Goal: Task Accomplishment & Management: Complete application form

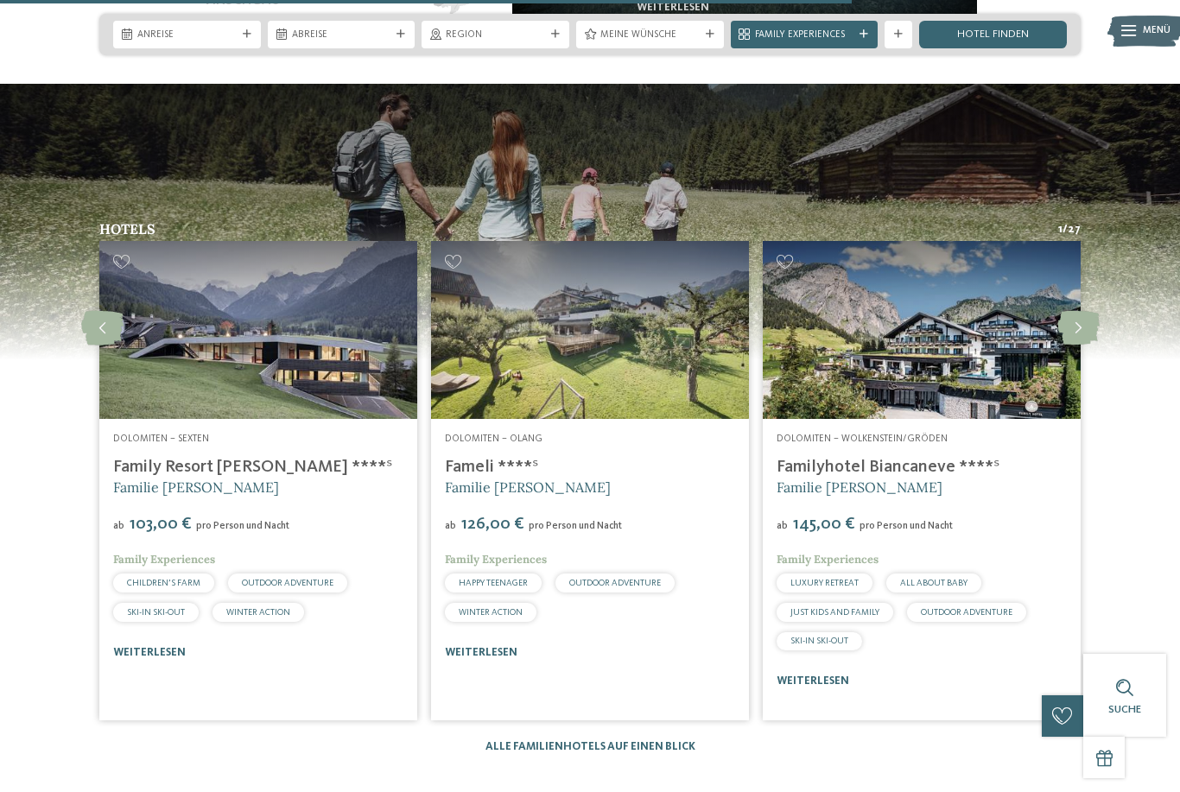
scroll to position [1889, 0]
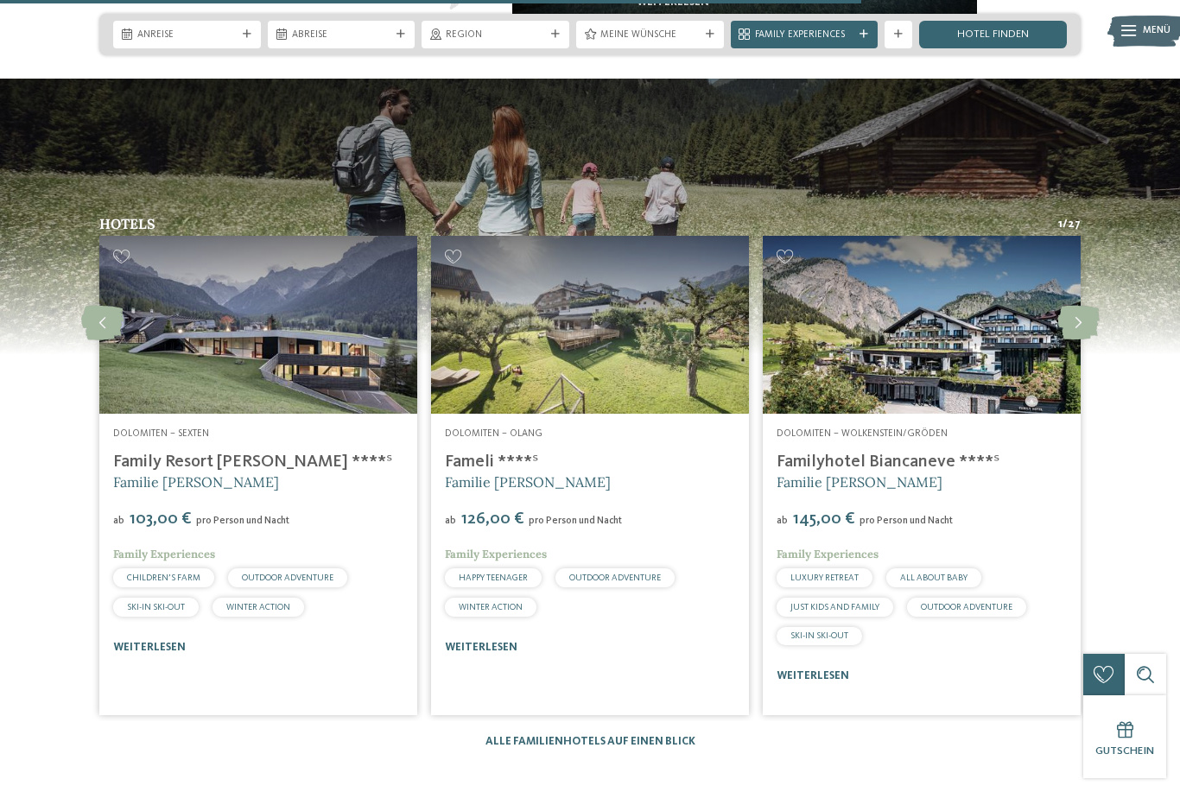
click at [1083, 340] on icon at bounding box center [1078, 323] width 42 height 35
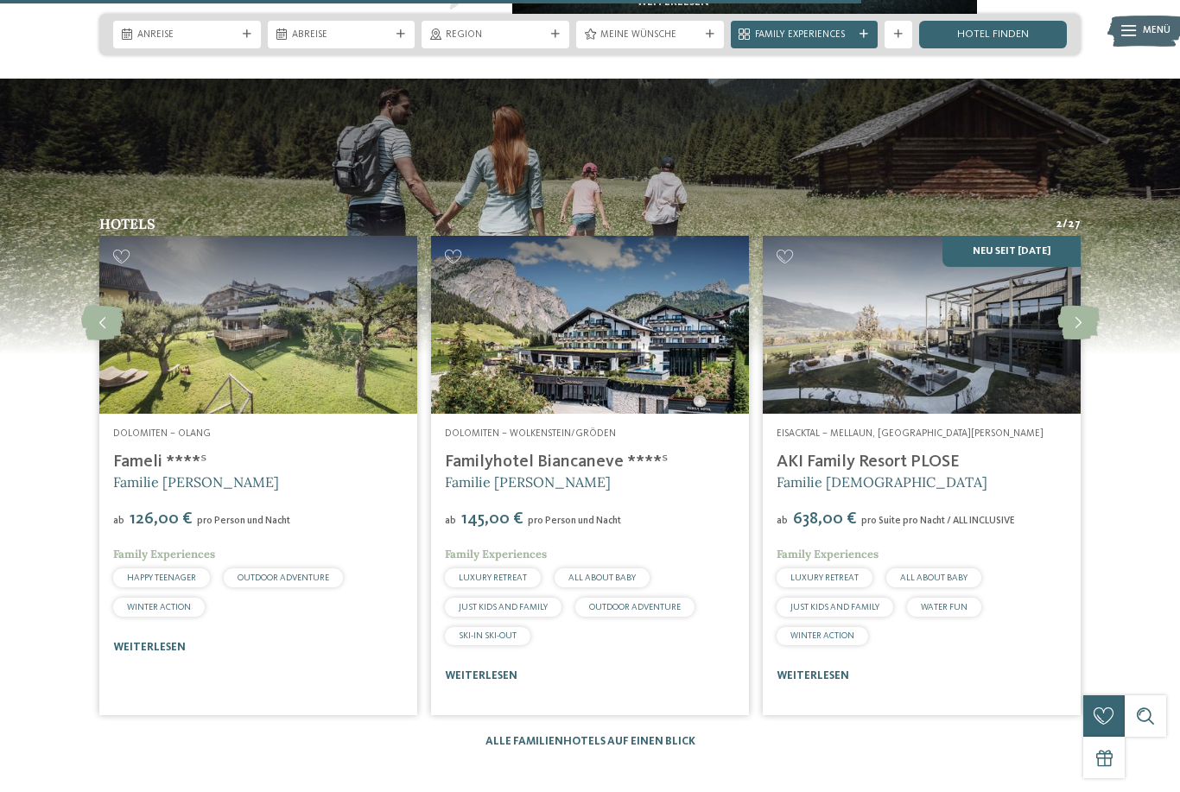
click at [1079, 340] on icon at bounding box center [1078, 323] width 42 height 35
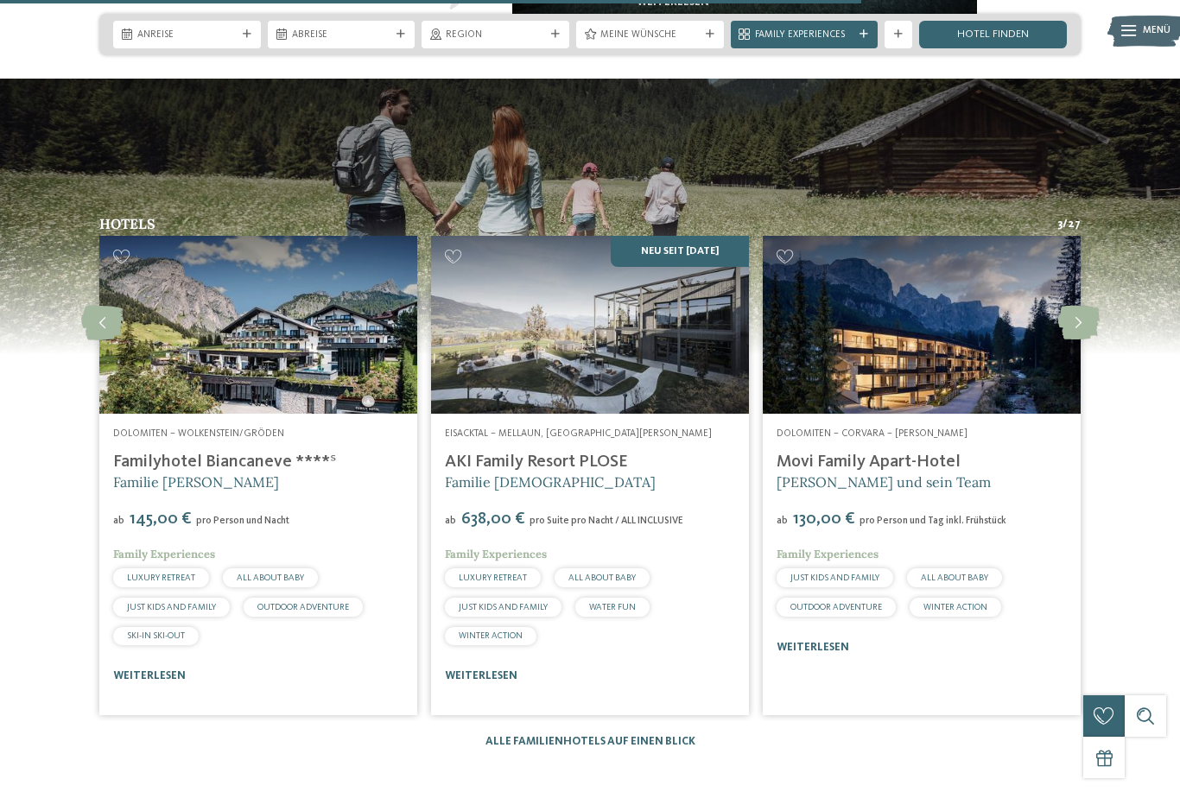
click at [1074, 340] on icon at bounding box center [1078, 323] width 42 height 35
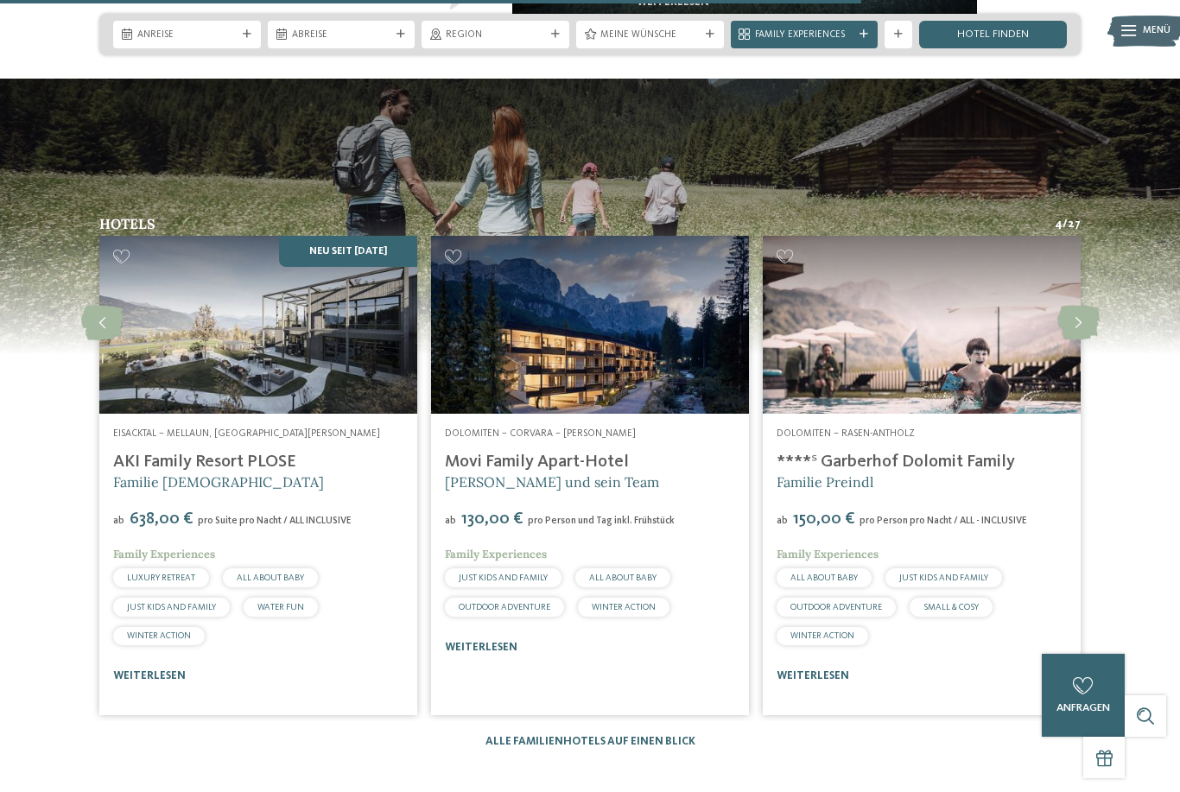
click at [1015, 373] on img at bounding box center [921, 325] width 318 height 179
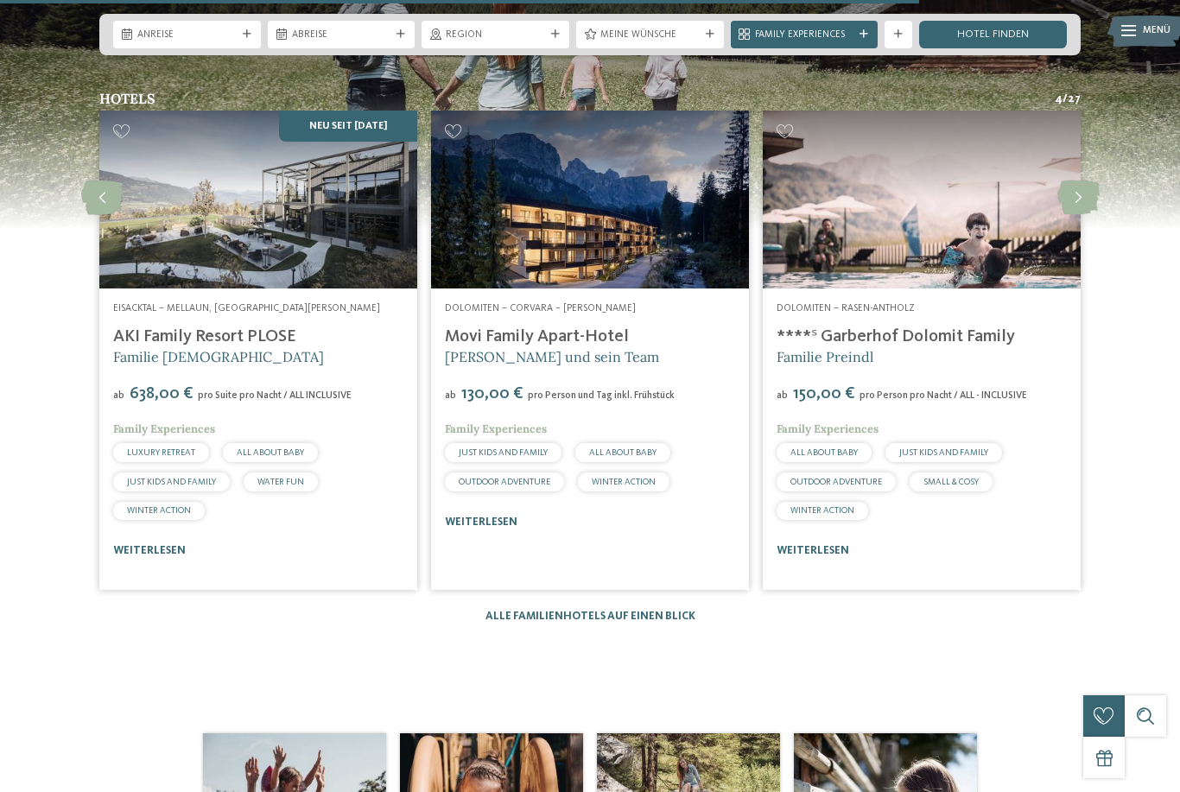
scroll to position [2011, 0]
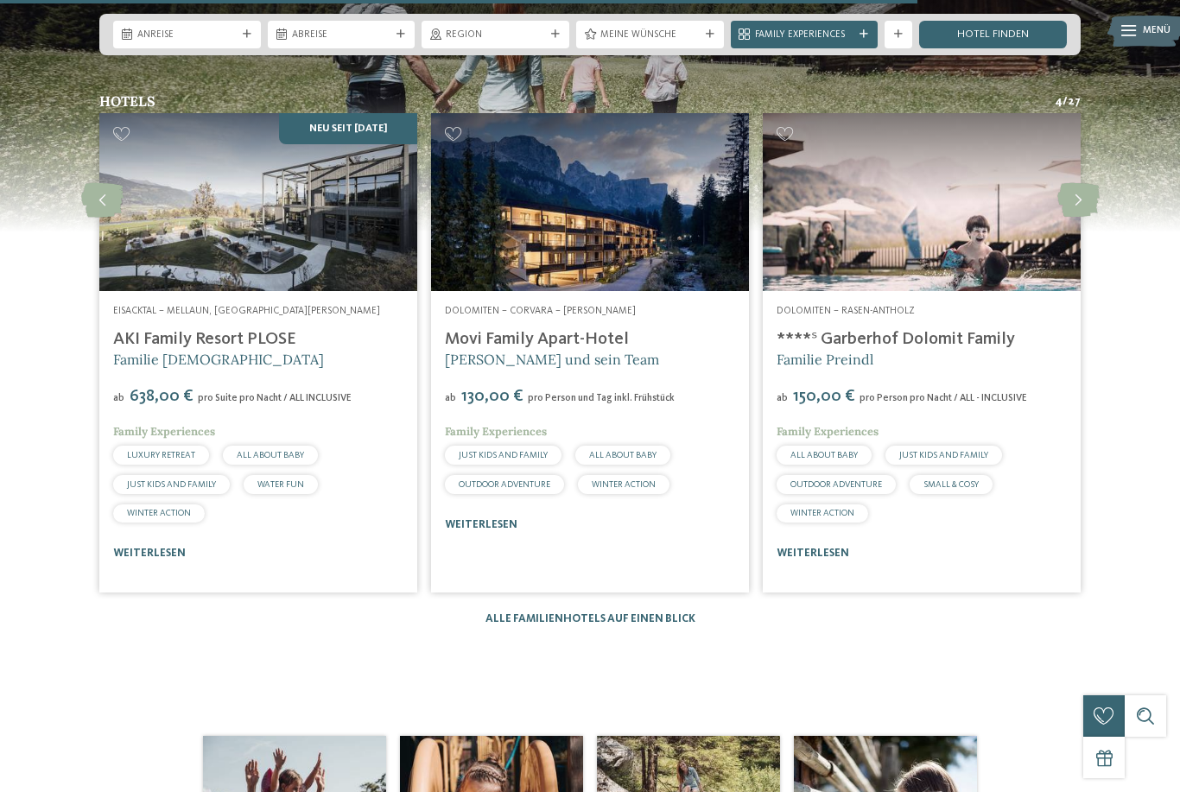
click at [830, 559] on link "weiterlesen" at bounding box center [812, 552] width 73 height 11
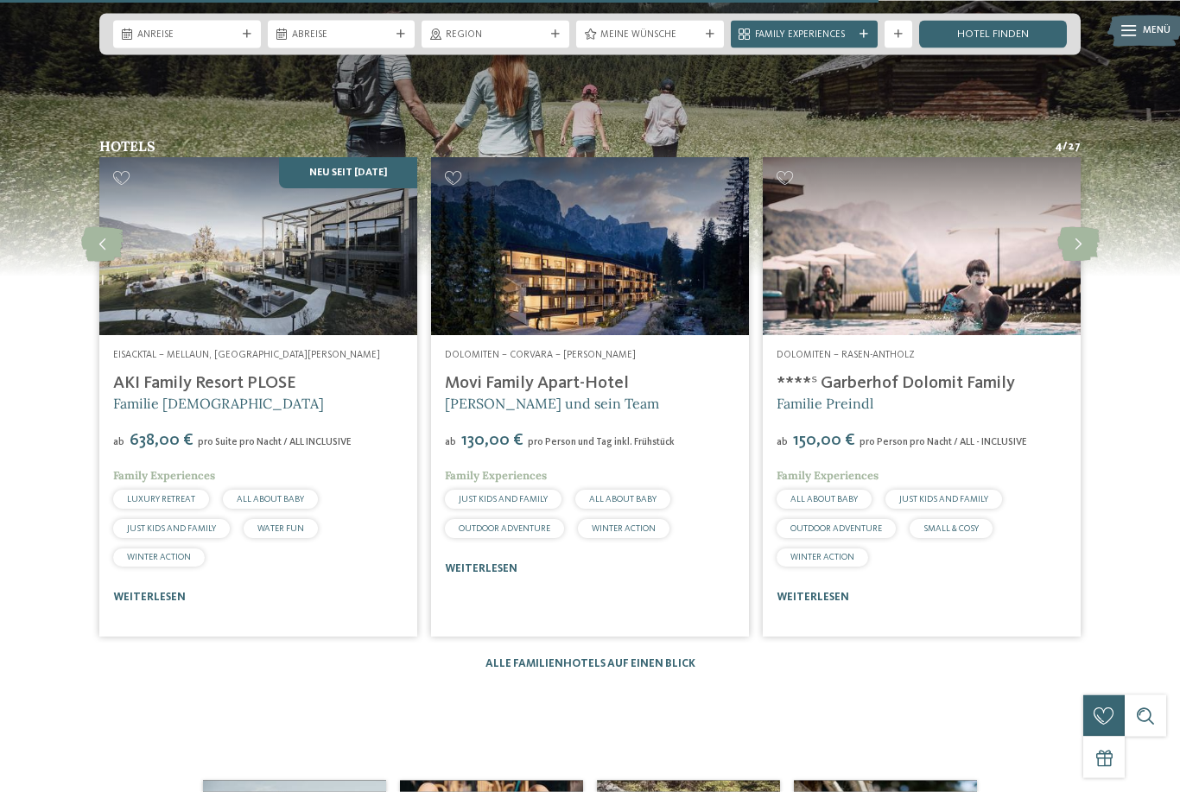
click at [1072, 263] on icon at bounding box center [1078, 245] width 42 height 35
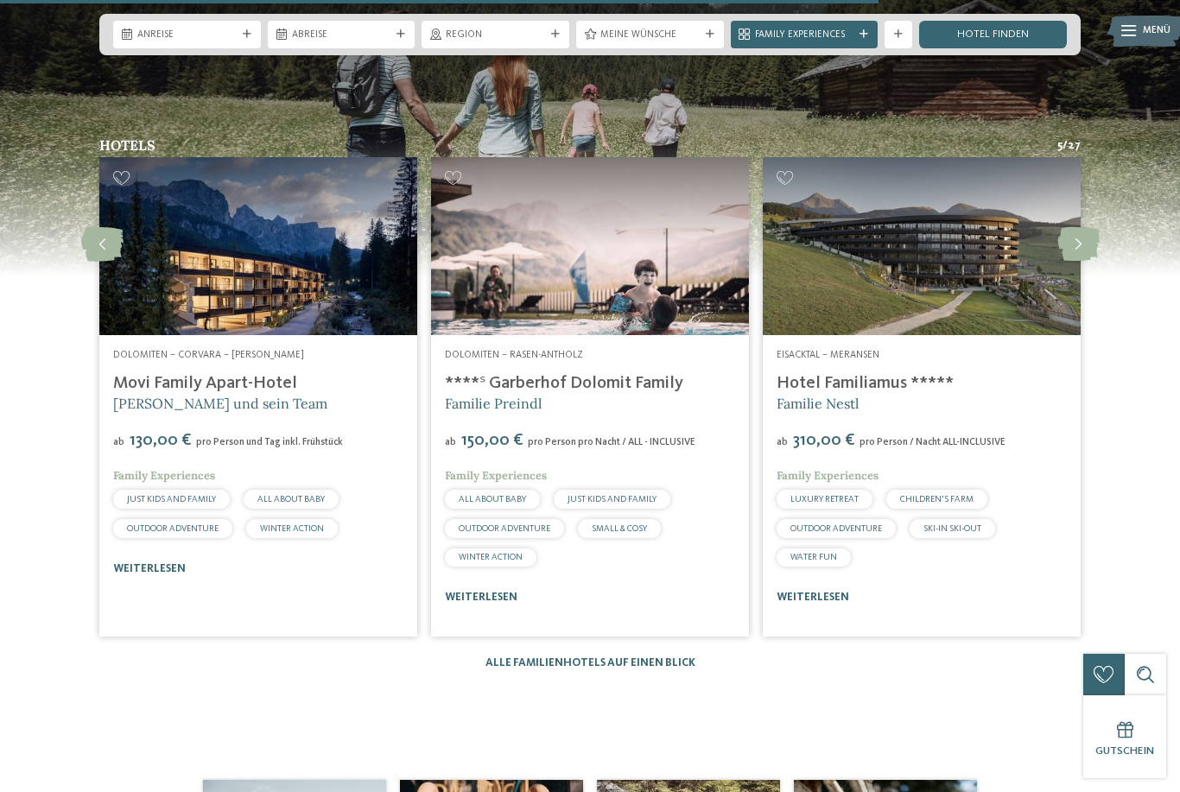
click at [1074, 262] on icon at bounding box center [1078, 244] width 42 height 35
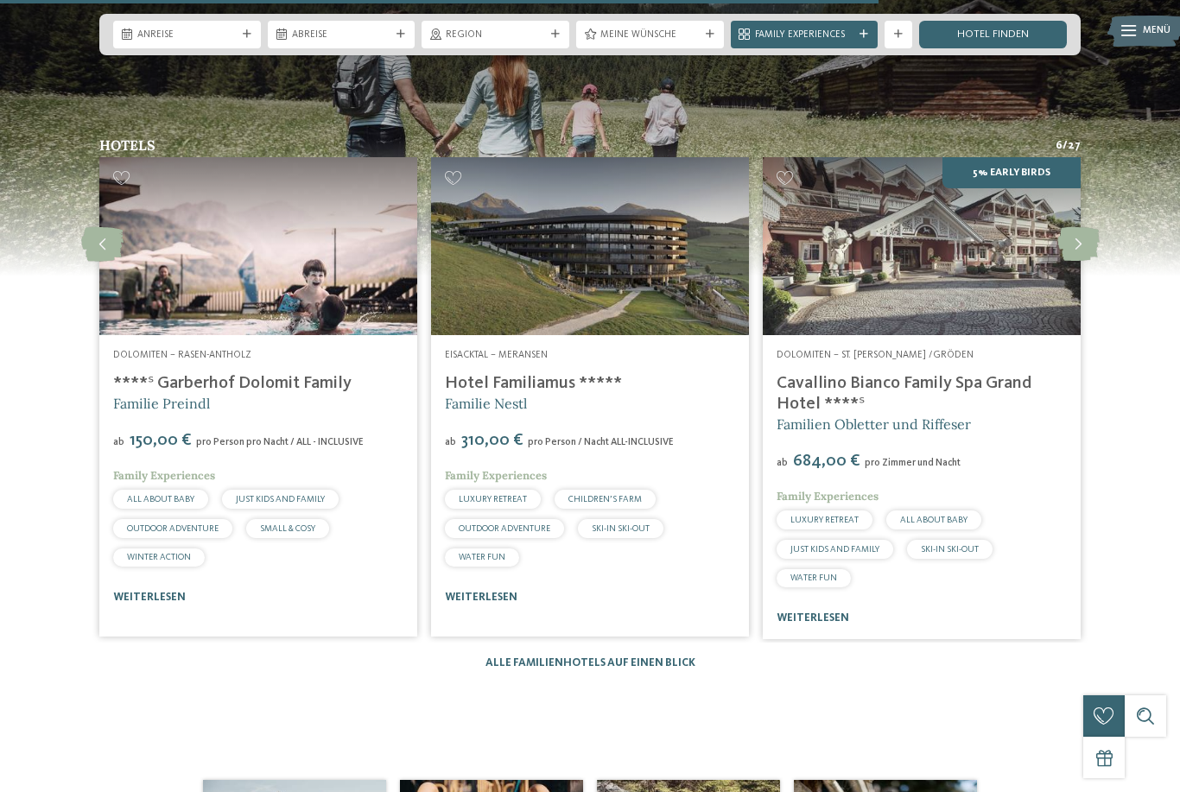
click at [1079, 262] on icon at bounding box center [1078, 244] width 42 height 35
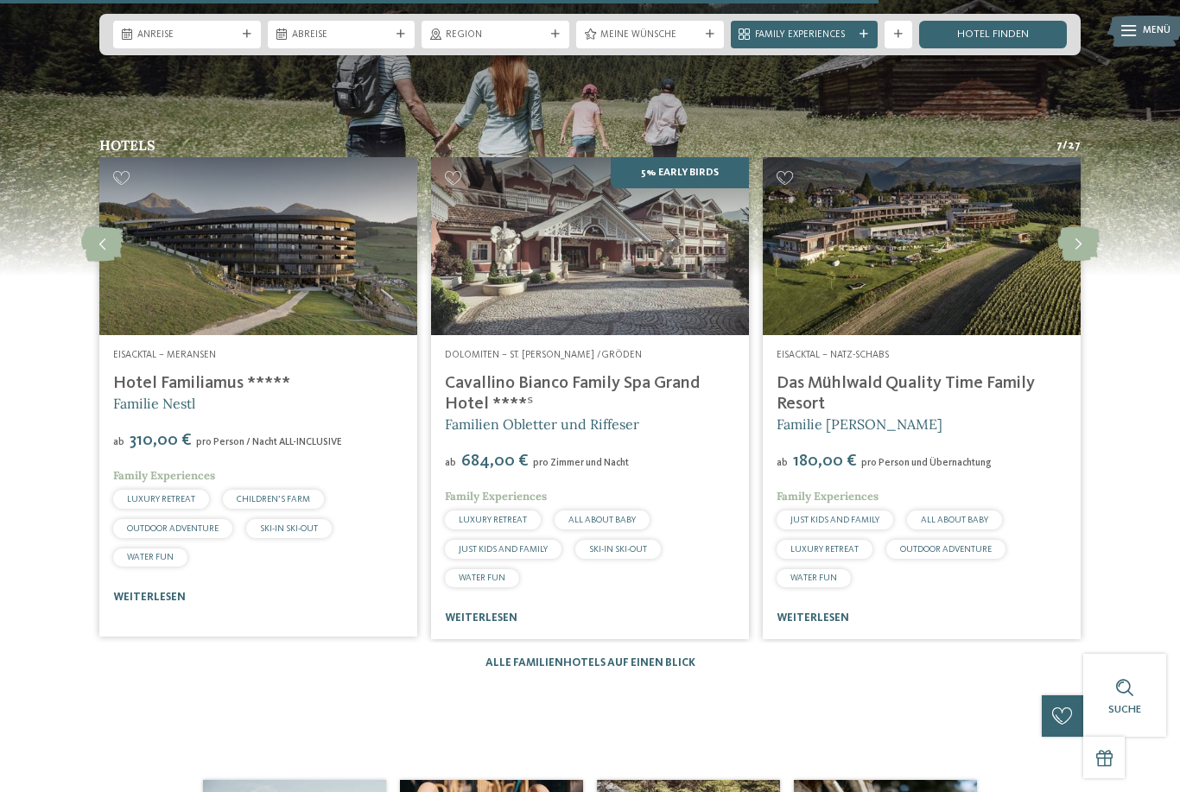
click at [995, 323] on img at bounding box center [921, 246] width 318 height 179
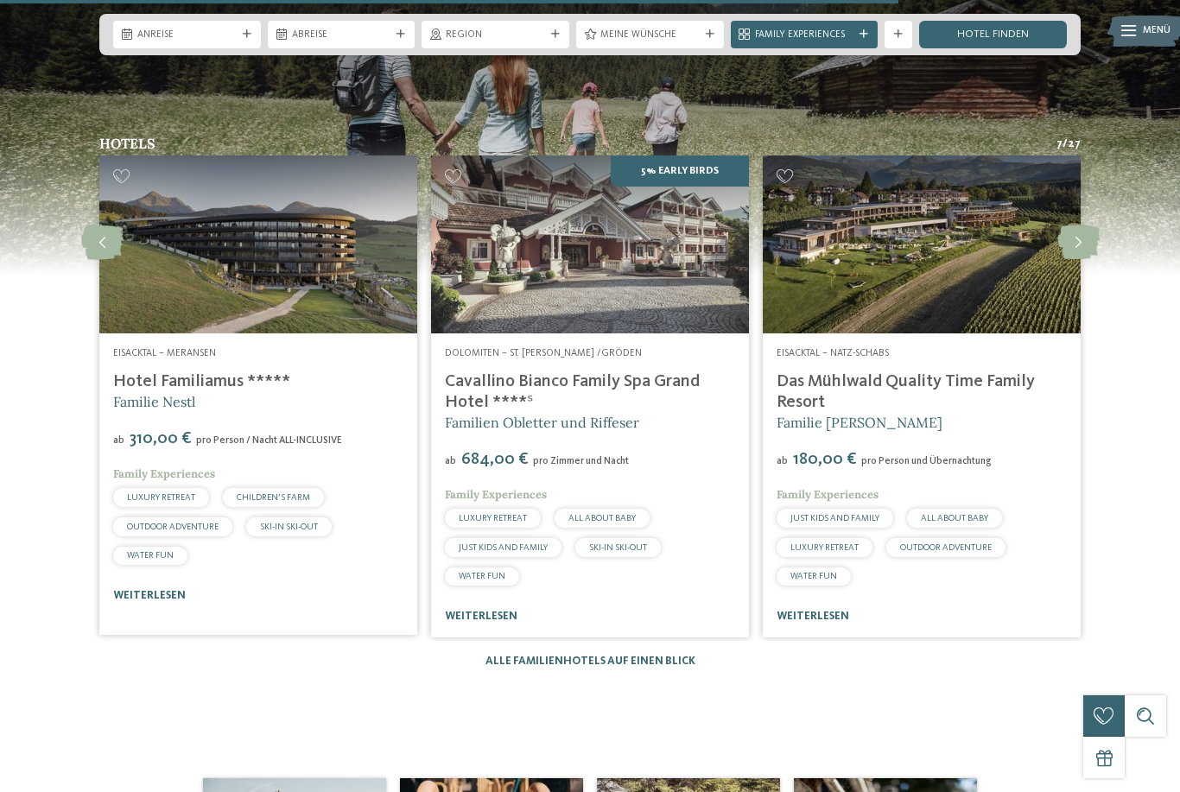
scroll to position [1968, 0]
click at [1088, 261] on icon at bounding box center [1078, 243] width 42 height 35
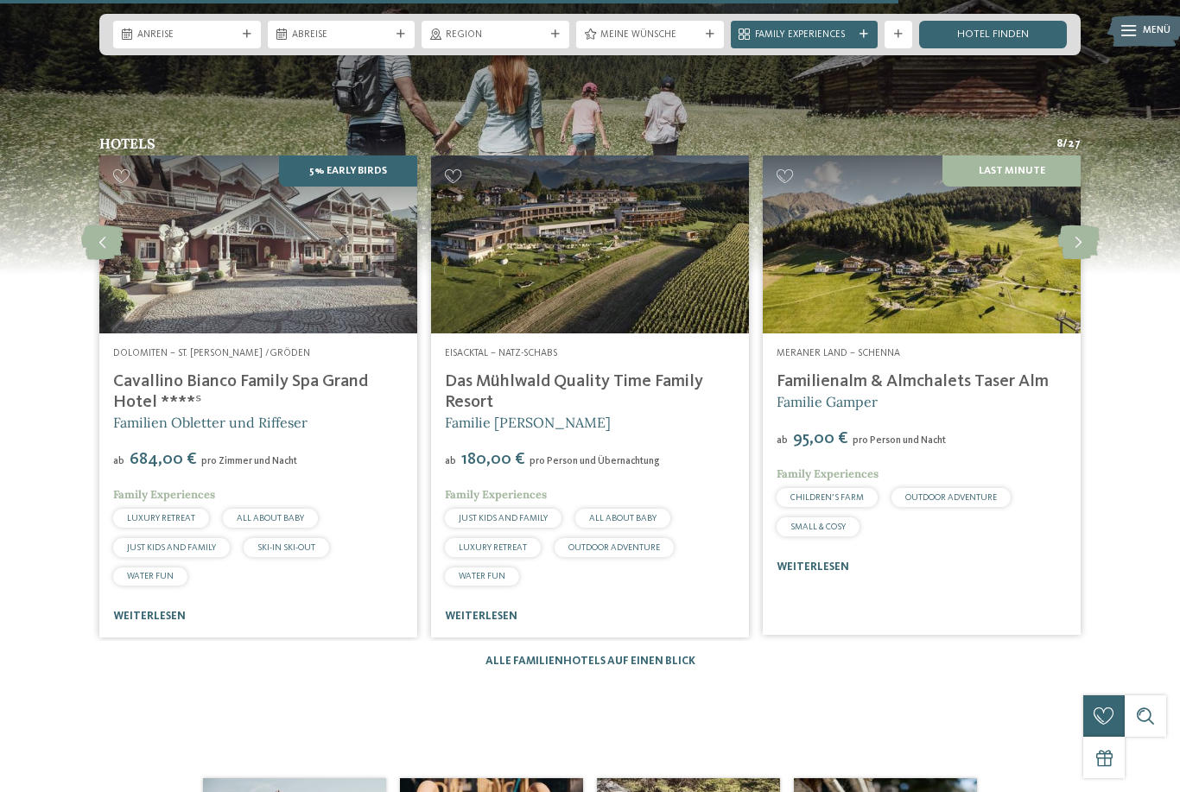
click at [1072, 260] on icon at bounding box center [1078, 242] width 42 height 35
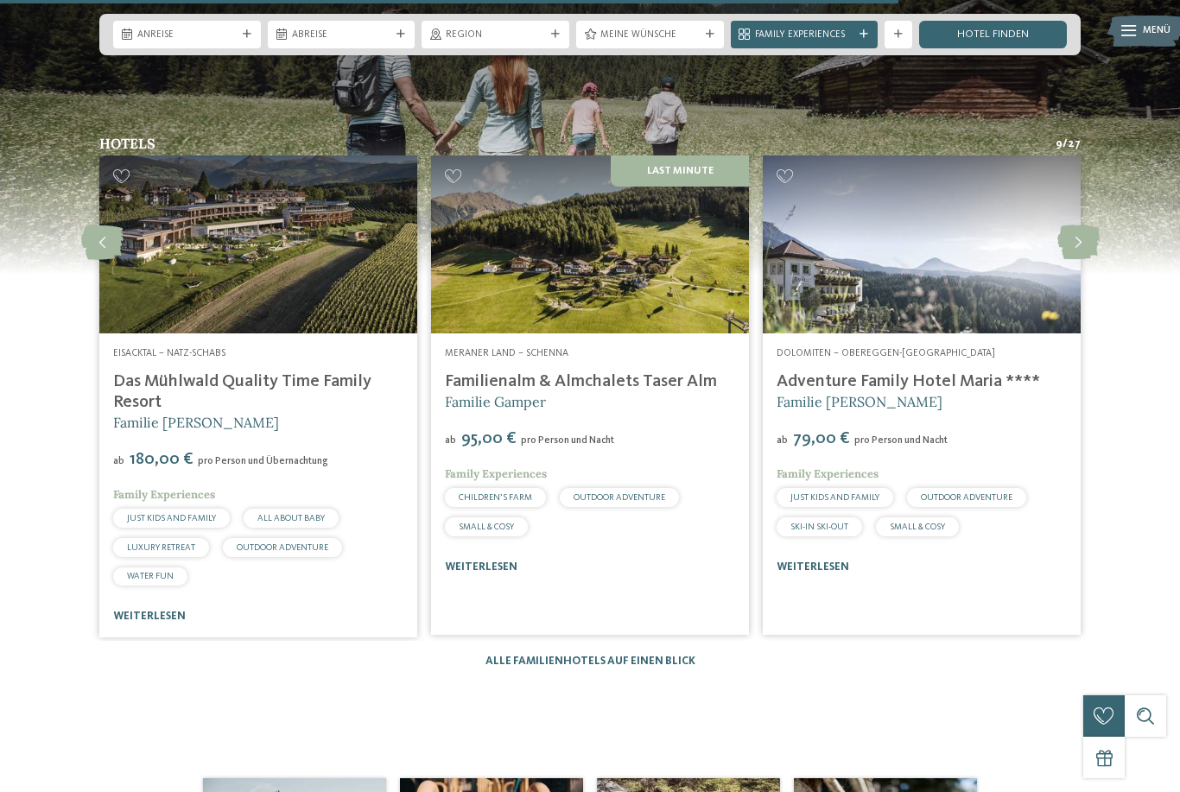
click at [1019, 390] on link "Adventure Family Hotel Maria ****" at bounding box center [907, 381] width 263 height 17
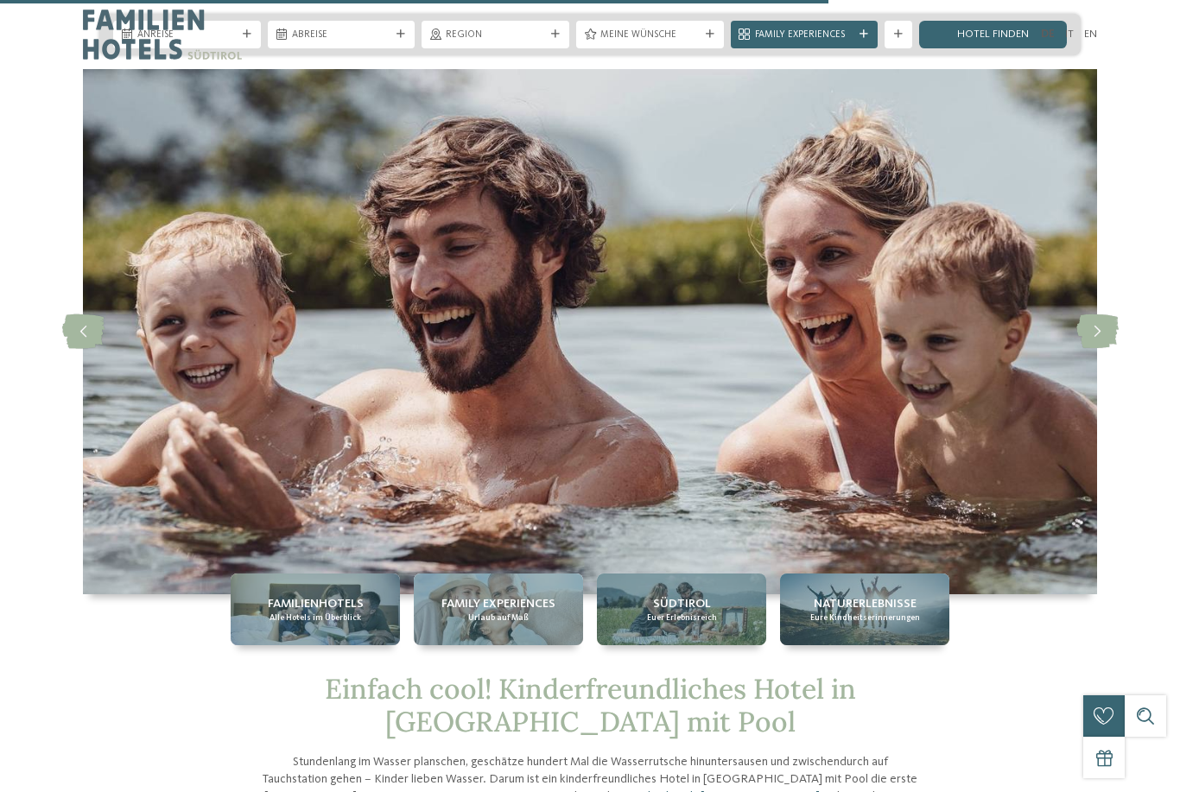
scroll to position [1854, 0]
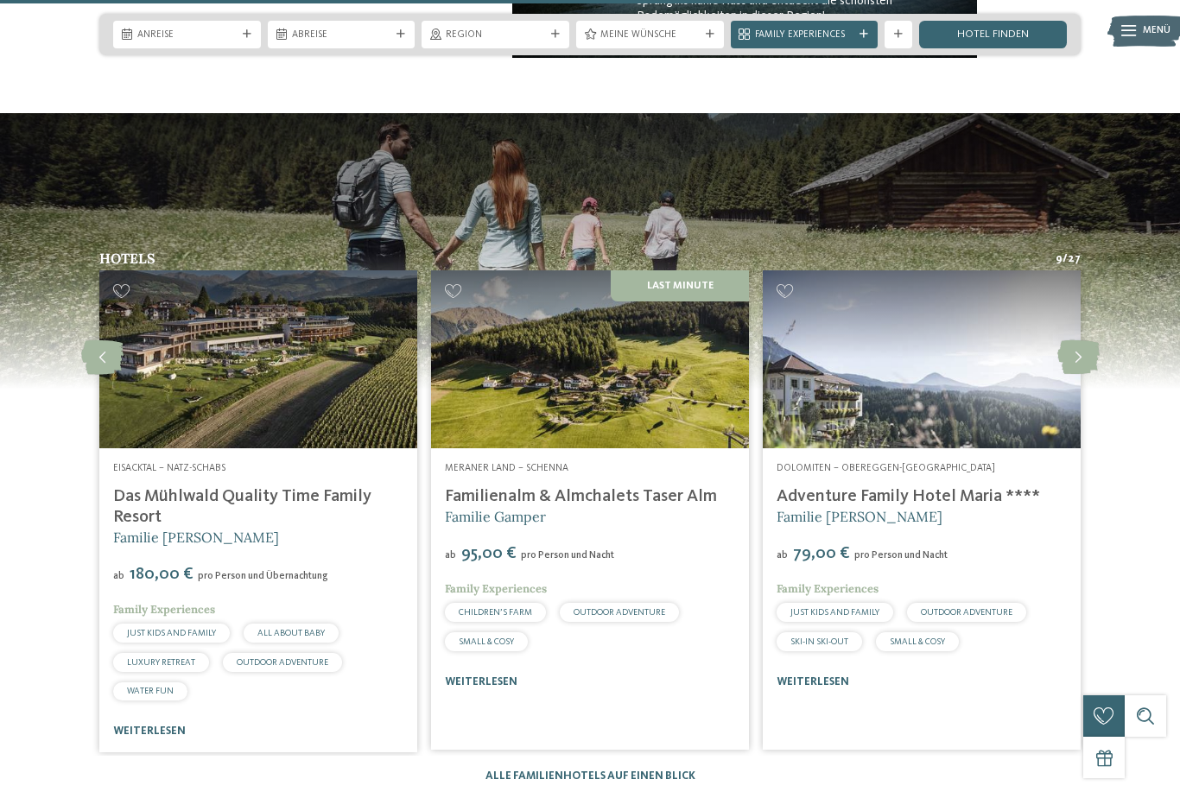
click at [1085, 375] on icon at bounding box center [1078, 357] width 42 height 35
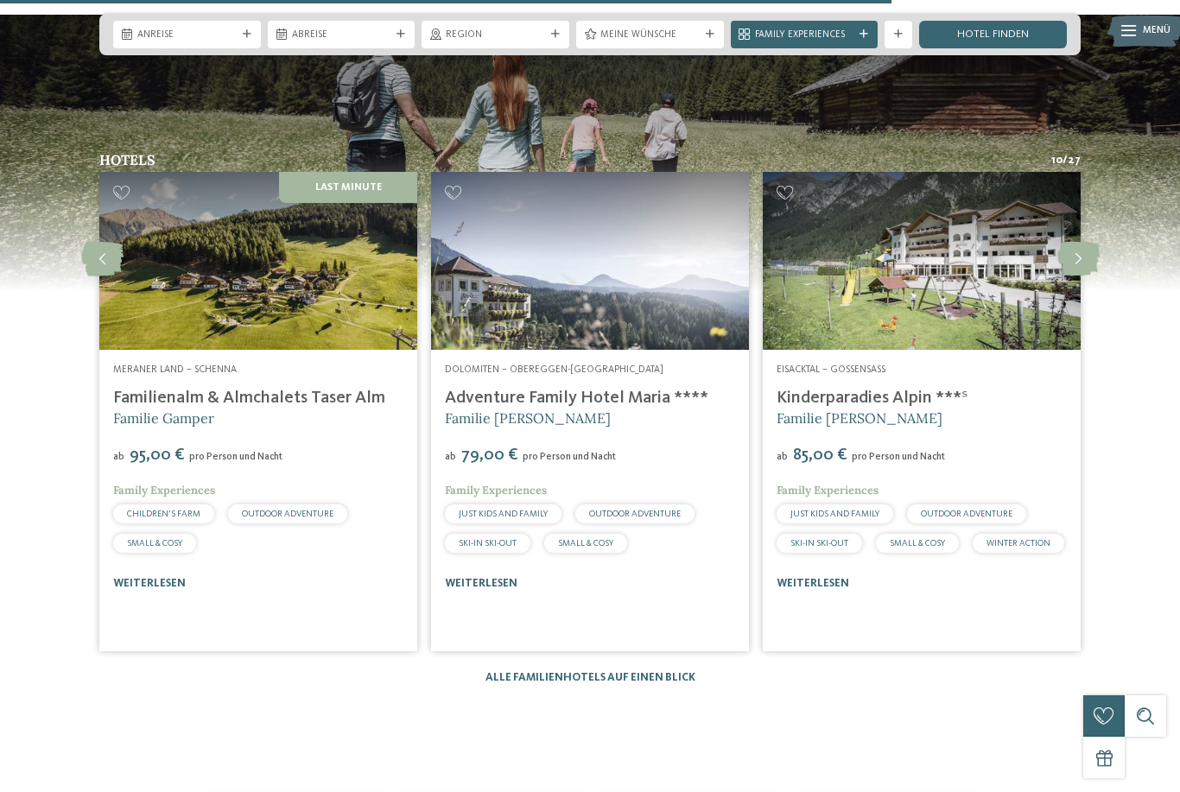
scroll to position [1951, 0]
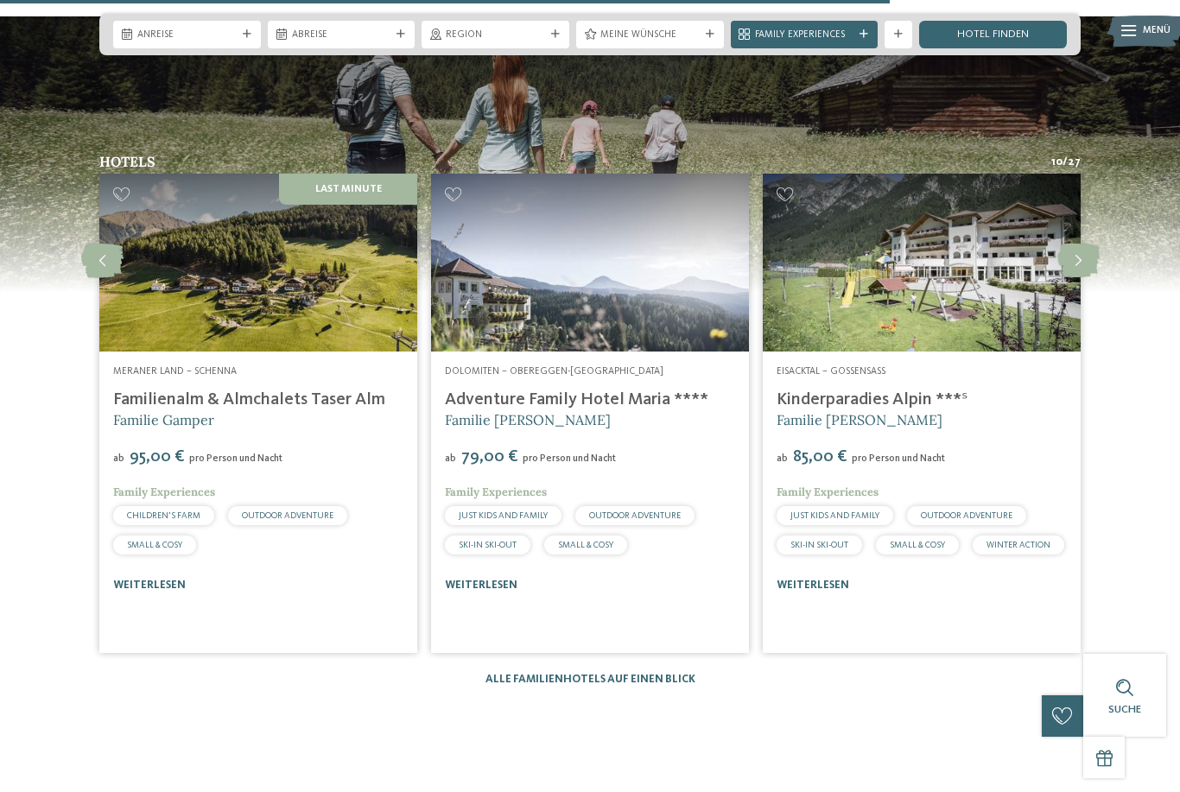
click at [980, 429] on h5 "Familie Außerhofer" at bounding box center [921, 419] width 290 height 19
click at [1007, 410] on h4 "Kinderparadies Alpin ***ˢ" at bounding box center [921, 399] width 290 height 21
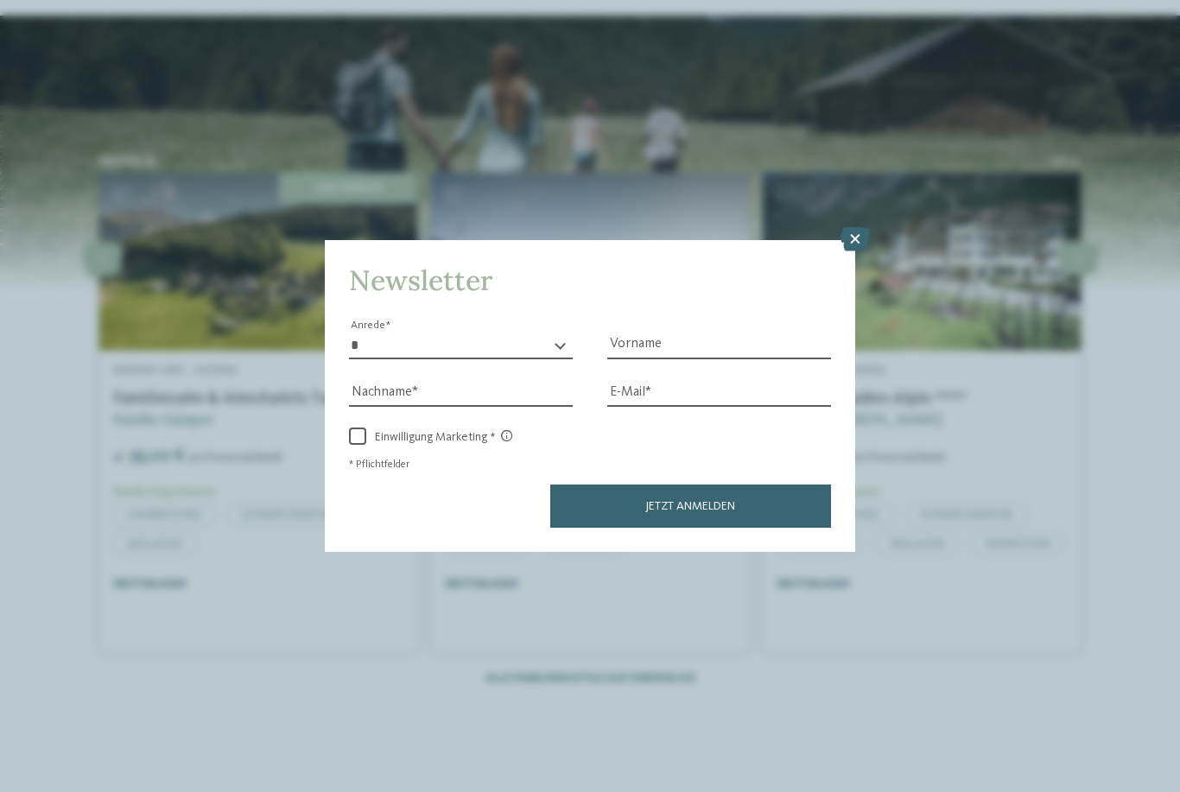
click at [832, 649] on div "Newsletter * **** **** ******* ****** Anrede Vorname Nachname Link" at bounding box center [590, 396] width 1180 height 792
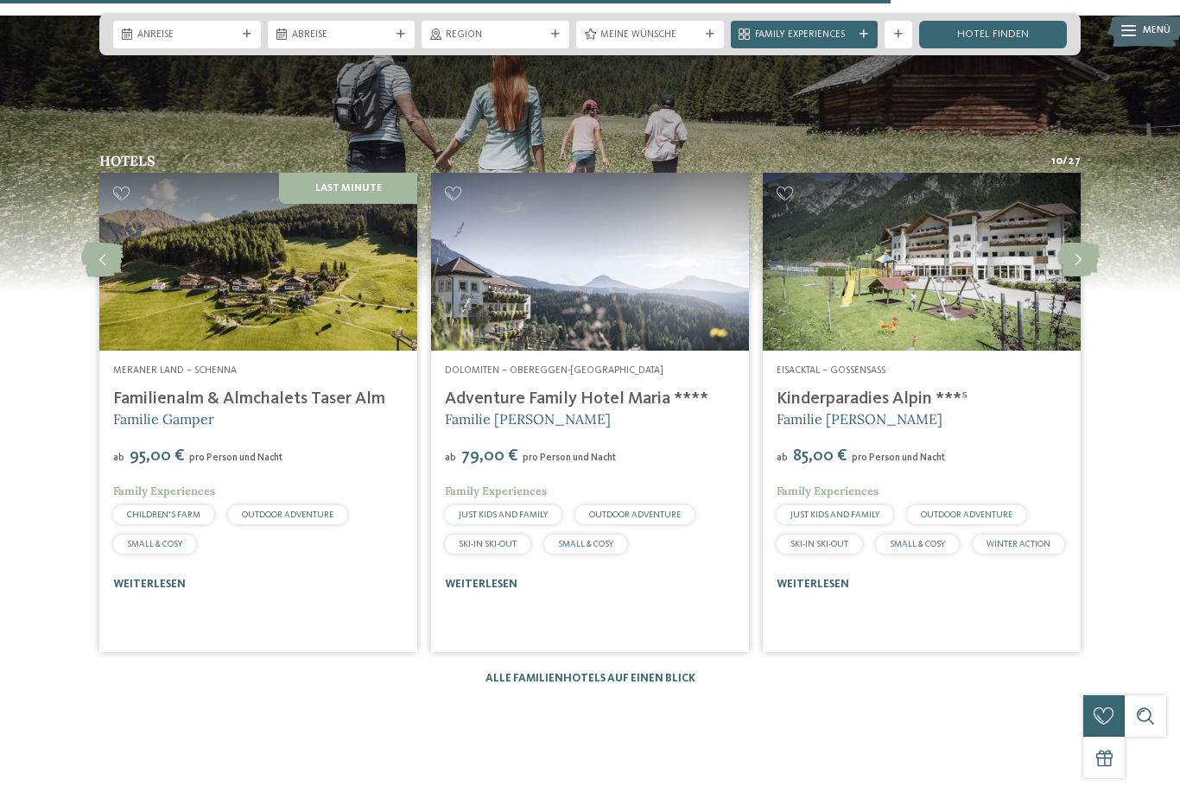
click at [824, 590] on link "weiterlesen" at bounding box center [812, 584] width 73 height 11
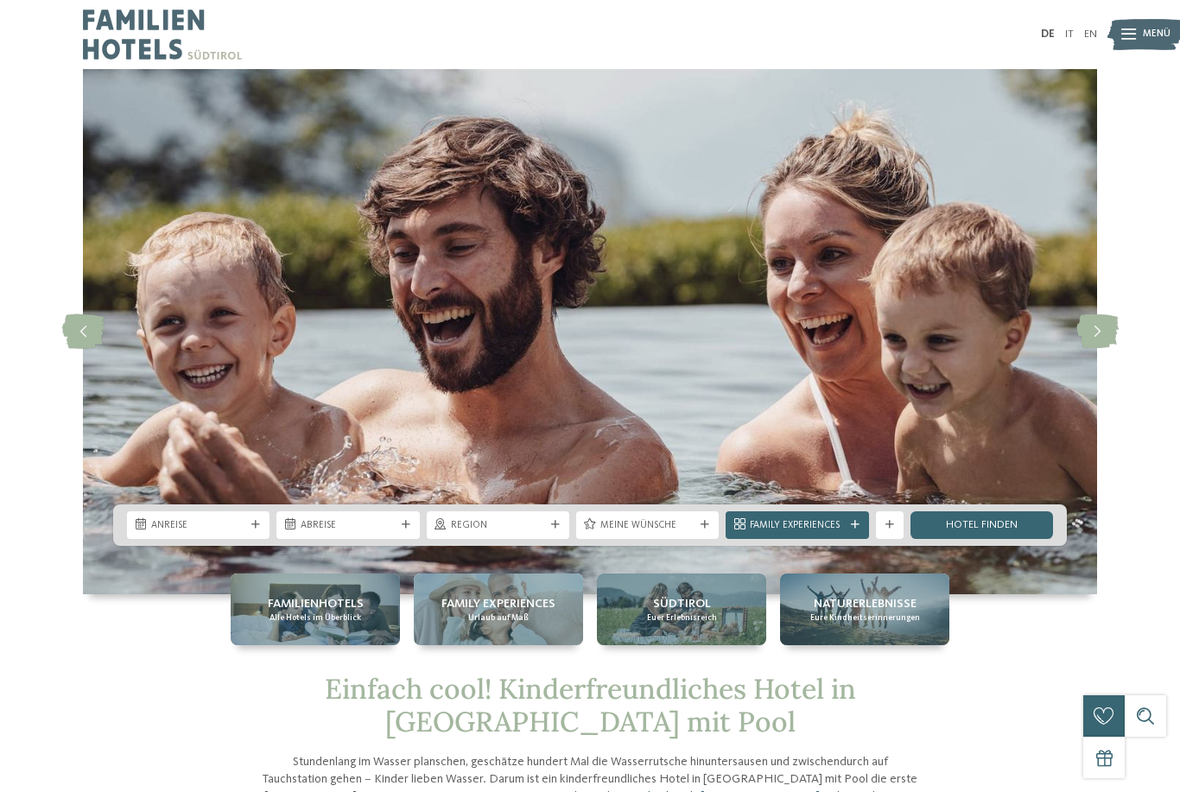
click at [1093, 345] on icon at bounding box center [1097, 331] width 42 height 35
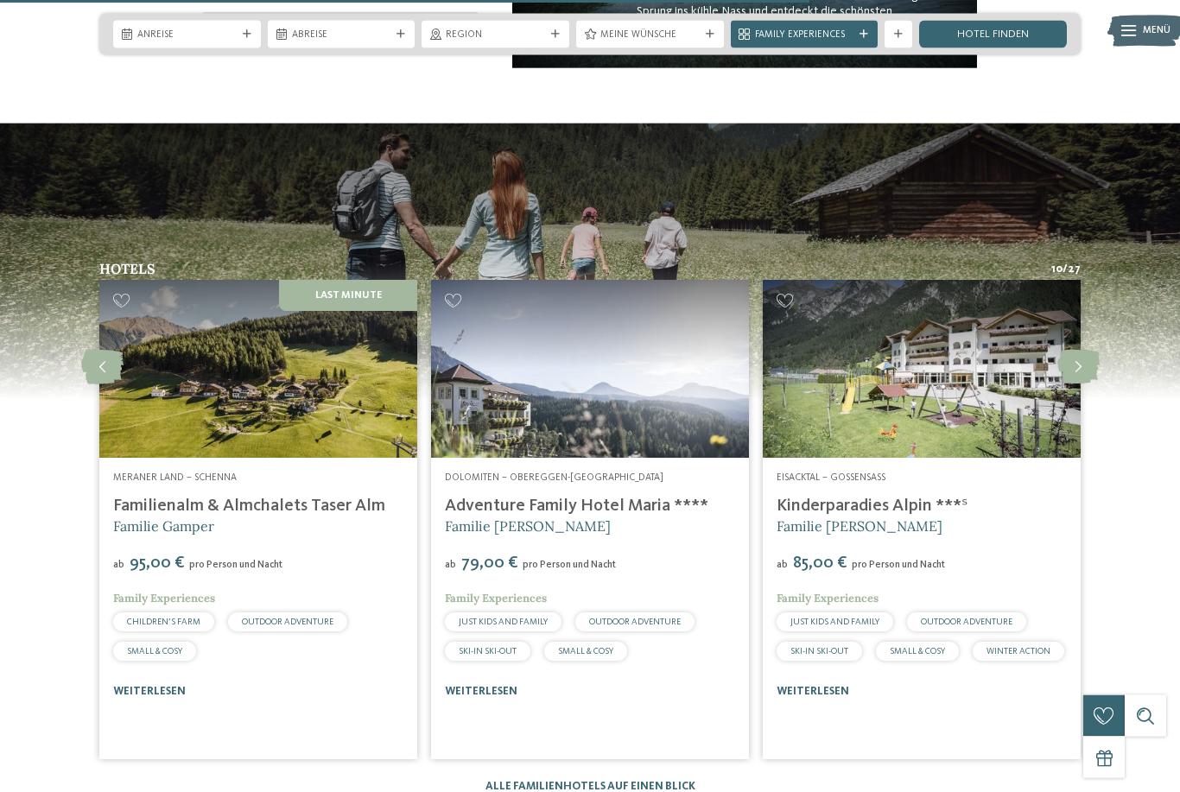
scroll to position [1948, 0]
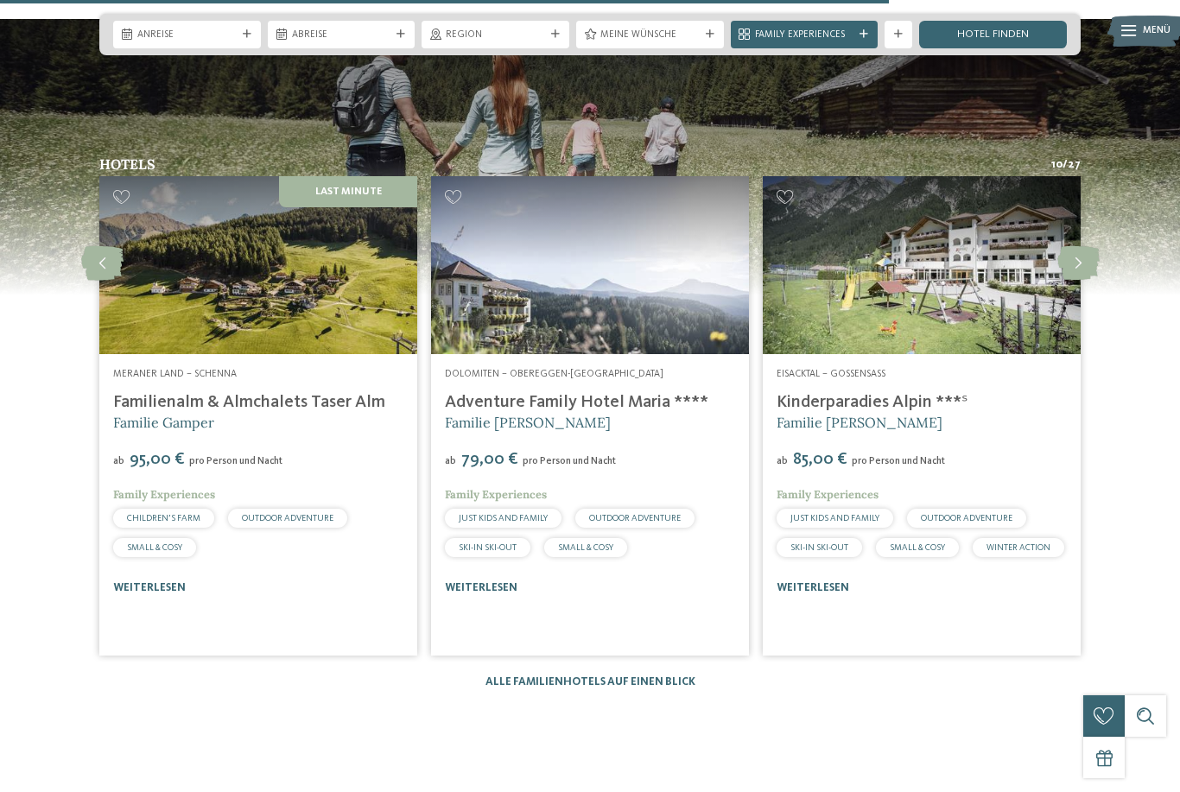
click at [1078, 281] on icon at bounding box center [1078, 263] width 42 height 35
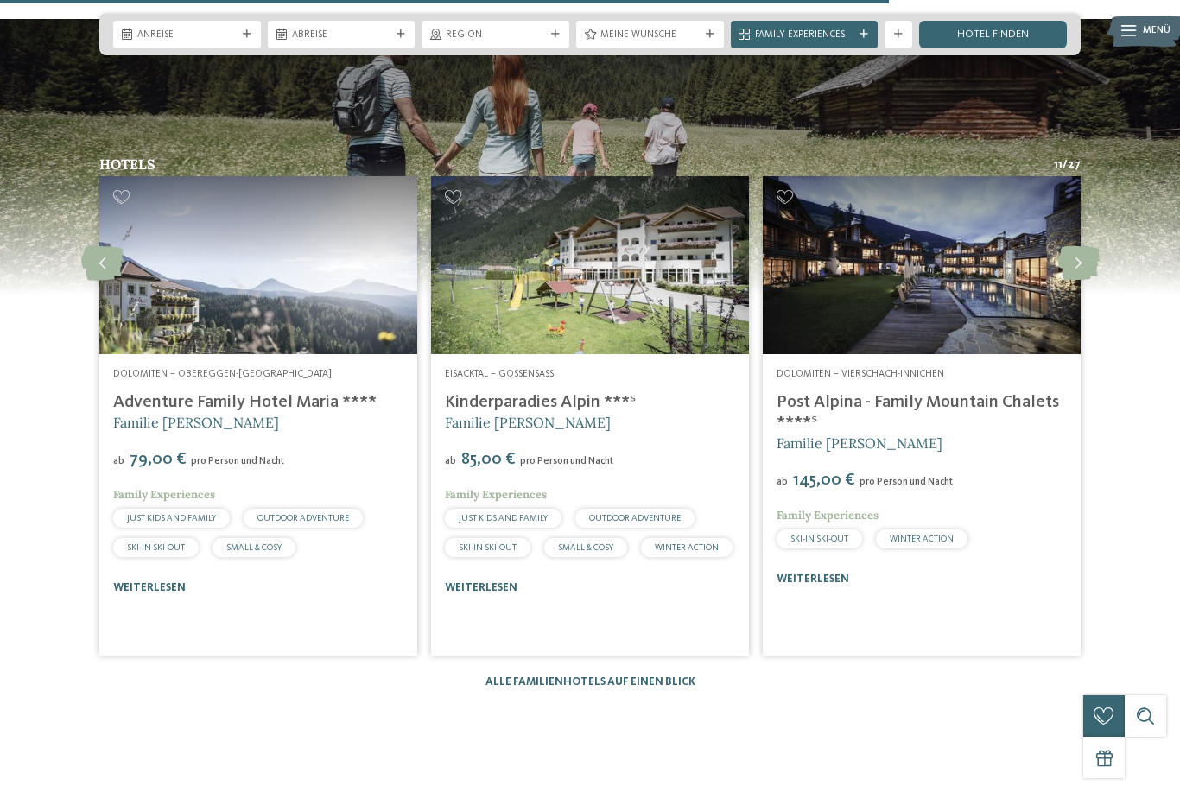
click at [1007, 327] on img at bounding box center [921, 265] width 318 height 179
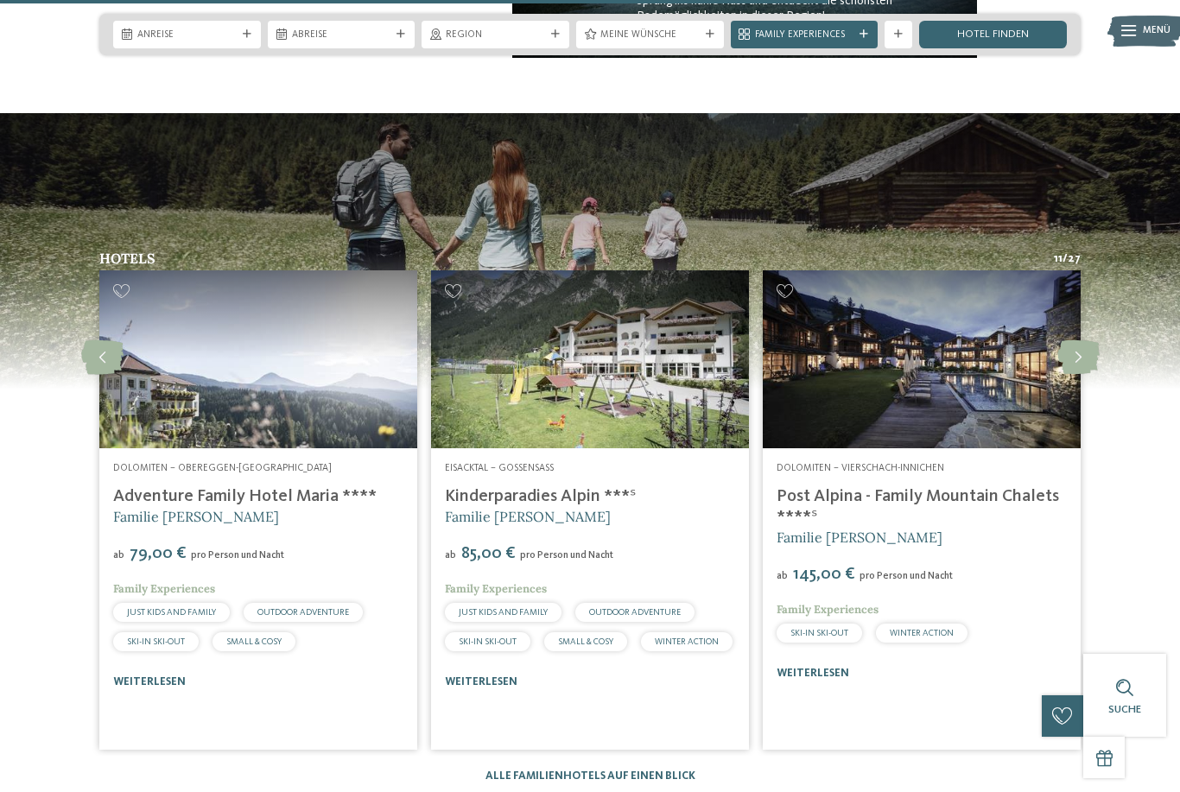
click at [1073, 375] on icon at bounding box center [1078, 357] width 42 height 35
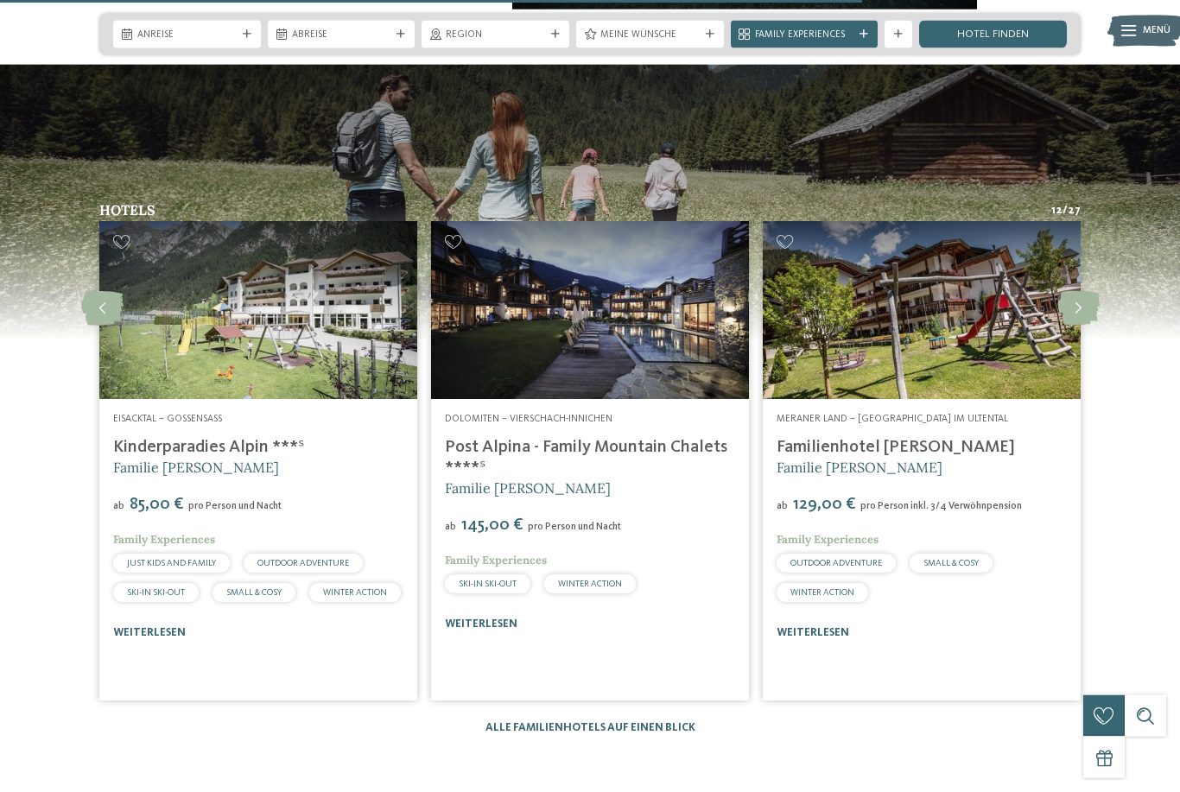
scroll to position [1905, 0]
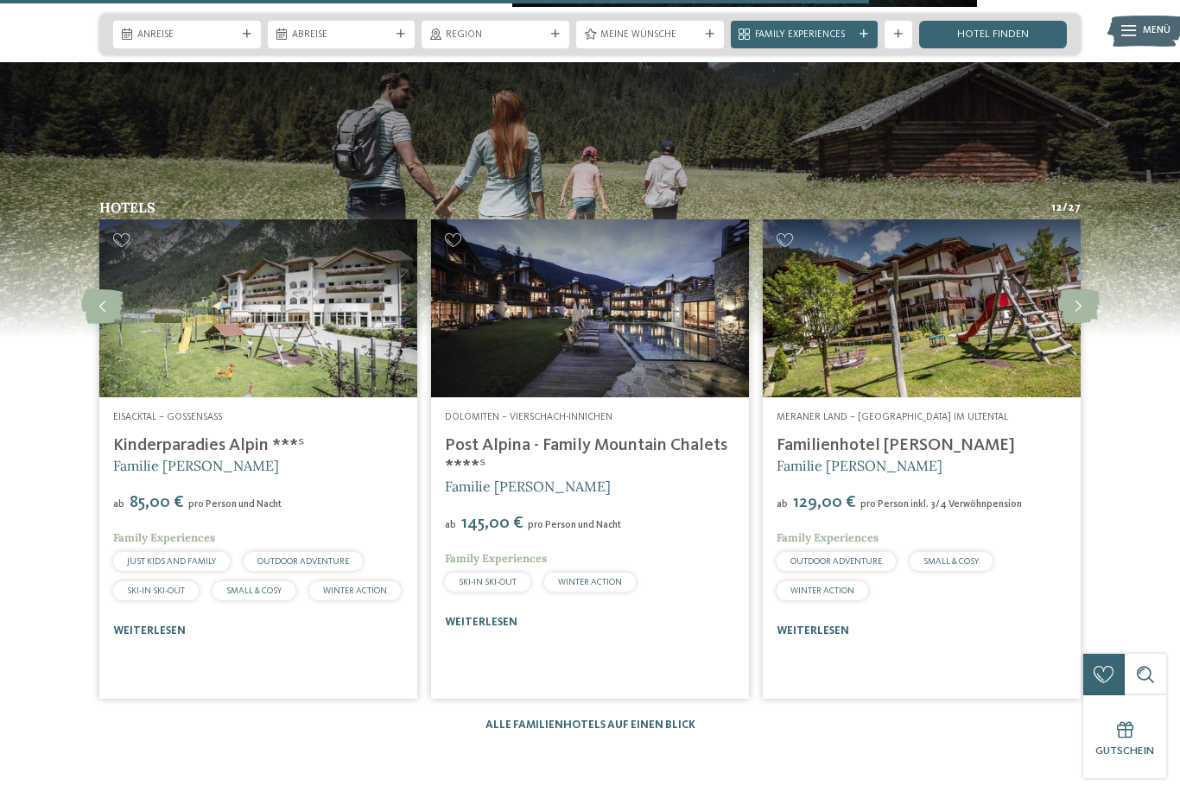
click at [1082, 324] on icon at bounding box center [1078, 306] width 42 height 35
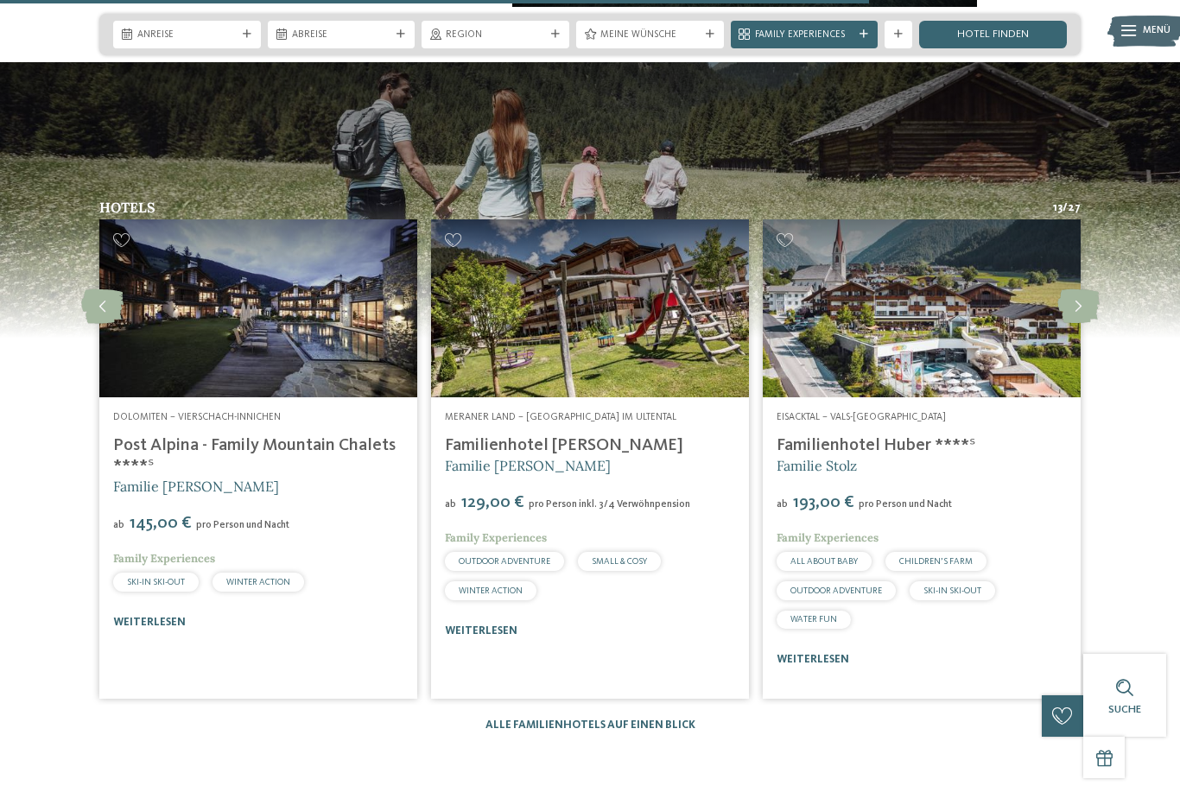
click at [1083, 324] on icon at bounding box center [1078, 306] width 42 height 35
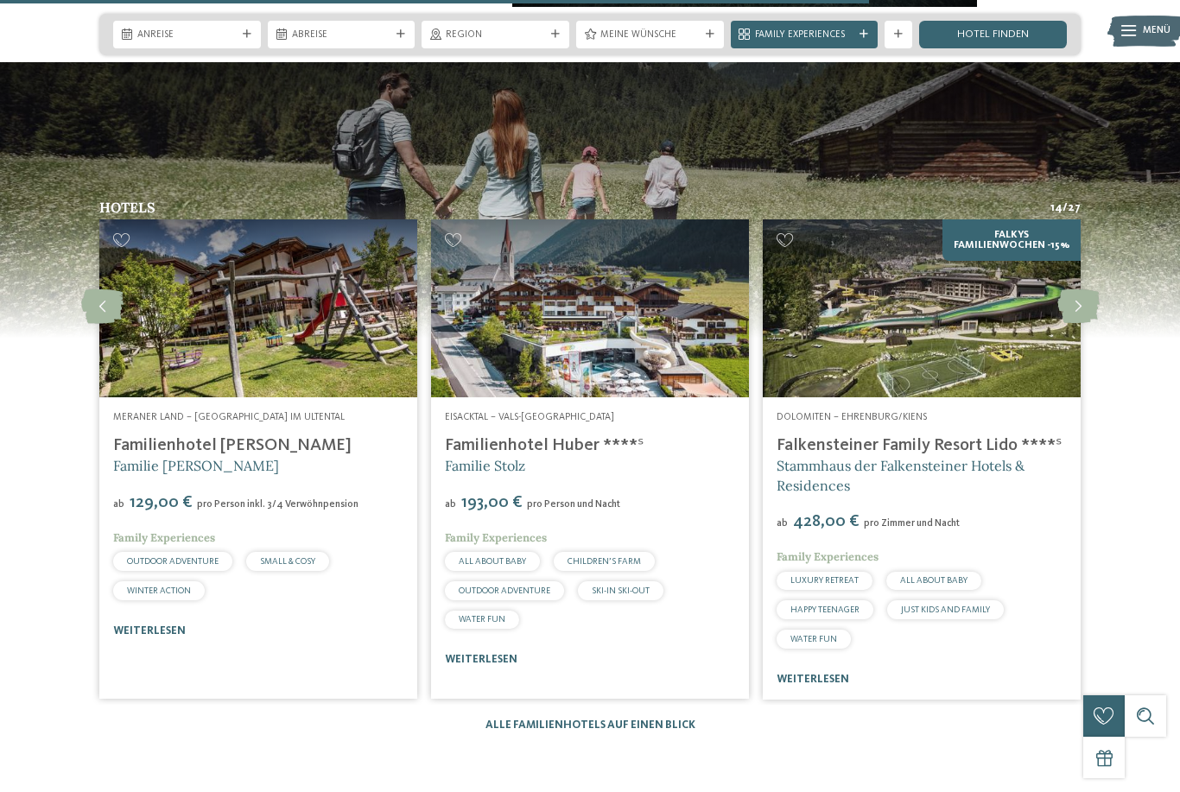
click at [1006, 383] on img at bounding box center [921, 308] width 318 height 179
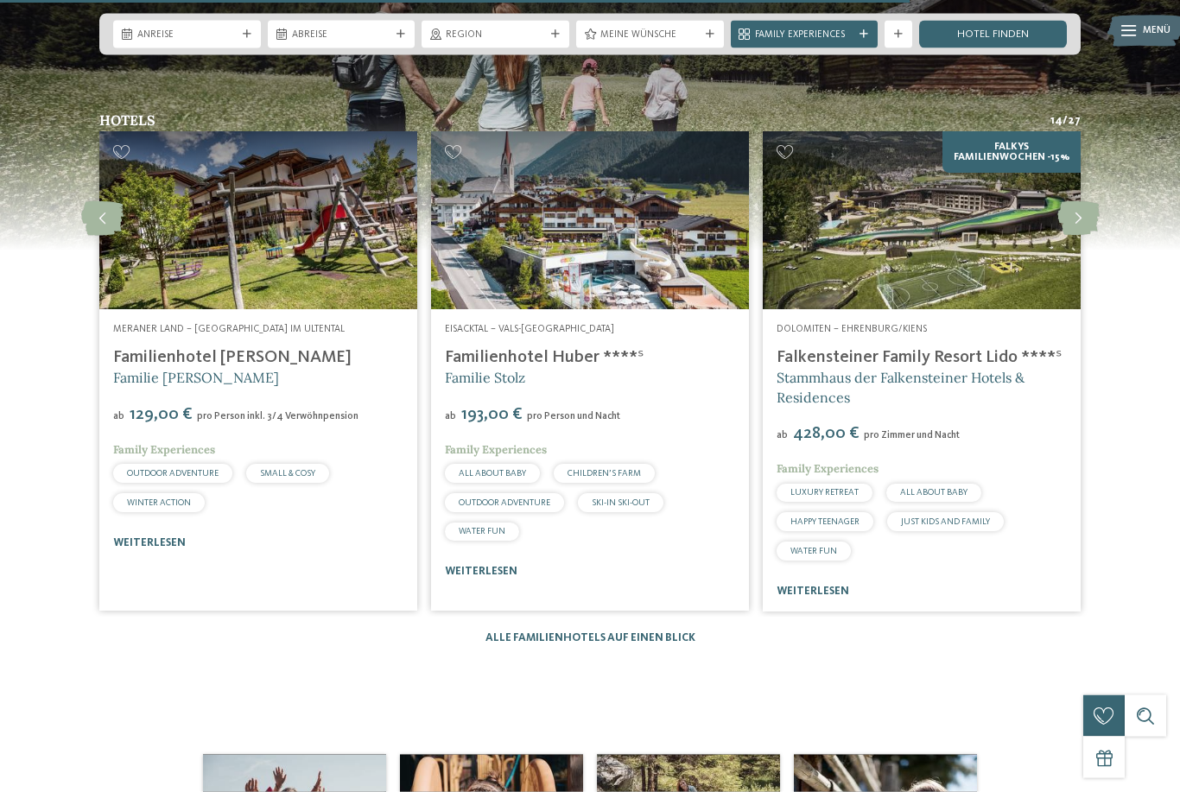
scroll to position [1993, 0]
click at [1079, 236] on icon at bounding box center [1078, 218] width 42 height 35
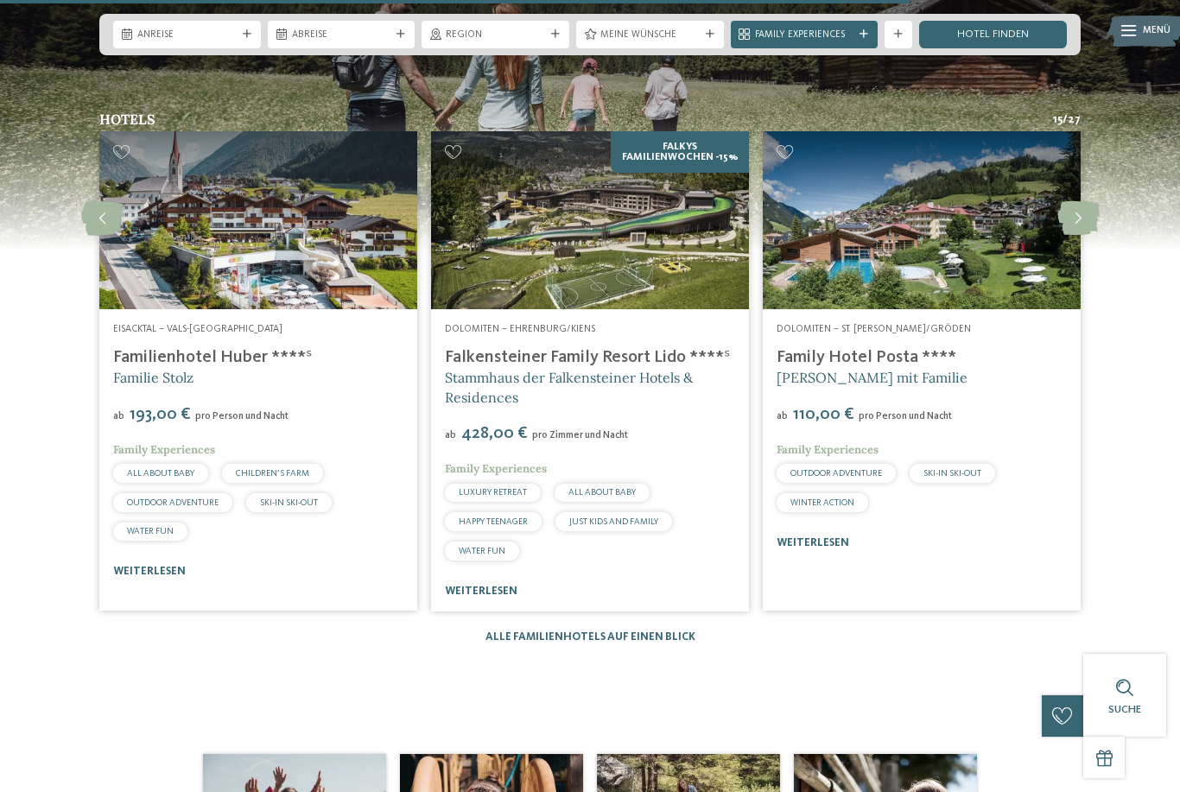
click at [1074, 236] on icon at bounding box center [1078, 218] width 42 height 35
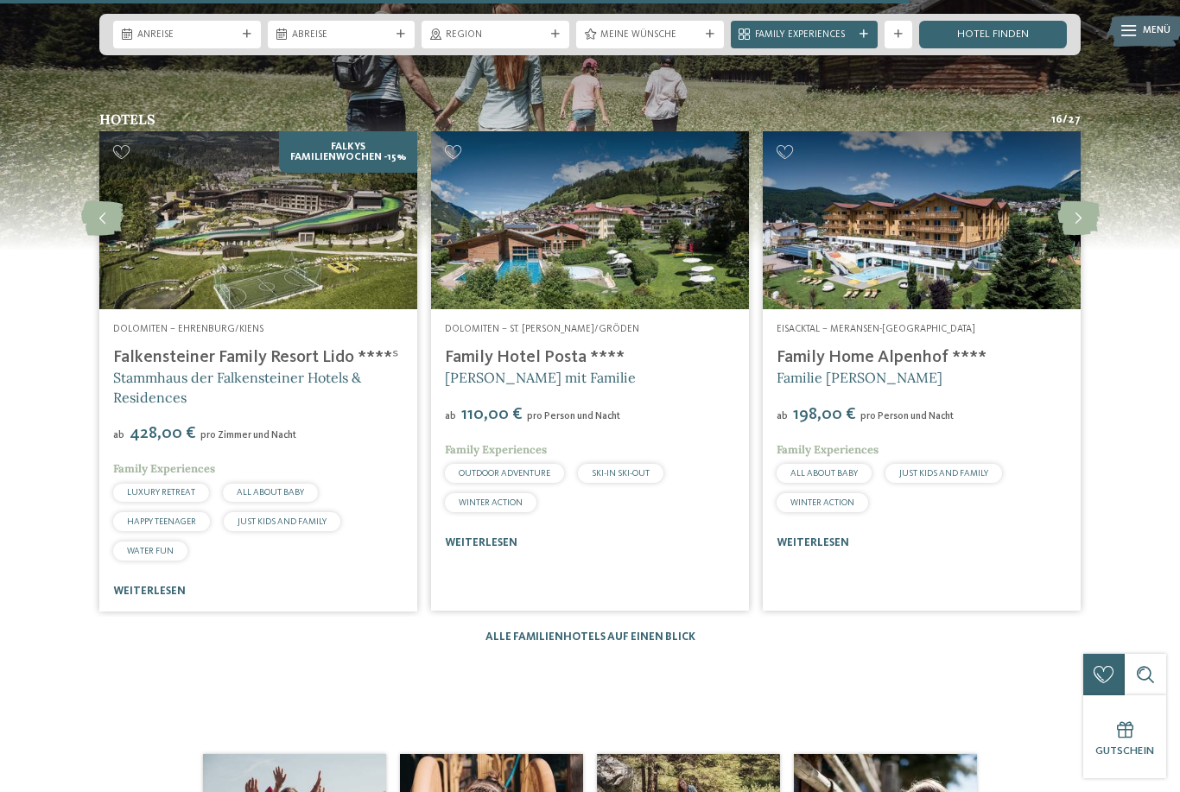
click at [1073, 236] on icon at bounding box center [1078, 218] width 42 height 35
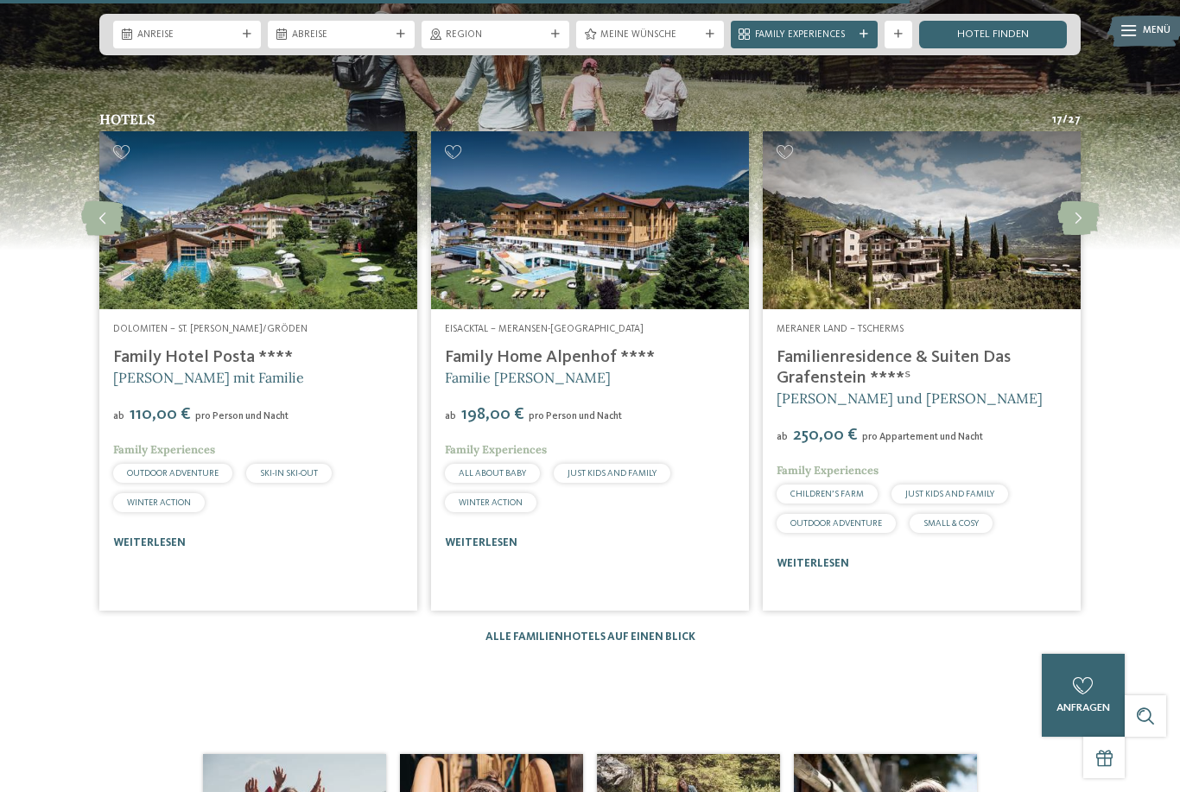
click at [1082, 236] on icon at bounding box center [1078, 218] width 42 height 35
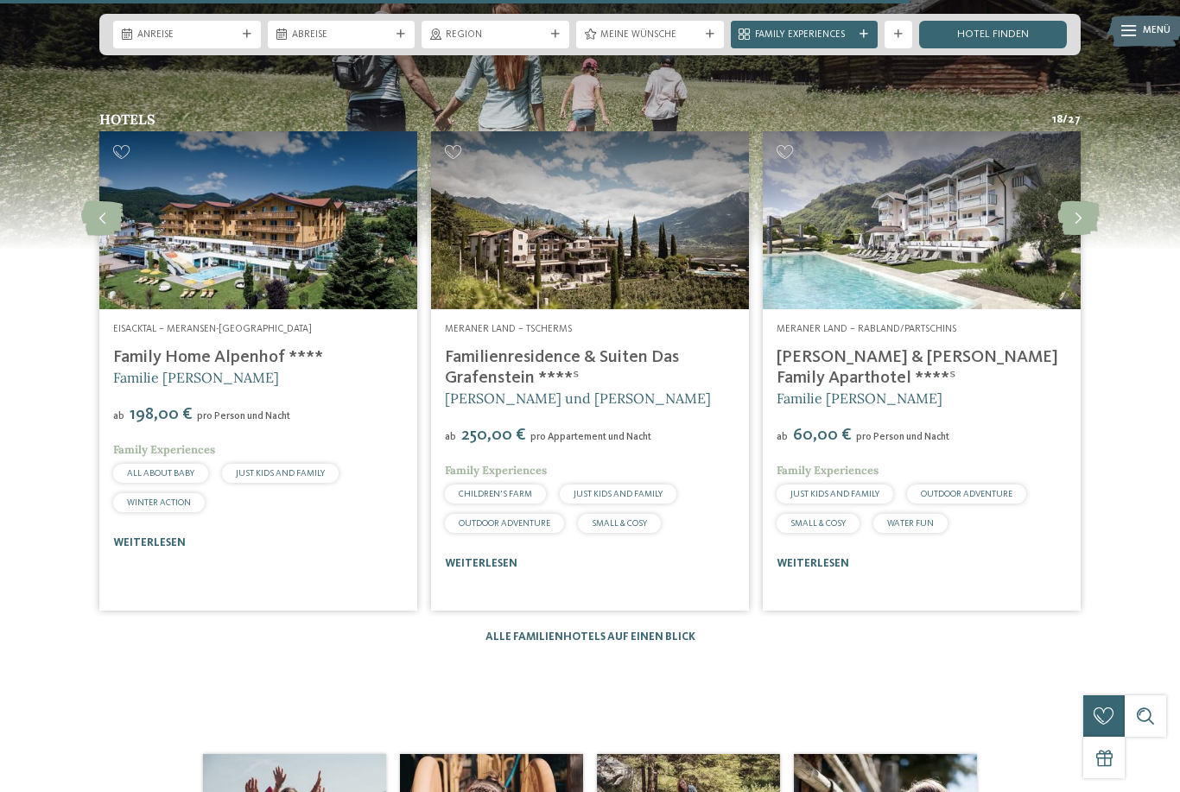
click at [1077, 236] on icon at bounding box center [1078, 218] width 42 height 35
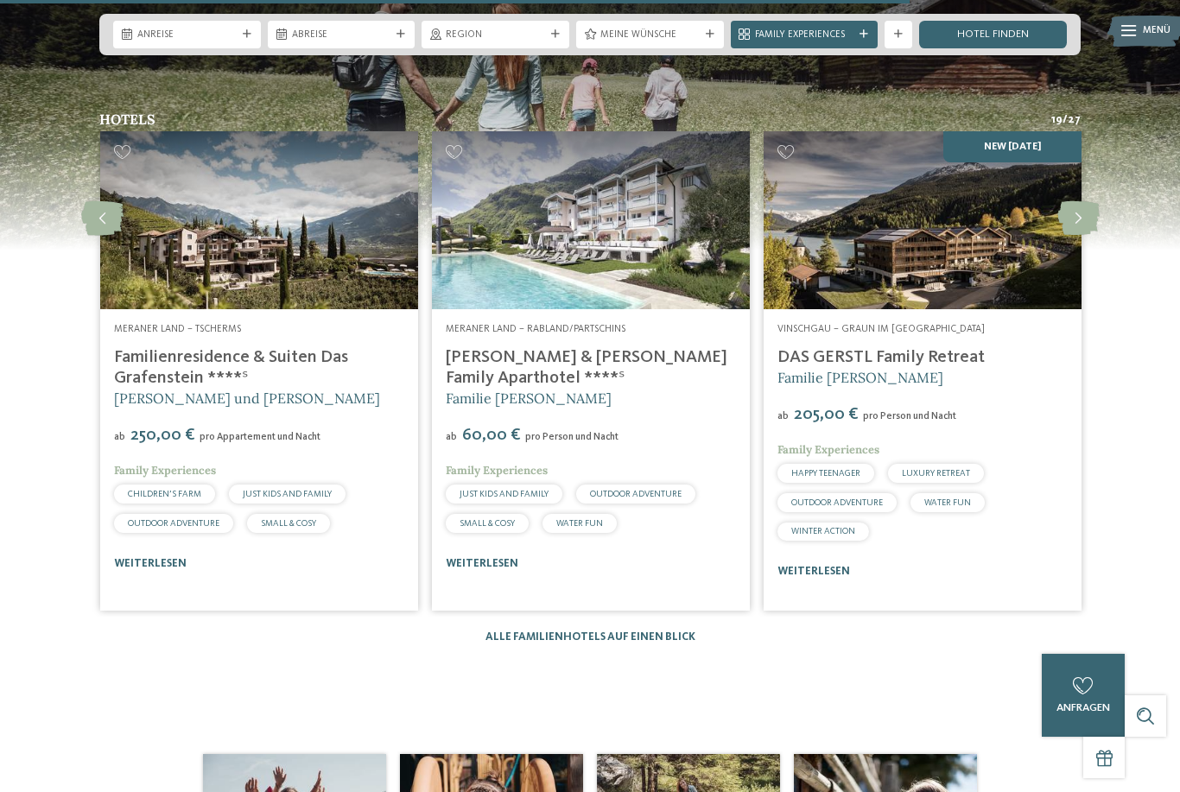
click at [970, 294] on img at bounding box center [922, 220] width 318 height 179
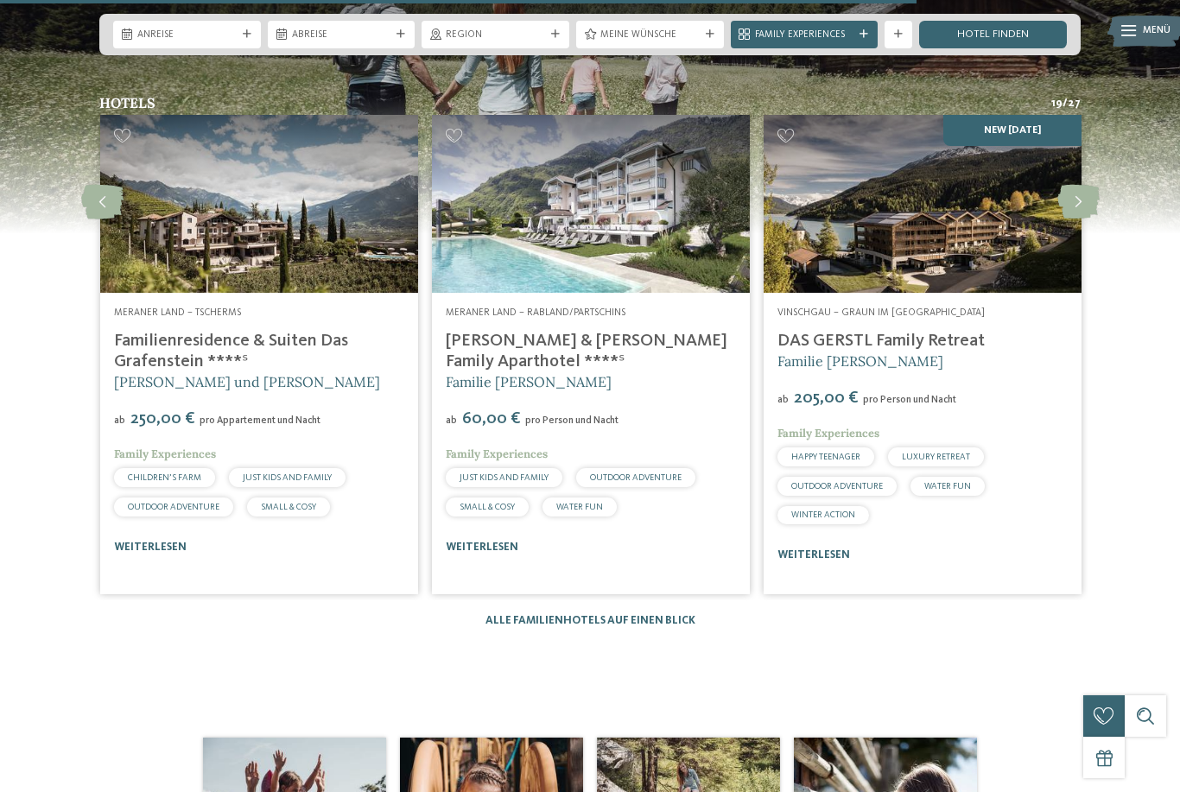
scroll to position [2009, 0]
click at [1088, 220] on icon at bounding box center [1078, 203] width 42 height 35
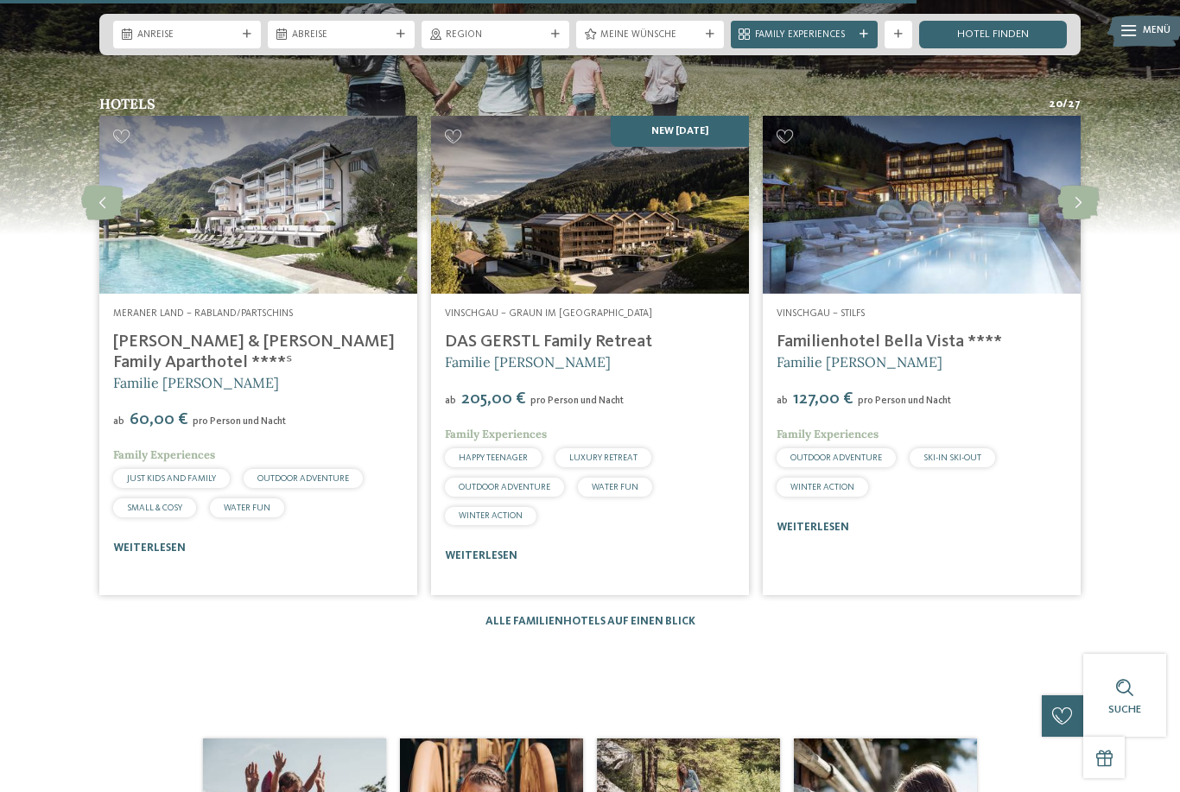
click at [1079, 220] on icon at bounding box center [1078, 203] width 42 height 35
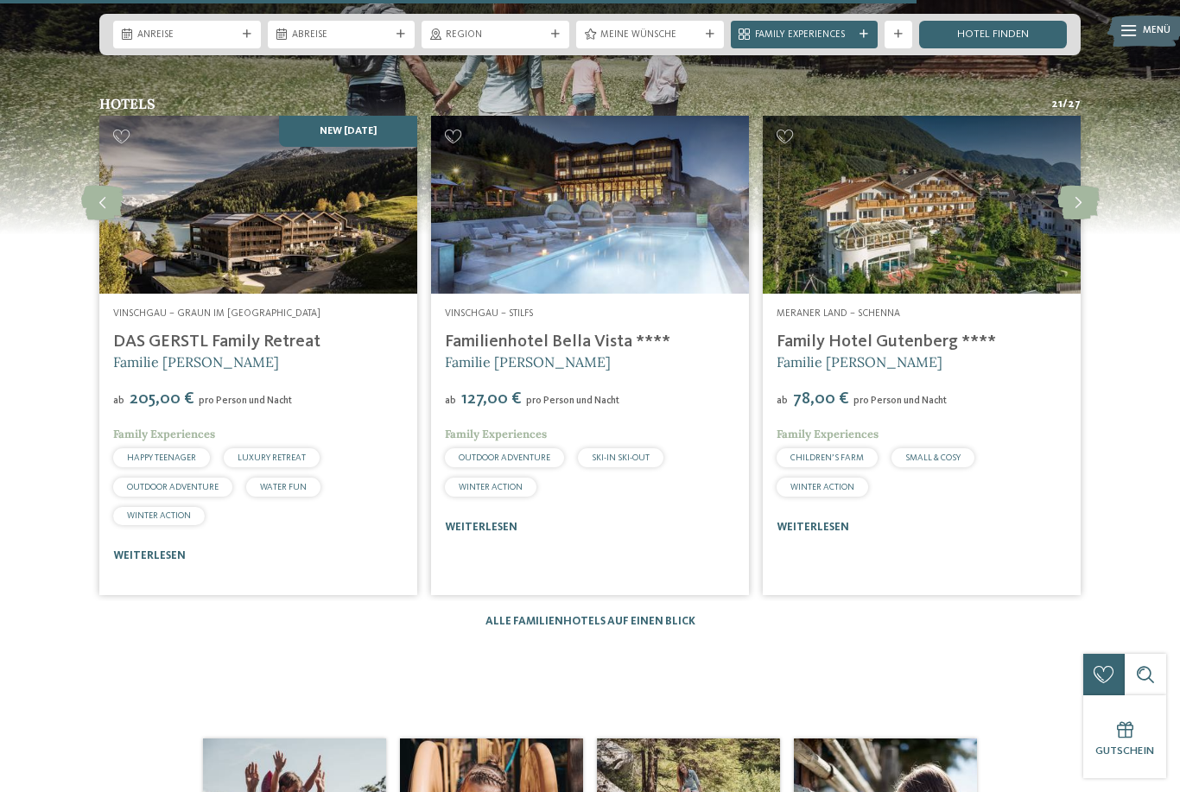
click at [1078, 220] on icon at bounding box center [1078, 203] width 42 height 35
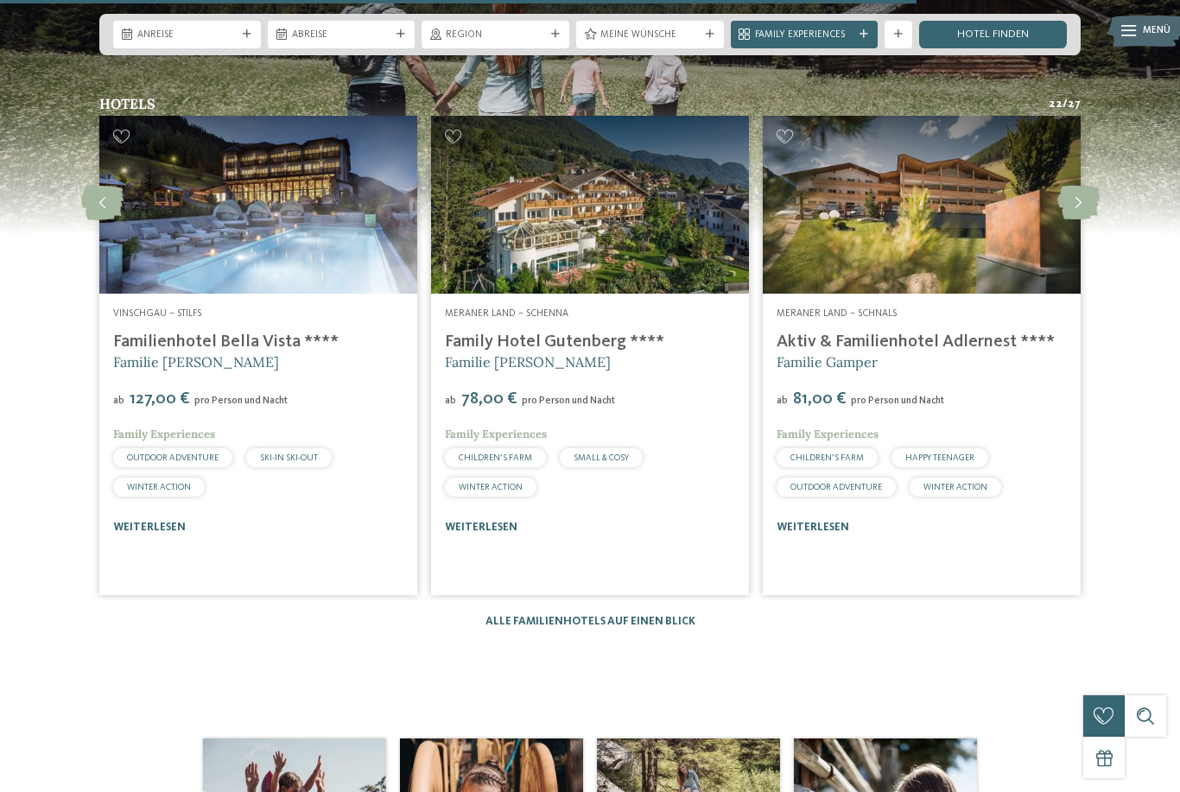
click at [1072, 220] on icon at bounding box center [1078, 203] width 42 height 35
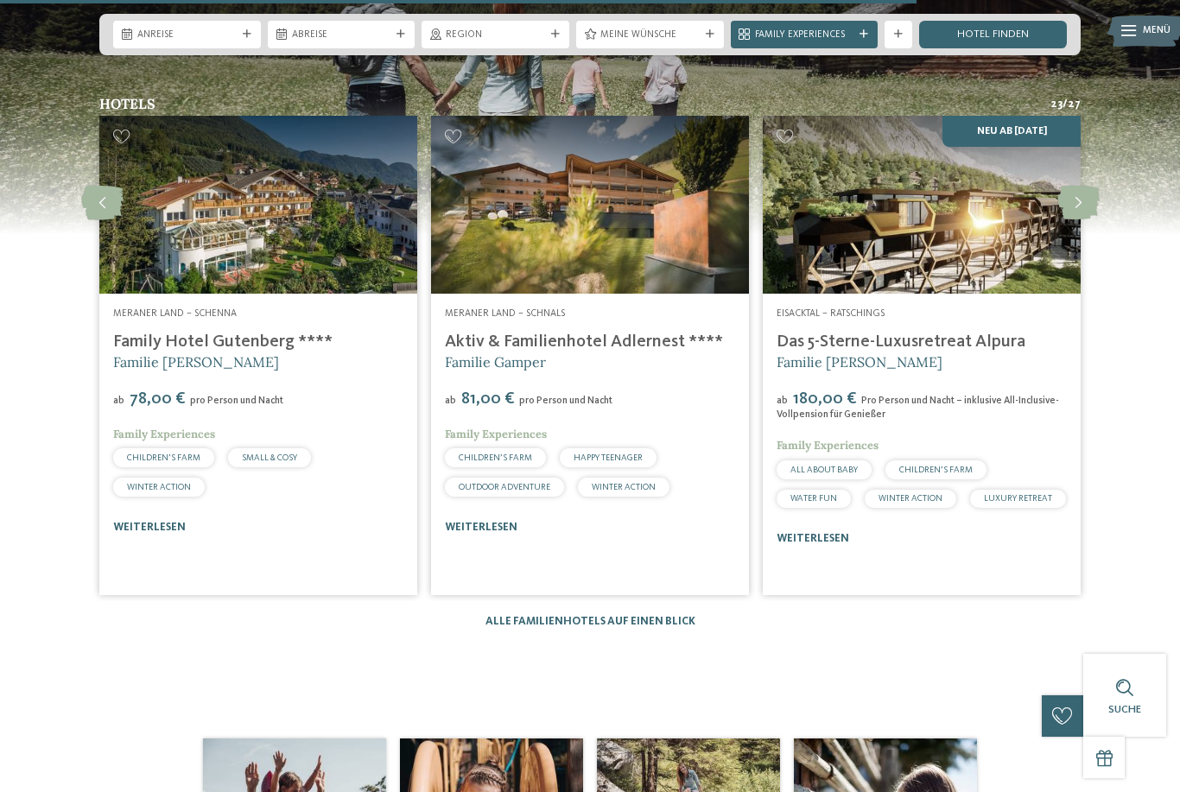
click at [1074, 220] on icon at bounding box center [1078, 203] width 42 height 35
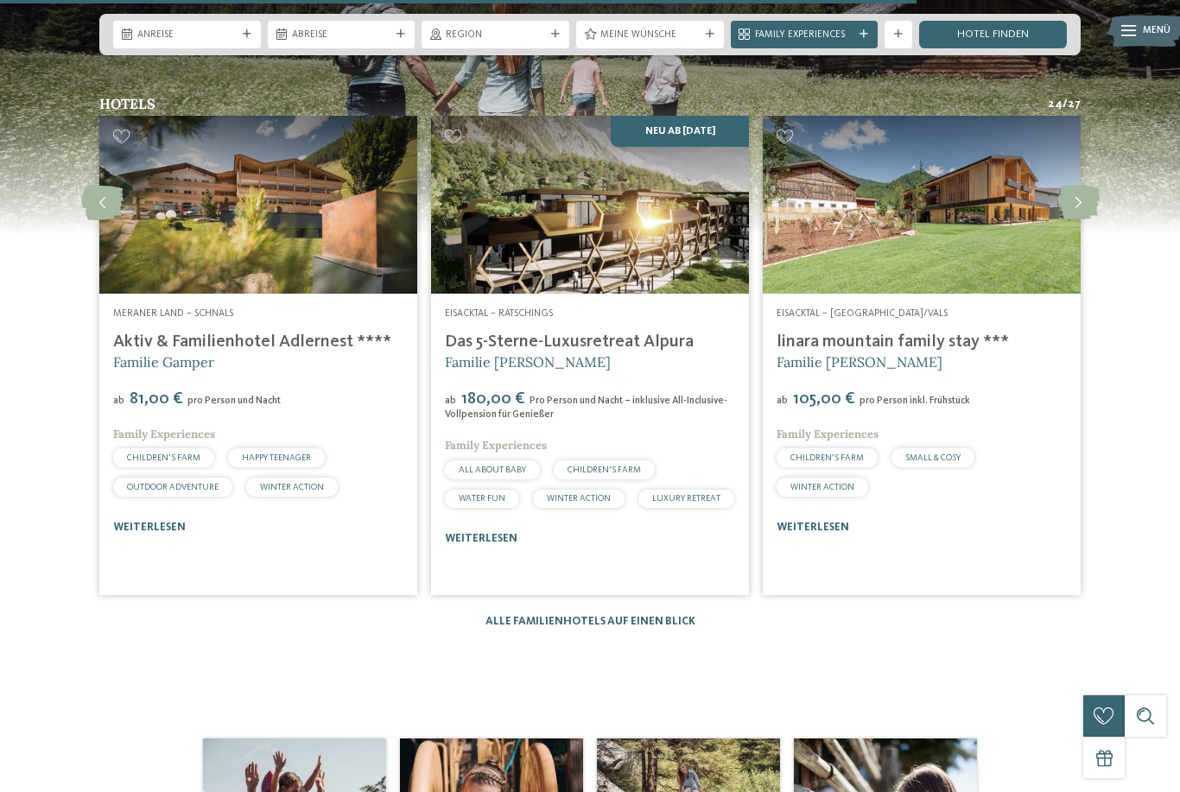
click at [1071, 220] on icon at bounding box center [1078, 203] width 42 height 35
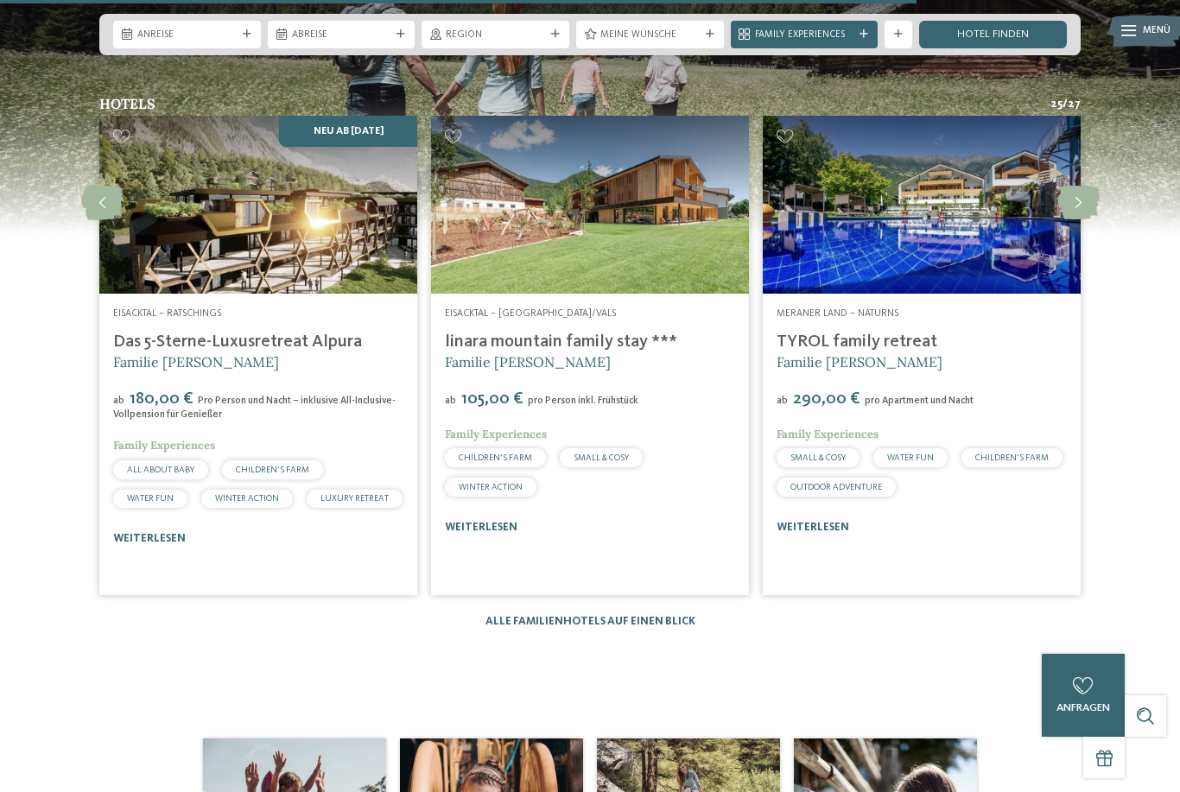
click at [1075, 220] on icon at bounding box center [1078, 203] width 42 height 35
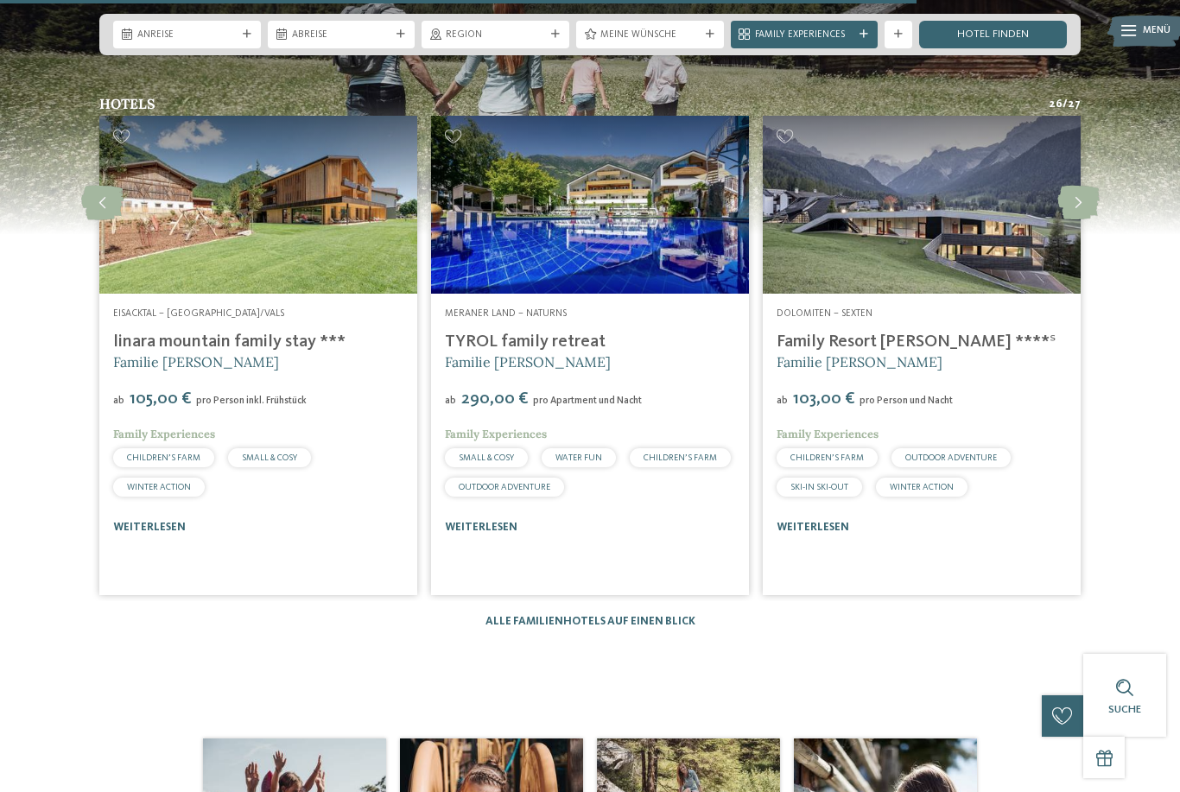
click at [1079, 220] on icon at bounding box center [1078, 203] width 42 height 35
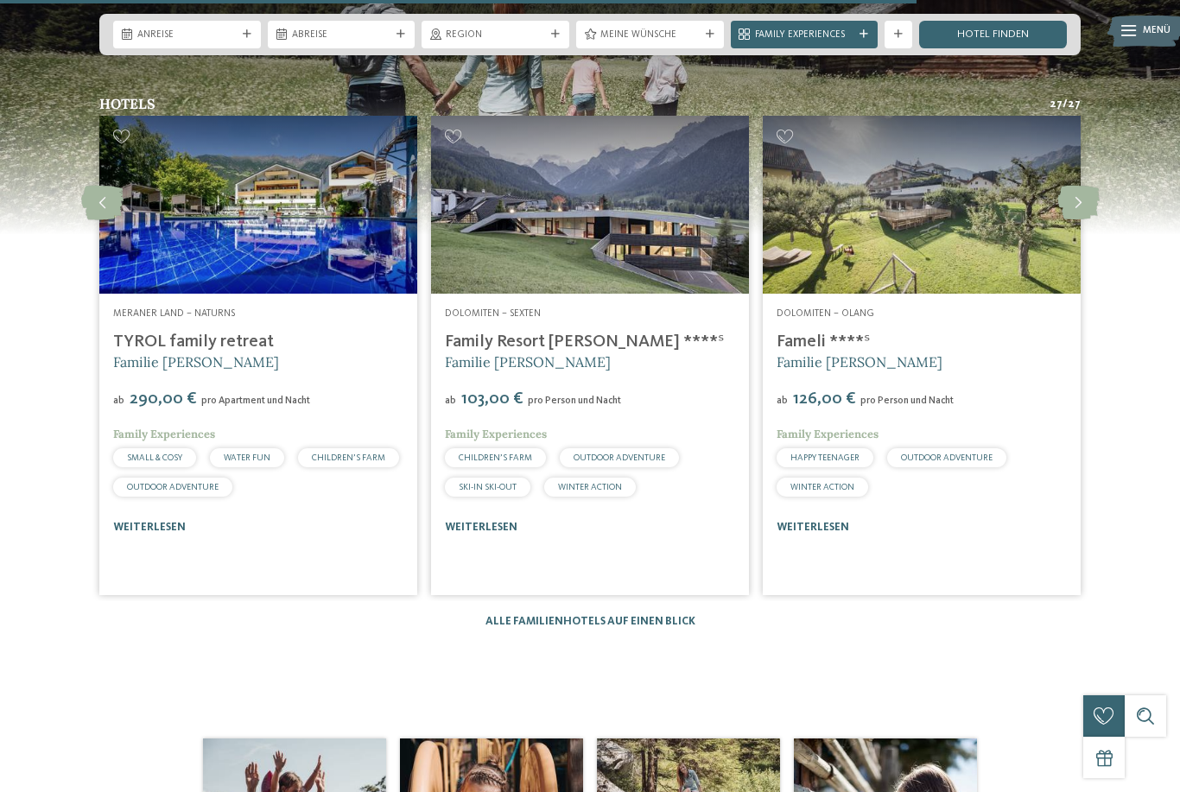
click at [1077, 220] on icon at bounding box center [1078, 203] width 42 height 35
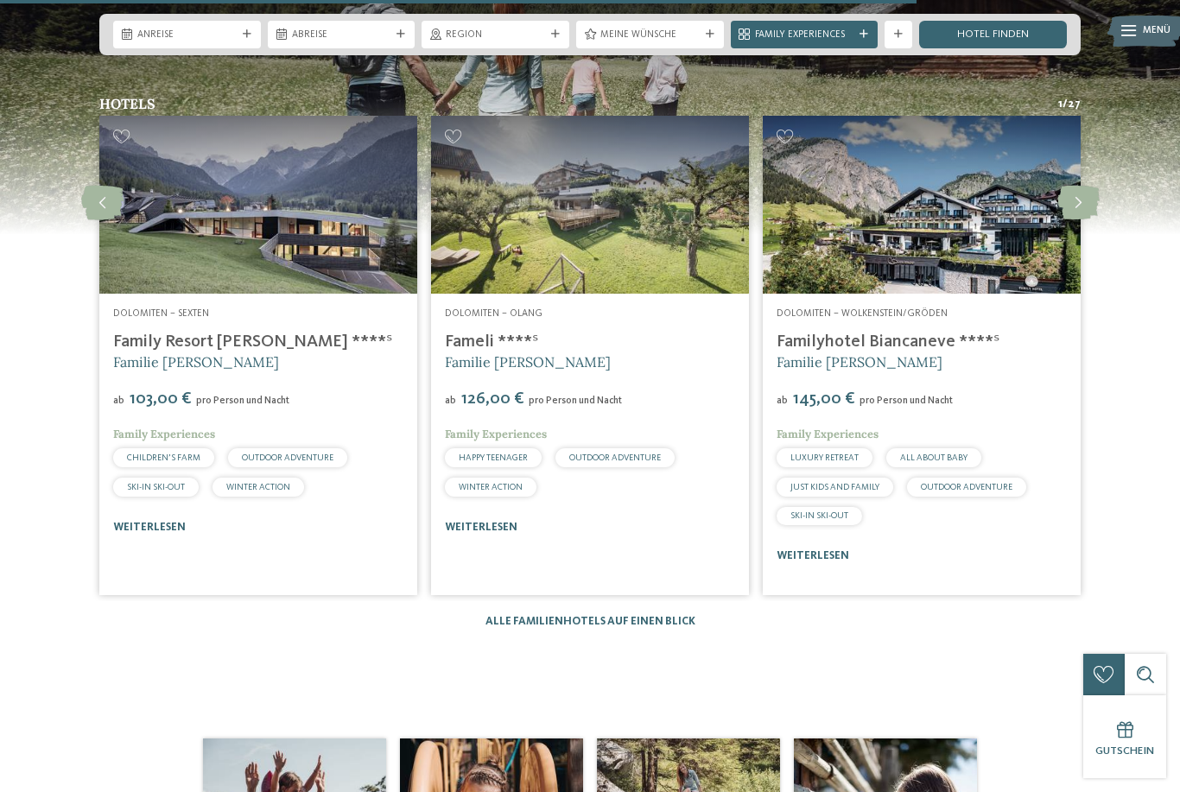
click at [1075, 220] on icon at bounding box center [1078, 203] width 42 height 35
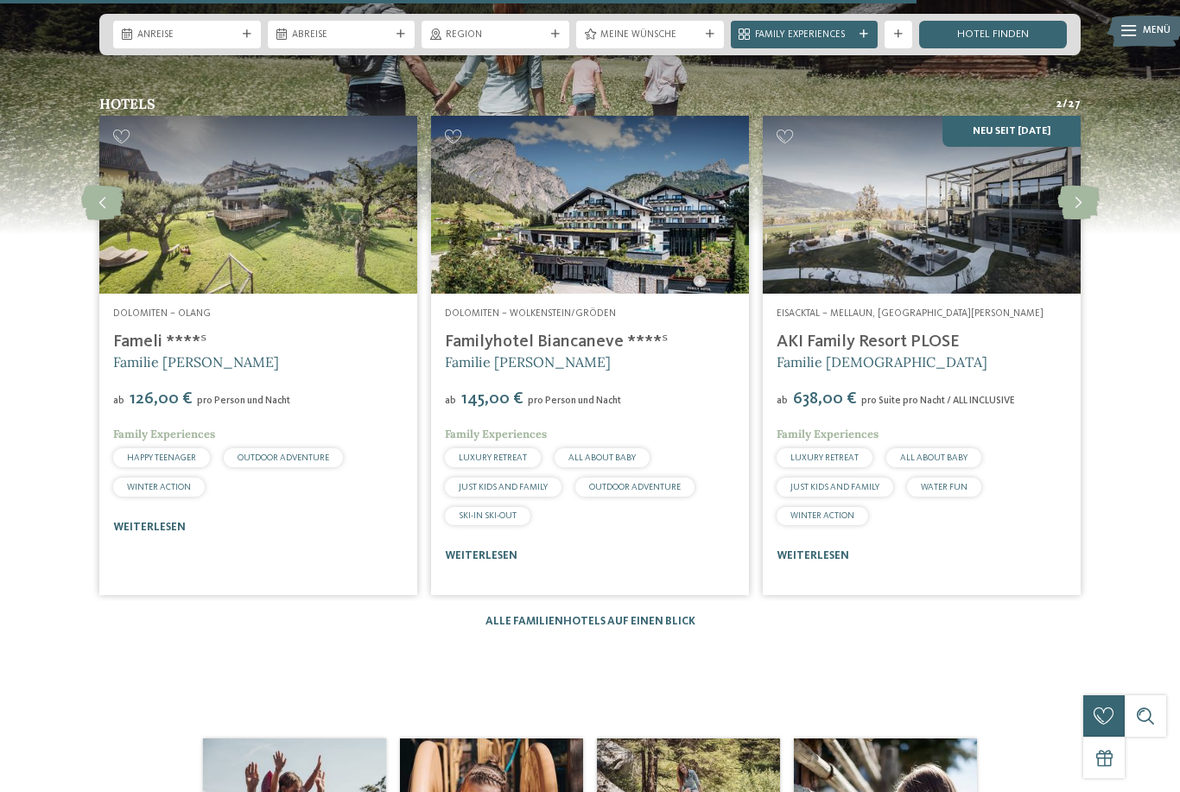
click at [1079, 220] on icon at bounding box center [1078, 203] width 42 height 35
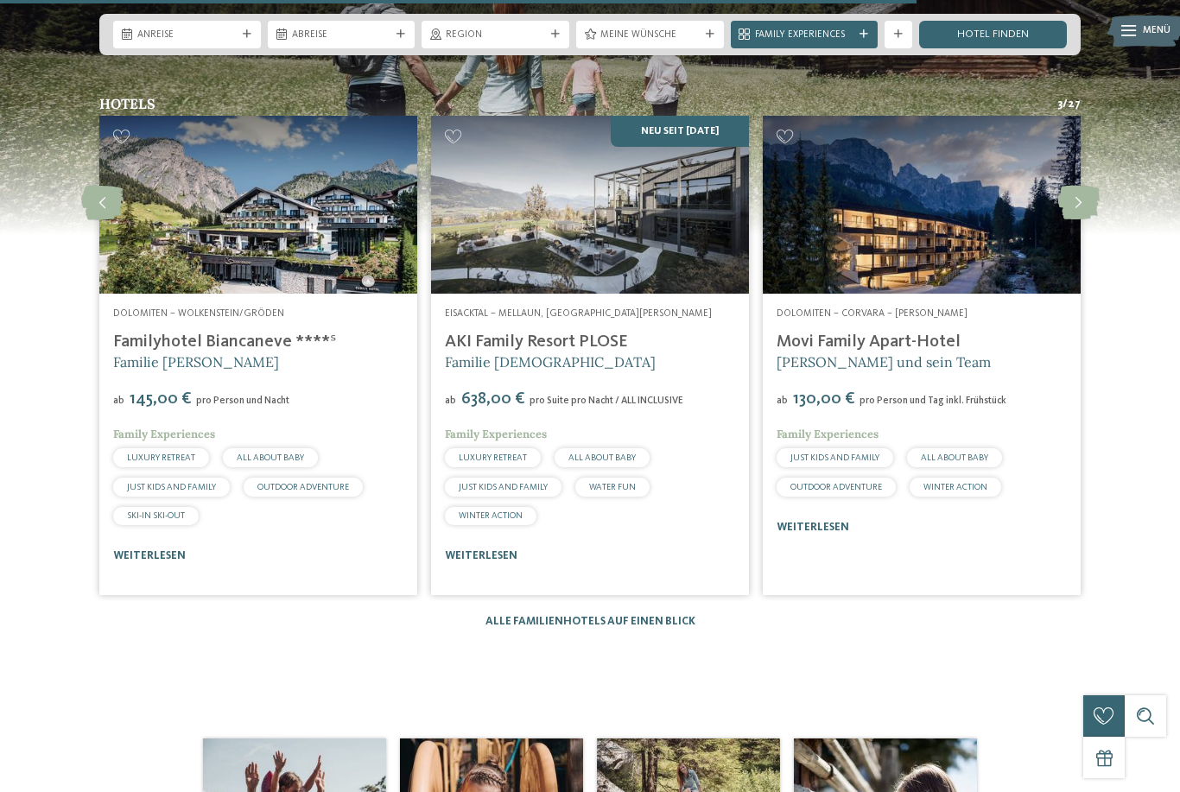
click at [1075, 220] on icon at bounding box center [1078, 203] width 42 height 35
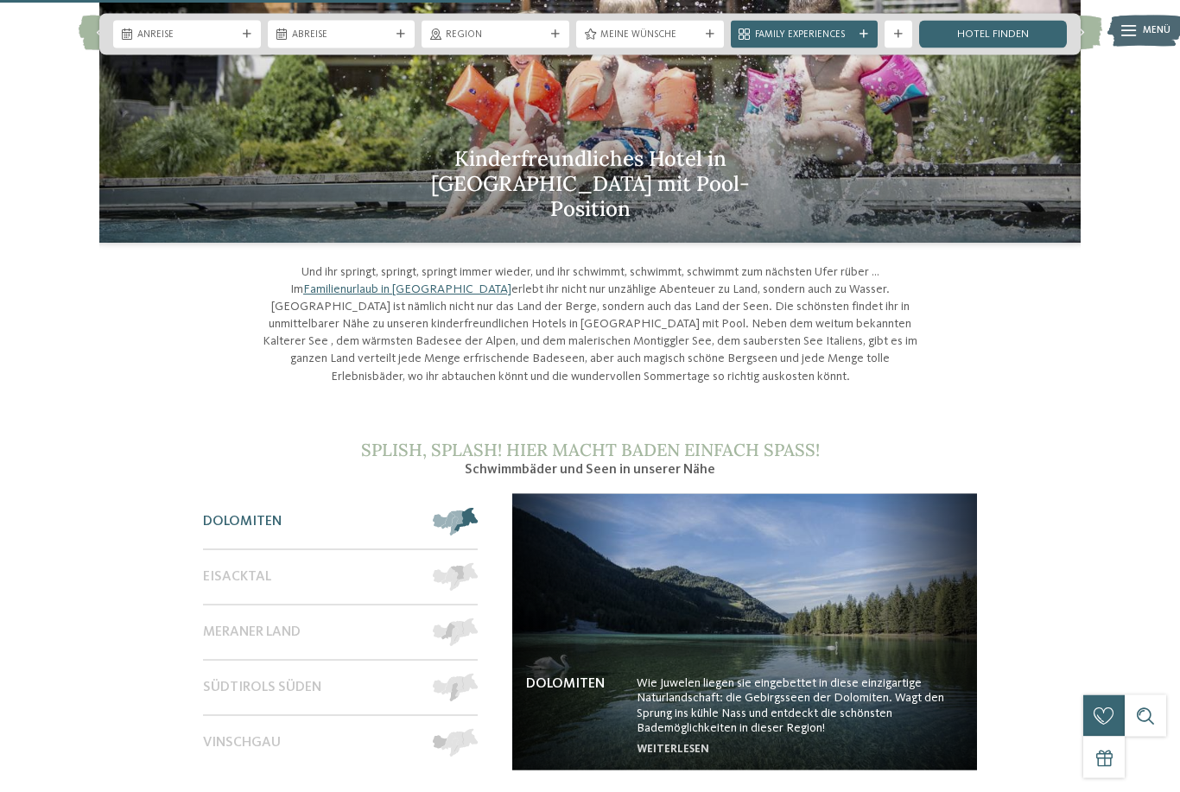
scroll to position [1133, 0]
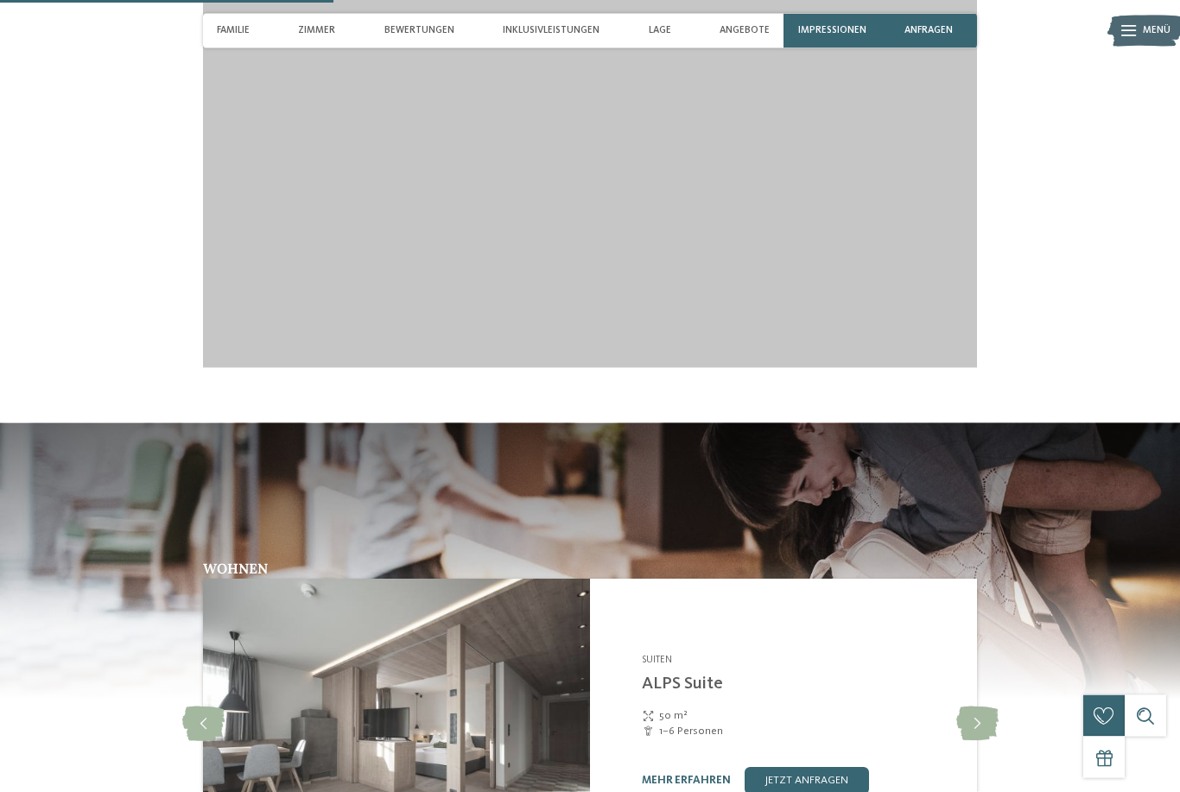
scroll to position [1609, 0]
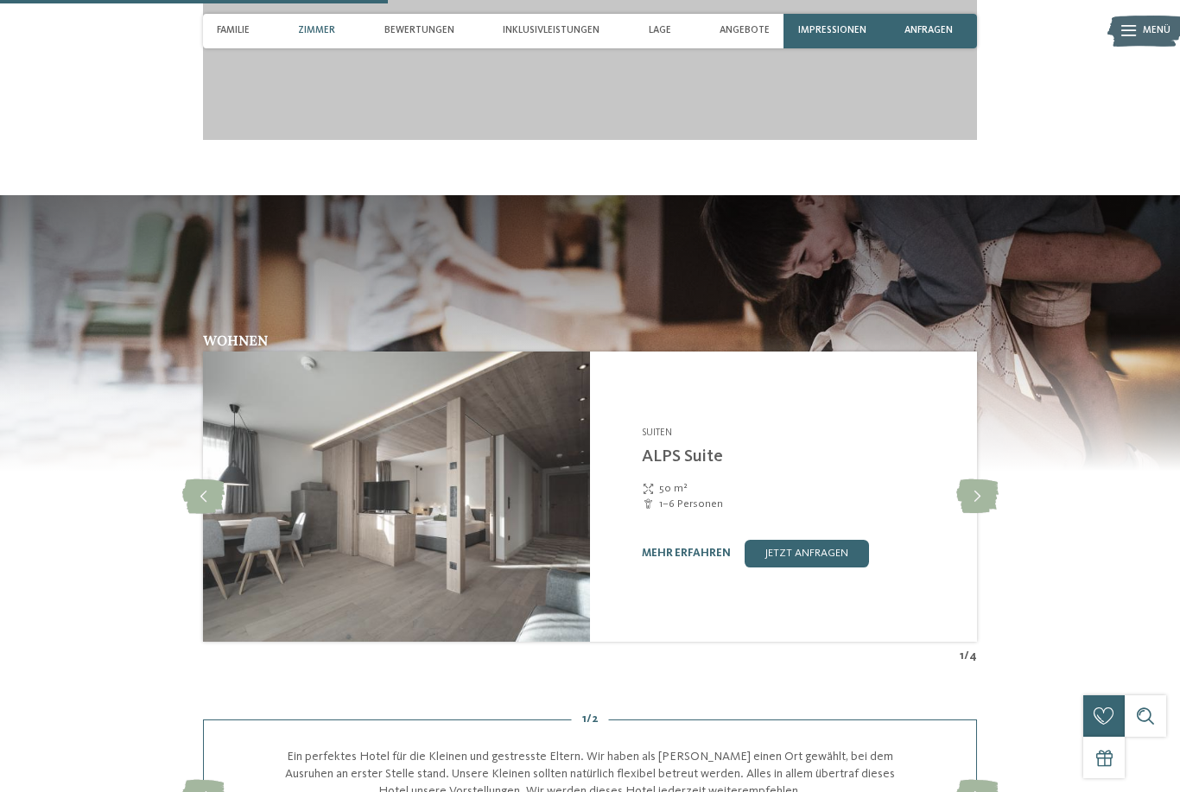
scroll to position [1889, 0]
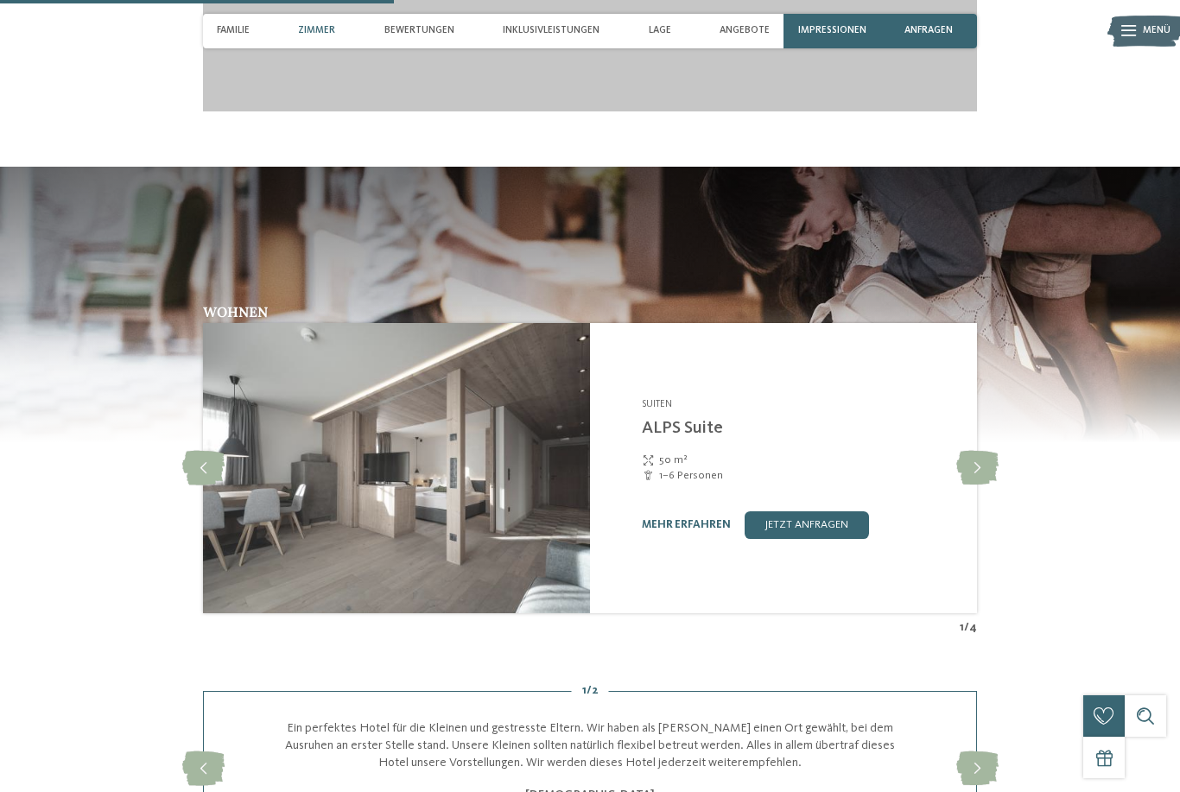
click at [976, 481] on icon at bounding box center [977, 468] width 42 height 35
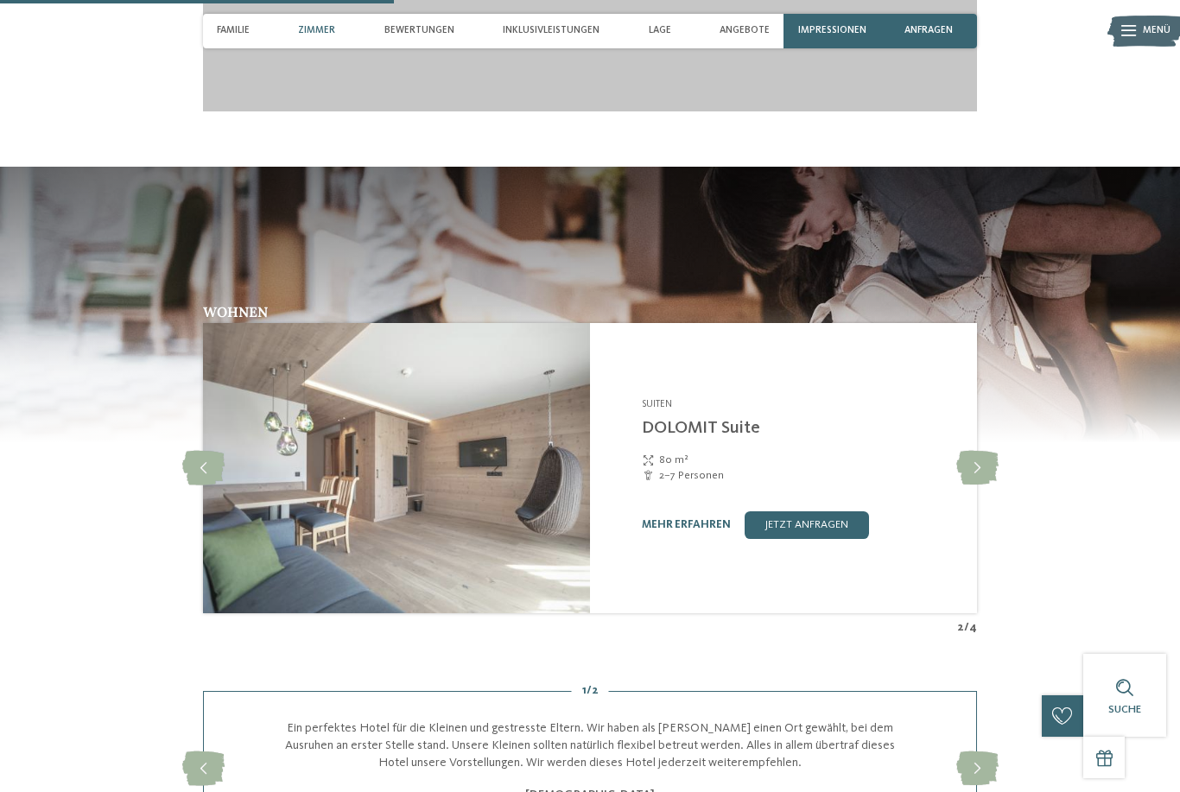
click at [971, 483] on icon at bounding box center [977, 468] width 42 height 35
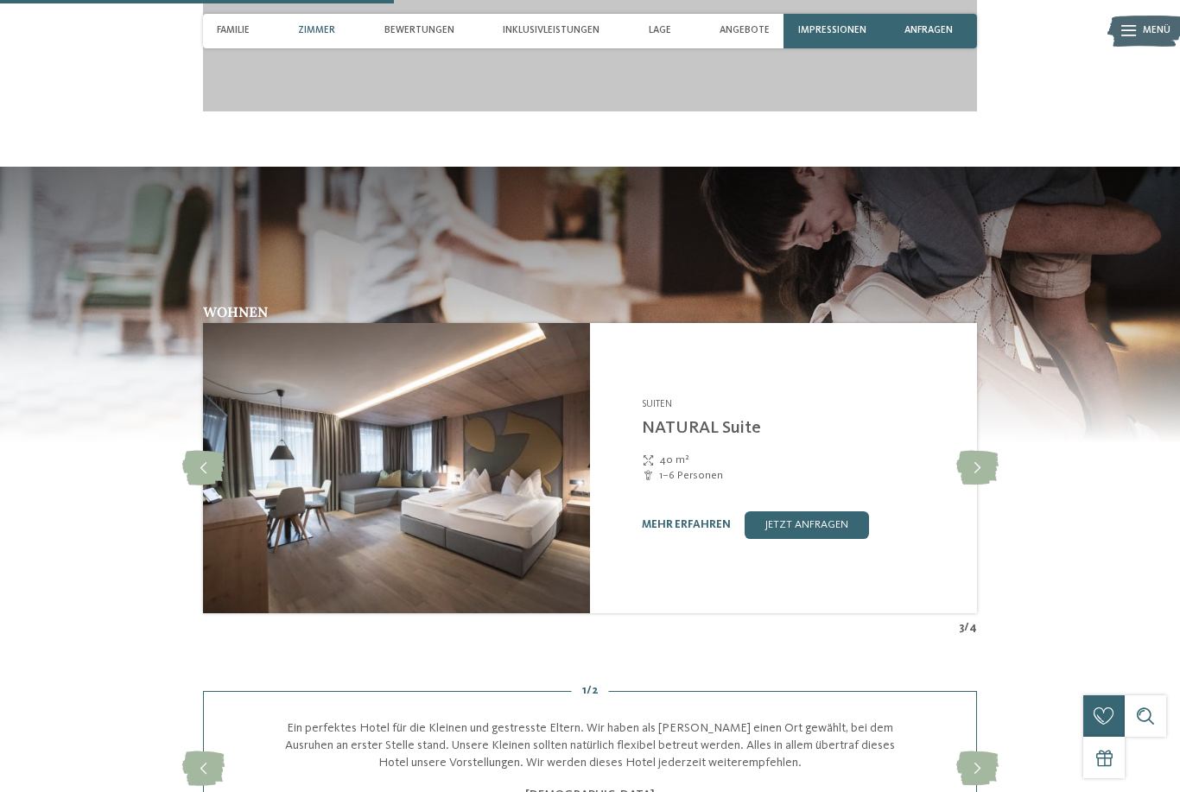
click at [971, 483] on icon at bounding box center [977, 468] width 42 height 35
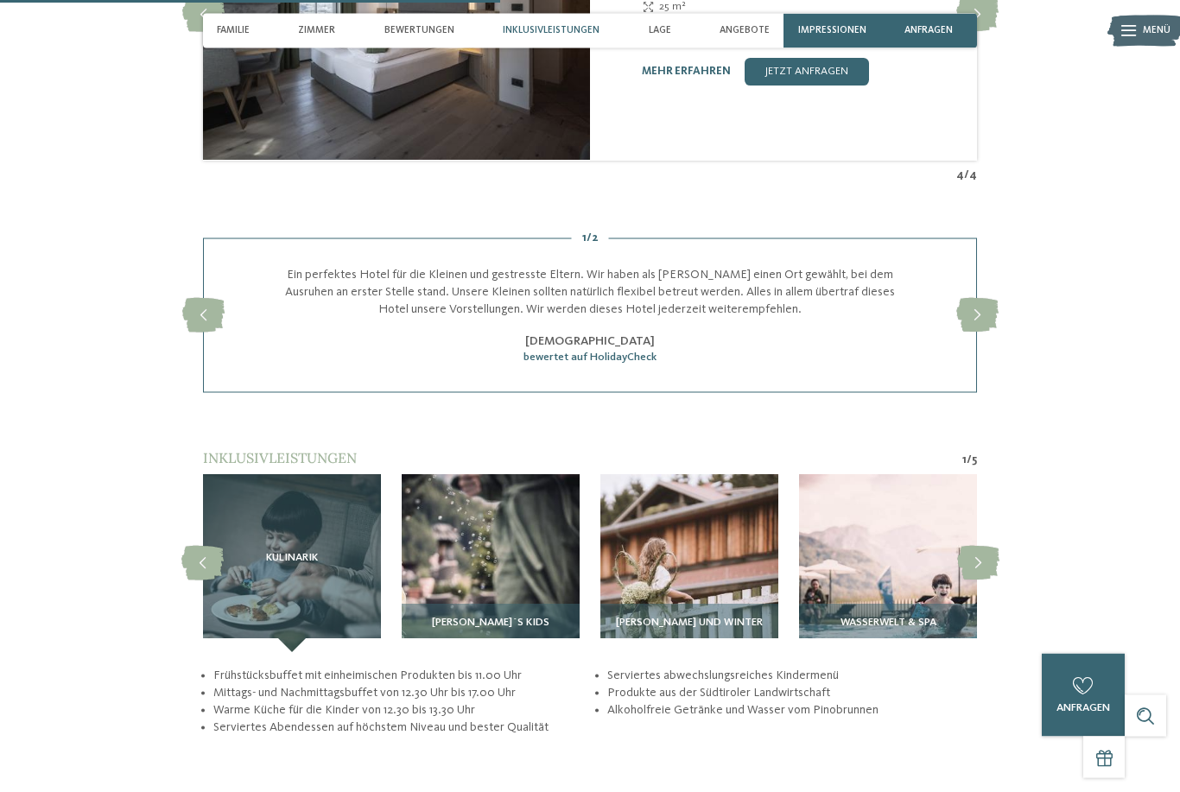
scroll to position [2405, 0]
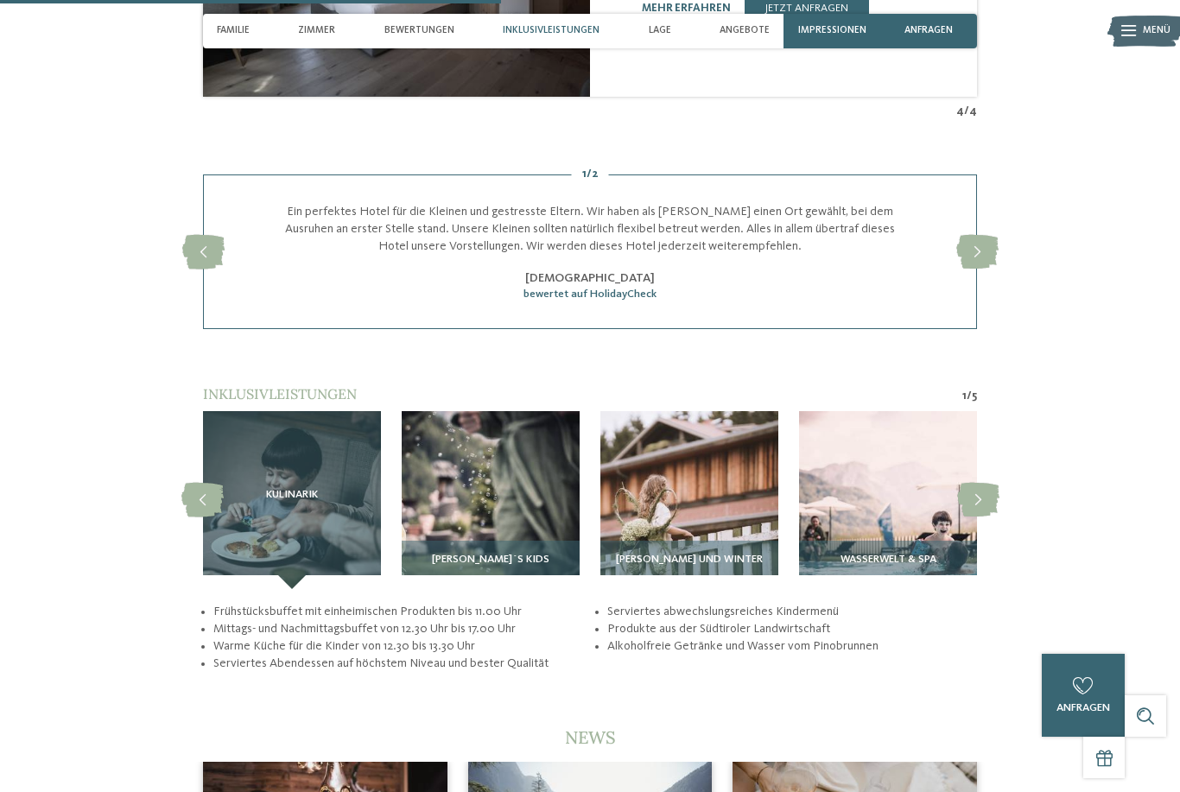
click at [908, 484] on img at bounding box center [888, 500] width 178 height 178
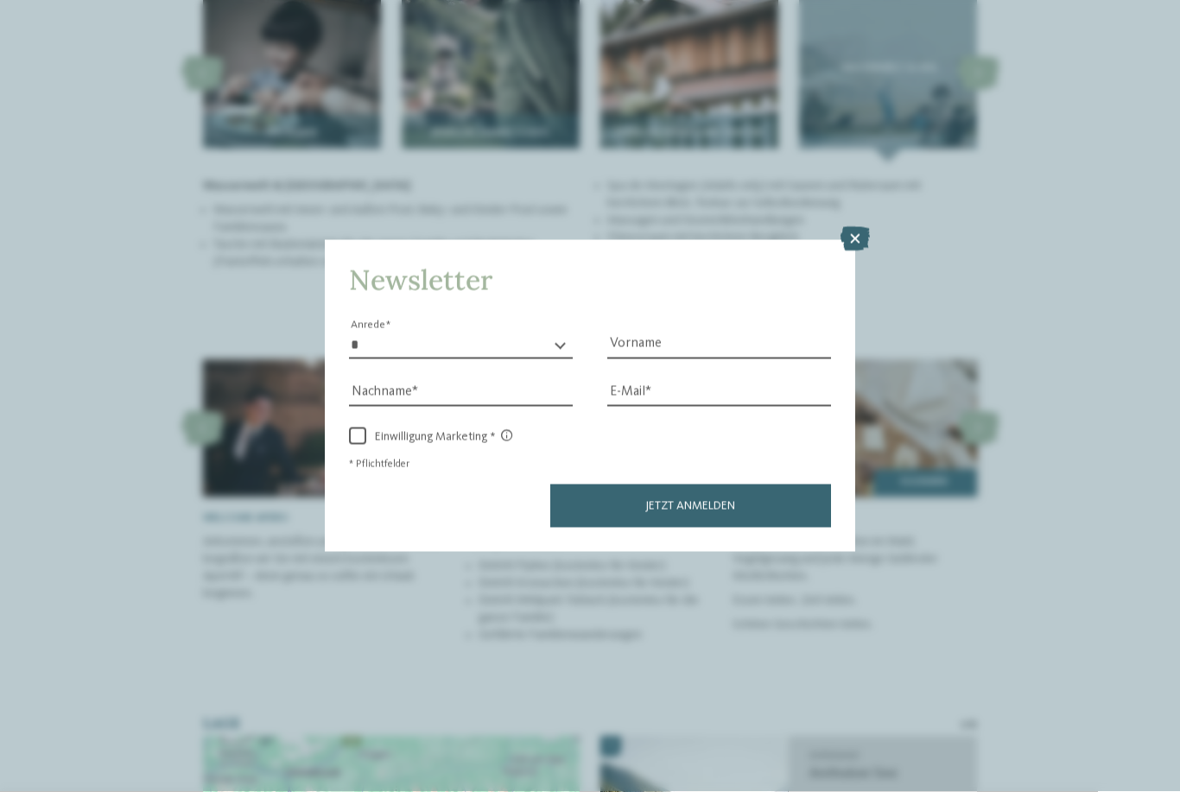
scroll to position [2809, 0]
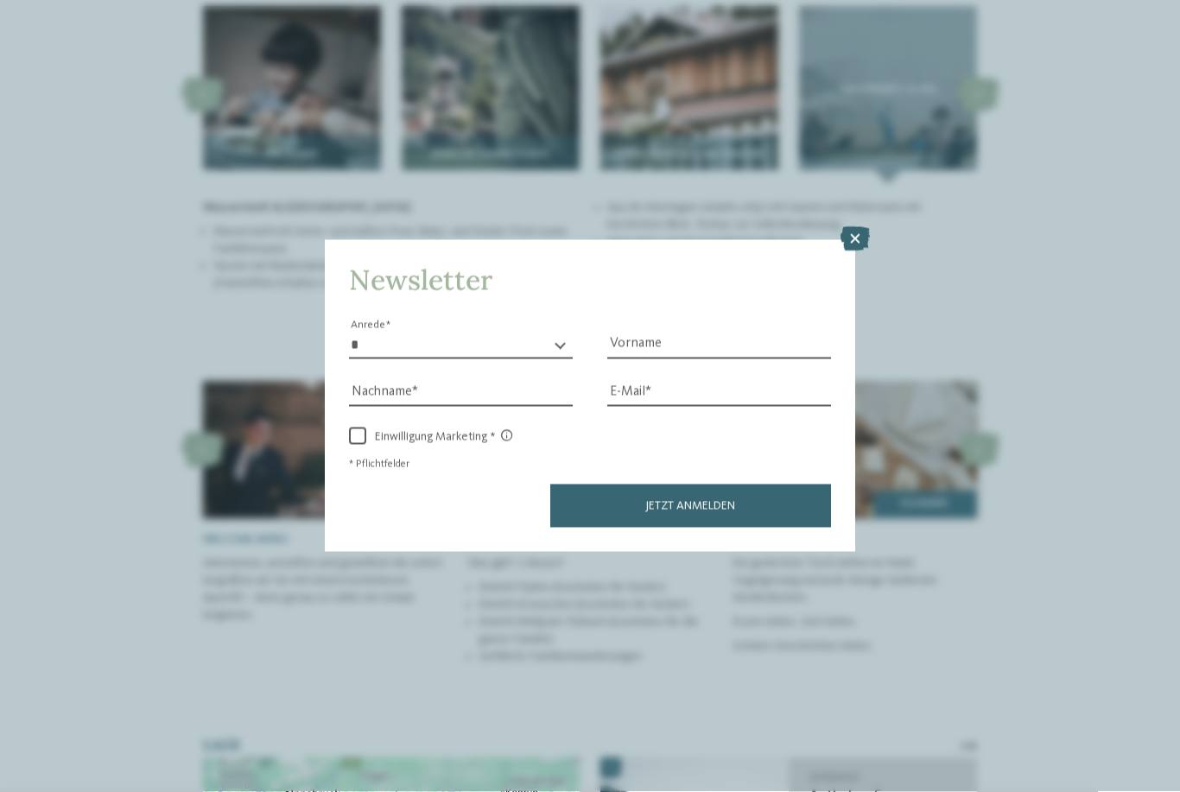
click at [865, 227] on icon at bounding box center [854, 239] width 29 height 24
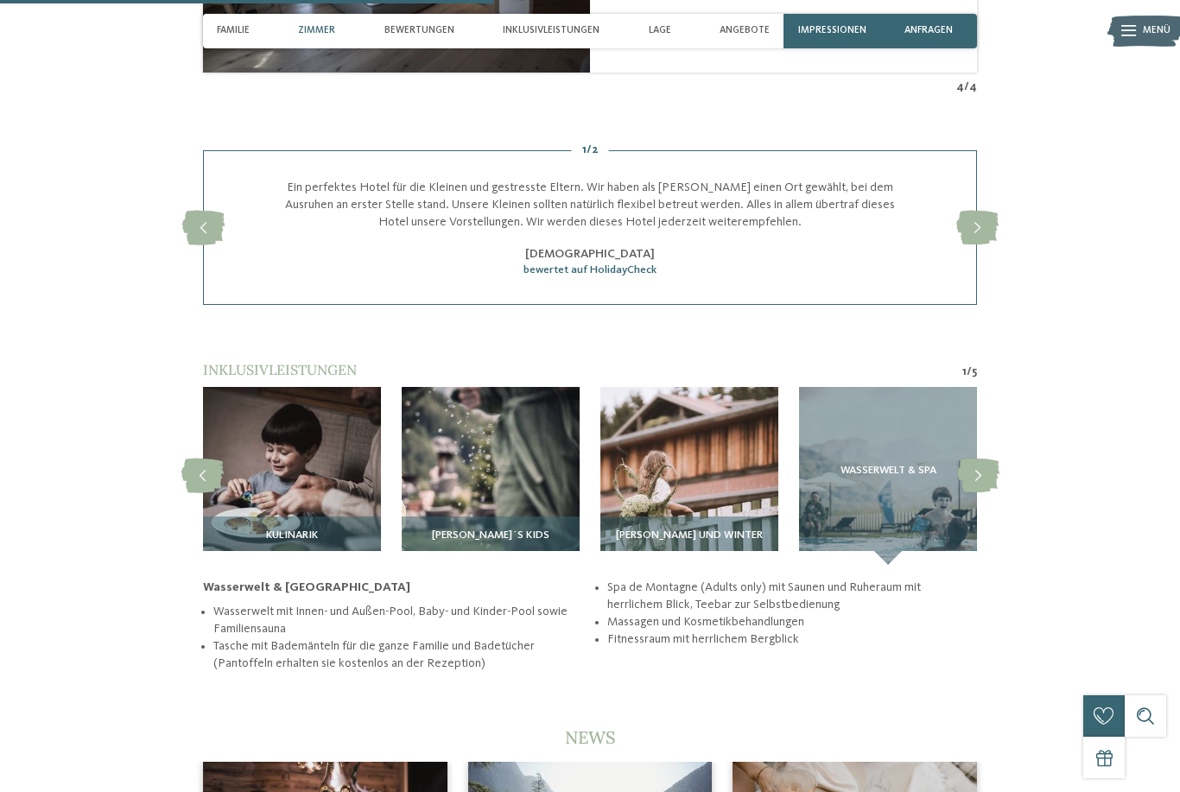
scroll to position [2384, 0]
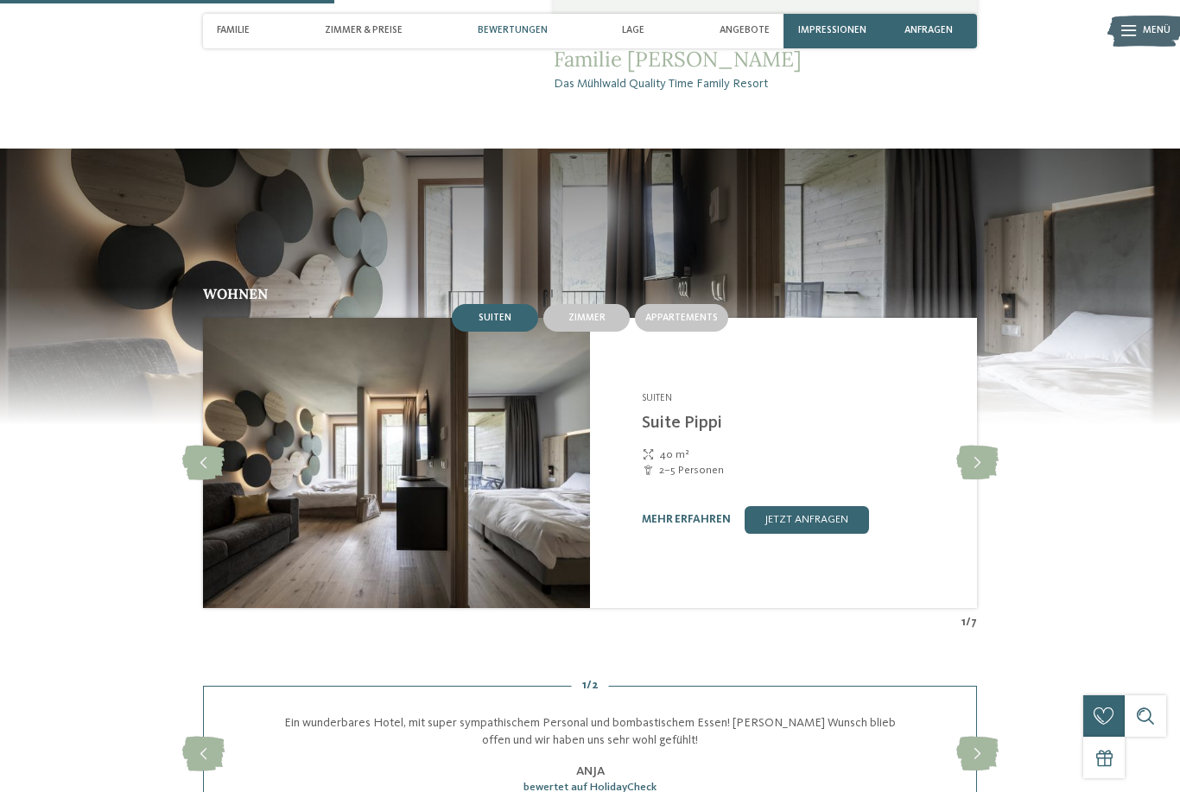
scroll to position [1353, 0]
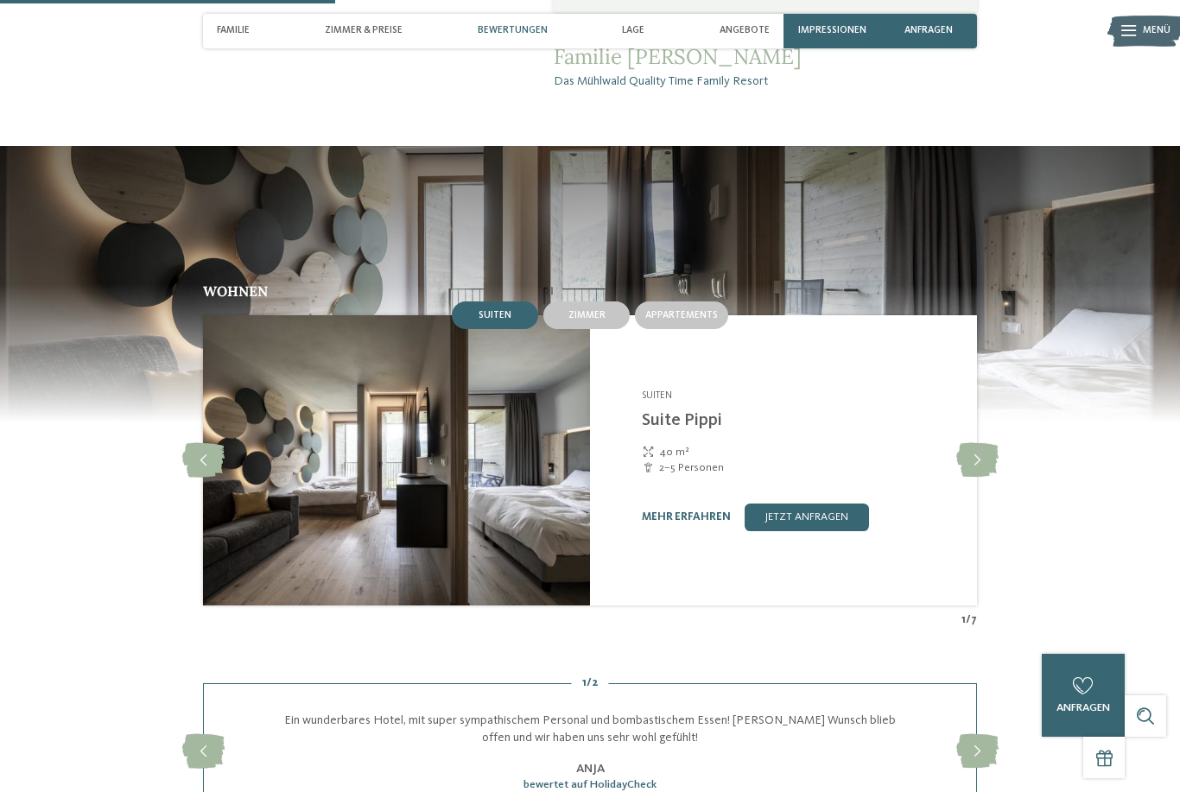
click at [968, 460] on icon at bounding box center [977, 460] width 42 height 35
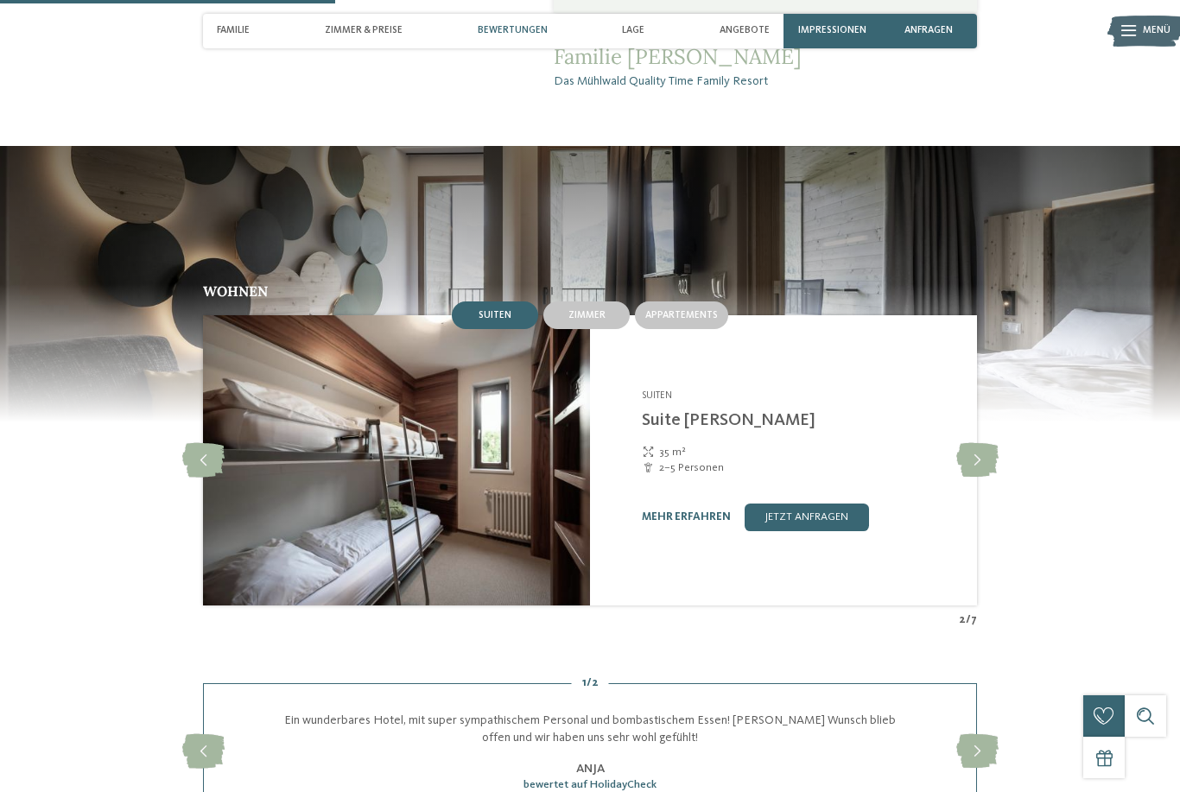
click at [977, 463] on icon at bounding box center [977, 460] width 42 height 35
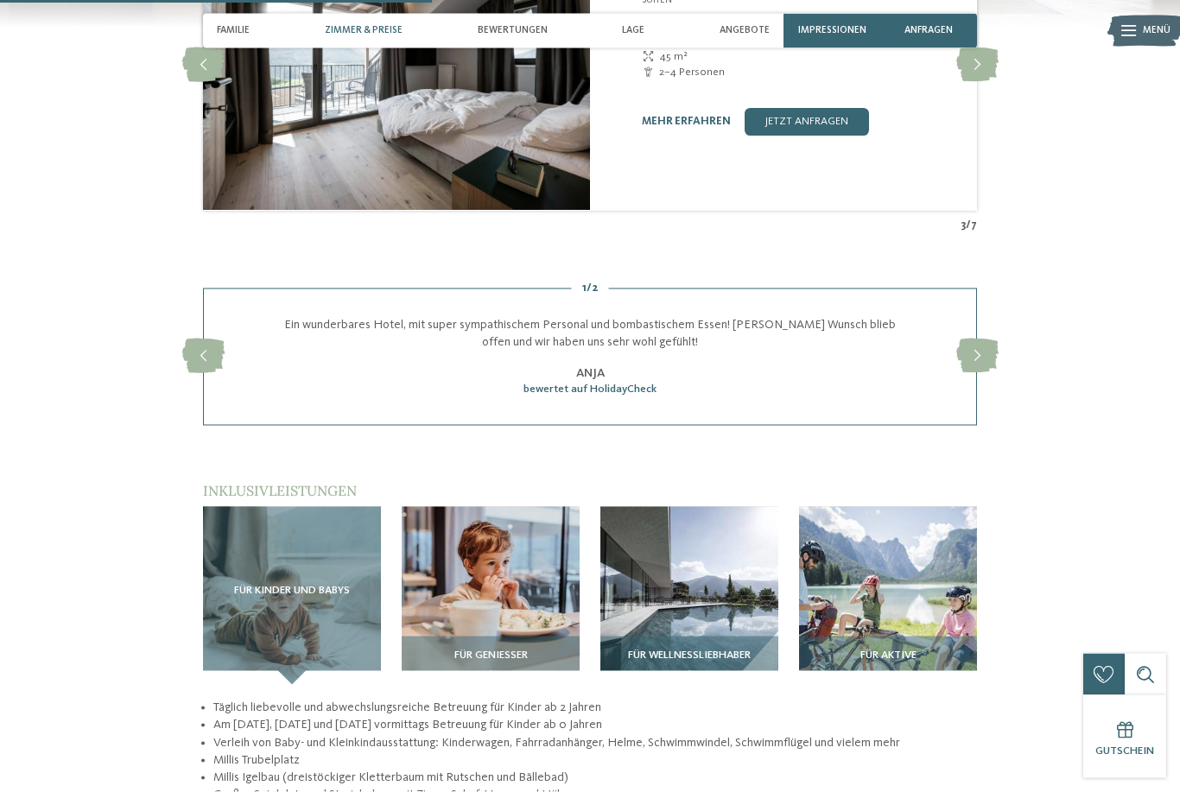
scroll to position [1705, 0]
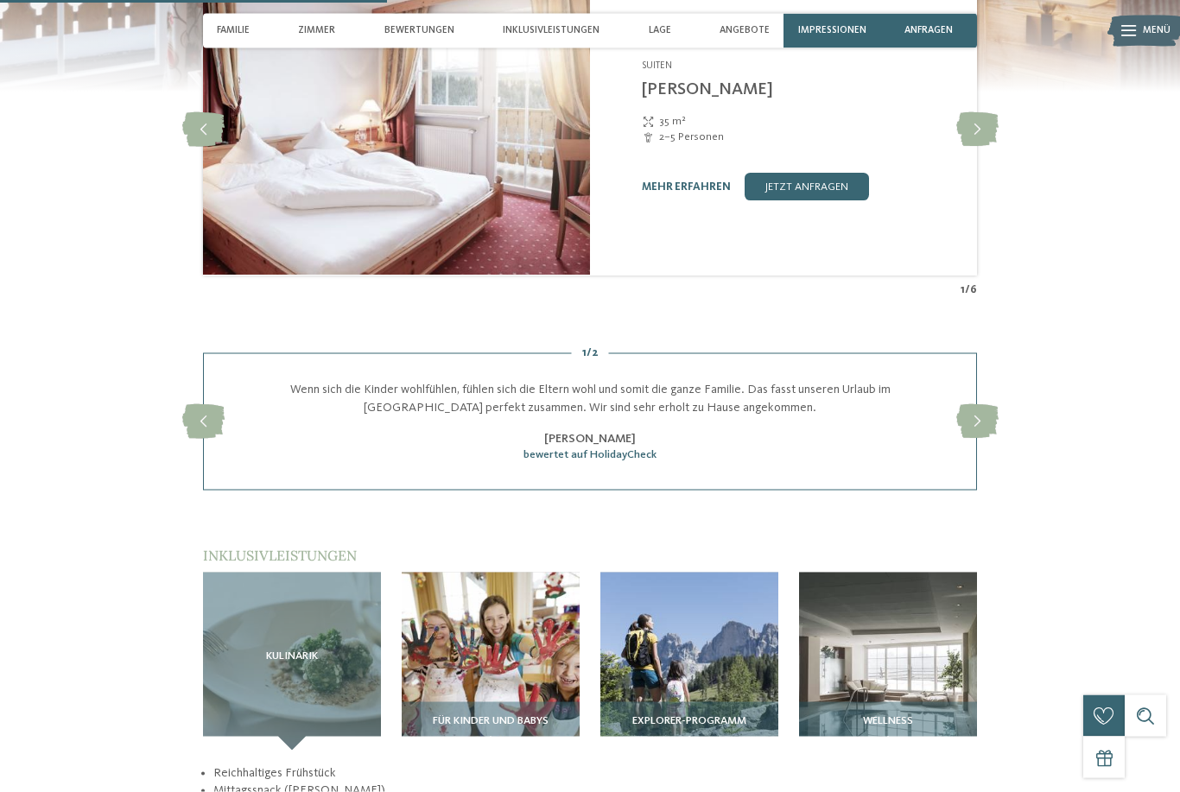
scroll to position [1481, 0]
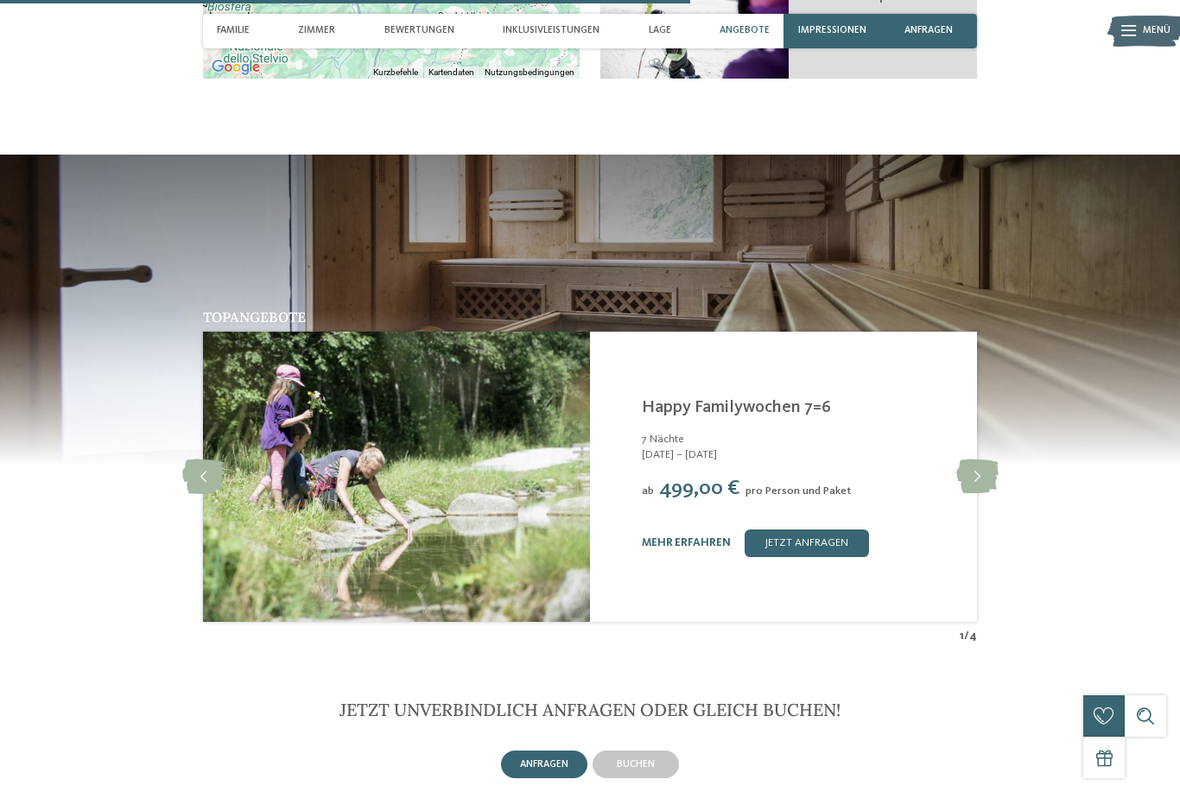
scroll to position [2668, 0]
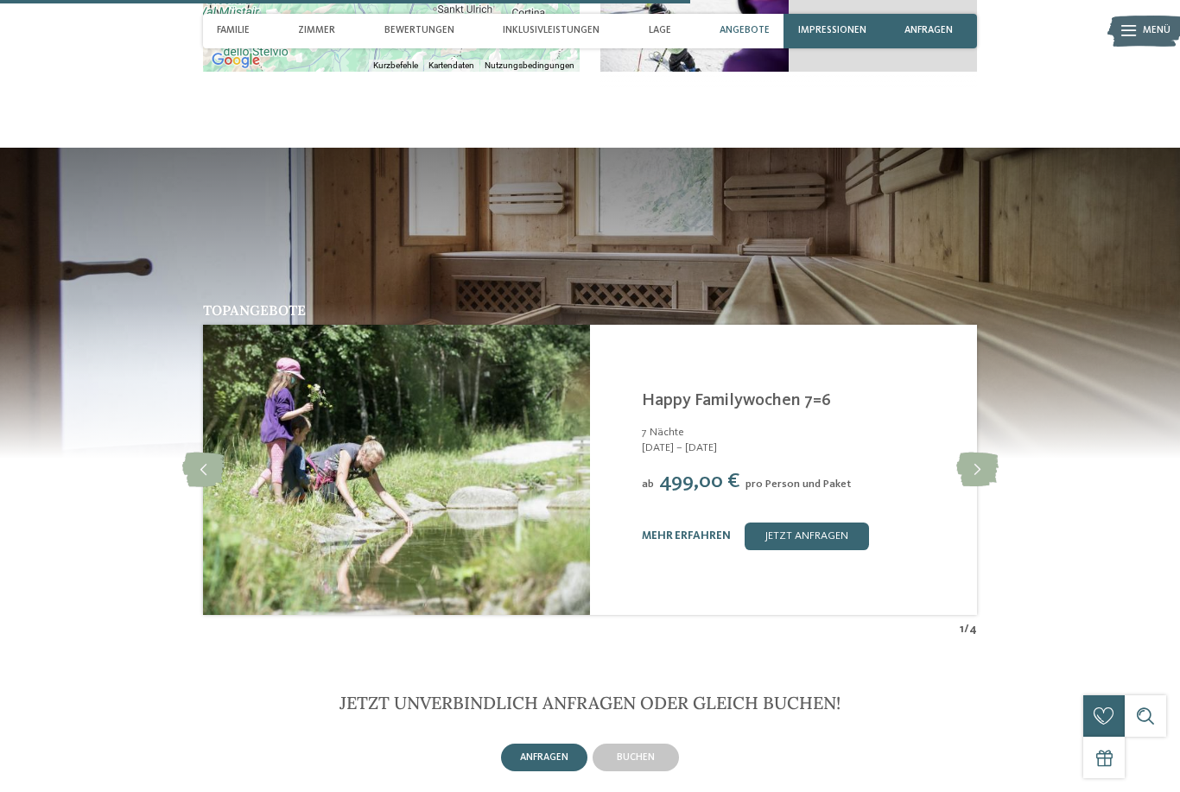
click at [985, 484] on icon at bounding box center [977, 469] width 42 height 35
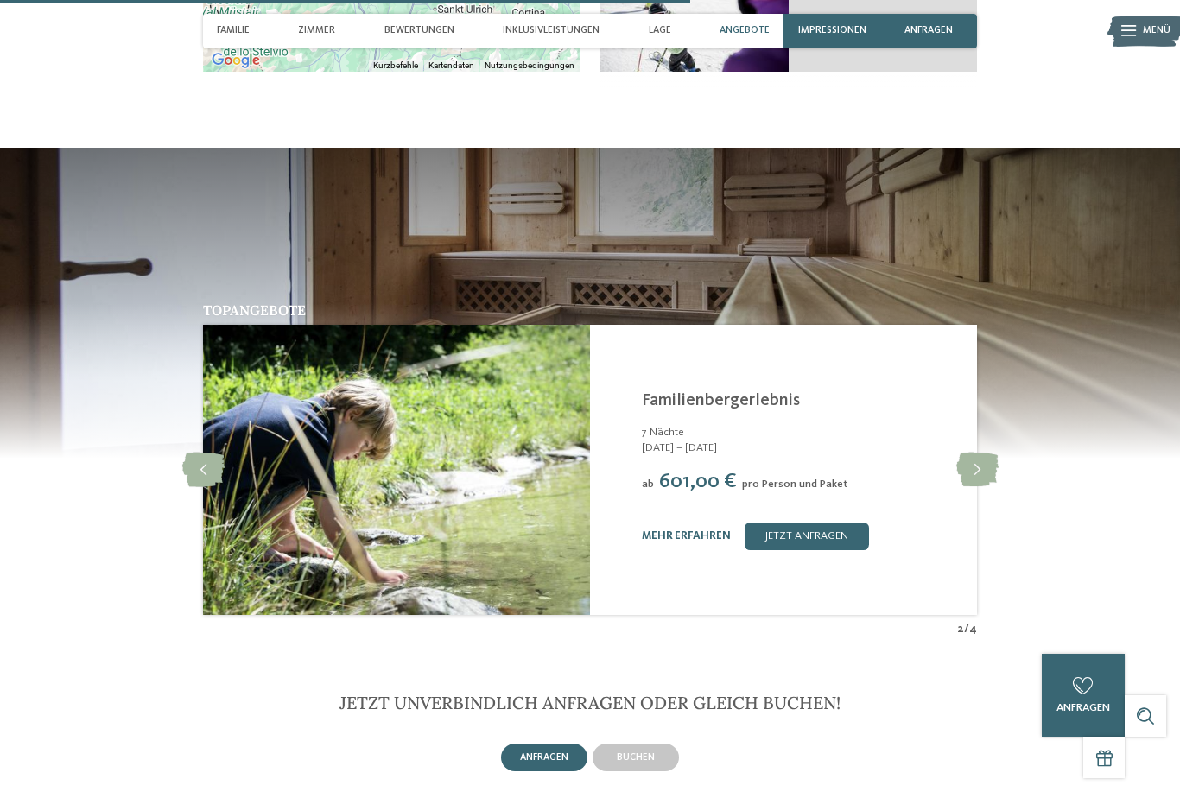
click at [977, 478] on icon at bounding box center [977, 469] width 42 height 35
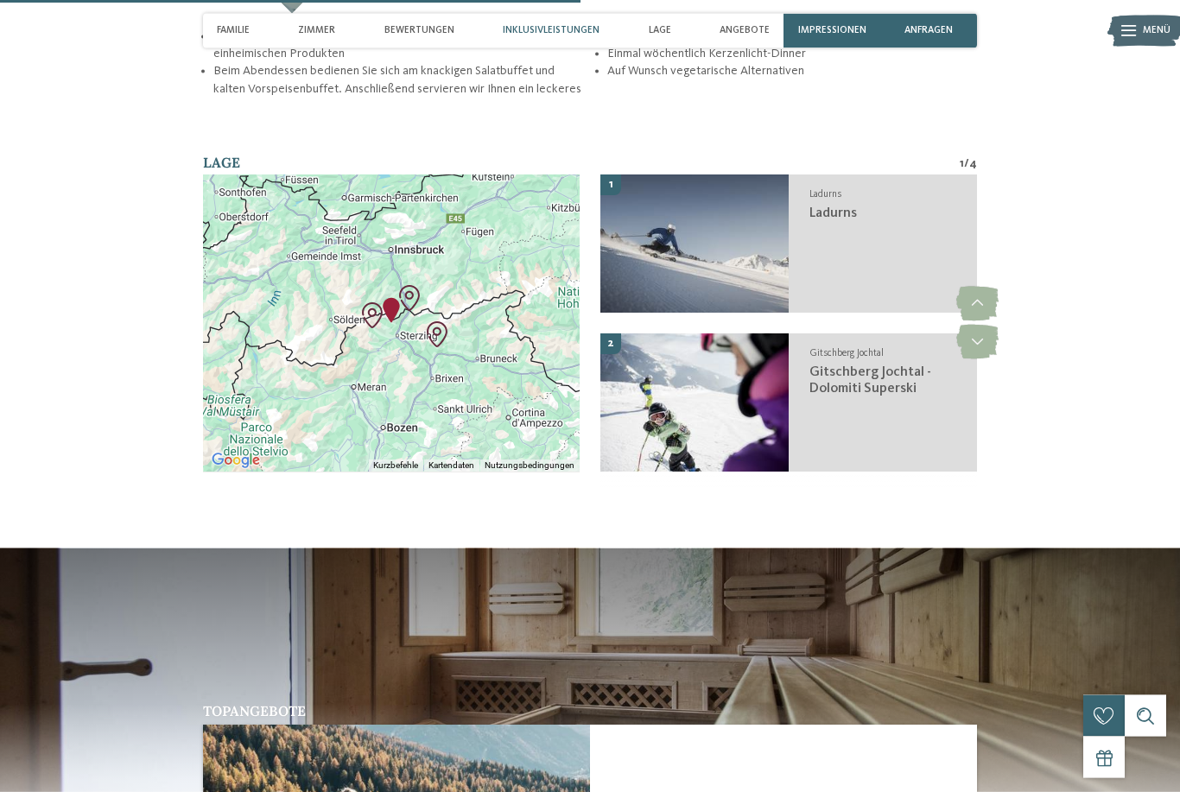
scroll to position [2219, 0]
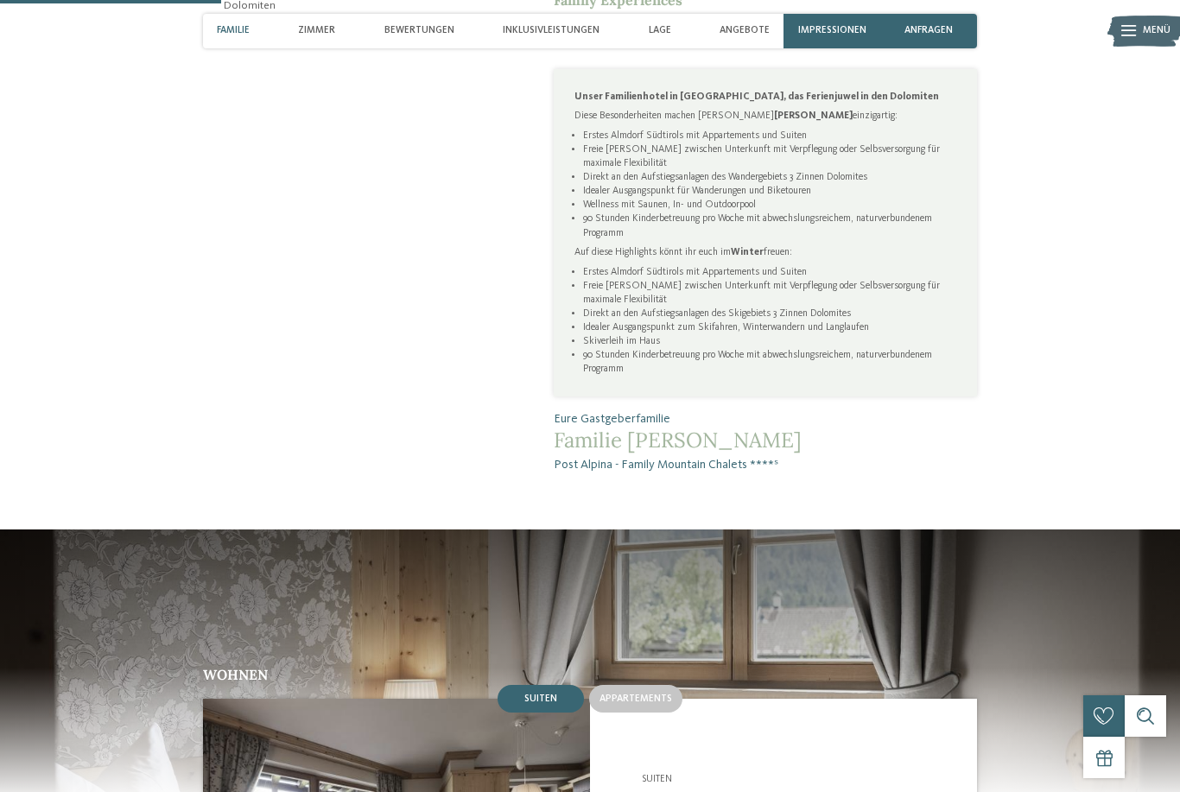
scroll to position [910, 0]
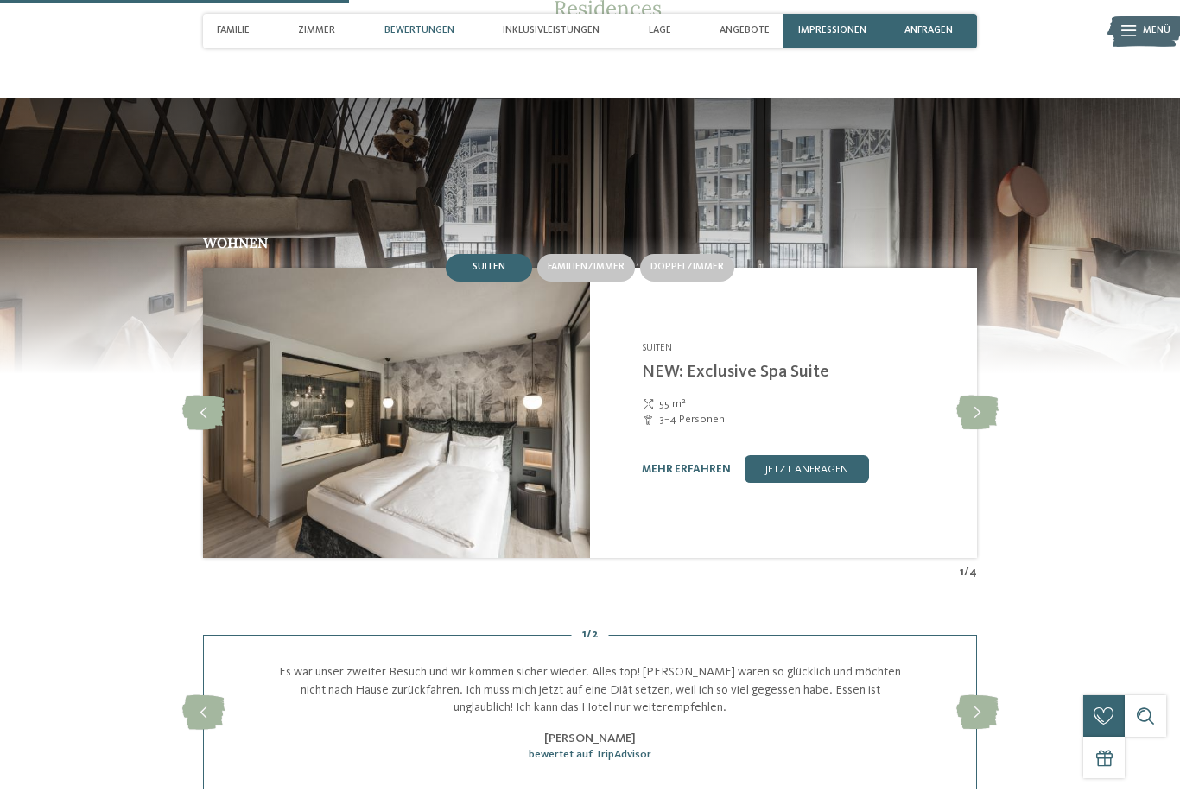
scroll to position [1419, 0]
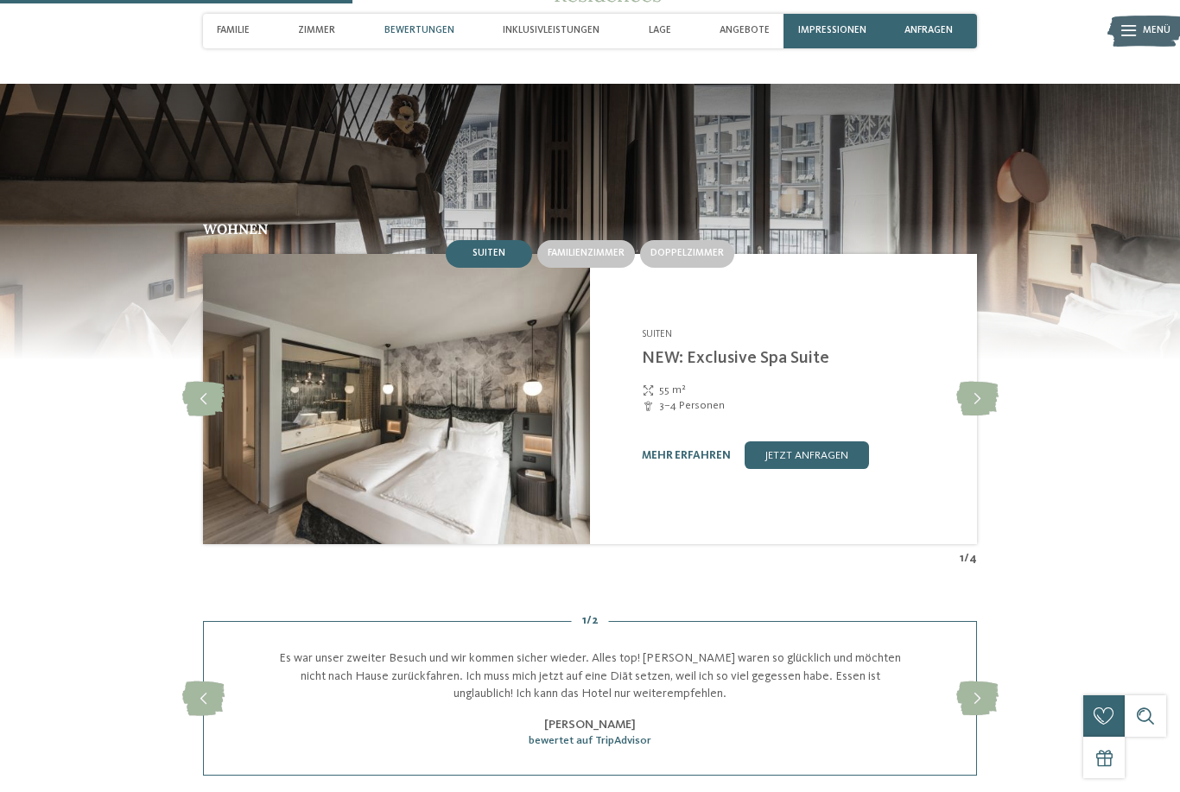
click at [969, 416] on icon at bounding box center [977, 399] width 42 height 35
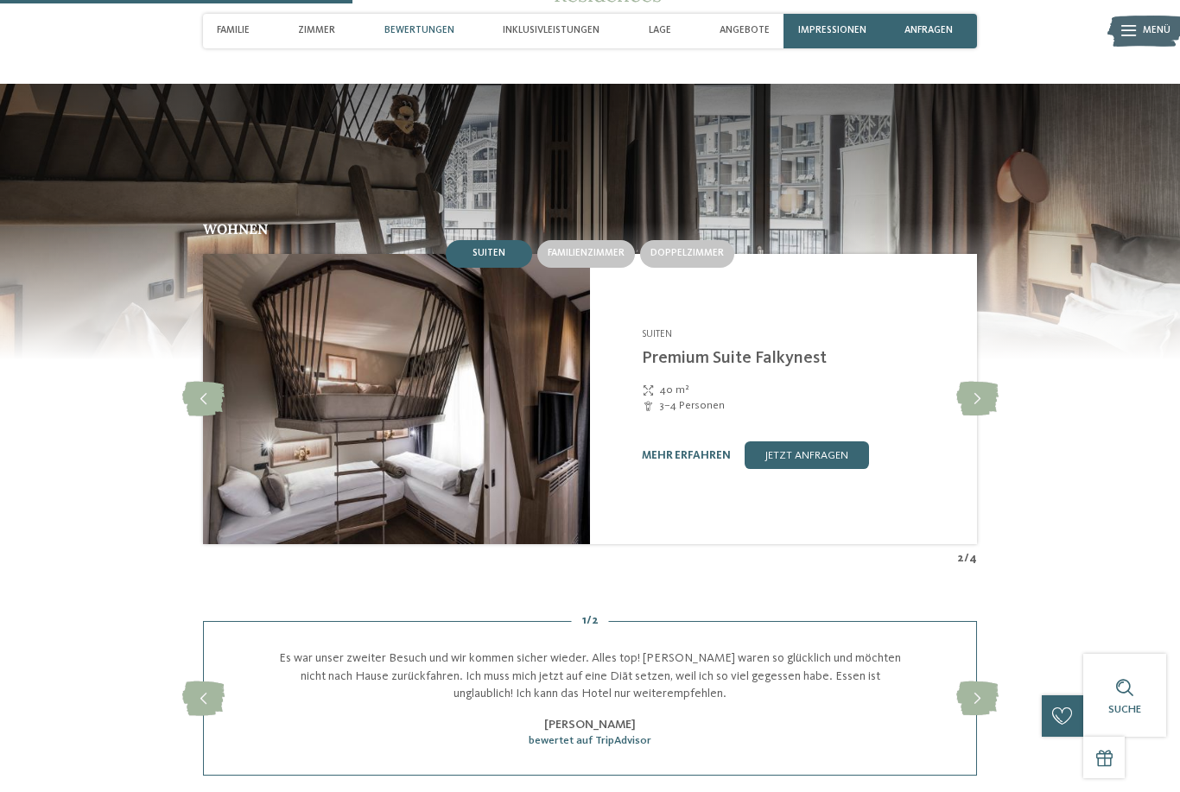
click at [971, 416] on icon at bounding box center [977, 399] width 42 height 35
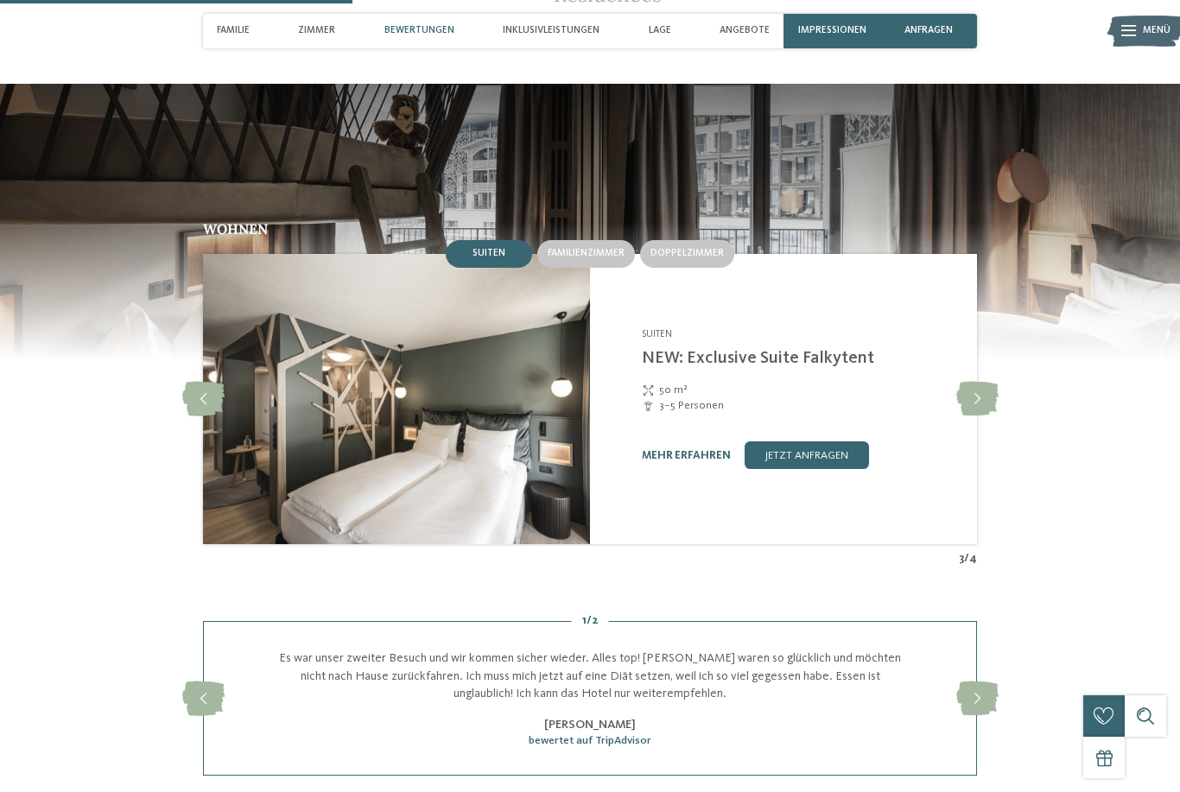
click at [974, 416] on icon at bounding box center [977, 399] width 42 height 35
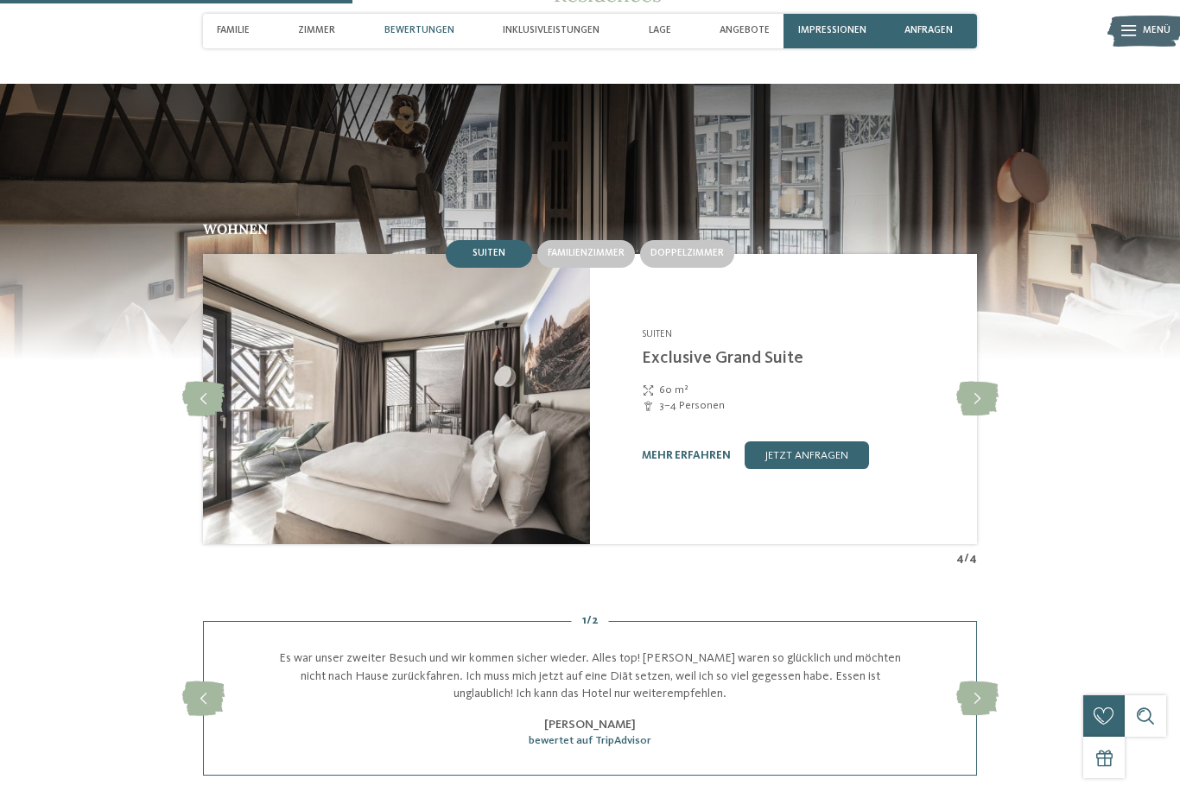
click at [973, 414] on icon at bounding box center [977, 399] width 42 height 35
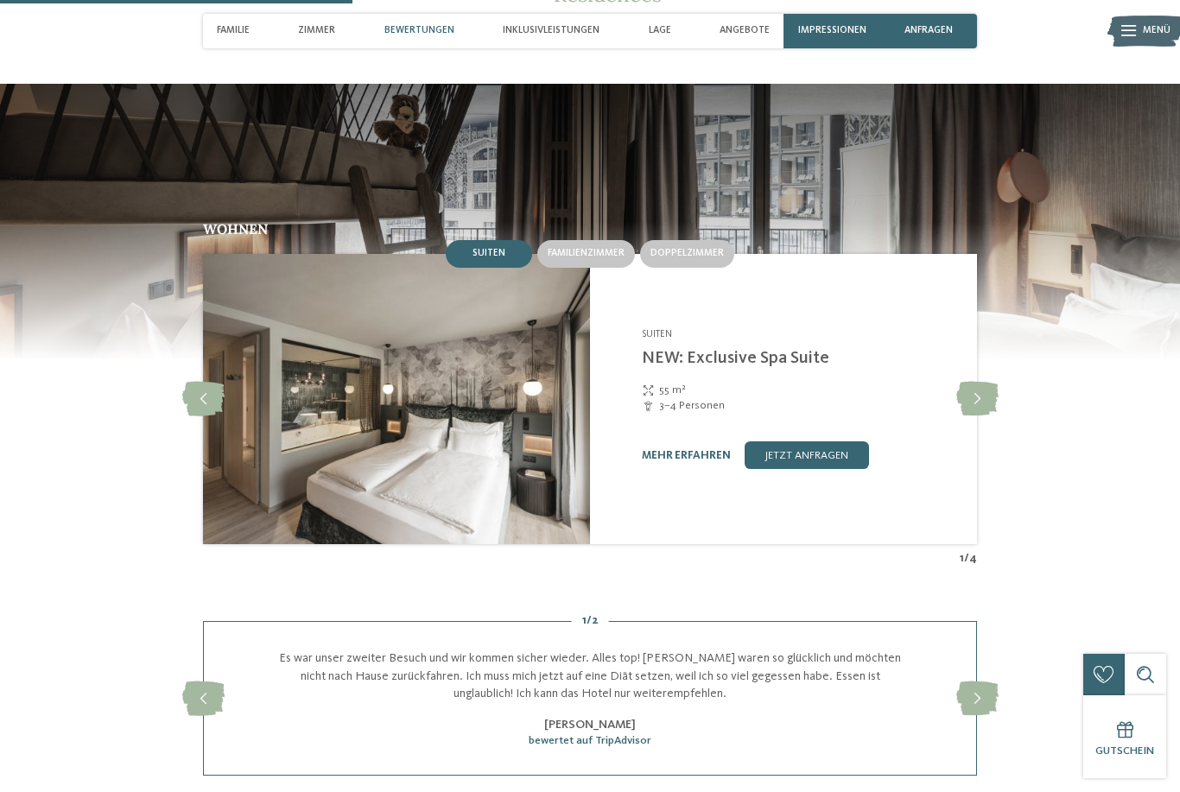
click at [974, 414] on icon at bounding box center [977, 399] width 42 height 35
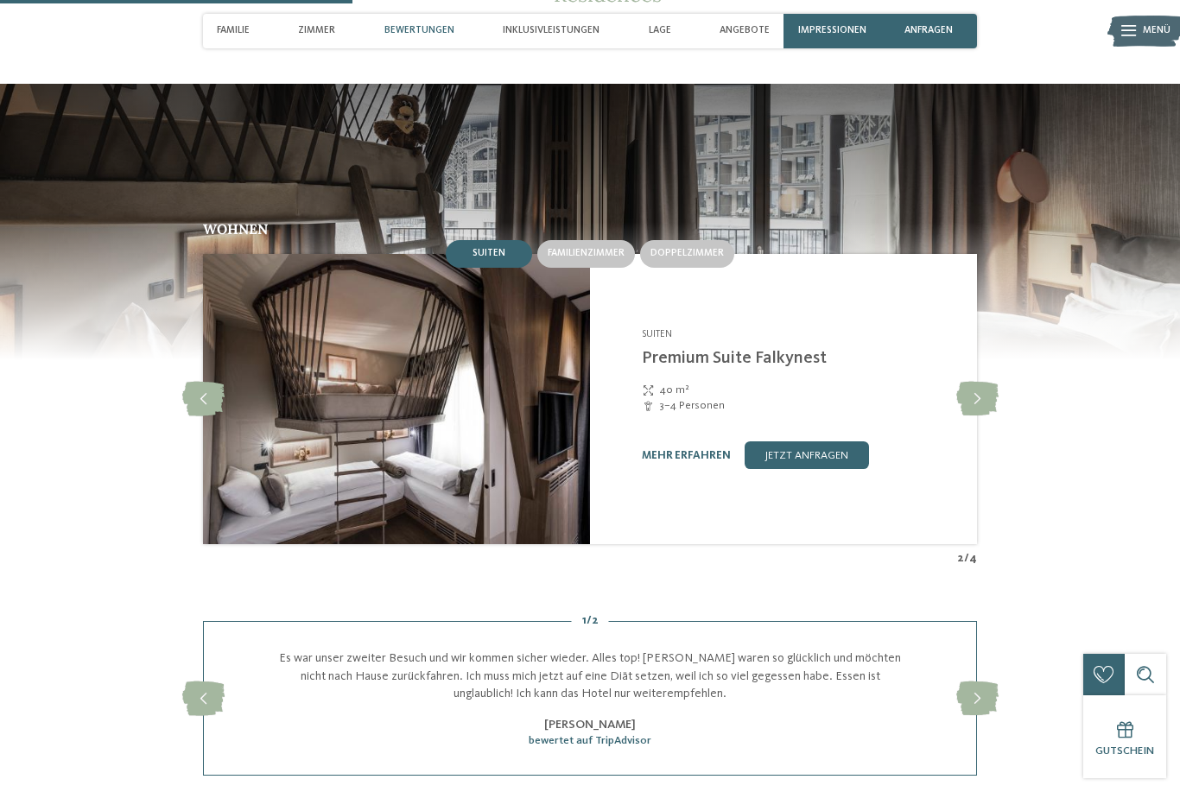
click at [693, 267] on div "Doppelzimmer" at bounding box center [687, 254] width 94 height 28
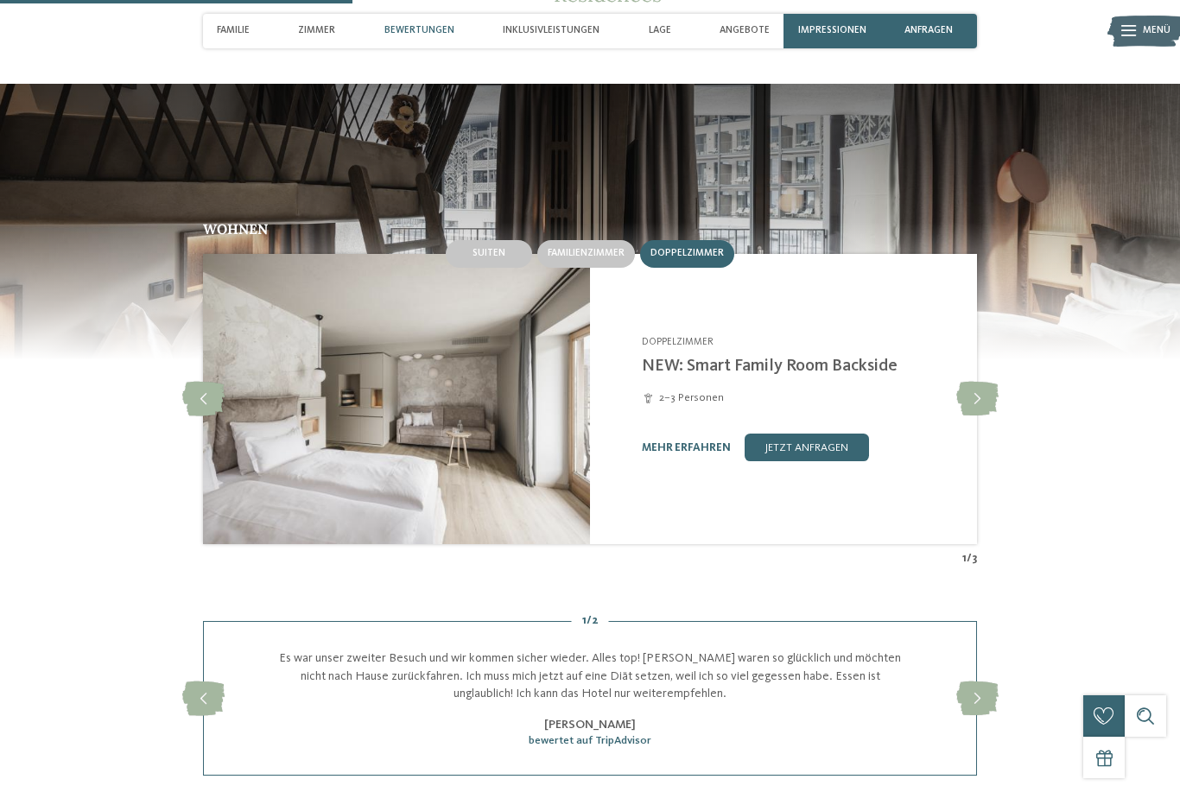
click at [978, 413] on icon at bounding box center [977, 399] width 42 height 35
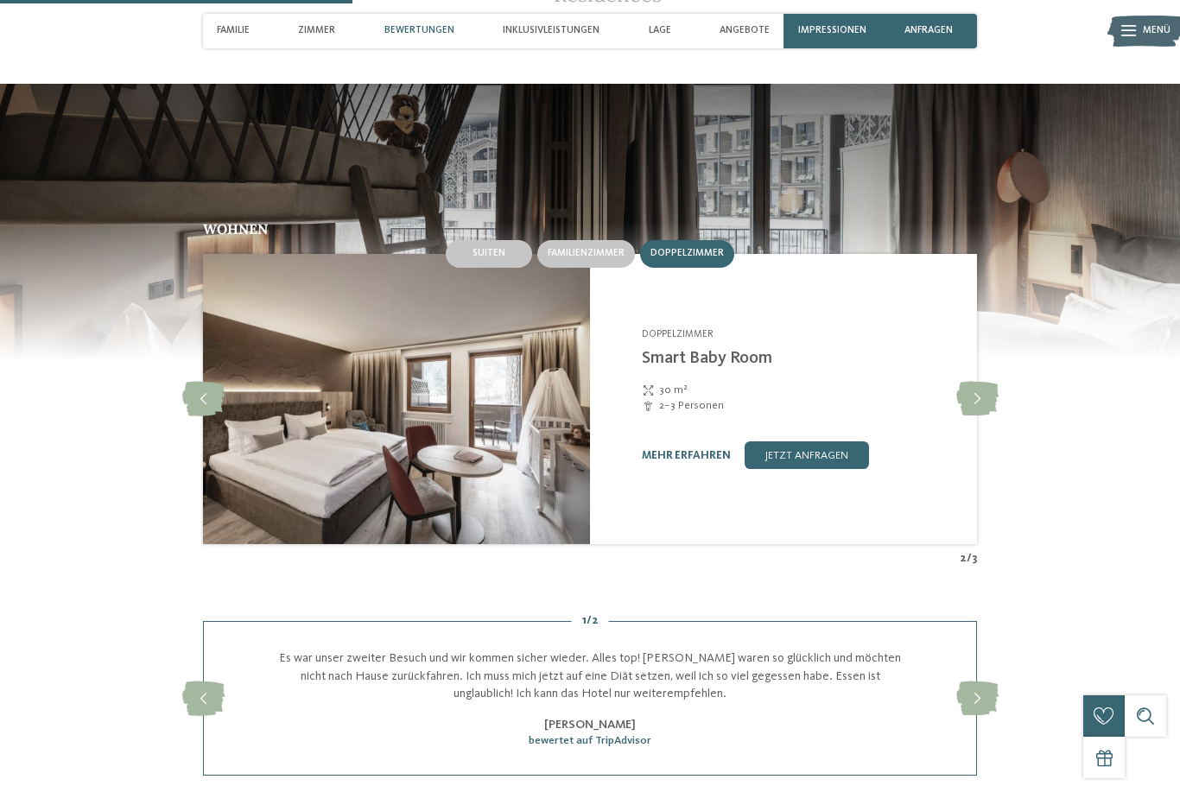
click at [974, 404] on icon at bounding box center [977, 399] width 42 height 35
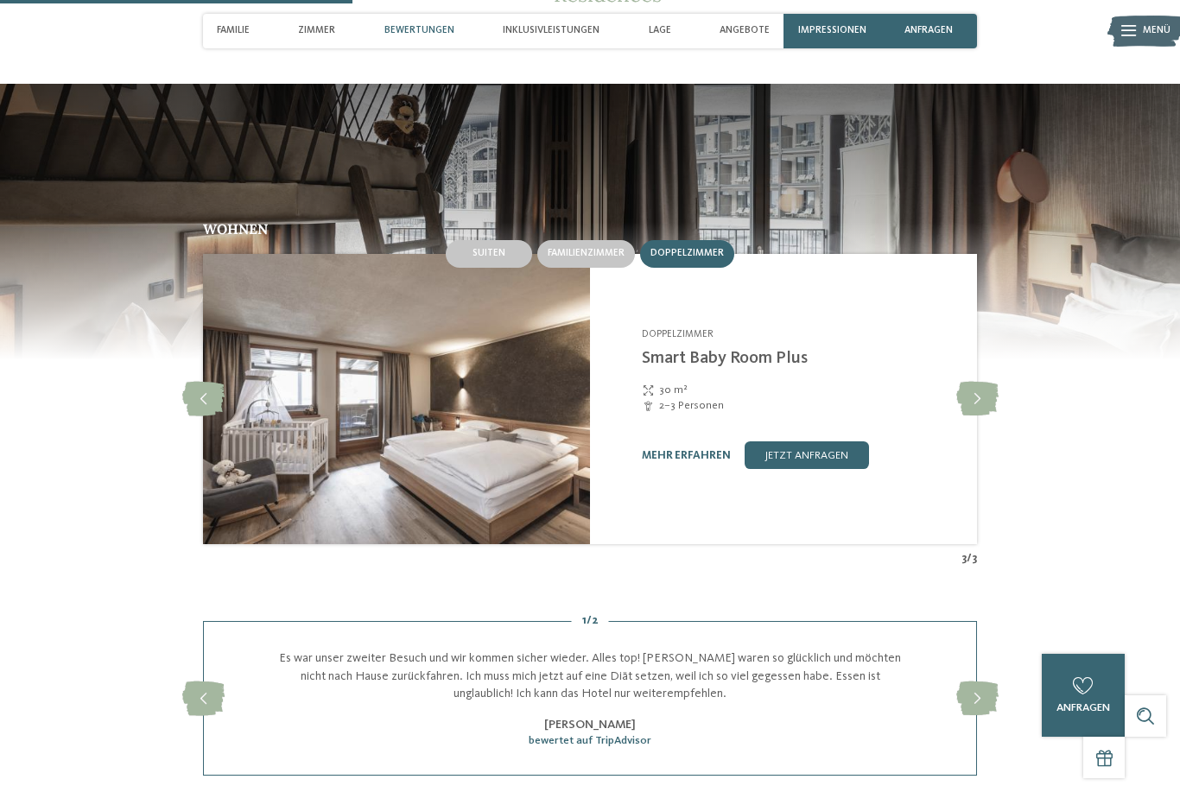
click at [970, 404] on icon at bounding box center [977, 399] width 42 height 35
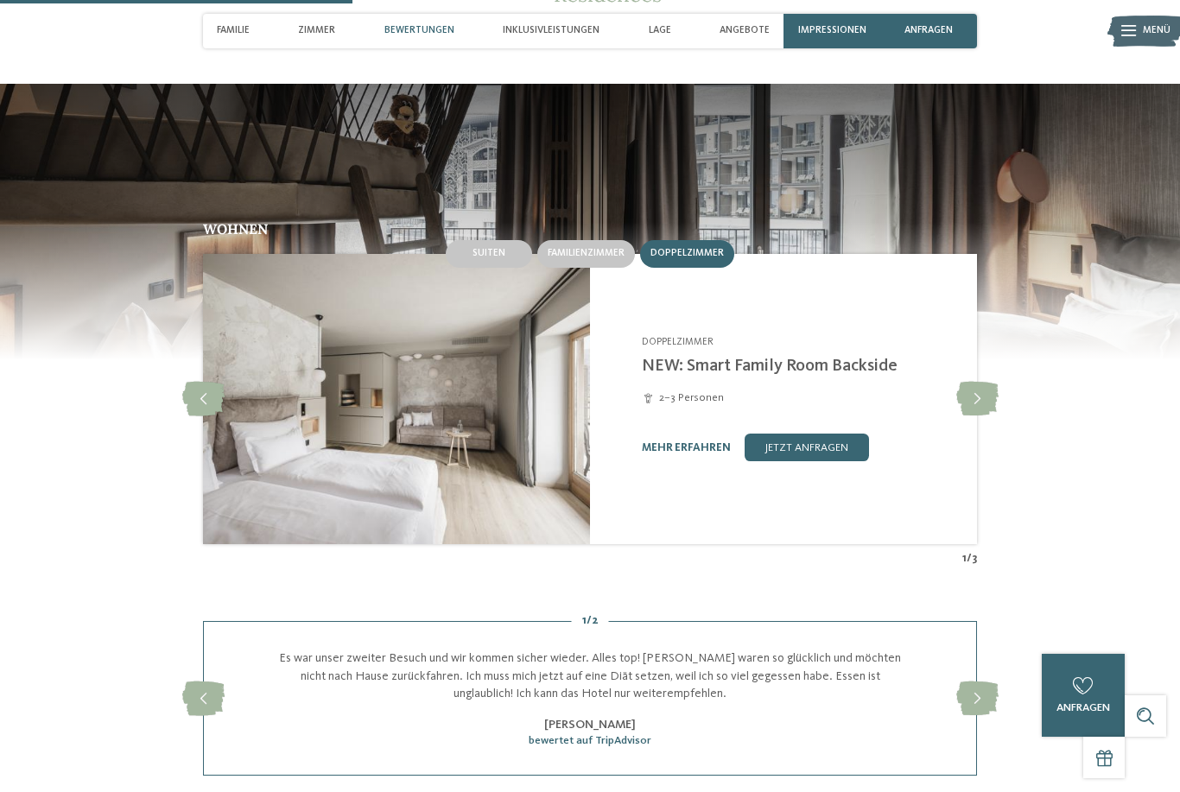
click at [971, 404] on icon at bounding box center [977, 399] width 42 height 35
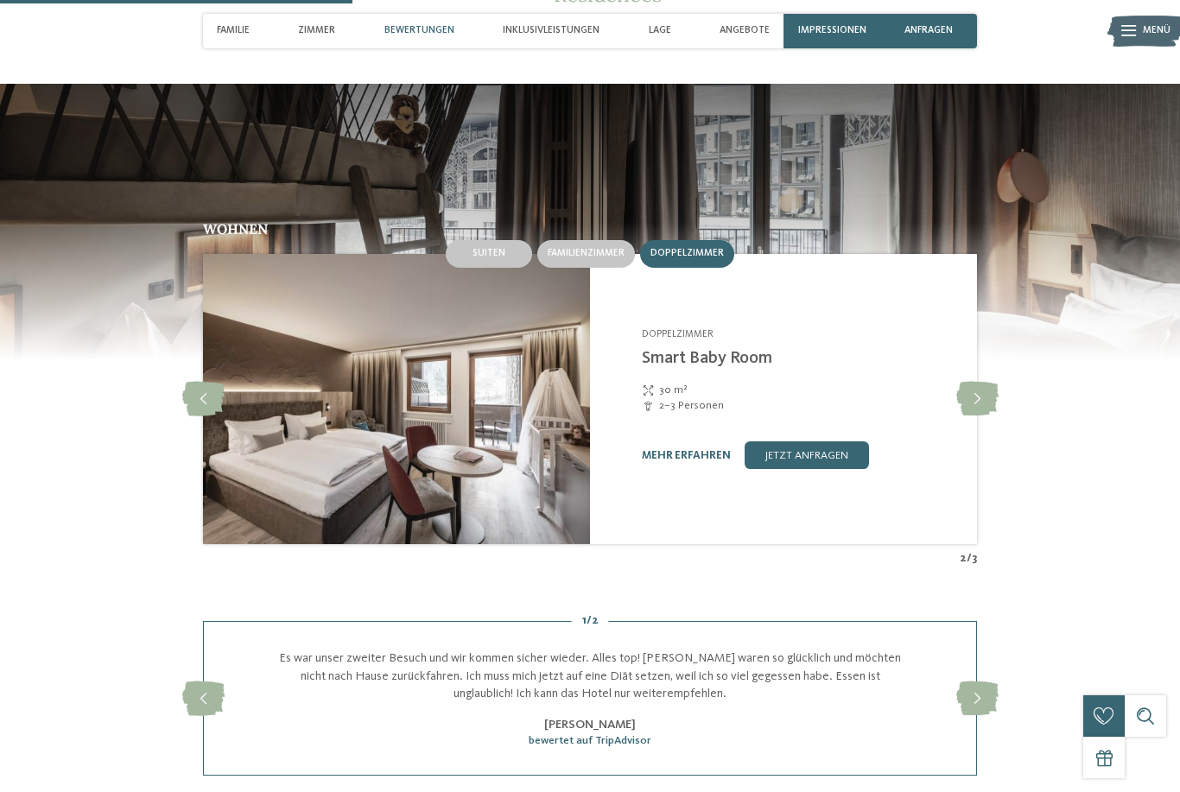
click at [972, 411] on icon at bounding box center [977, 399] width 42 height 35
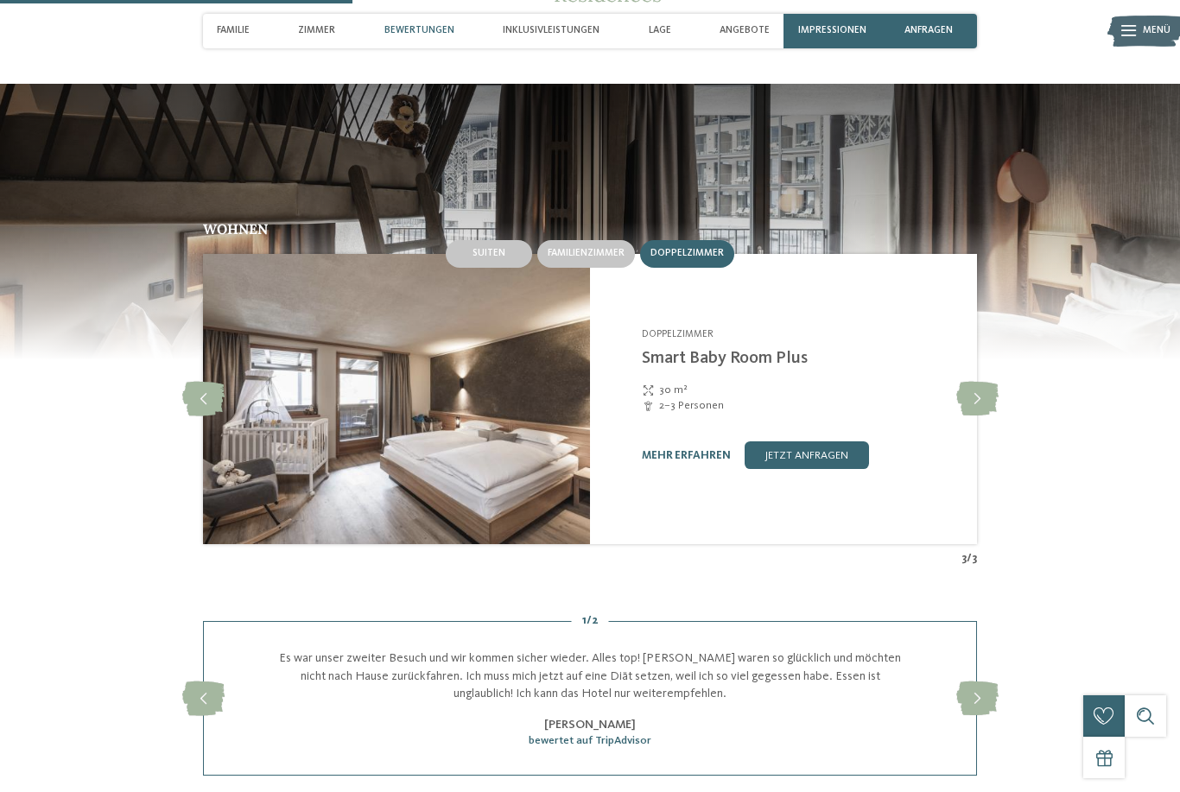
click at [971, 411] on icon at bounding box center [977, 399] width 42 height 35
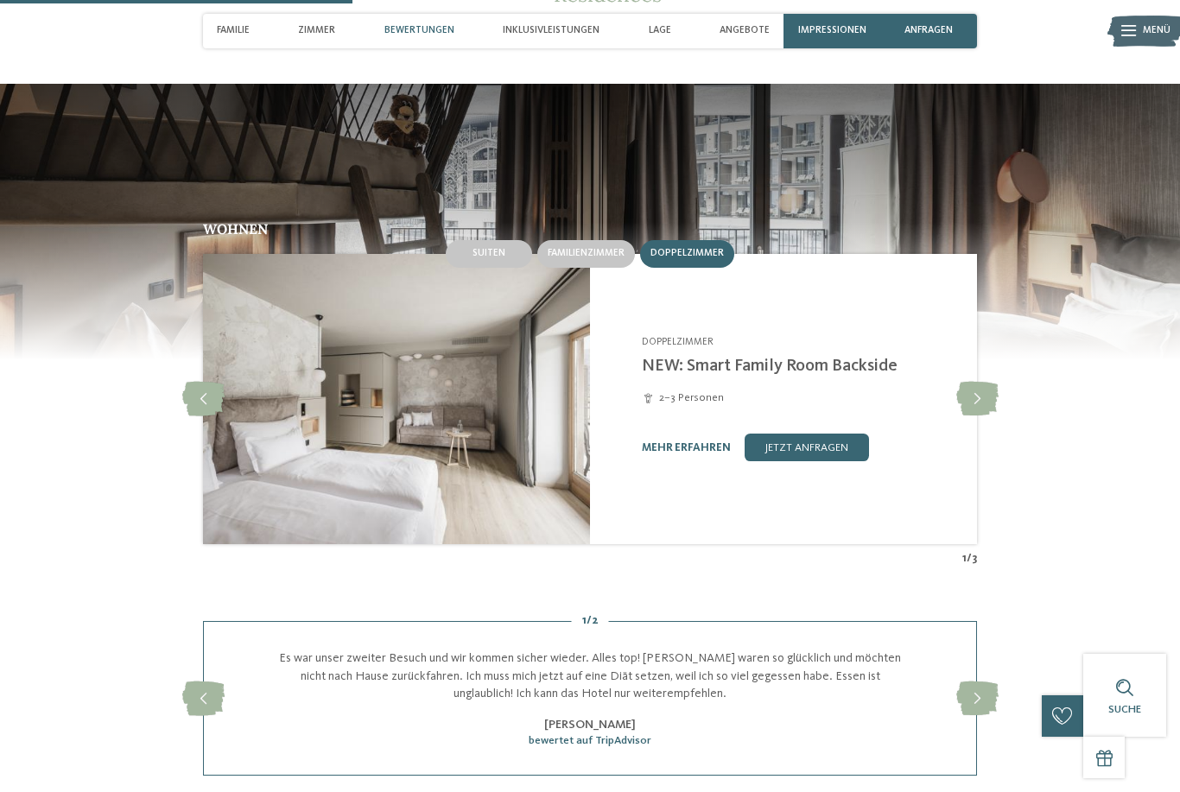
click at [974, 414] on icon at bounding box center [977, 399] width 42 height 35
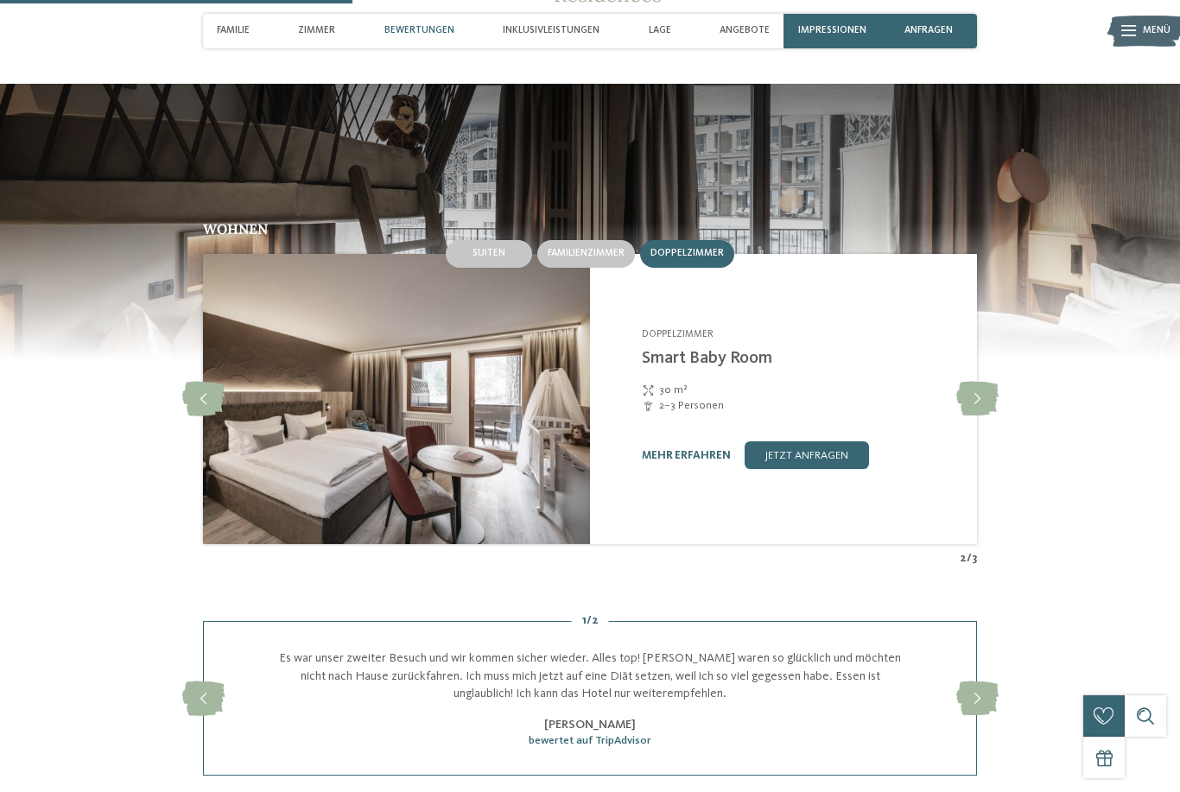
click at [968, 411] on icon at bounding box center [977, 399] width 42 height 35
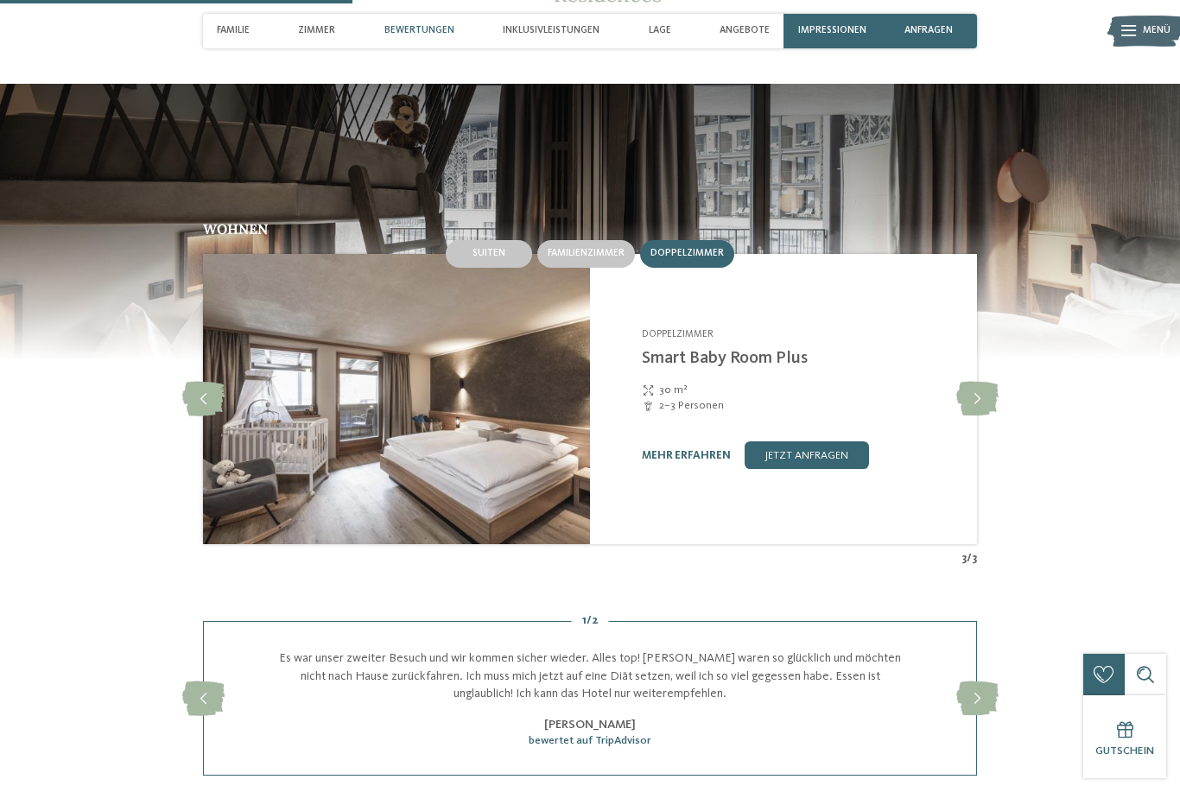
click at [592, 258] on span "Familienzimmer" at bounding box center [585, 253] width 77 height 10
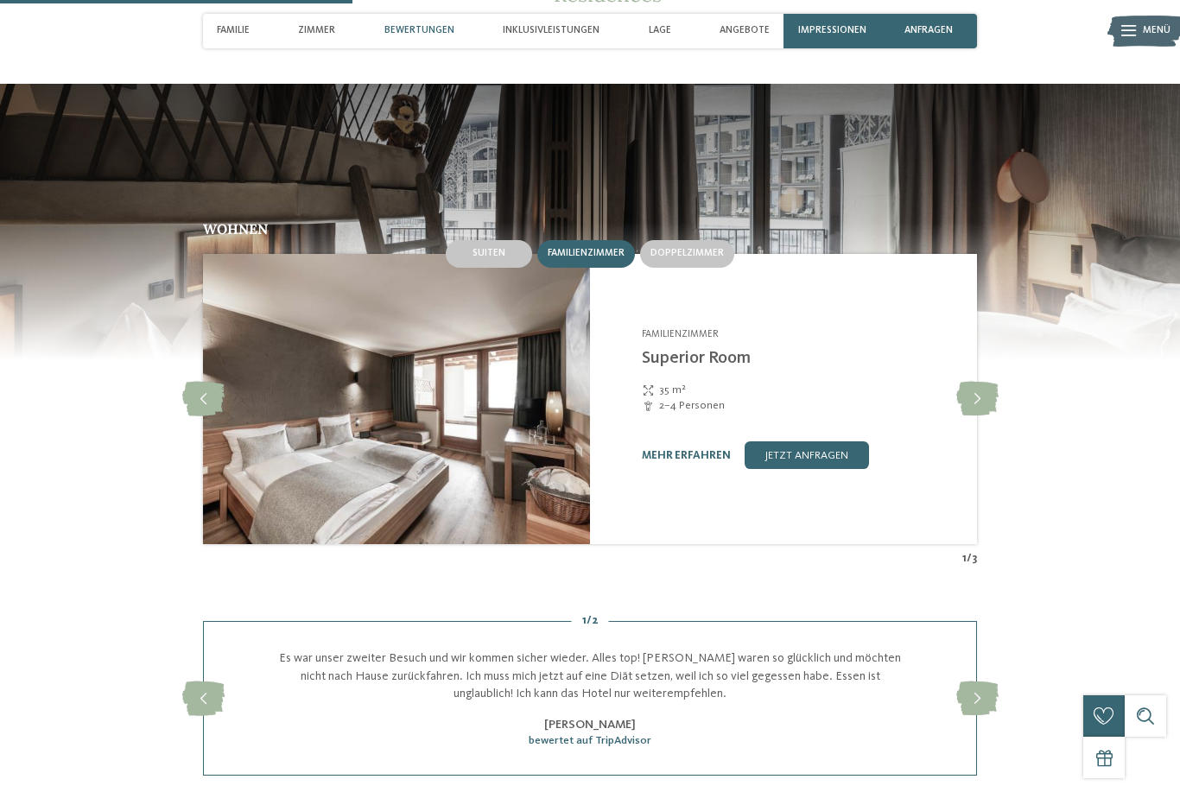
click at [981, 413] on icon at bounding box center [977, 399] width 42 height 35
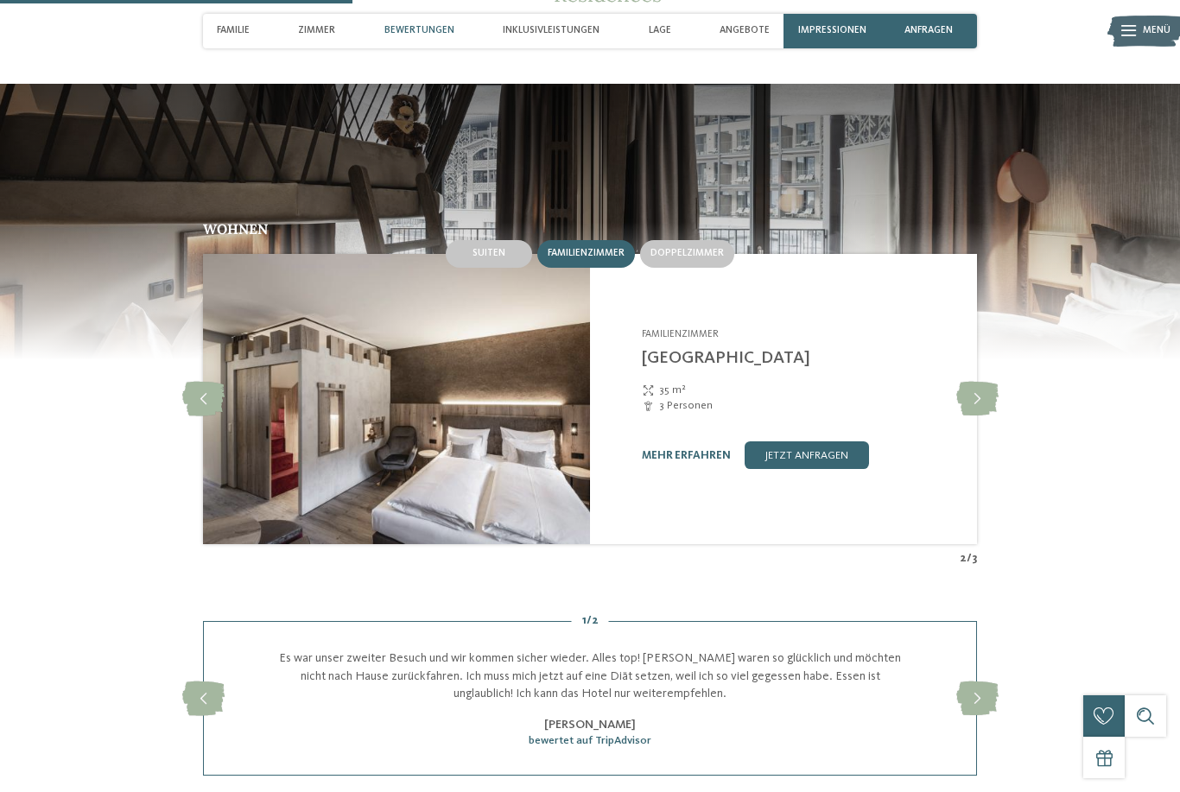
click at [187, 410] on icon at bounding box center [203, 399] width 42 height 35
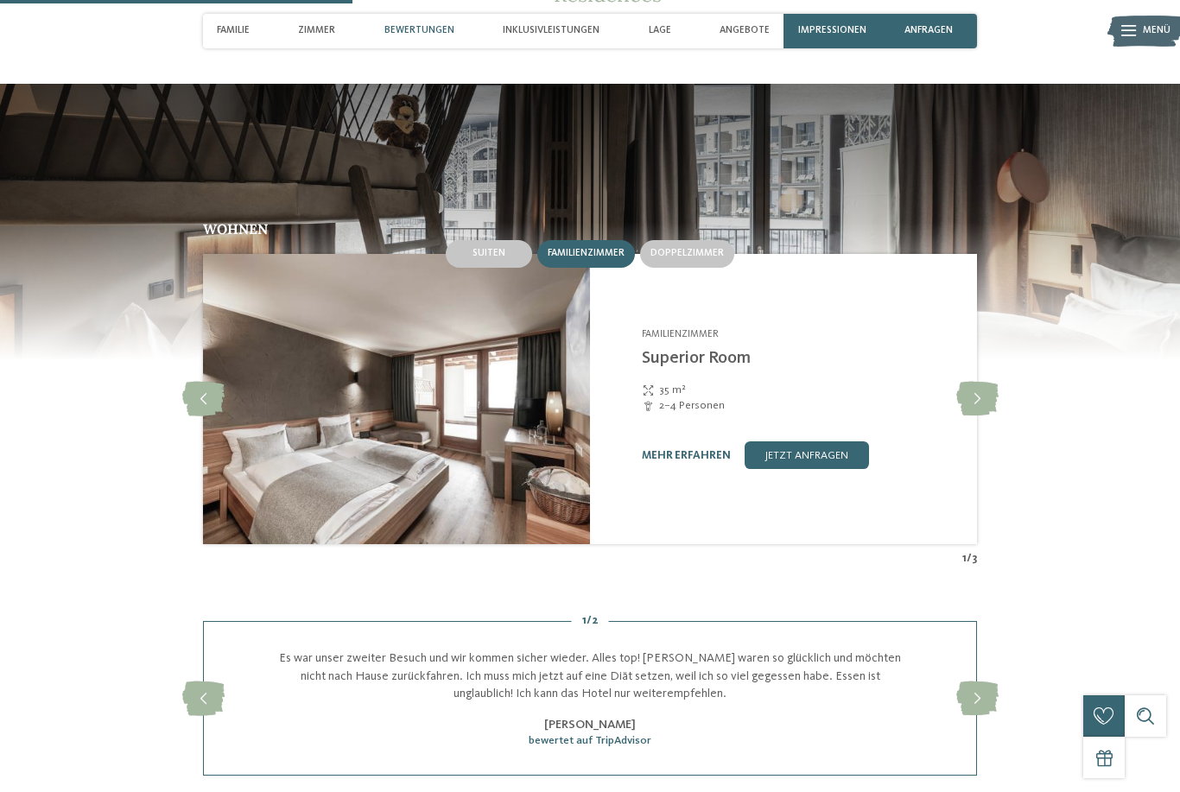
click at [965, 416] on icon at bounding box center [977, 399] width 42 height 35
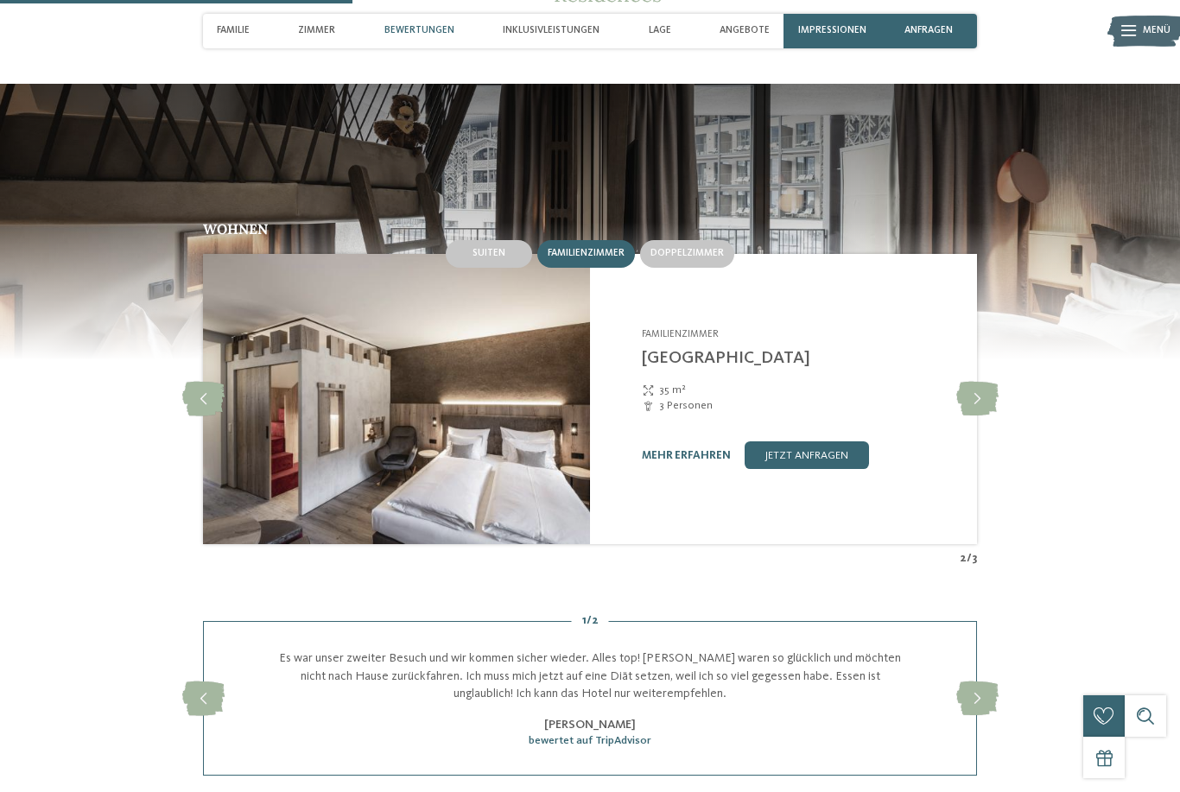
click at [970, 415] on icon at bounding box center [977, 399] width 42 height 35
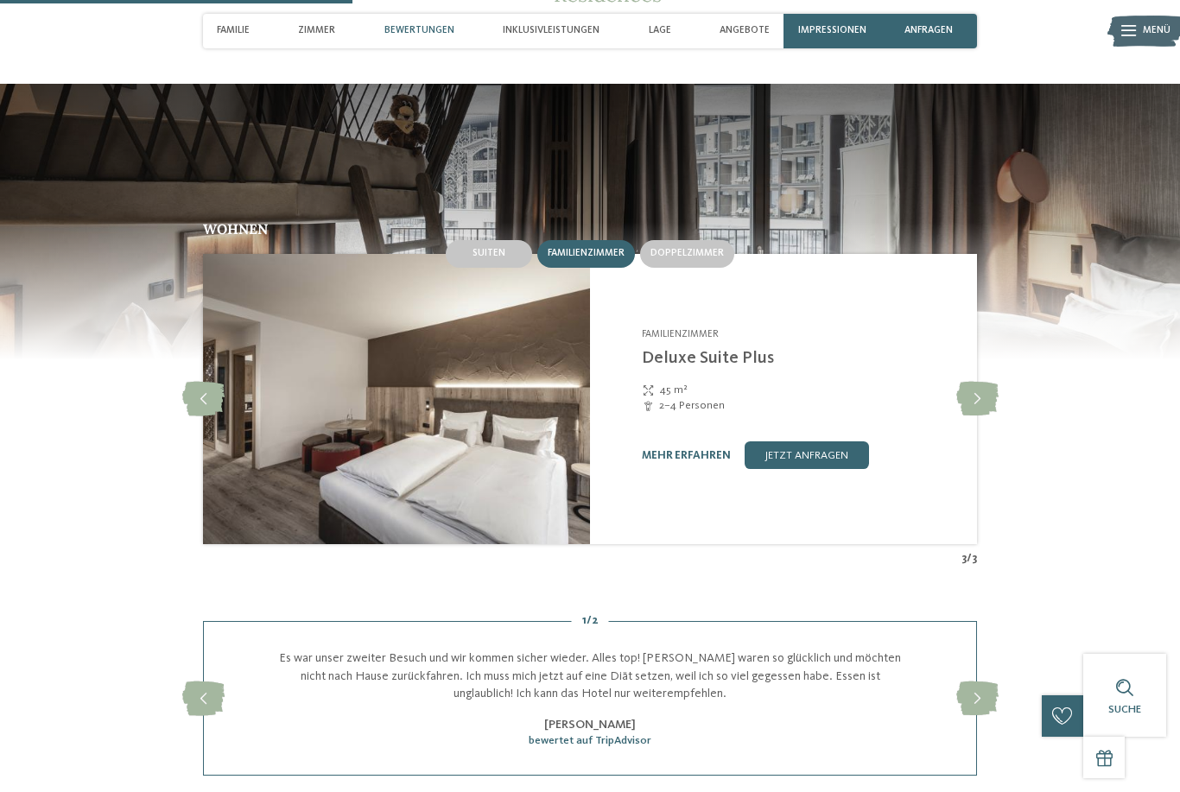
click at [175, 404] on div "Wohnen Suiten Familienzimmer Doppelzimmer slide" at bounding box center [590, 394] width 940 height 344
click at [191, 413] on icon at bounding box center [203, 399] width 42 height 35
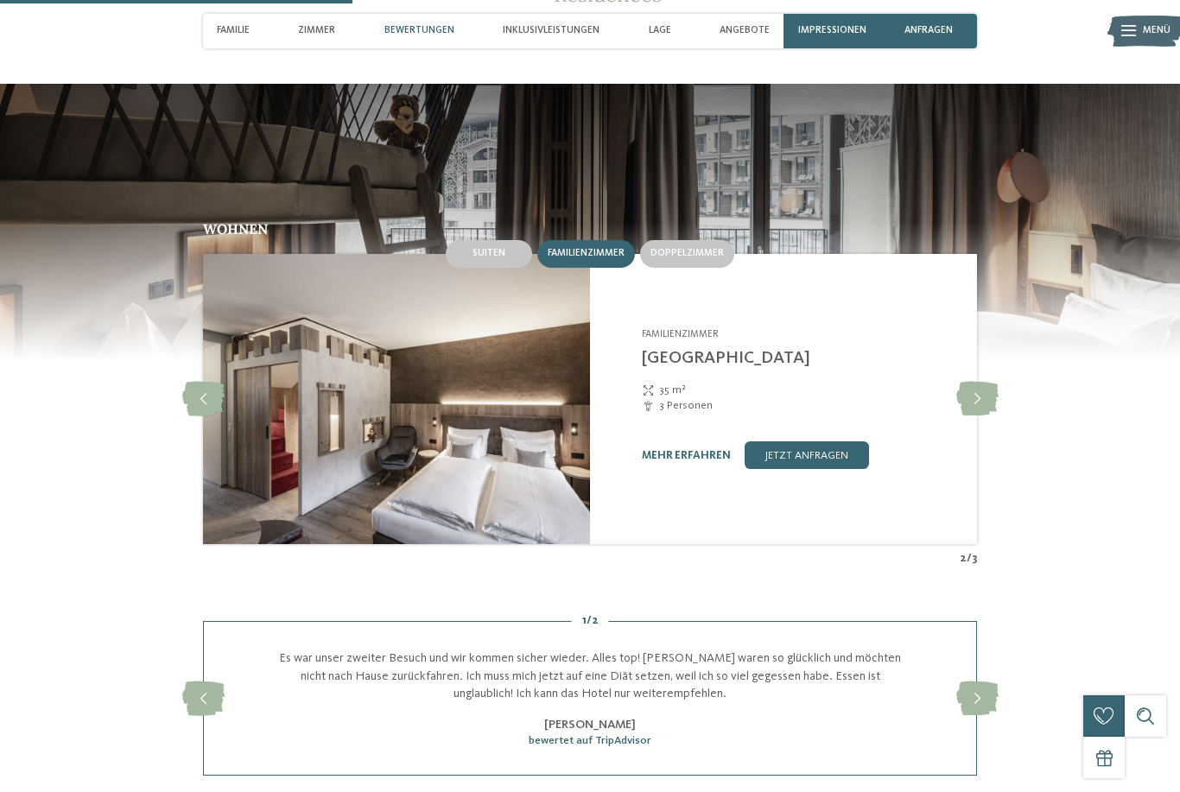
click at [205, 416] on icon at bounding box center [203, 399] width 42 height 35
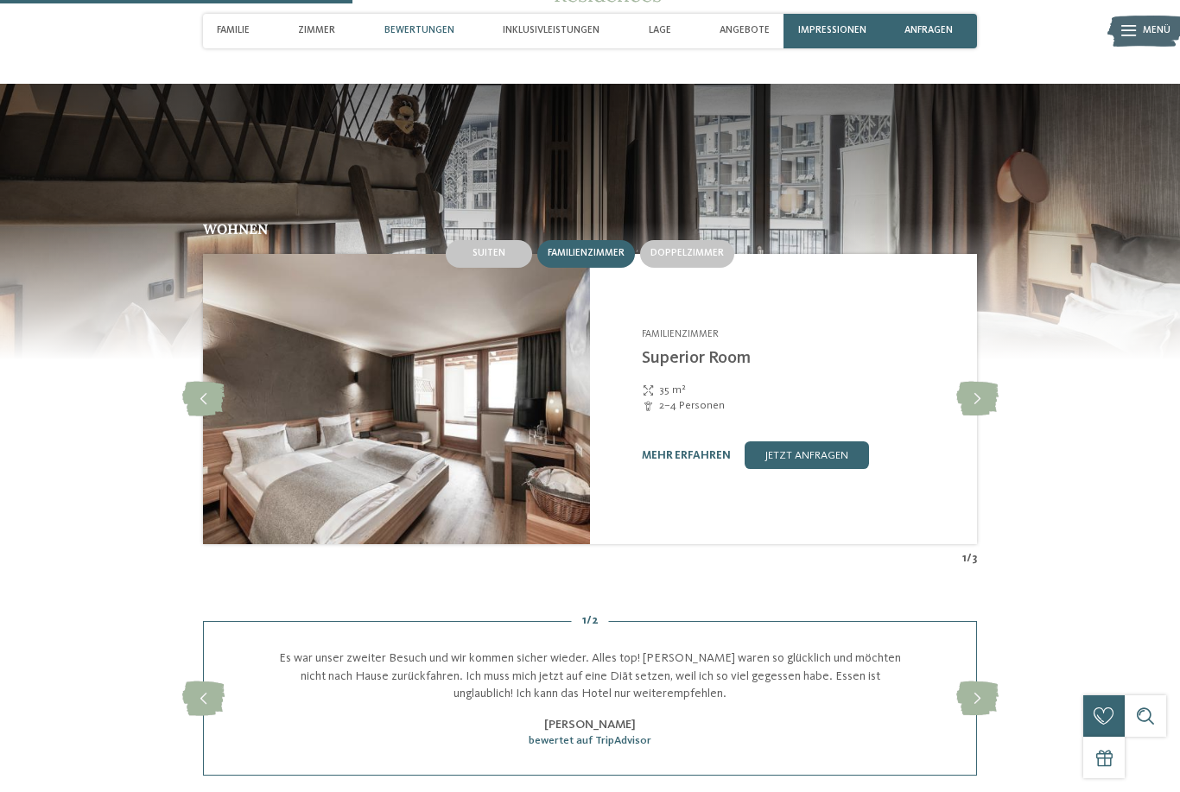
click at [816, 469] on link "jetzt anfragen" at bounding box center [806, 455] width 124 height 28
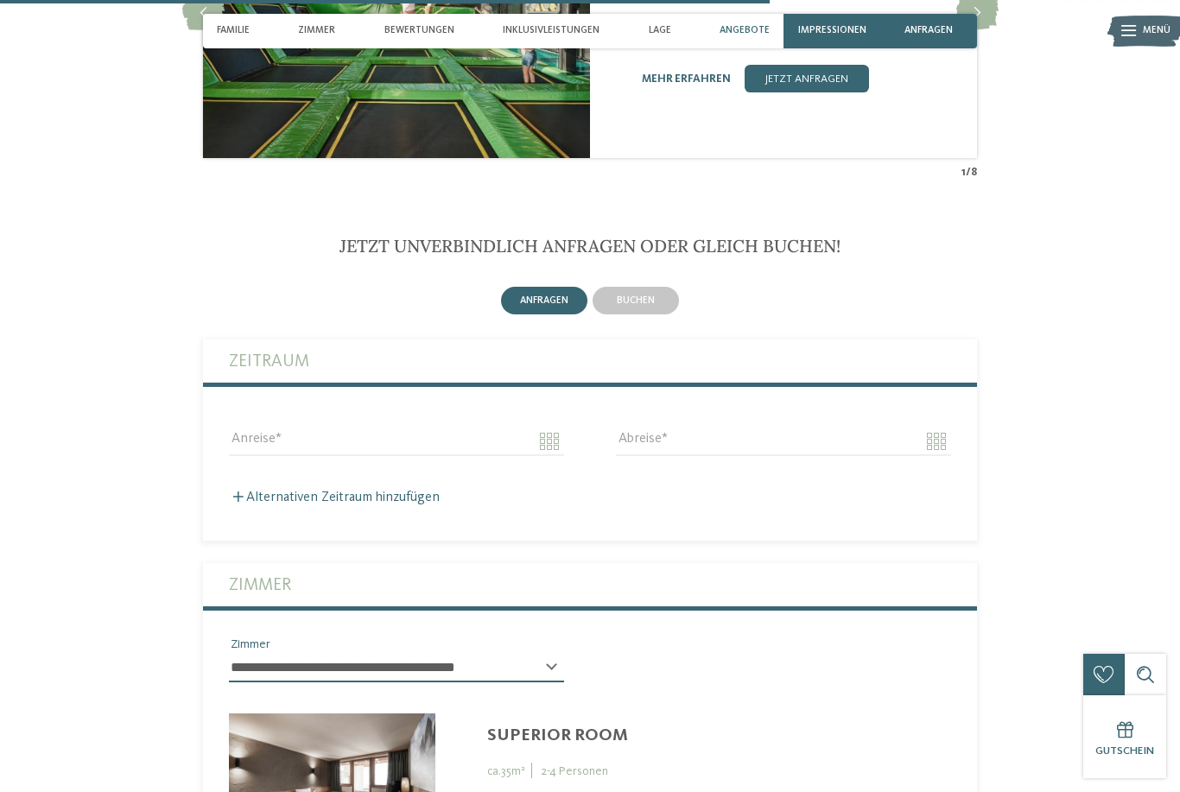
scroll to position [3312, 0]
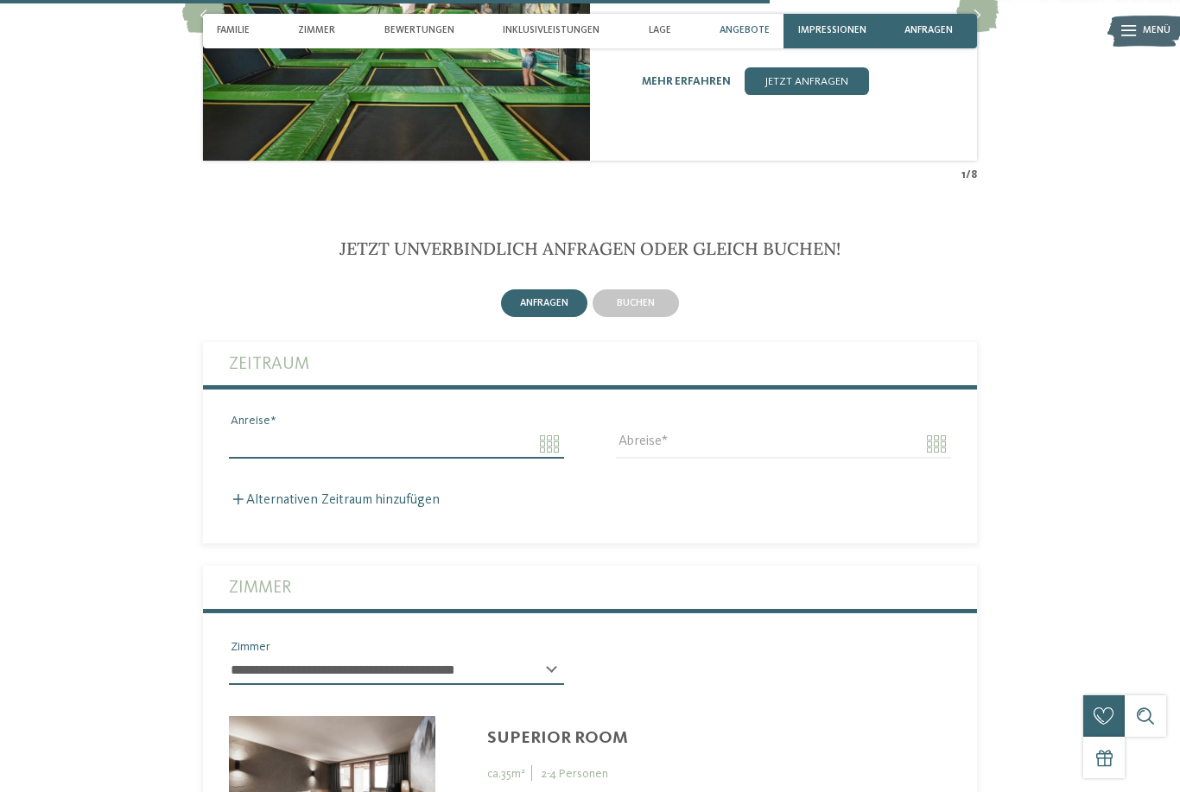
click at [548, 459] on input "Anreise" at bounding box center [396, 443] width 335 height 29
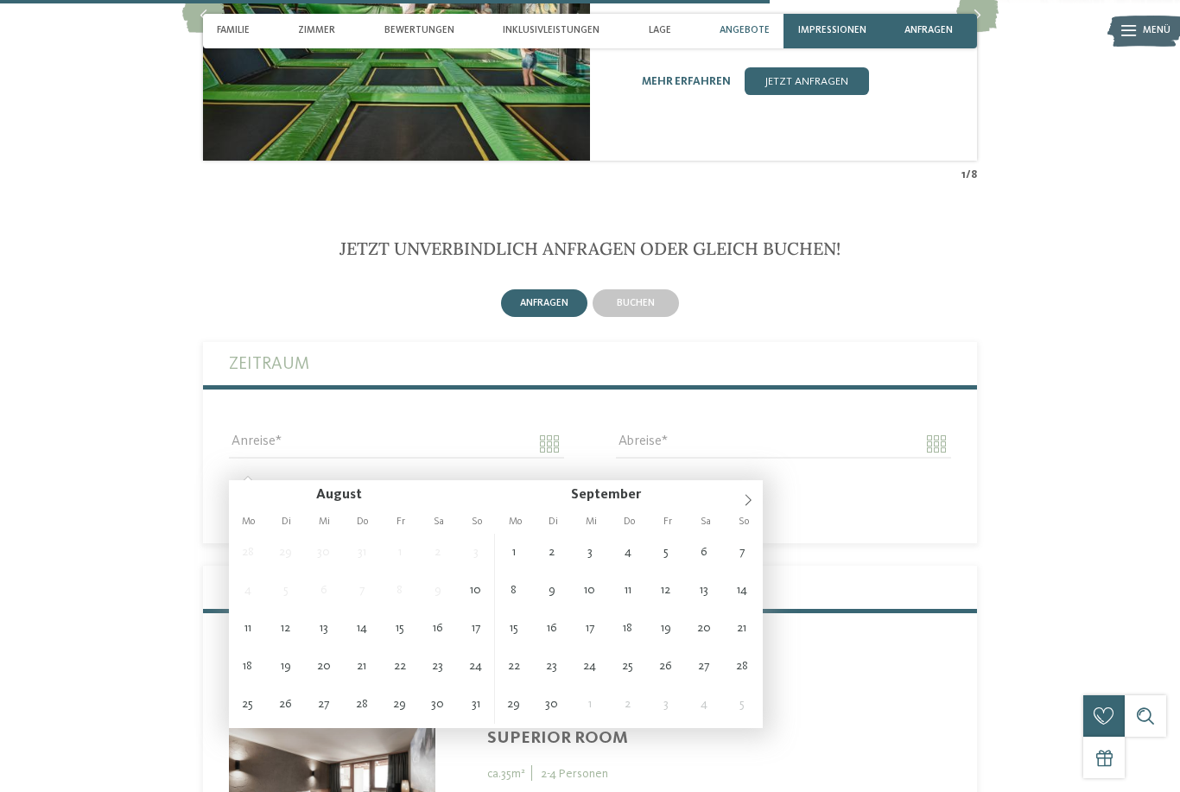
click at [737, 498] on span at bounding box center [747, 494] width 29 height 29
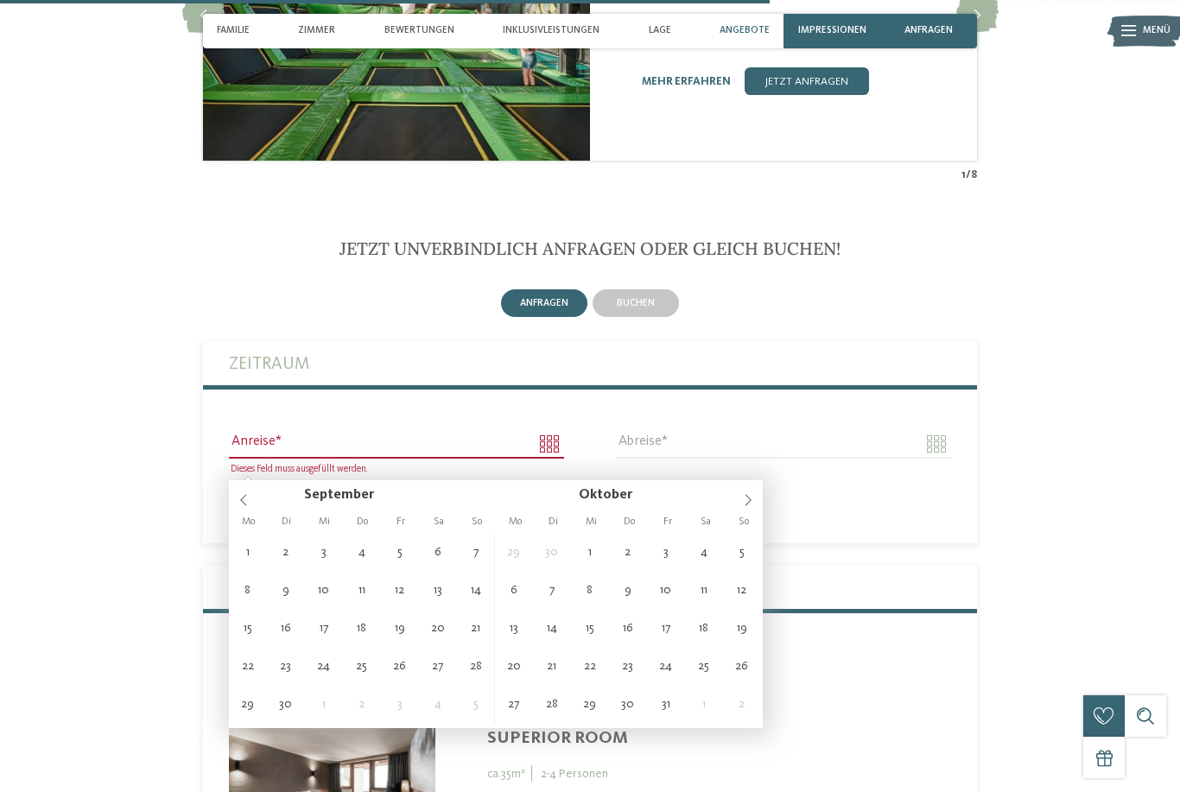
click at [739, 502] on span at bounding box center [747, 494] width 29 height 29
click at [743, 497] on icon at bounding box center [748, 500] width 12 height 12
click at [743, 500] on icon at bounding box center [748, 500] width 12 height 12
type input "****"
click at [743, 503] on icon at bounding box center [748, 500] width 12 height 12
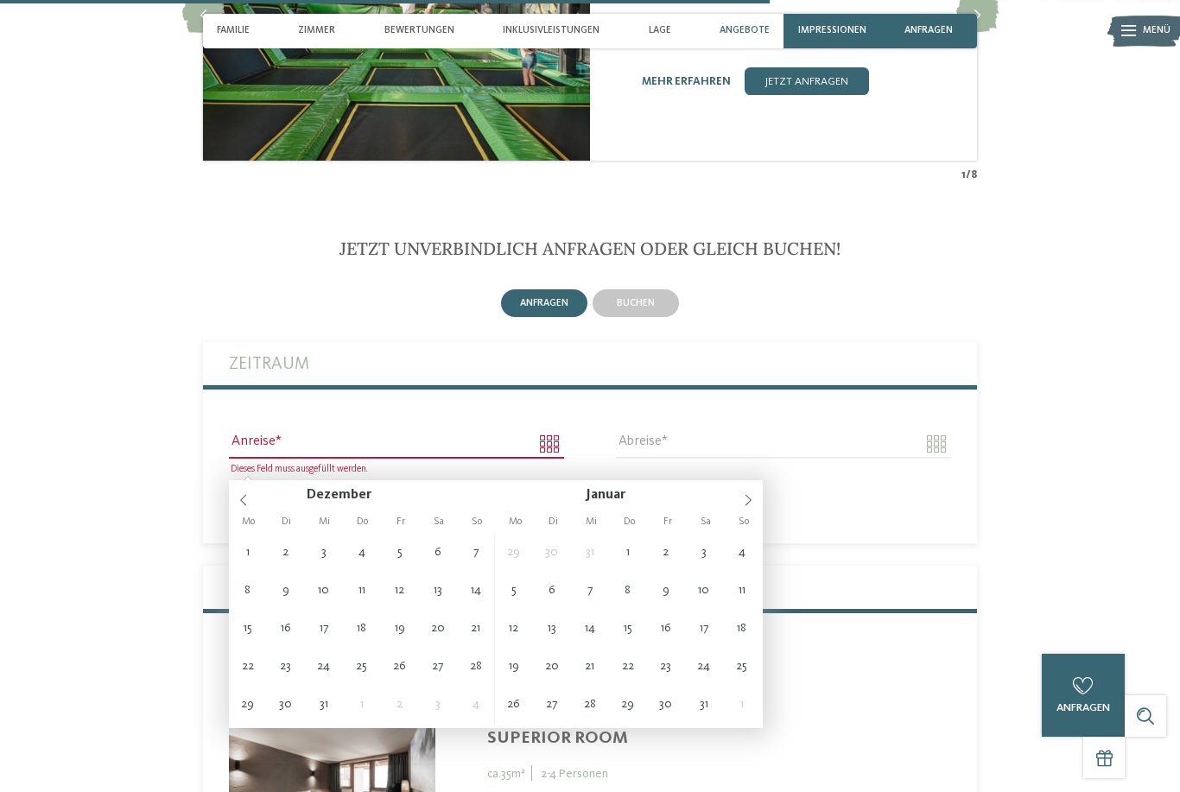
type input "****"
click at [744, 503] on icon at bounding box center [748, 500] width 12 height 12
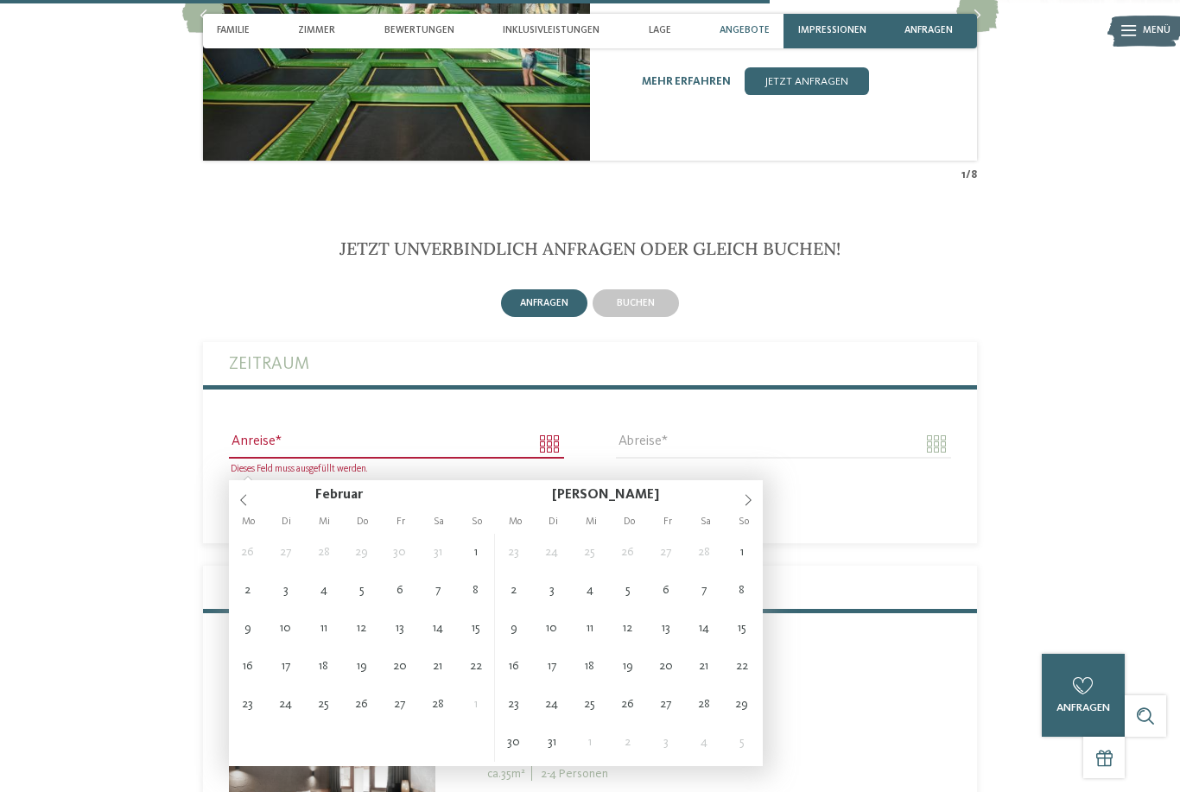
click at [745, 499] on icon at bounding box center [748, 500] width 12 height 12
click at [742, 501] on icon at bounding box center [748, 500] width 12 height 12
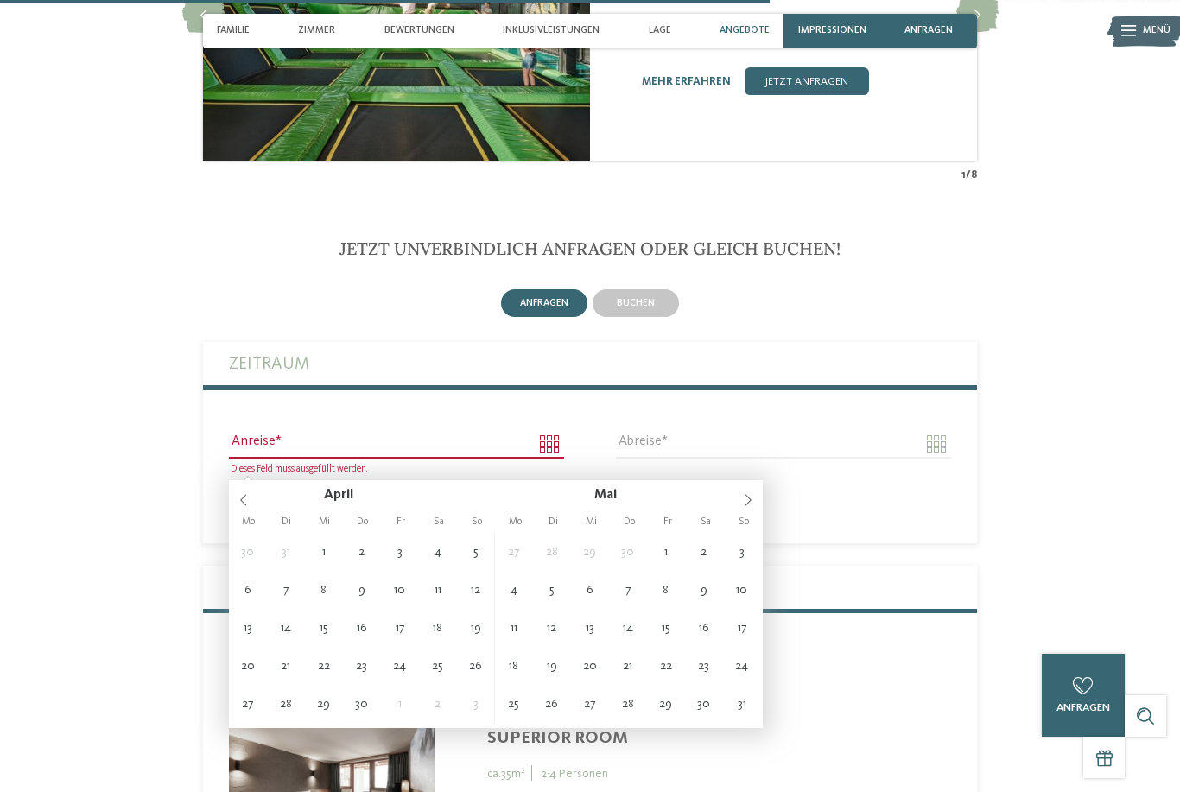
click at [744, 498] on icon at bounding box center [748, 500] width 12 height 12
click at [740, 500] on span at bounding box center [747, 494] width 29 height 29
click at [748, 497] on icon at bounding box center [748, 500] width 12 height 12
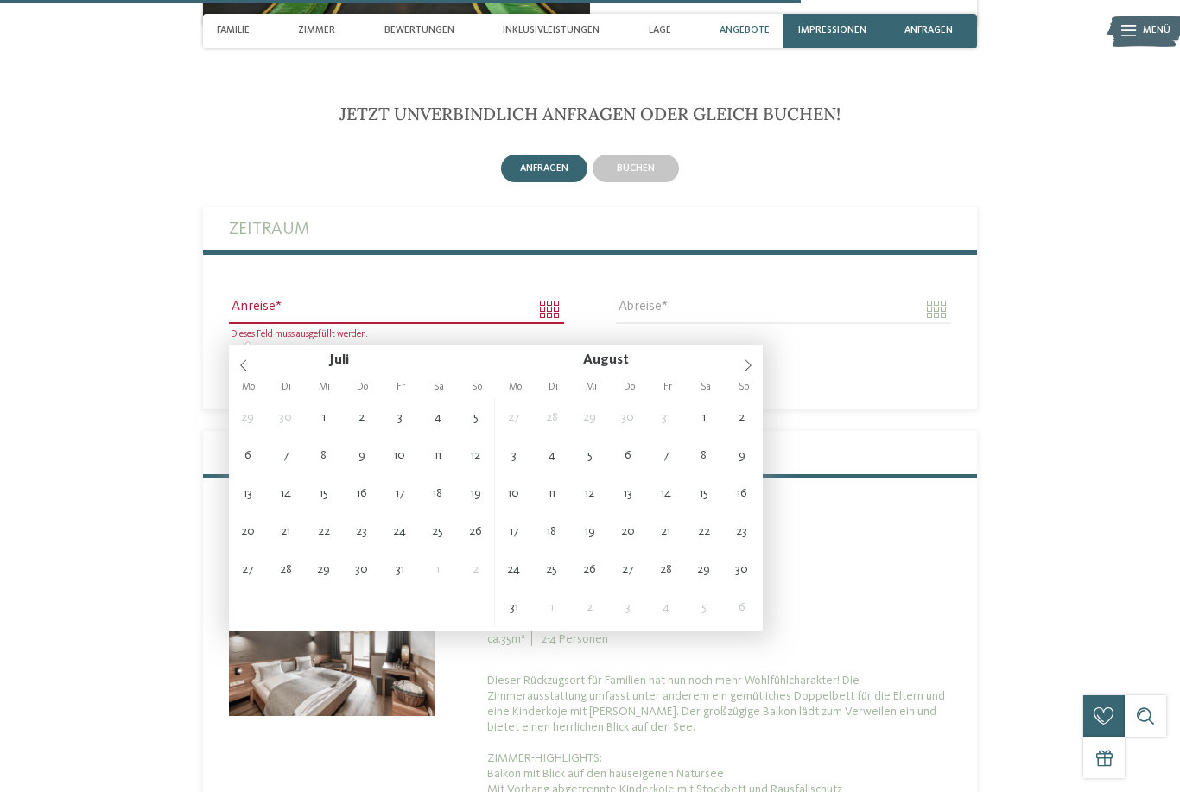
scroll to position [3451, 0]
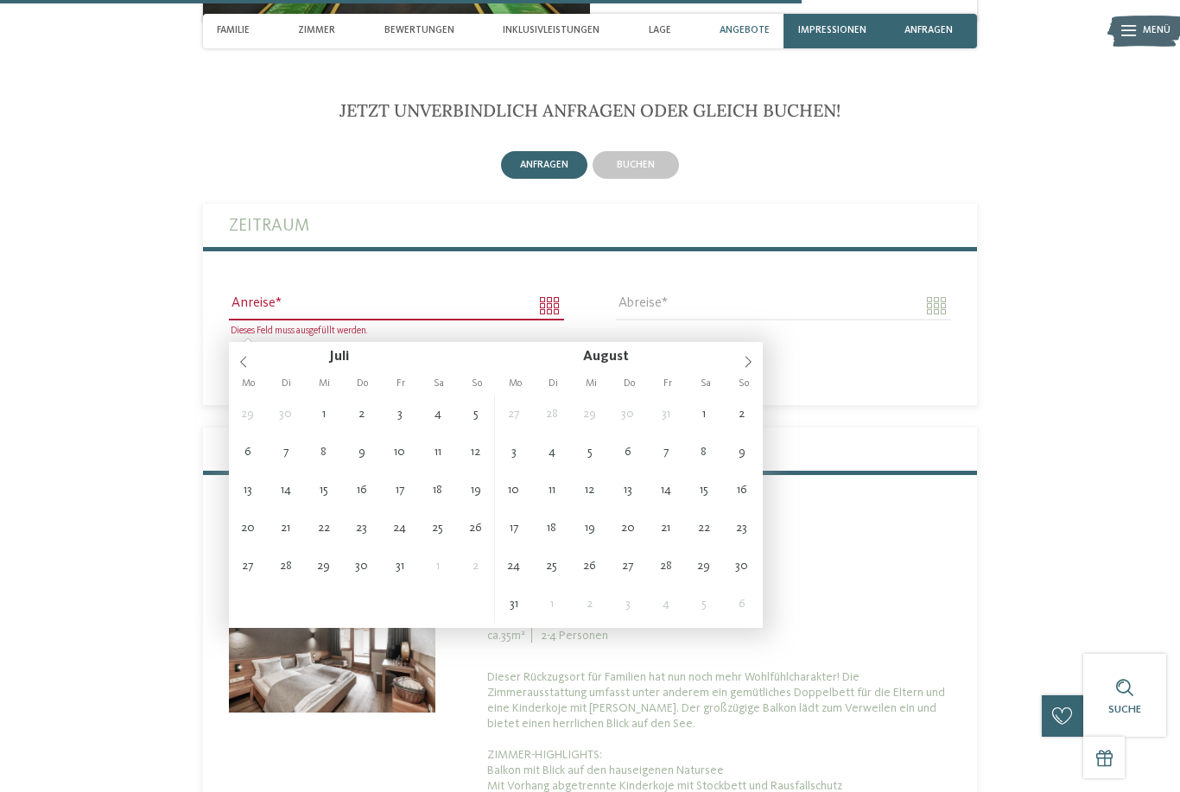
type input "**********"
type input "****"
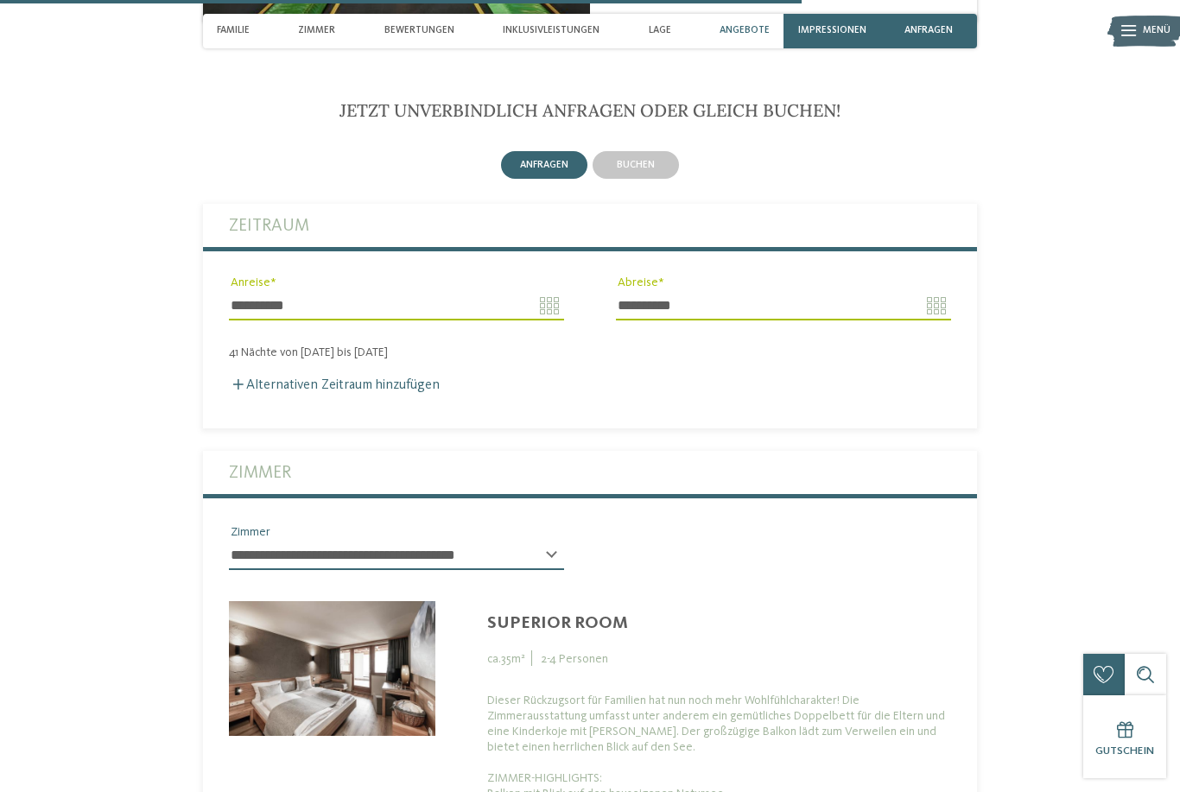
click at [941, 316] on input "**********" at bounding box center [783, 305] width 335 height 29
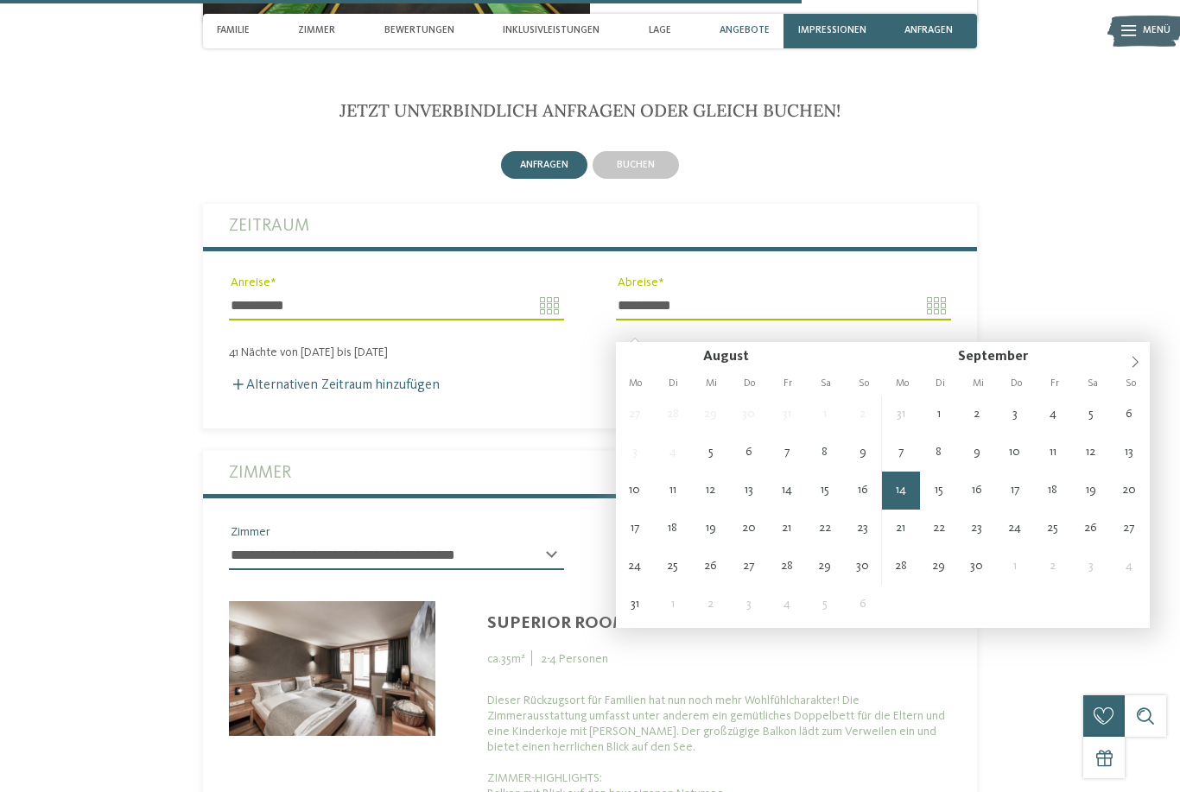
type input "**********"
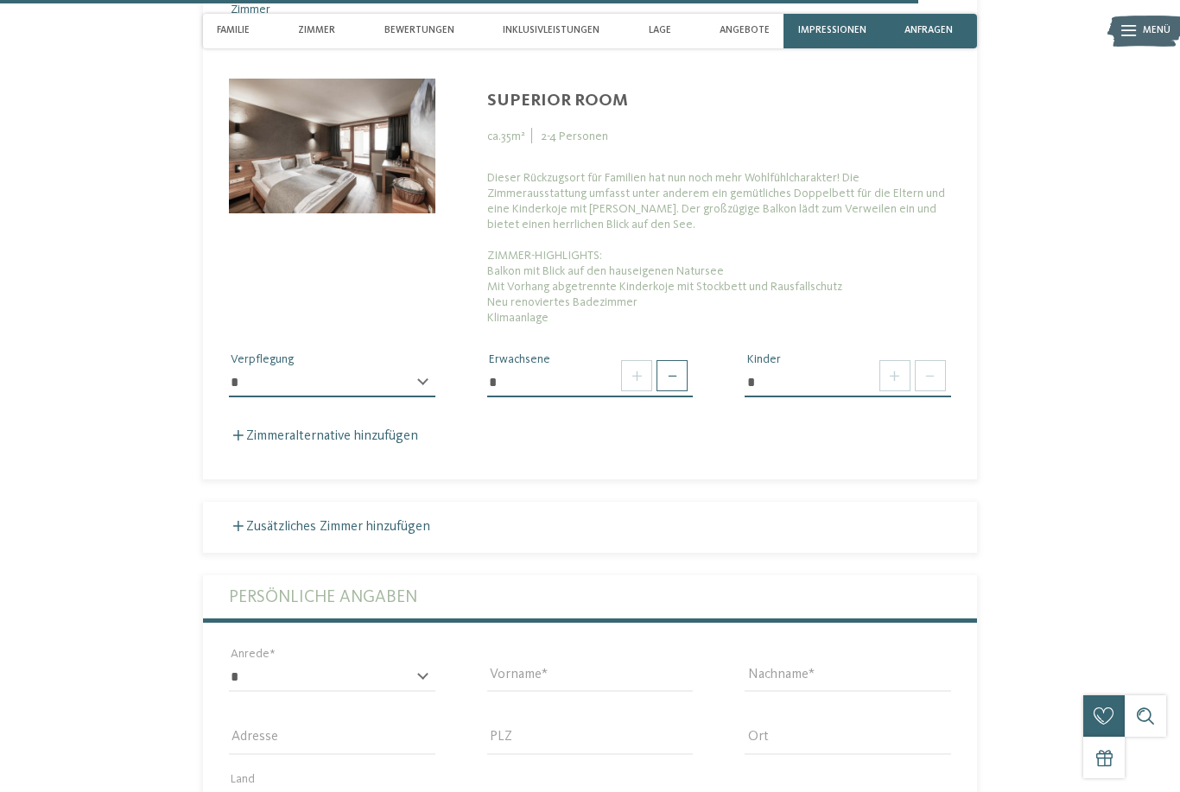
scroll to position [3989, 0]
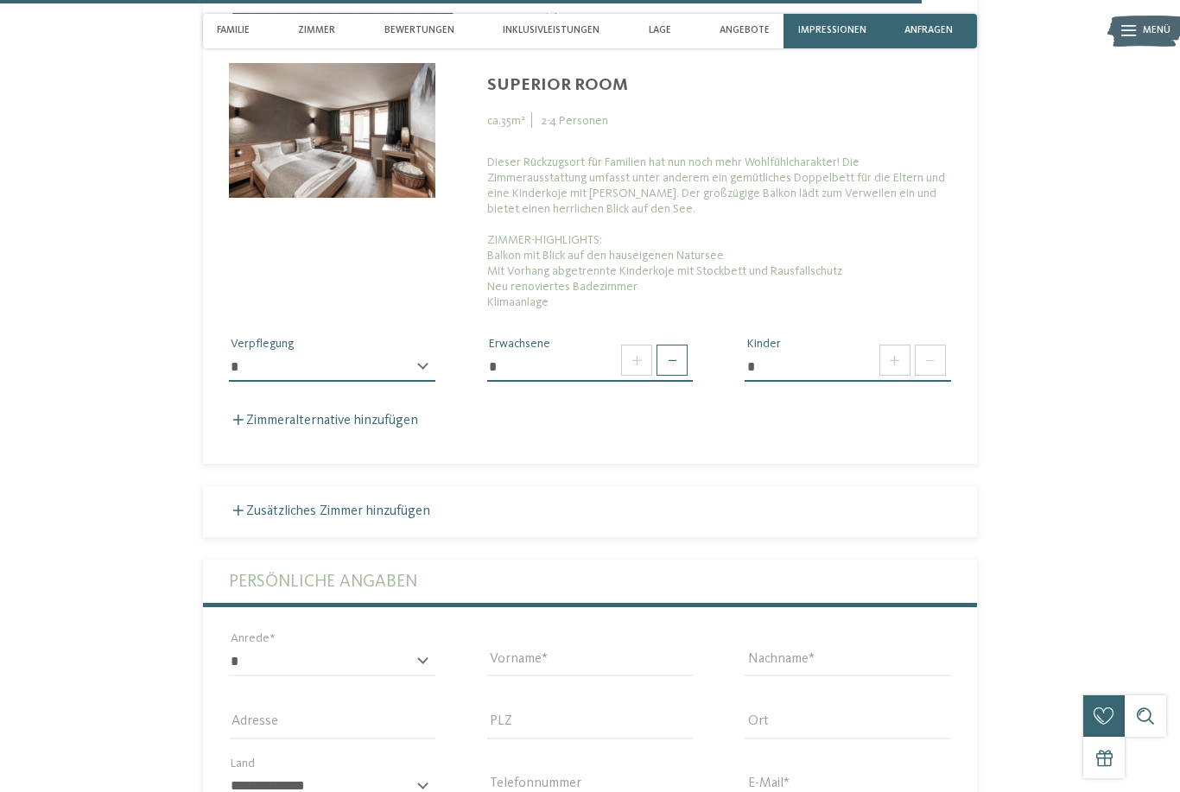
click at [681, 376] on span at bounding box center [671, 360] width 31 height 31
click at [675, 376] on span at bounding box center [671, 360] width 31 height 31
type input "*"
click at [887, 376] on span at bounding box center [894, 360] width 31 height 31
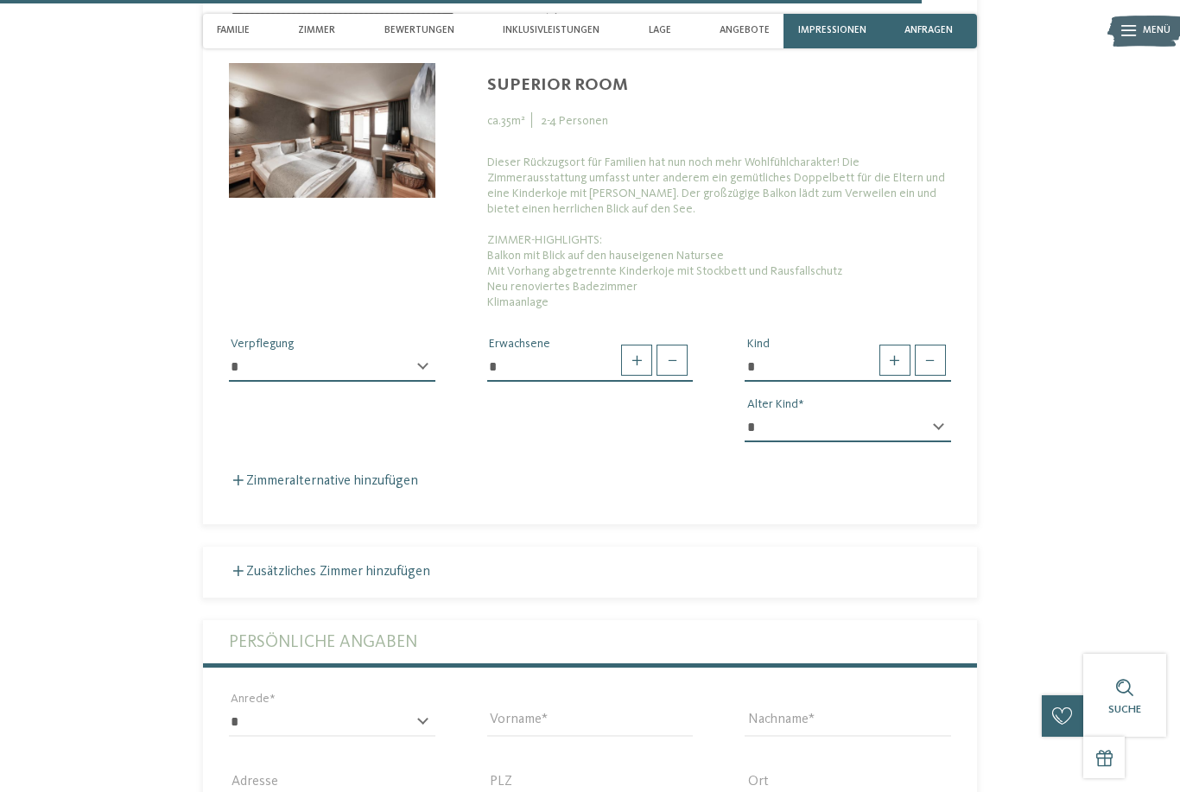
click at [883, 376] on span at bounding box center [894, 360] width 31 height 31
type input "*"
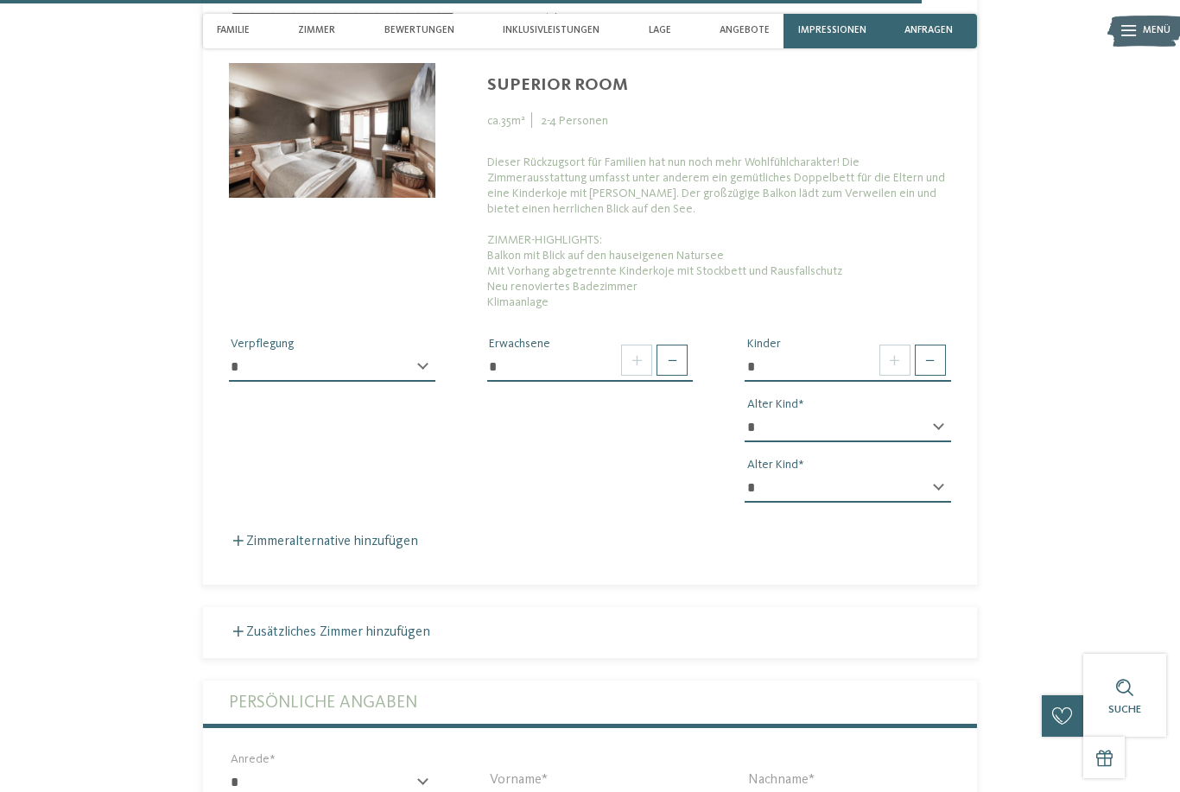
click at [934, 442] on select "* * * * * * * * * * * ** ** ** ** ** ** ** **" at bounding box center [847, 427] width 206 height 29
select select "*"
click at [936, 503] on select "* * * * * * * * * * * ** ** ** ** ** ** ** **" at bounding box center [847, 487] width 206 height 29
select select "**"
click at [408, 382] on select "**********" at bounding box center [332, 366] width 206 height 29
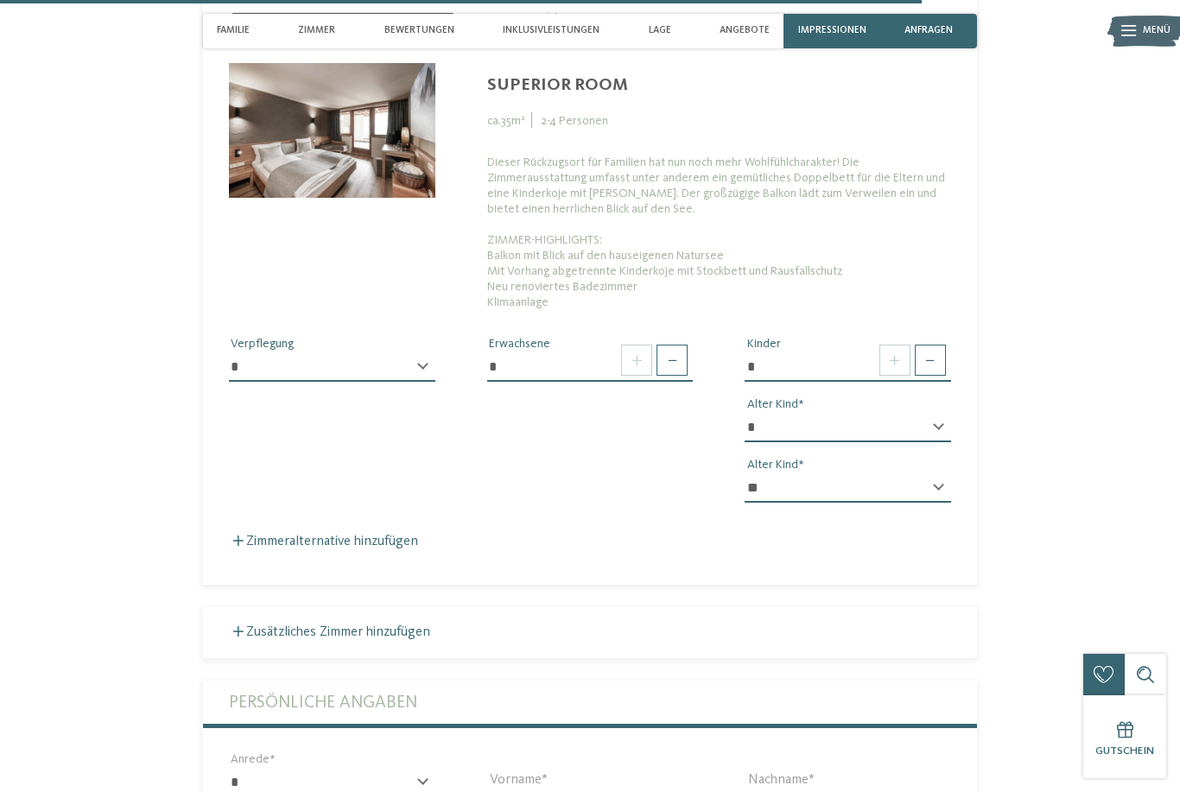
select select "*"
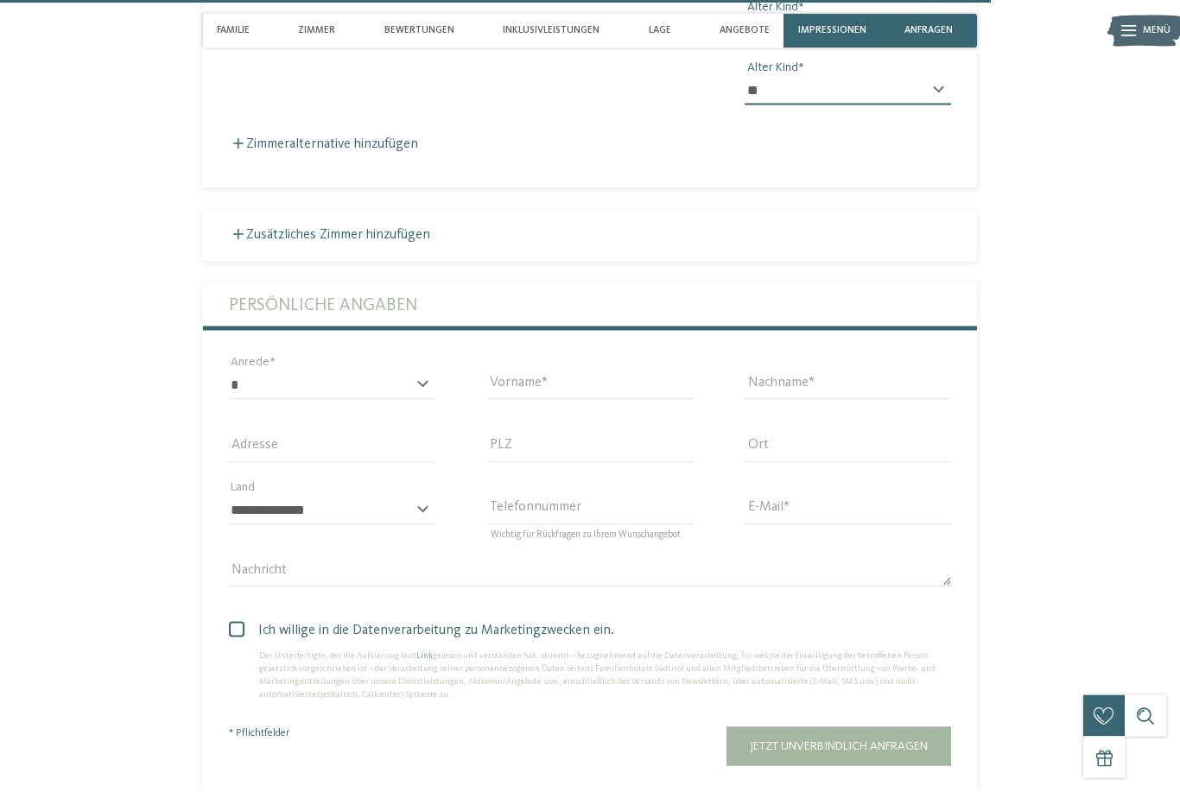
scroll to position [4387, 0]
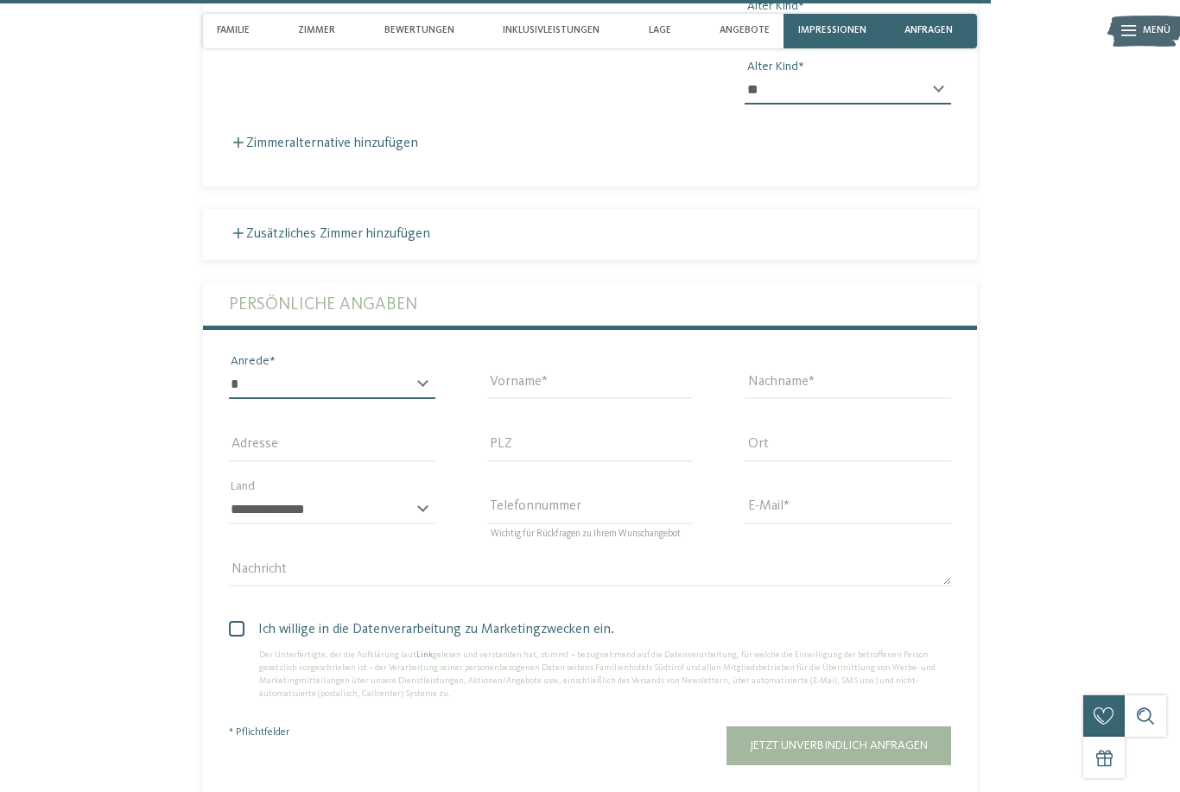
click at [424, 399] on select "* **** **** ******* ******" at bounding box center [332, 384] width 206 height 29
select select "*"
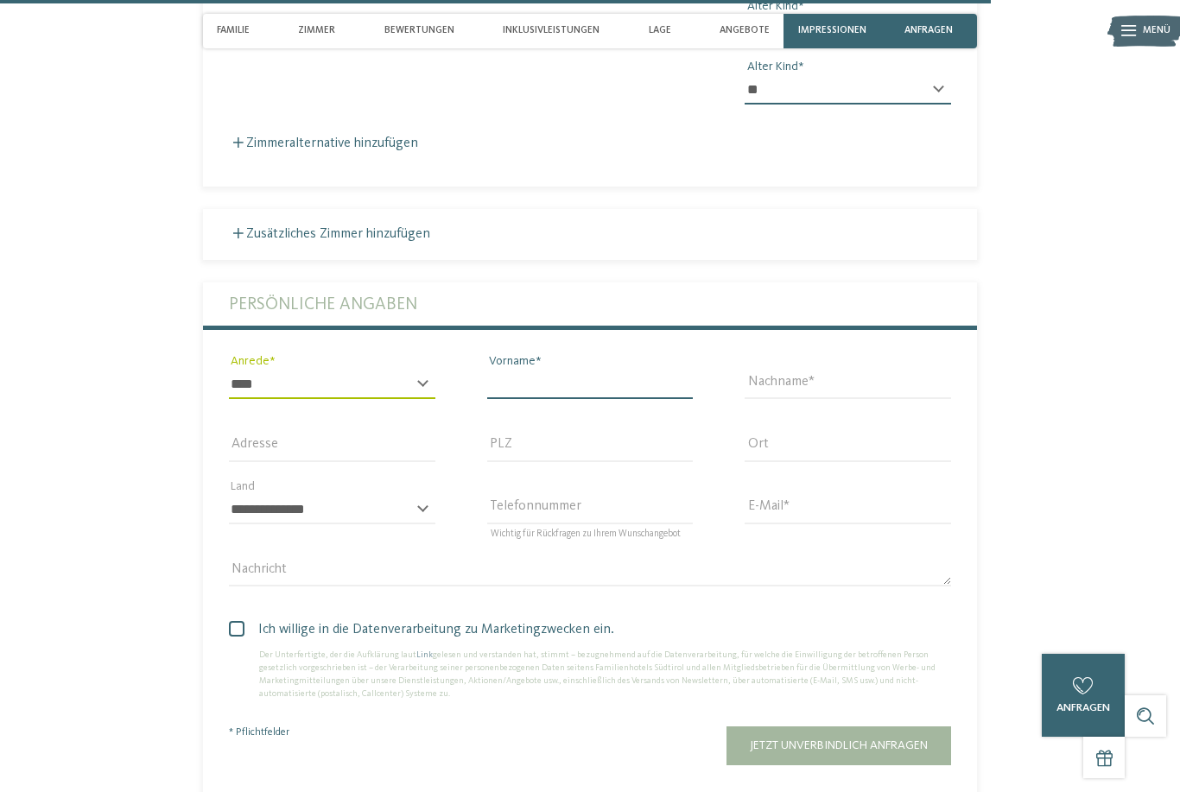
click at [677, 399] on input "Vorname" at bounding box center [590, 384] width 206 height 29
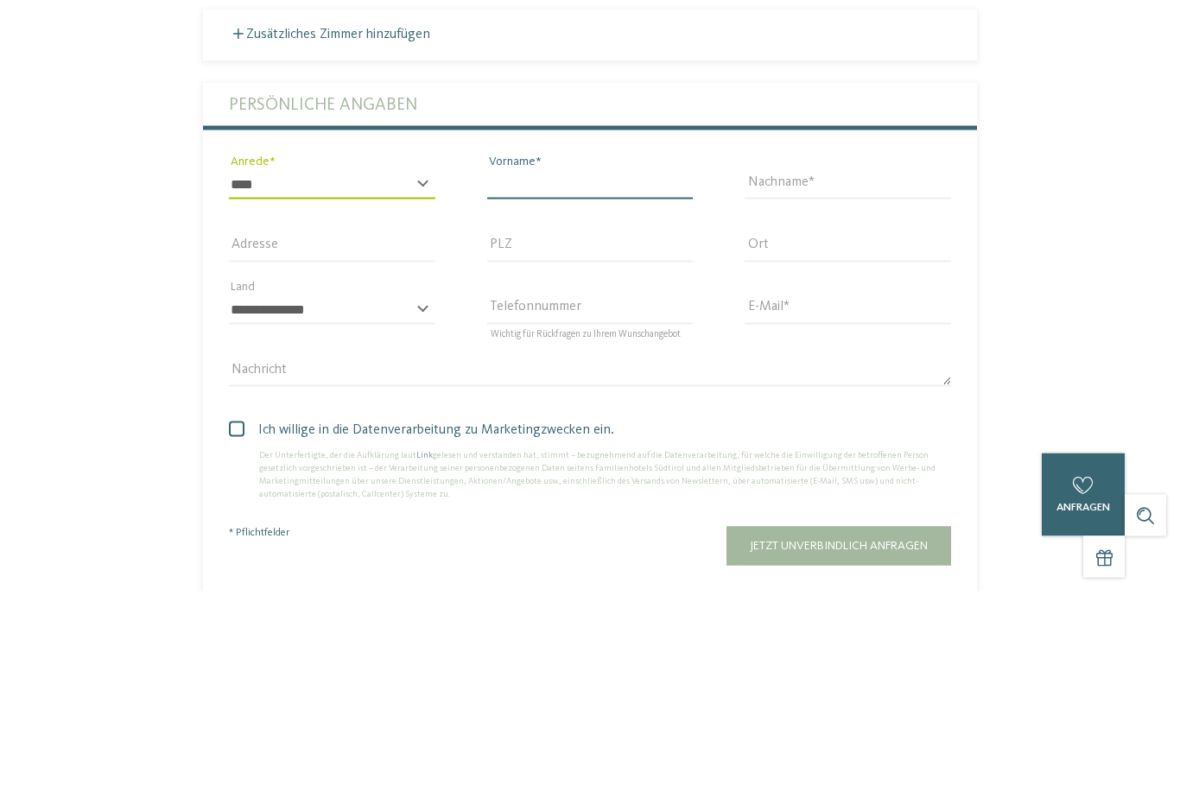
type input "****"
type input "********"
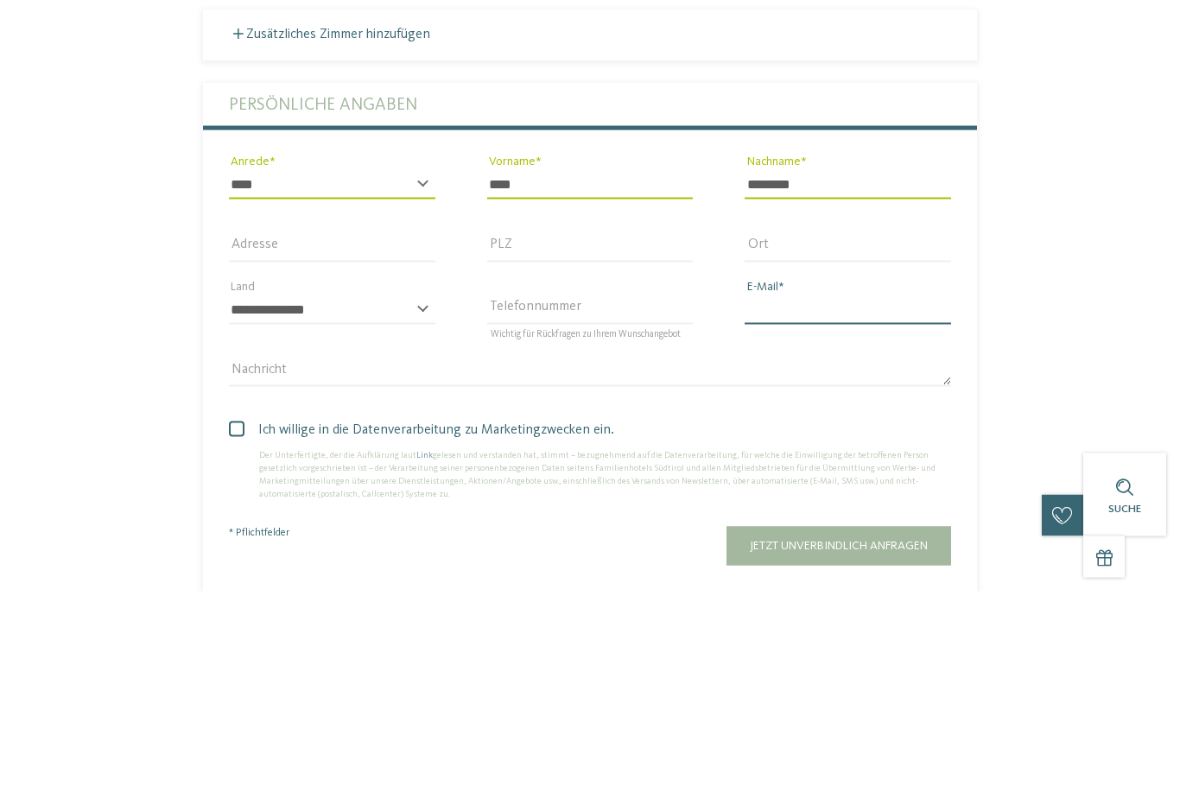
click at [809, 496] on input "E-Mail" at bounding box center [847, 510] width 206 height 29
type input "**"
type input "**********"
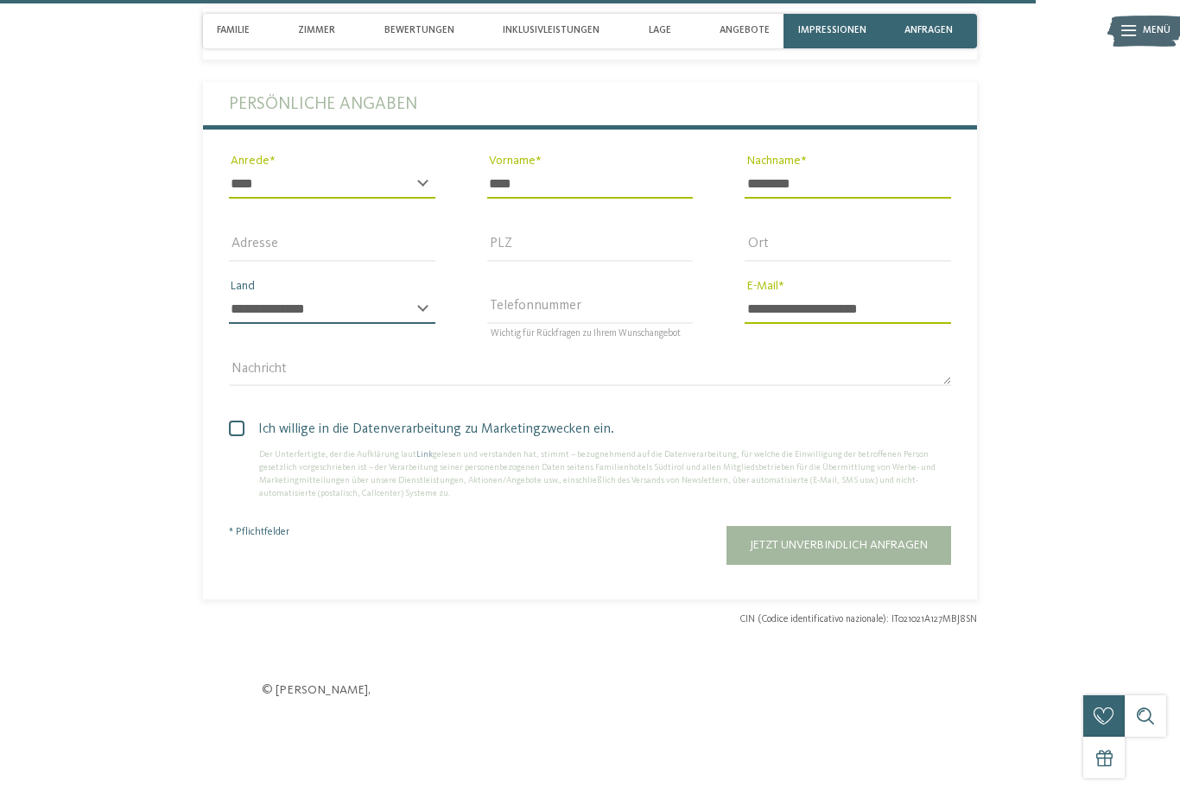
click at [419, 324] on select "**********" at bounding box center [332, 308] width 206 height 29
select select "**"
click at [232, 436] on span at bounding box center [237, 429] width 16 height 16
click at [901, 551] on span "Jetzt unverbindlich anfragen" at bounding box center [839, 545] width 178 height 12
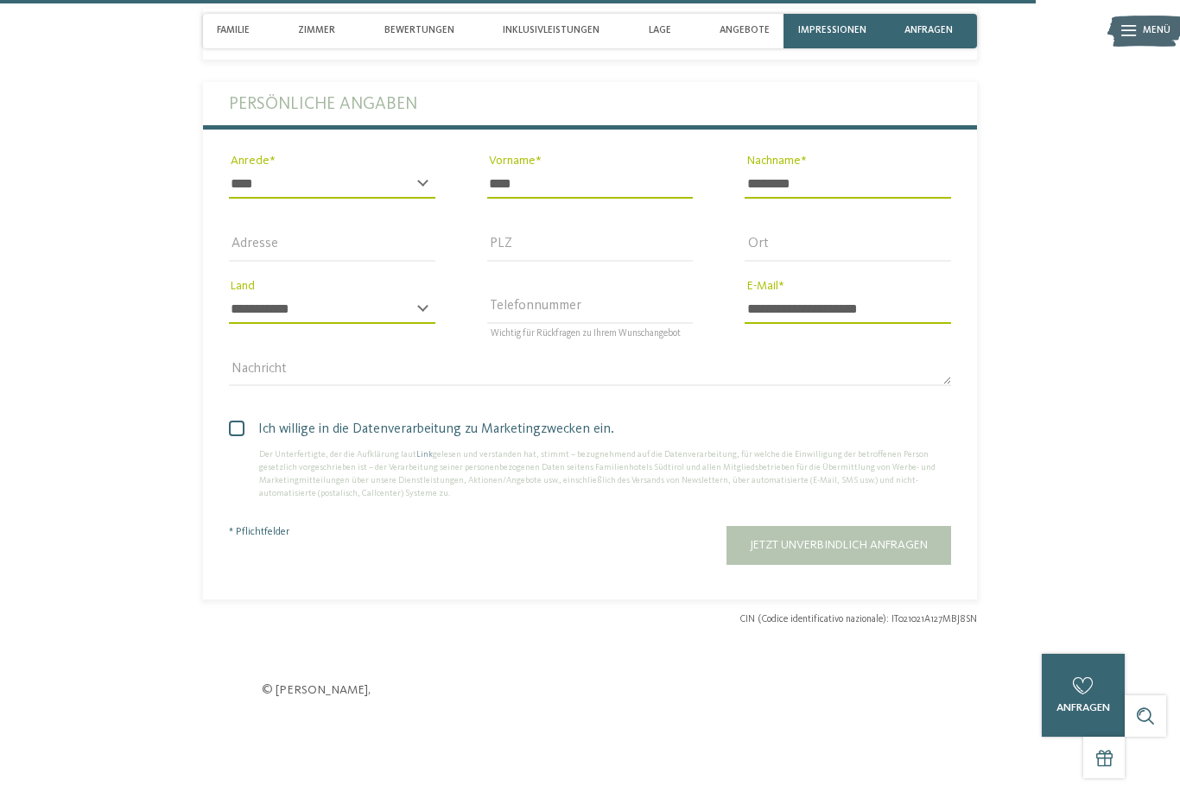
scroll to position [0, 0]
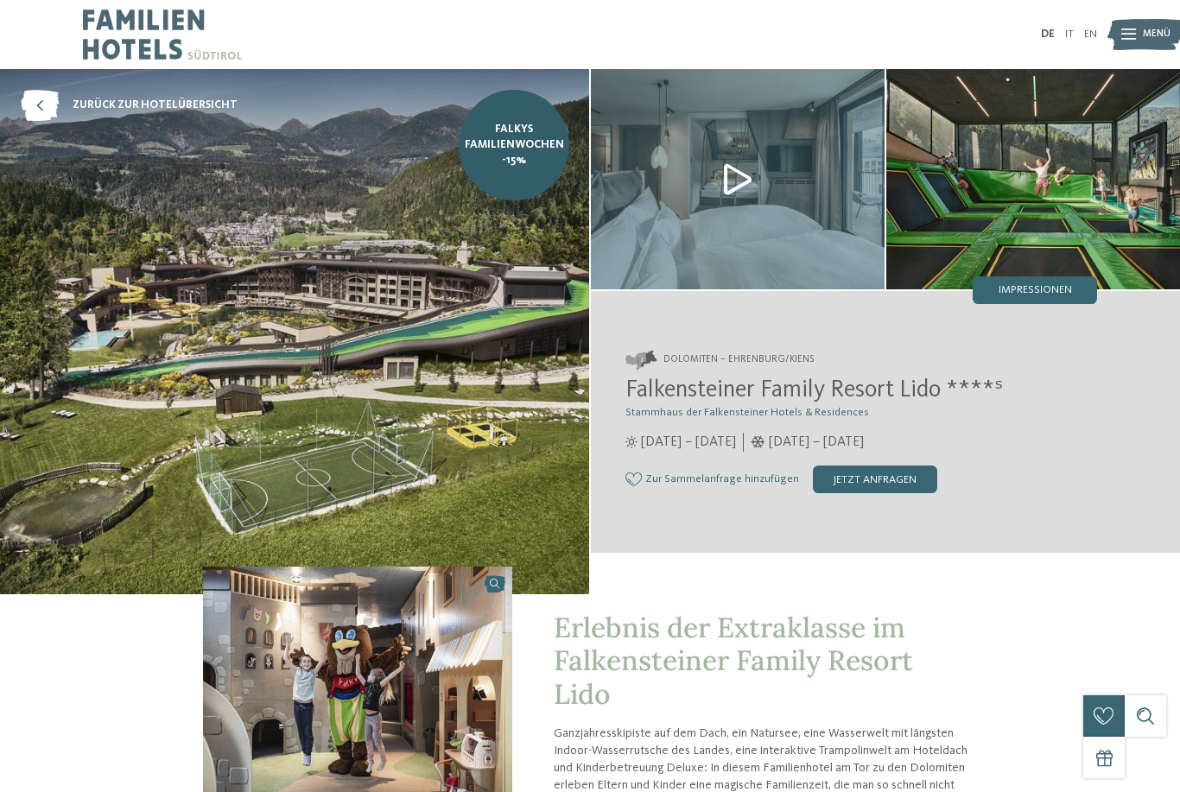
type input "**********"
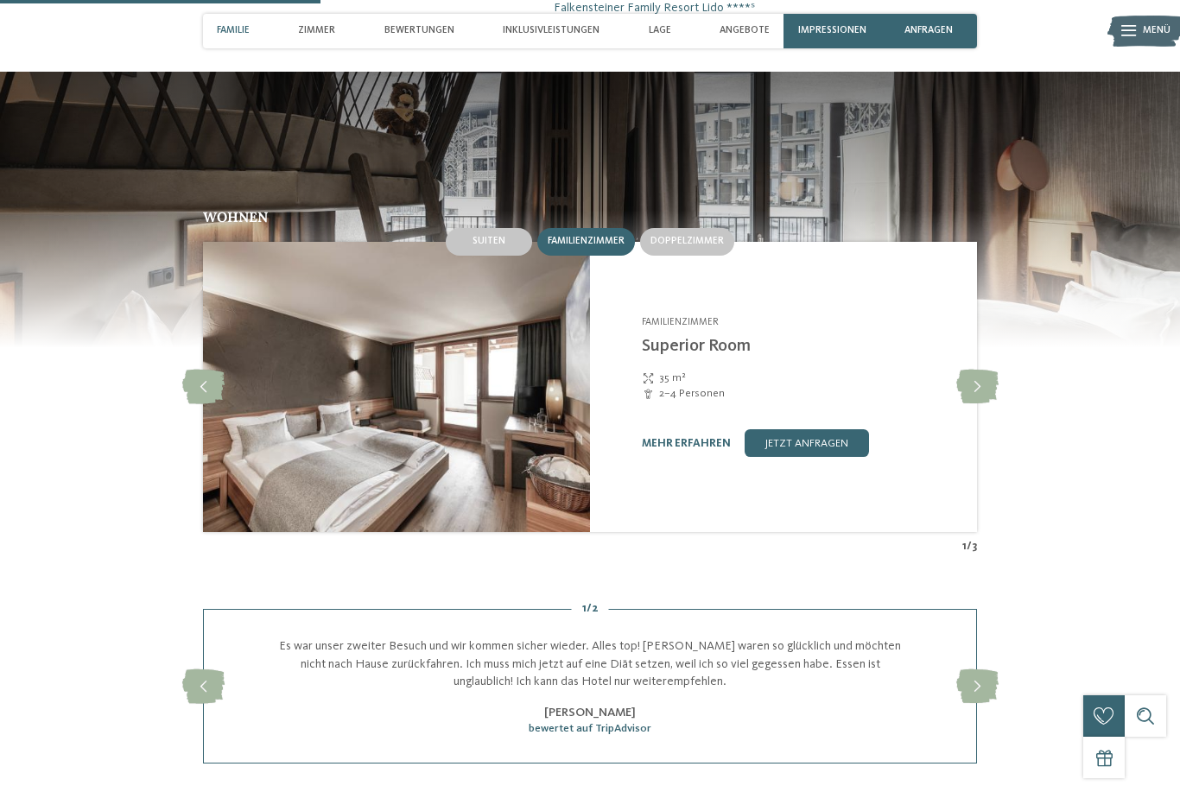
scroll to position [1411, 0]
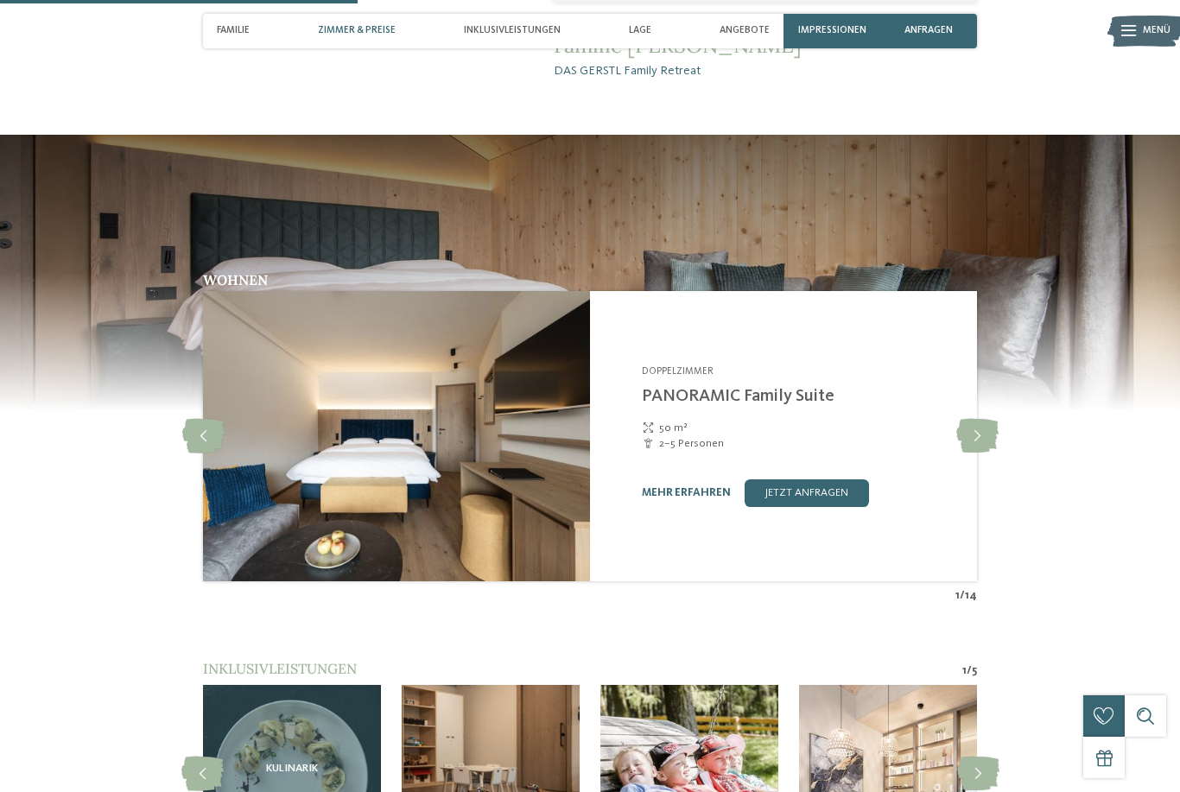
scroll to position [1414, 0]
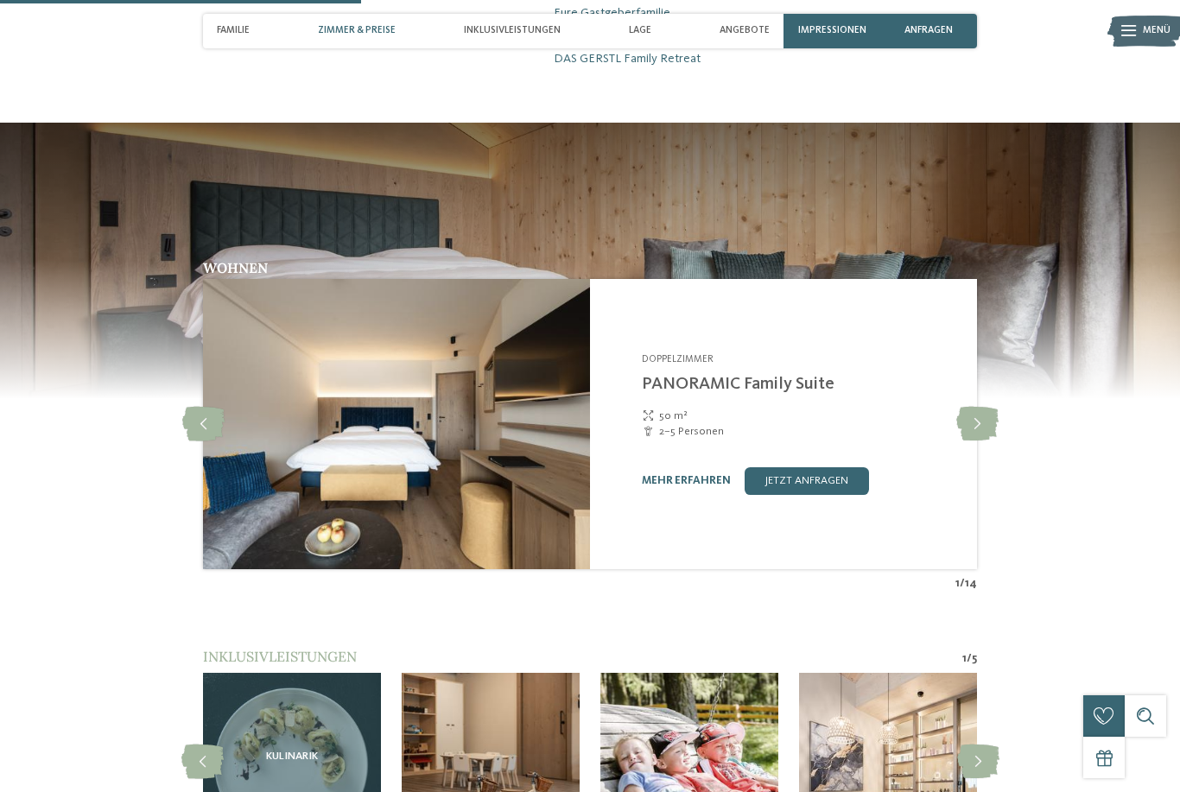
click at [978, 438] on icon at bounding box center [977, 424] width 42 height 35
click at [967, 441] on icon at bounding box center [977, 424] width 42 height 35
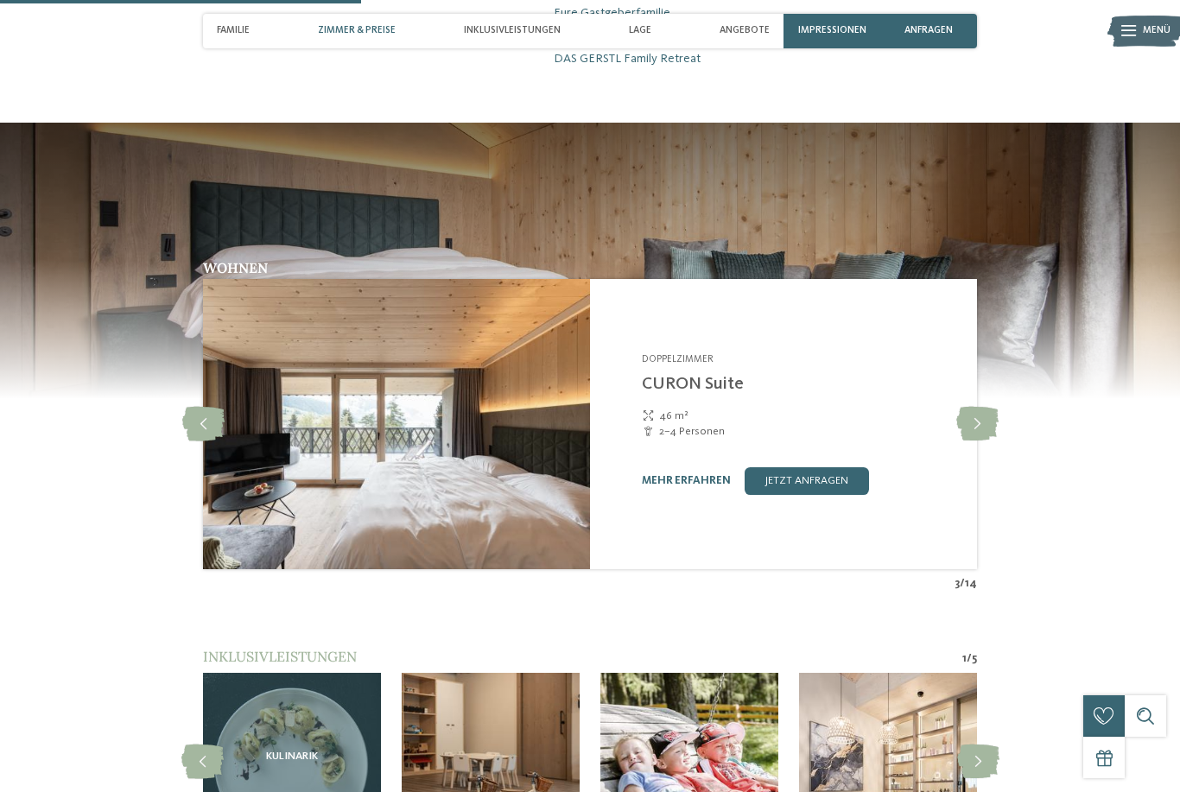
click at [971, 433] on icon at bounding box center [977, 424] width 42 height 35
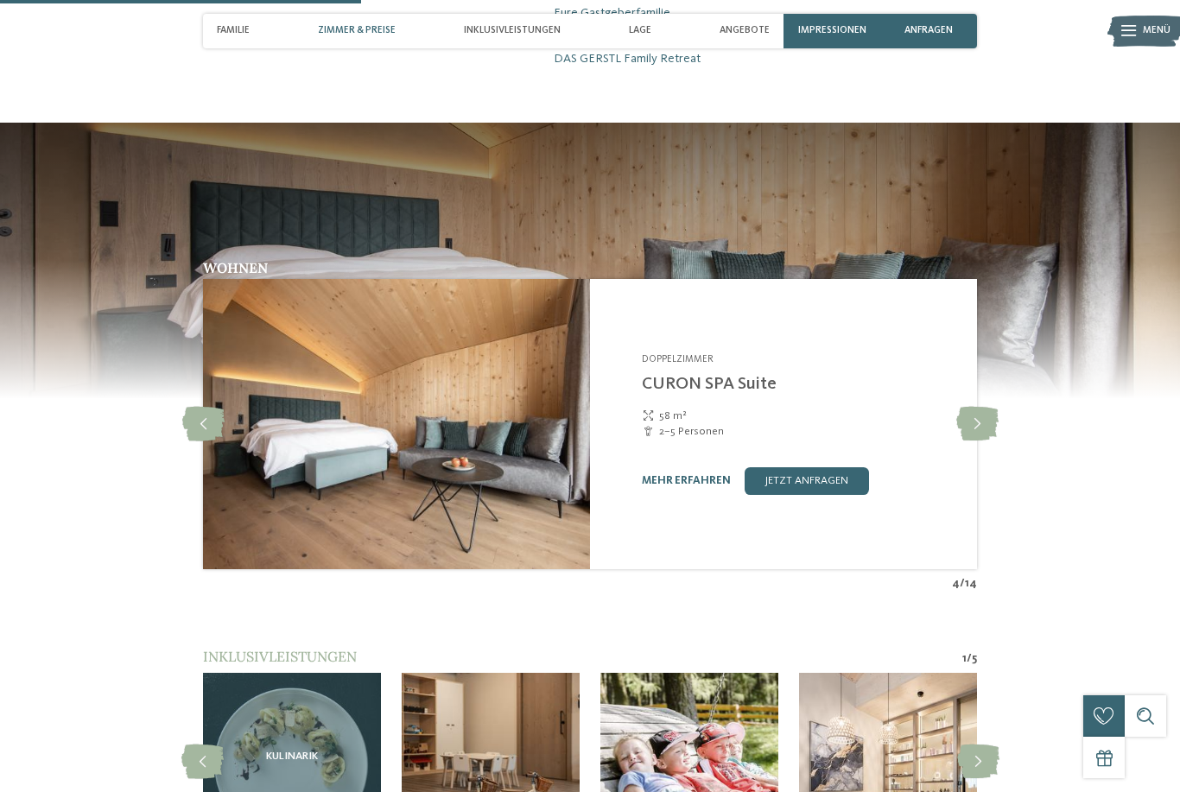
click at [972, 441] on icon at bounding box center [977, 424] width 42 height 35
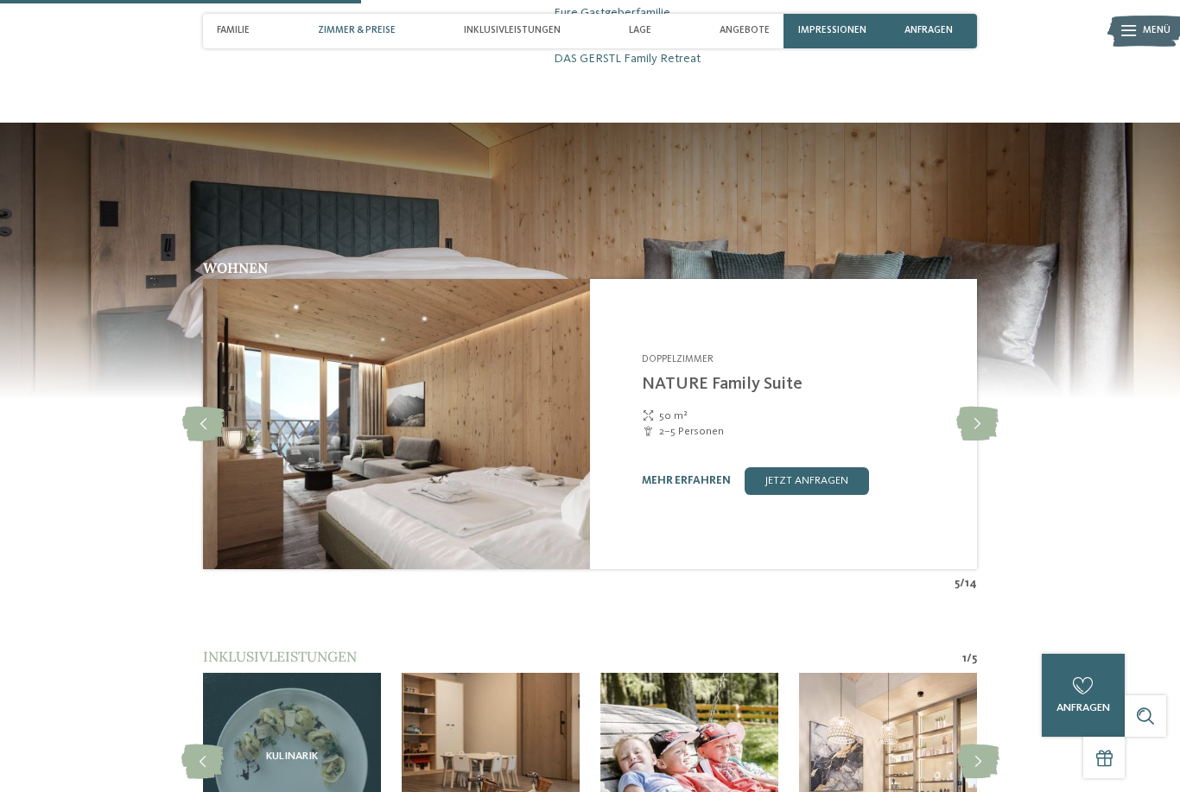
click at [972, 440] on icon at bounding box center [977, 424] width 42 height 35
click at [976, 437] on icon at bounding box center [977, 424] width 42 height 35
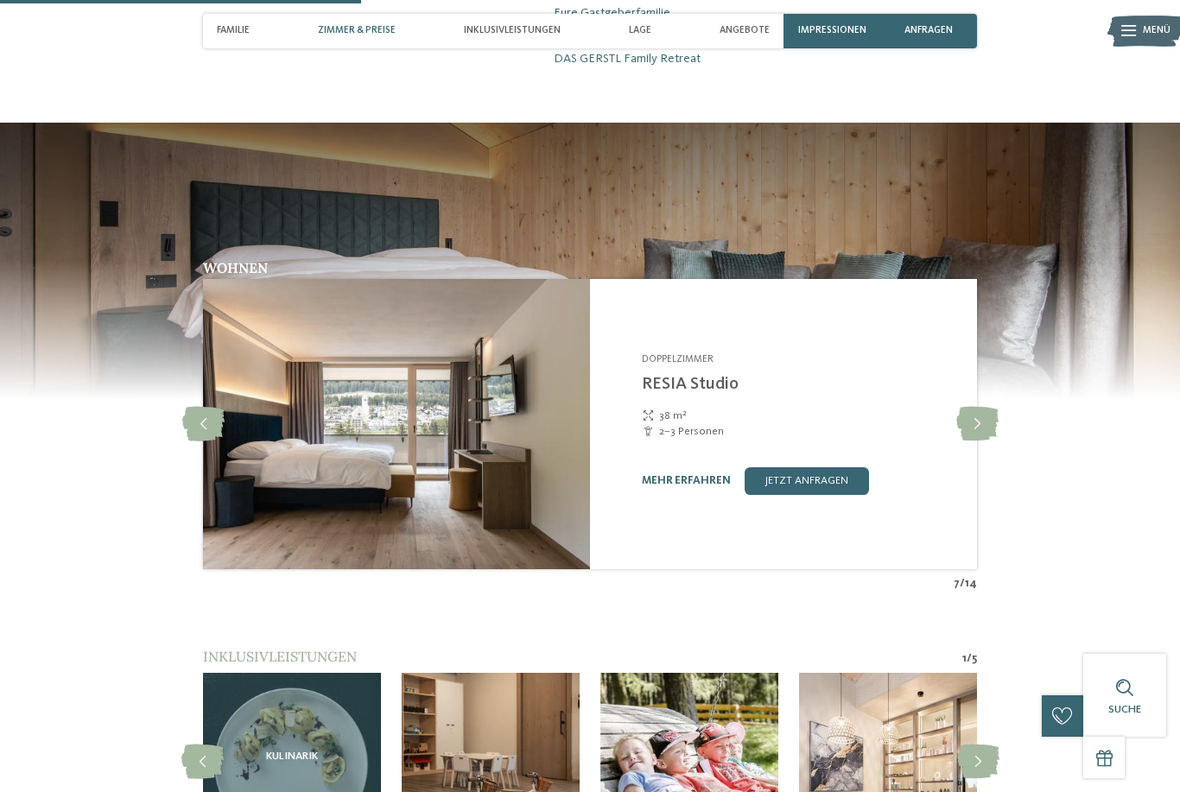
click at [969, 440] on icon at bounding box center [977, 424] width 42 height 35
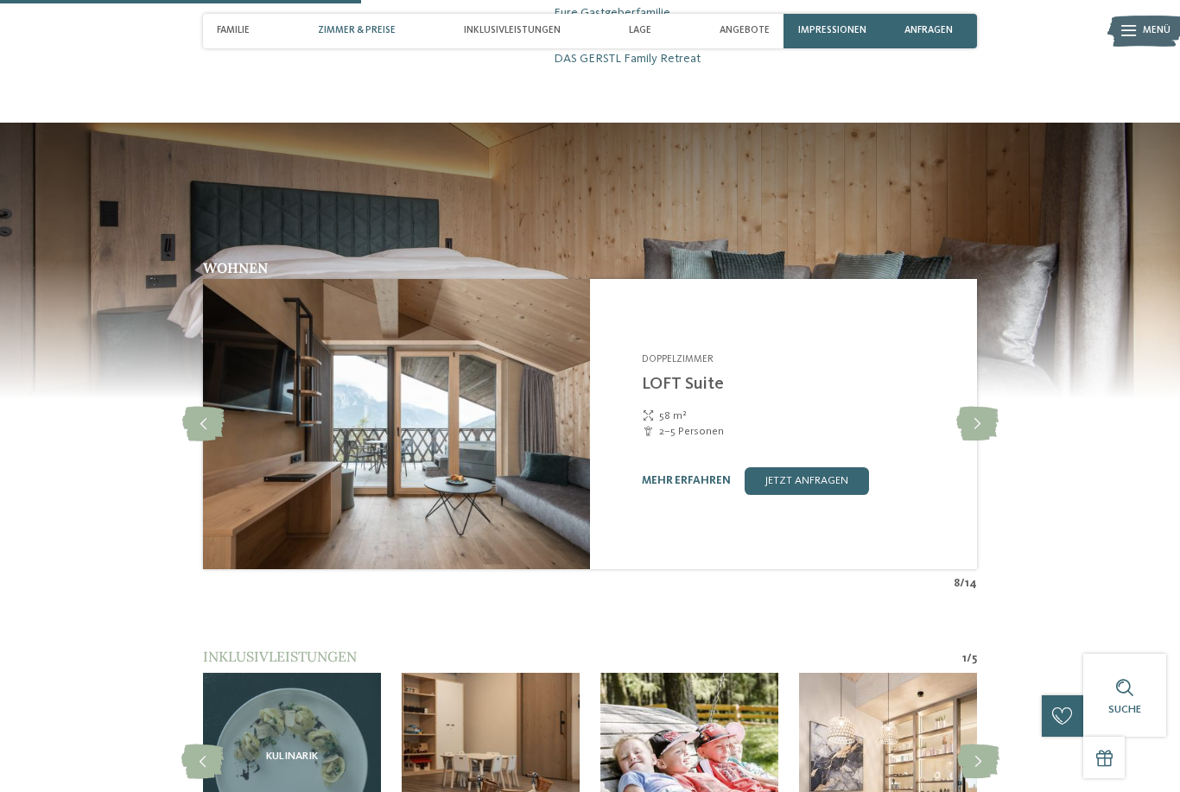
click at [971, 434] on icon at bounding box center [977, 424] width 42 height 35
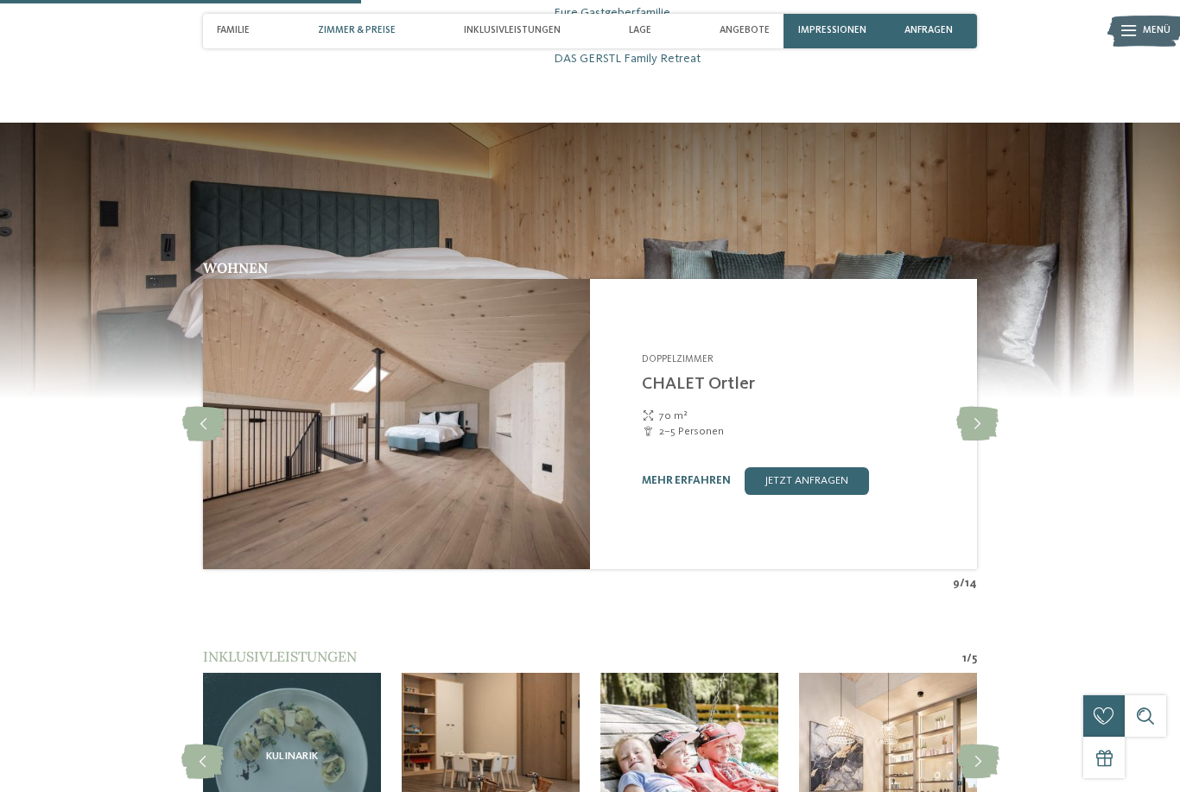
click at [973, 435] on icon at bounding box center [977, 424] width 42 height 35
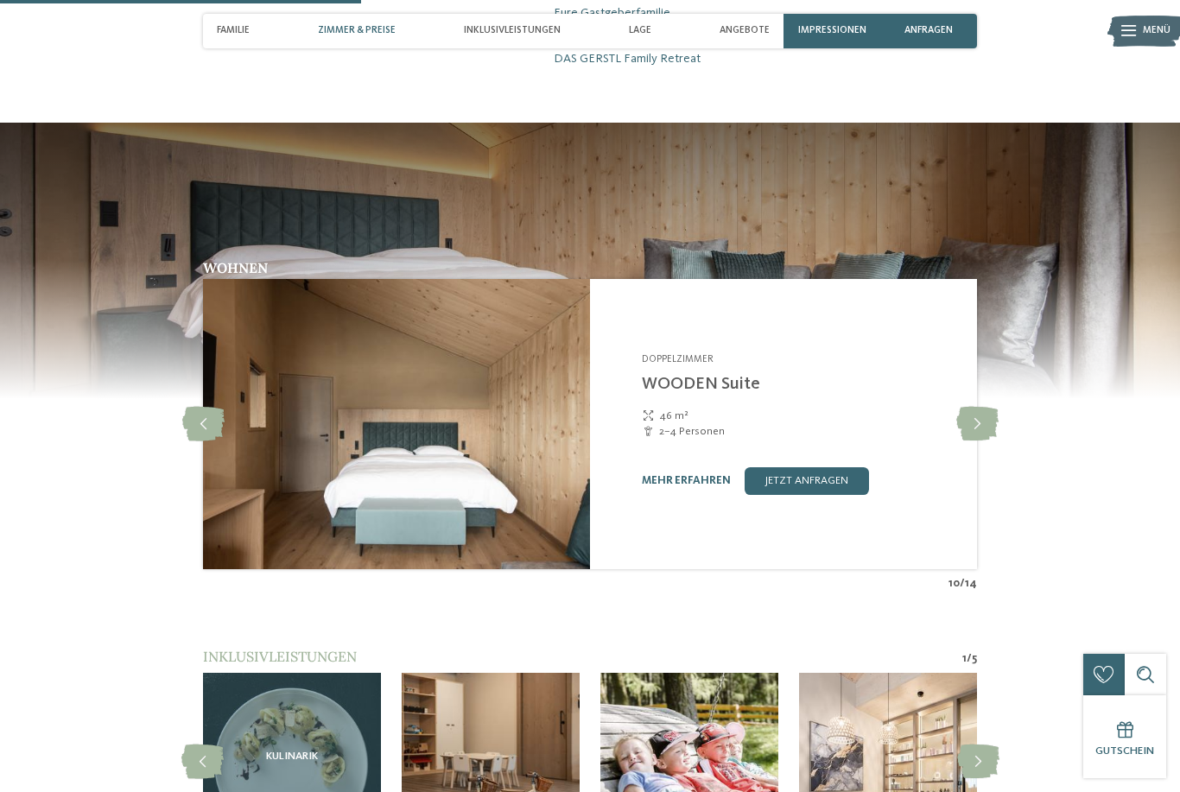
click at [971, 435] on icon at bounding box center [977, 424] width 42 height 35
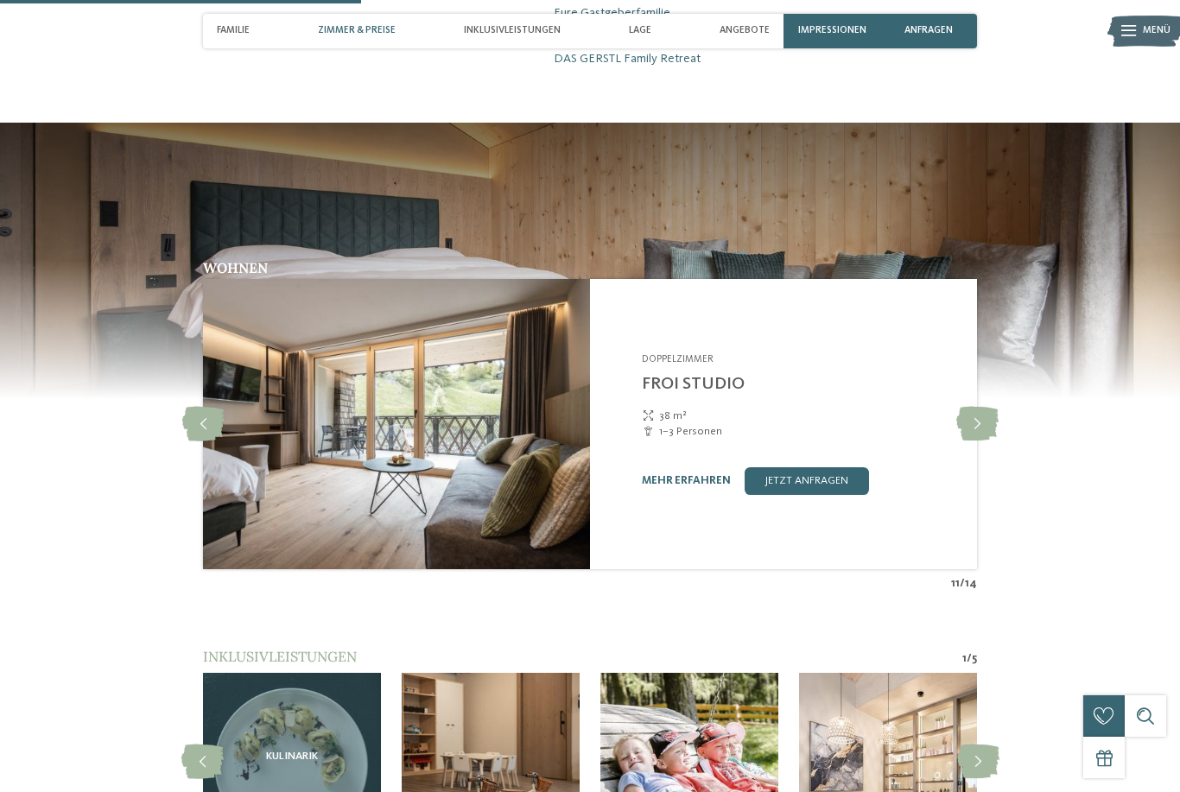
click at [976, 428] on icon at bounding box center [977, 424] width 42 height 35
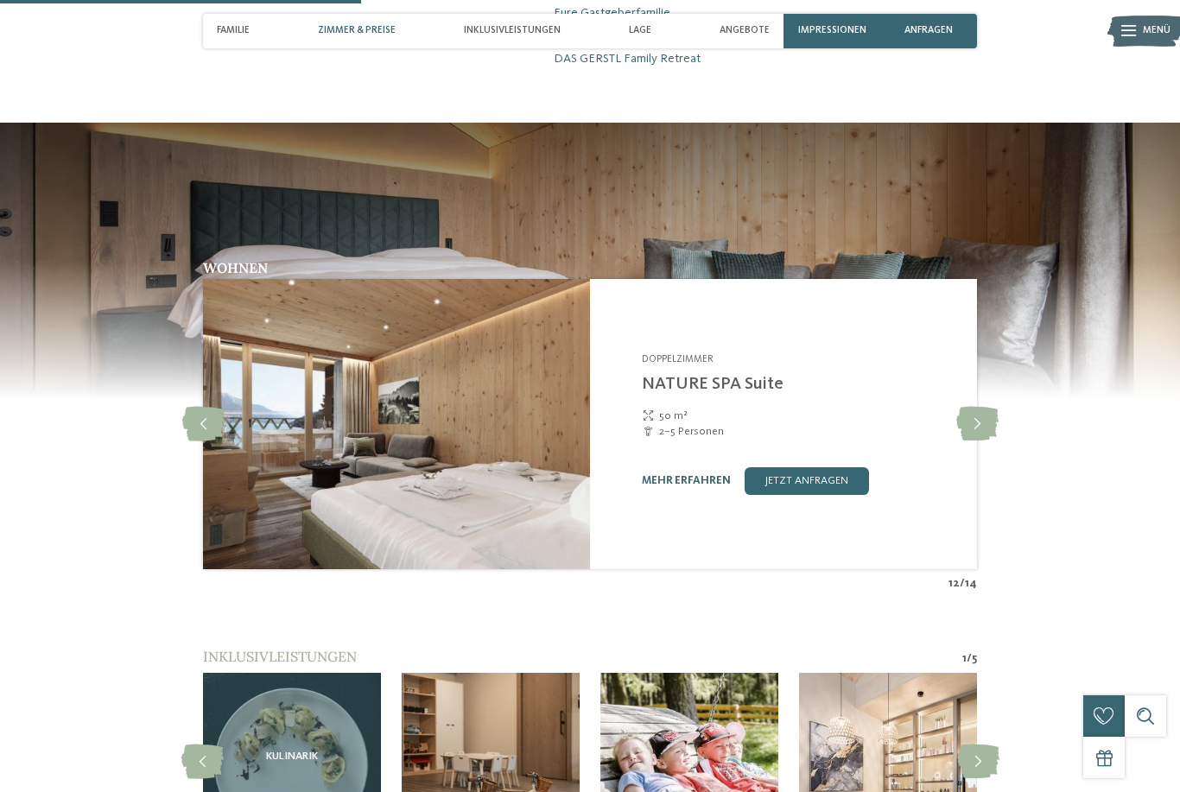
click at [975, 433] on icon at bounding box center [977, 424] width 42 height 35
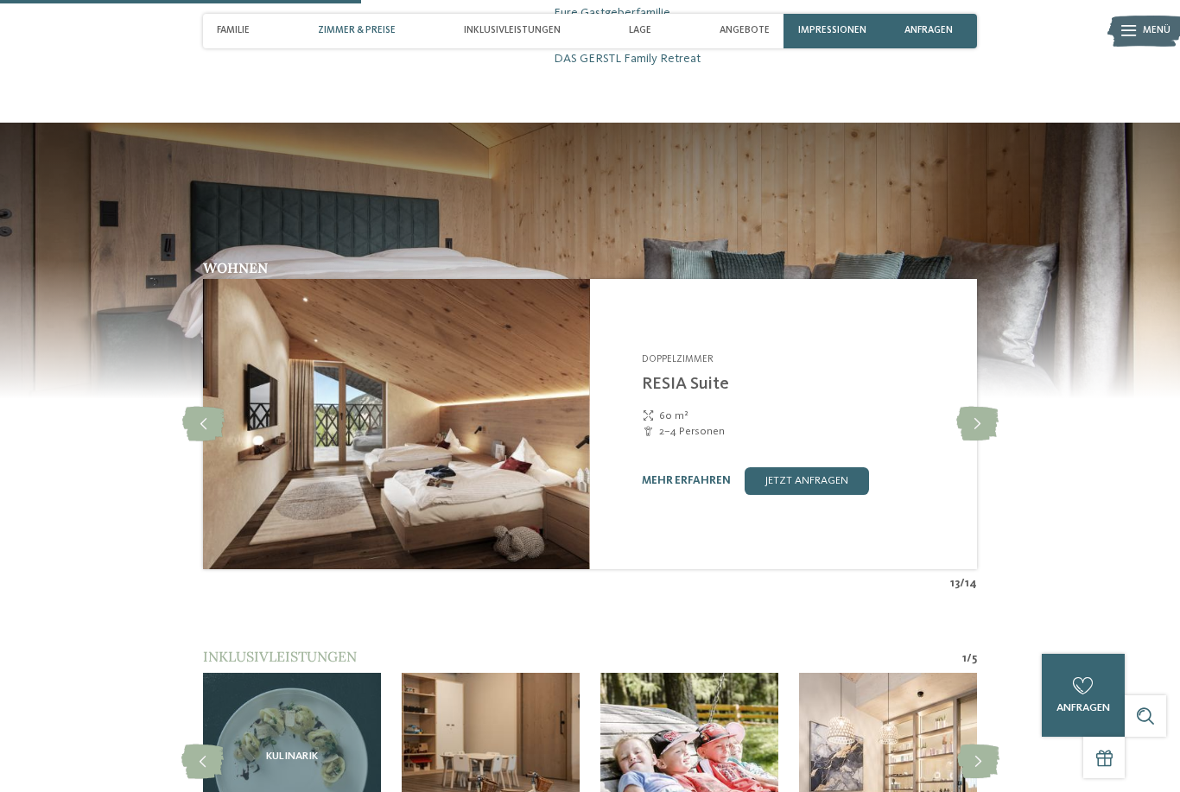
click at [974, 435] on icon at bounding box center [977, 424] width 42 height 35
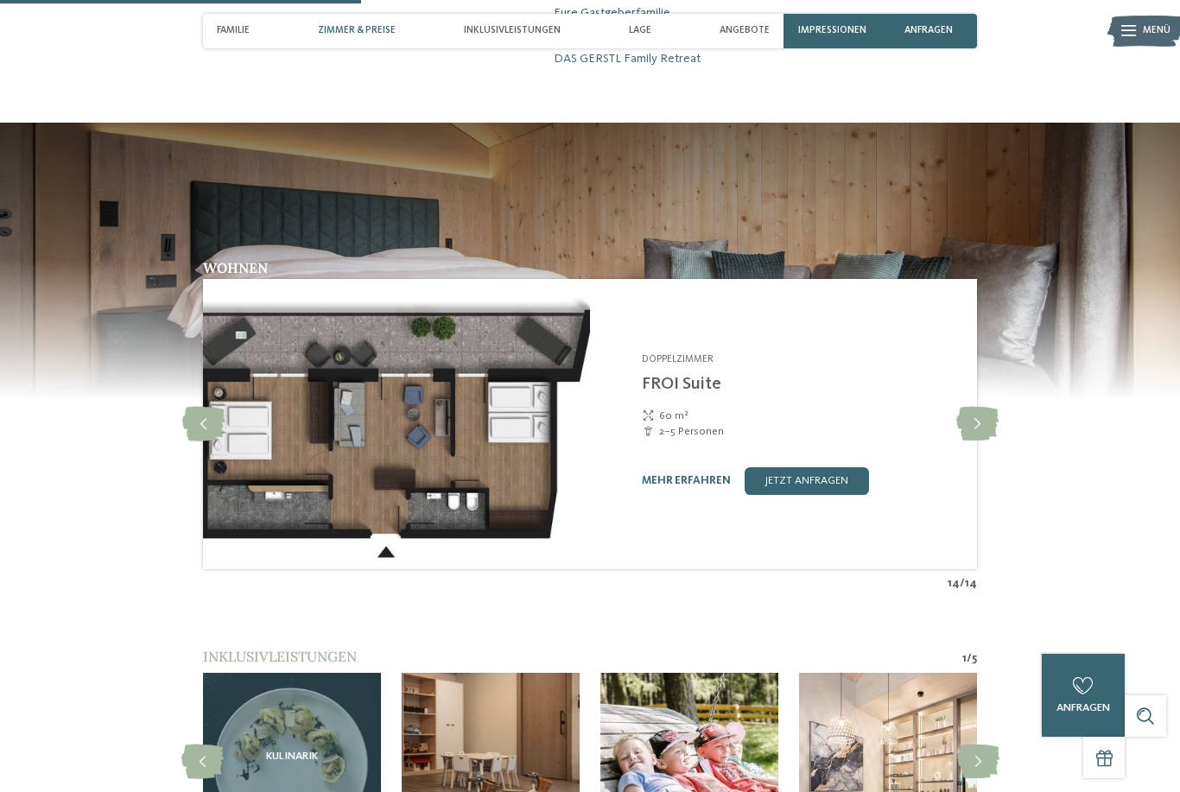
click at [972, 434] on icon at bounding box center [977, 424] width 42 height 35
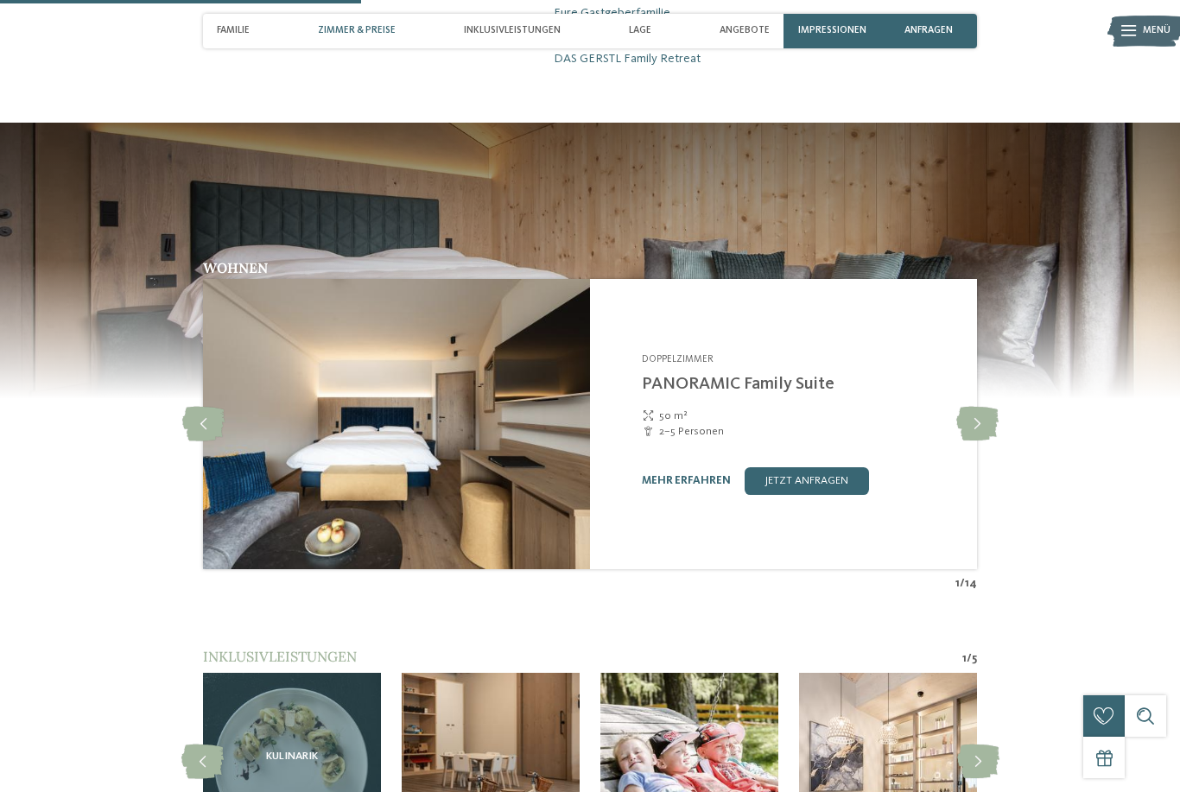
click at [973, 433] on icon at bounding box center [977, 424] width 42 height 35
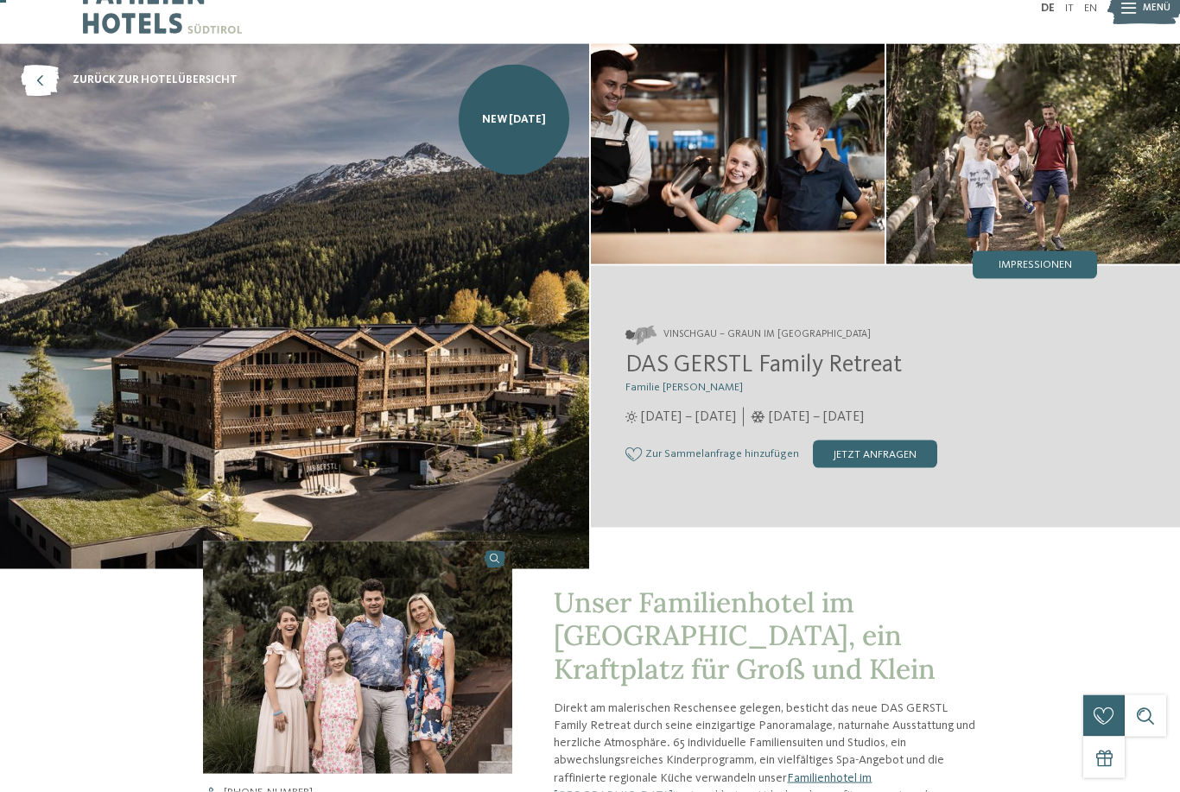
scroll to position [0, 0]
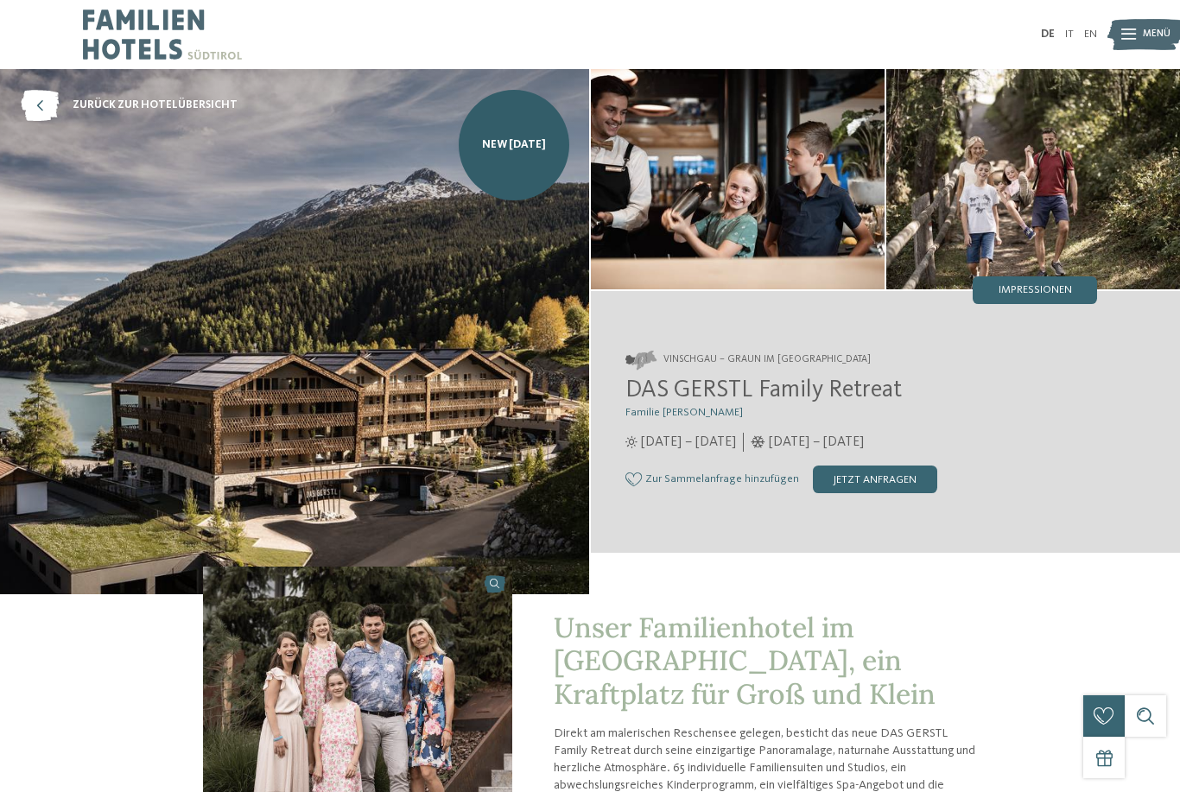
click at [895, 484] on div "jetzt anfragen" at bounding box center [875, 479] width 124 height 28
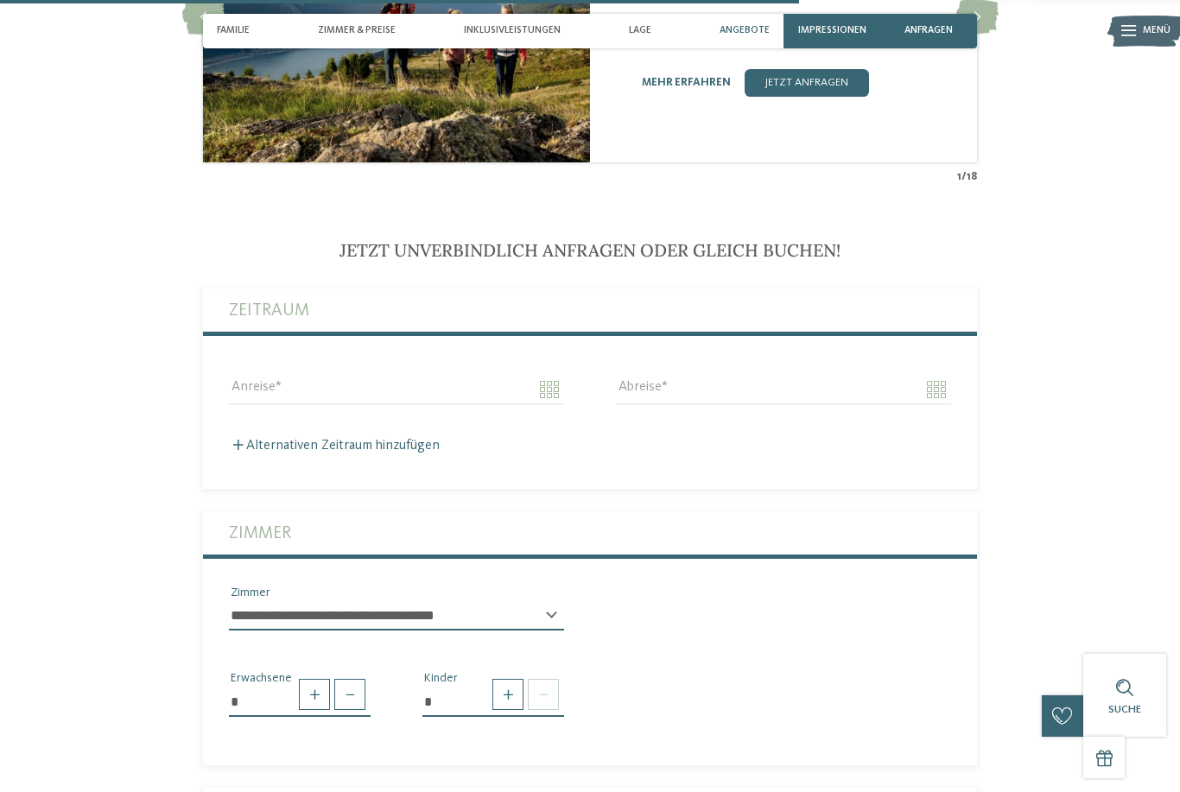
scroll to position [3237, 0]
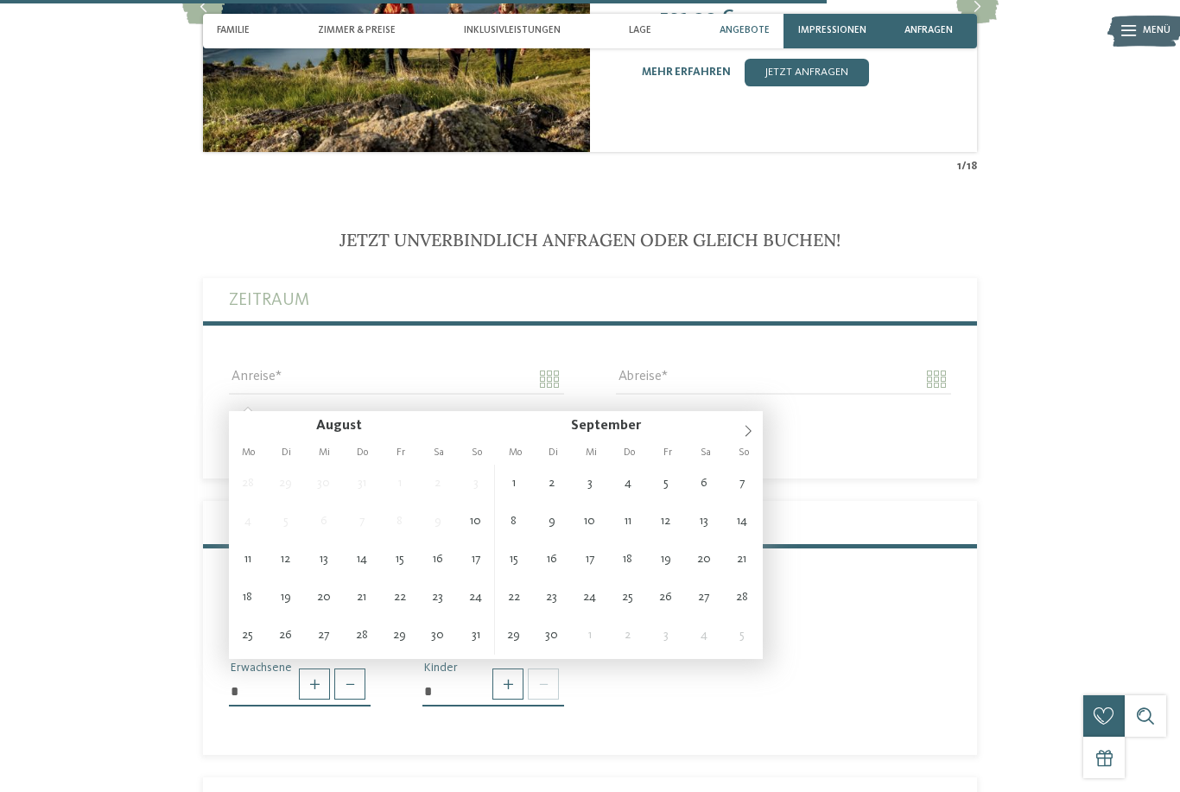
click at [745, 431] on icon at bounding box center [748, 431] width 12 height 12
click at [748, 426] on icon at bounding box center [748, 431] width 12 height 12
click at [745, 427] on icon at bounding box center [748, 431] width 12 height 12
click at [744, 427] on icon at bounding box center [748, 431] width 12 height 12
type input "****"
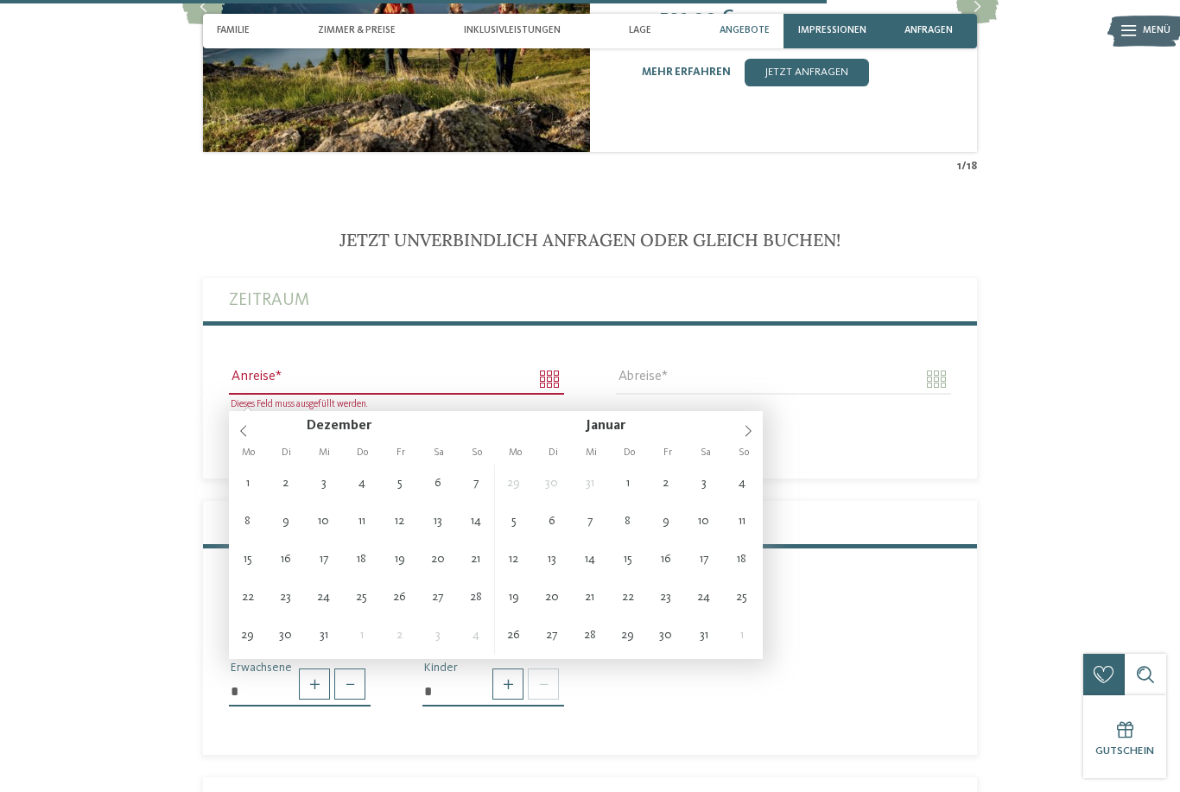
click at [742, 429] on icon at bounding box center [748, 431] width 12 height 12
type input "****"
click at [740, 431] on span at bounding box center [747, 425] width 29 height 29
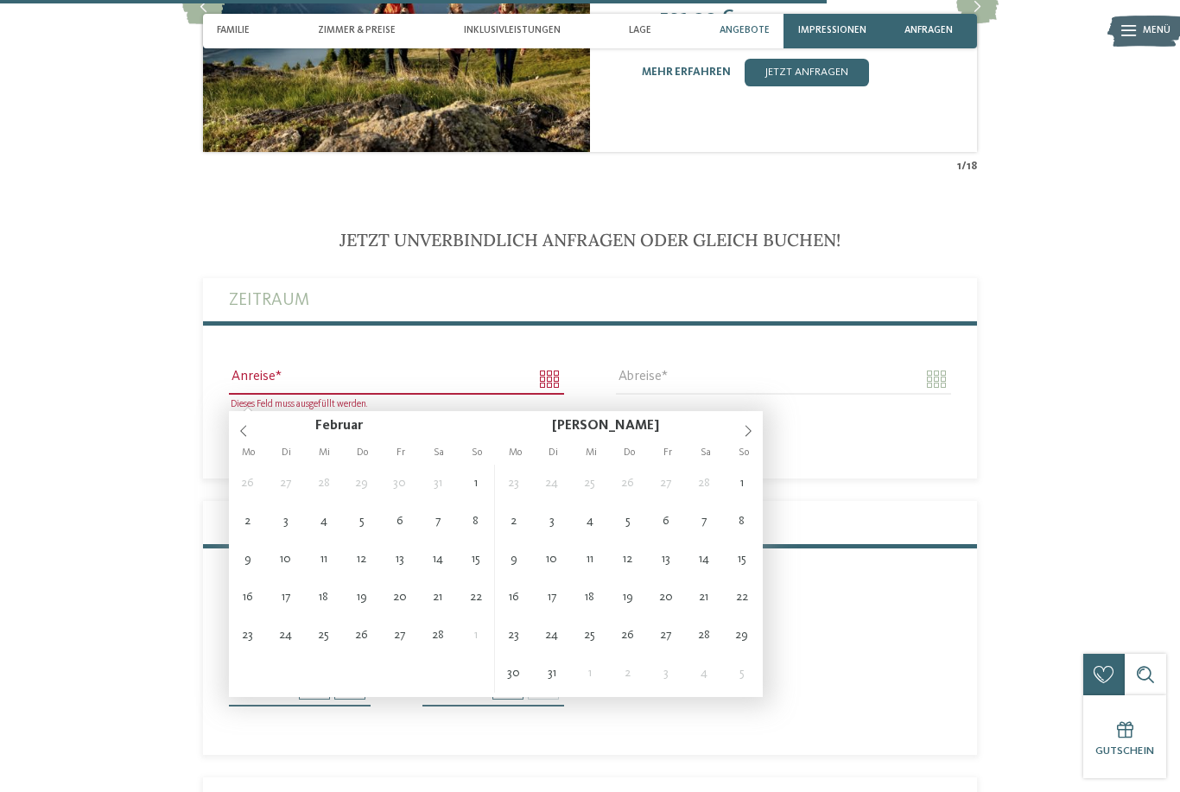
click at [737, 432] on span at bounding box center [747, 425] width 29 height 29
click at [738, 434] on span at bounding box center [747, 425] width 29 height 29
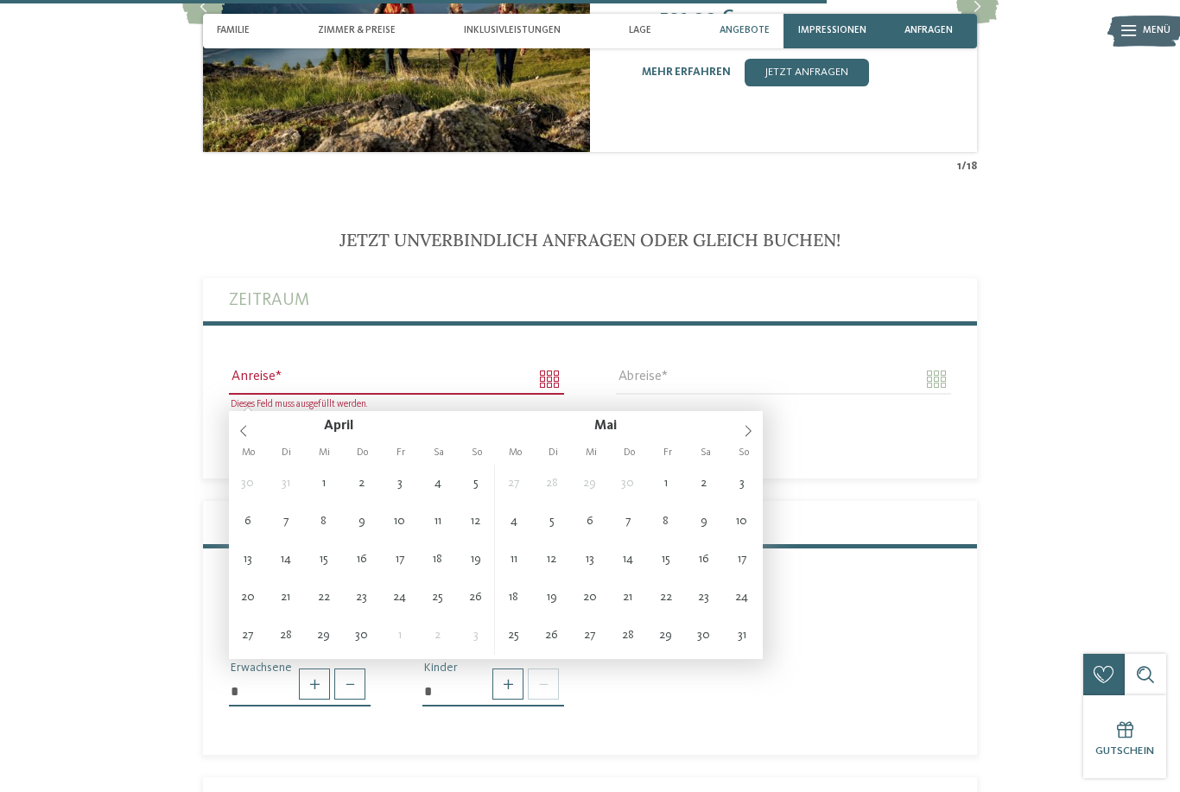
click at [740, 433] on span at bounding box center [747, 425] width 29 height 29
click at [739, 437] on span at bounding box center [747, 425] width 29 height 29
click at [742, 433] on icon at bounding box center [748, 431] width 12 height 12
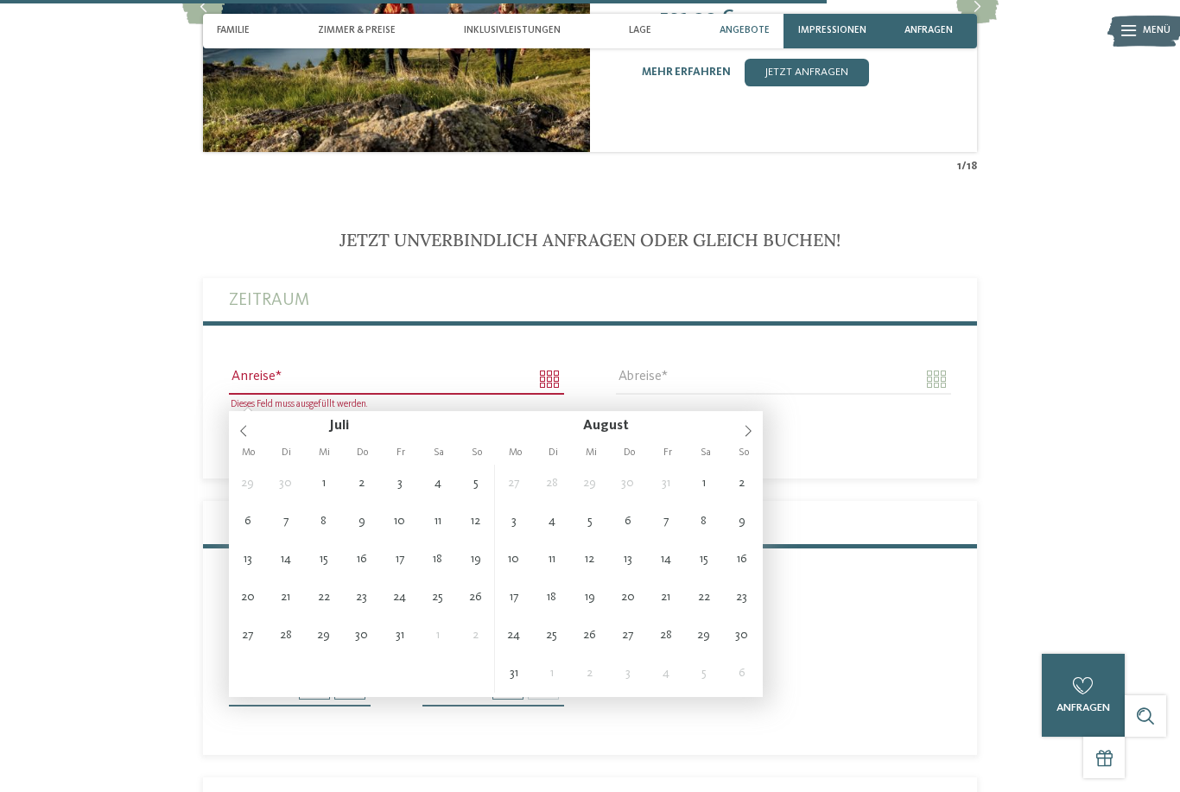
type input "**********"
type input "****"
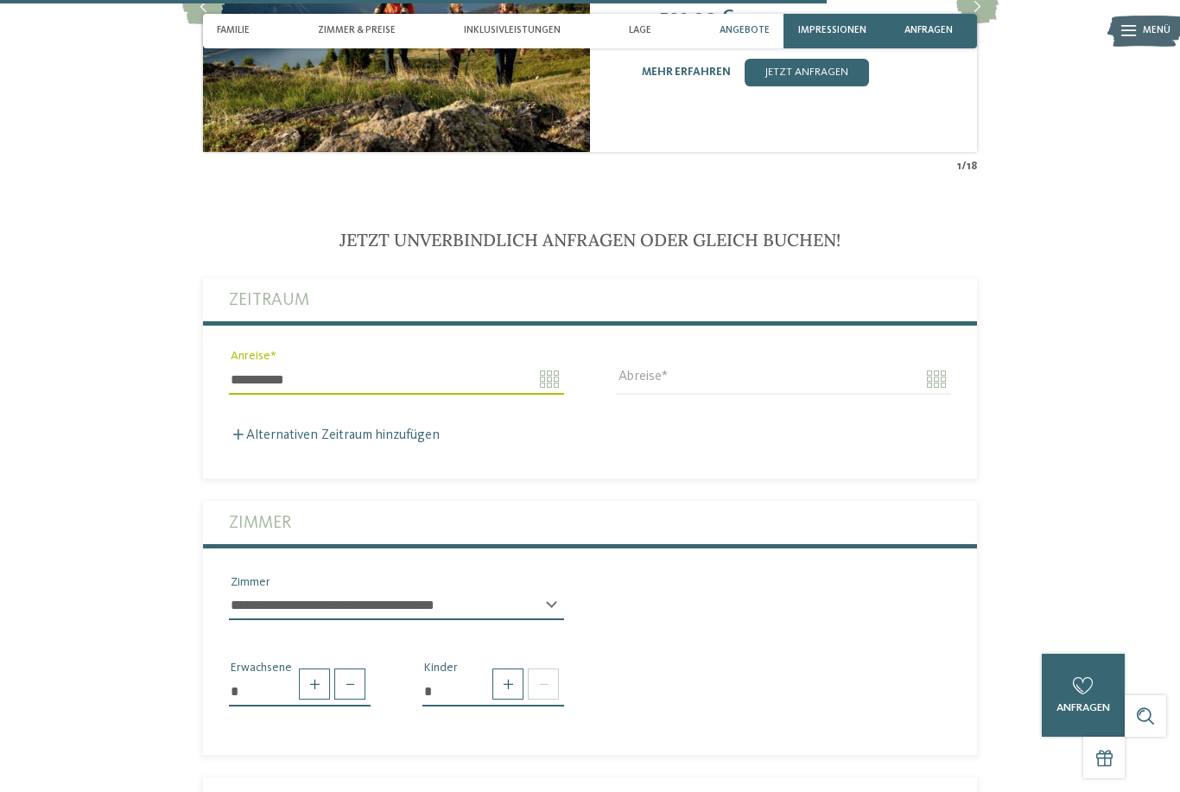
click at [524, 383] on input "**********" at bounding box center [396, 378] width 335 height 29
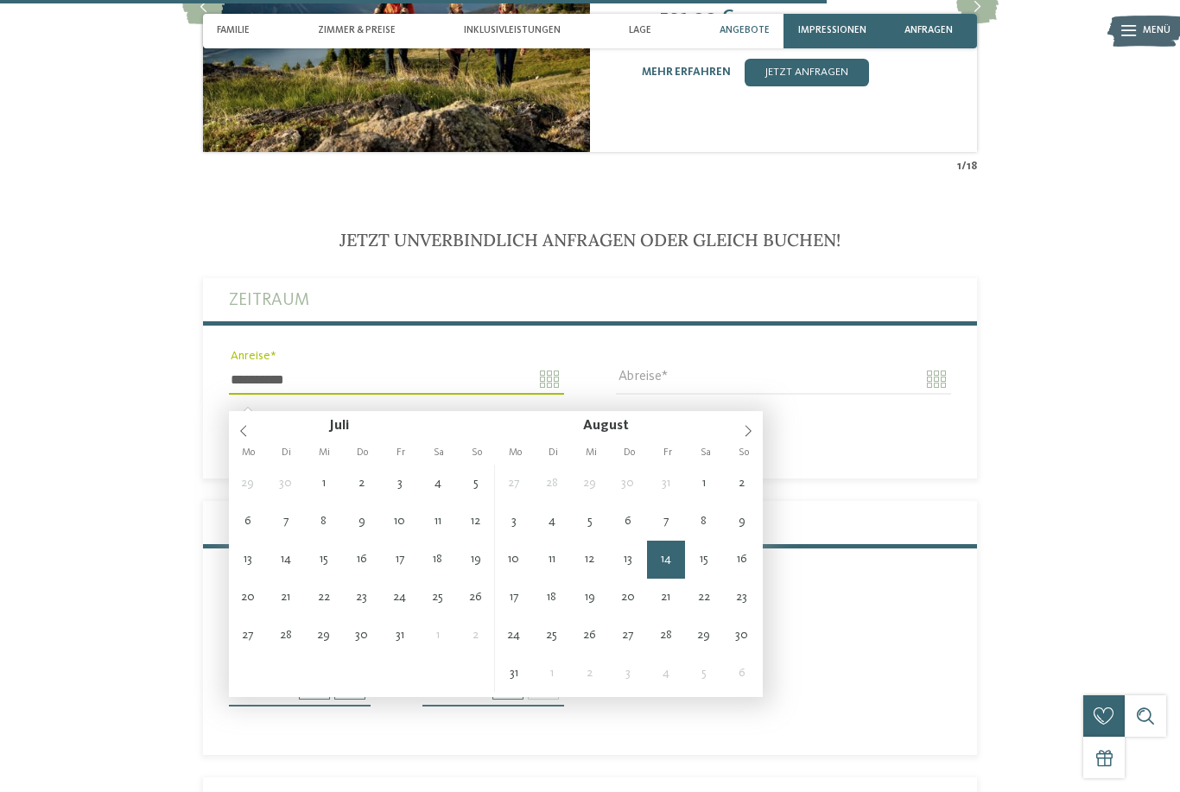
type input "**********"
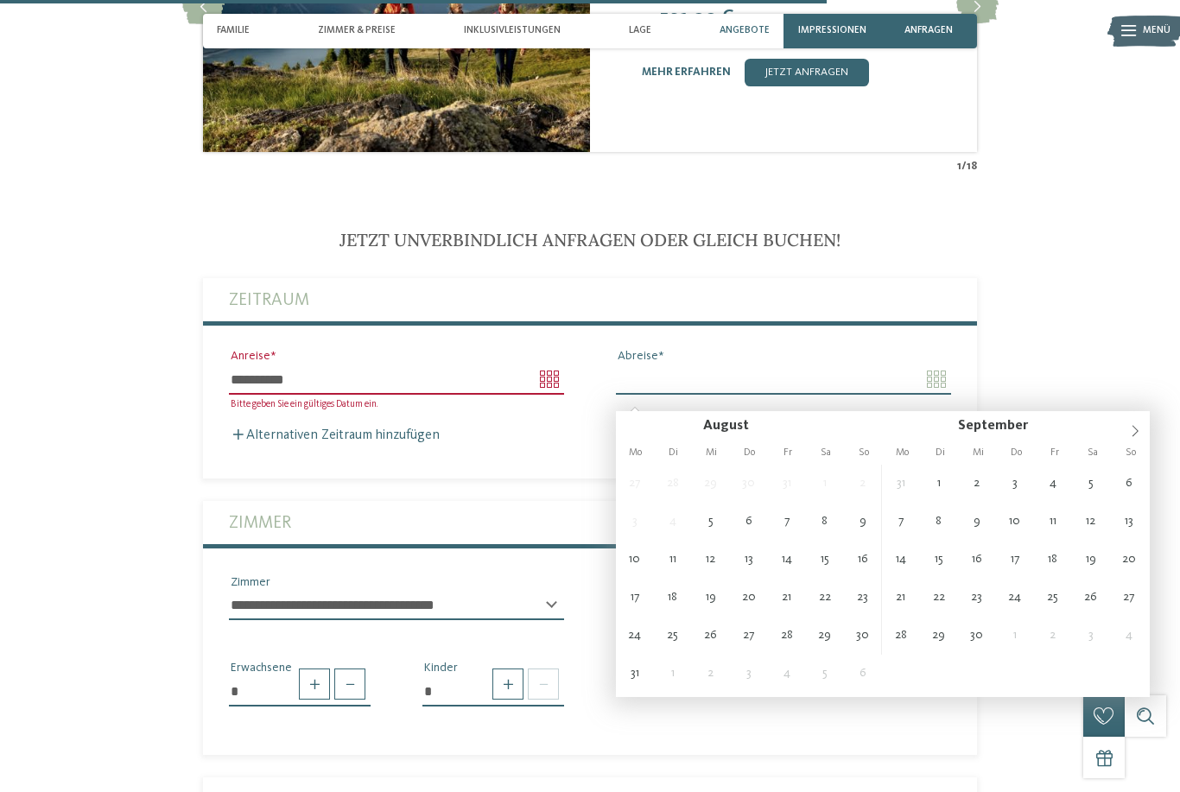
click at [733, 391] on input "Abreise" at bounding box center [783, 378] width 335 height 29
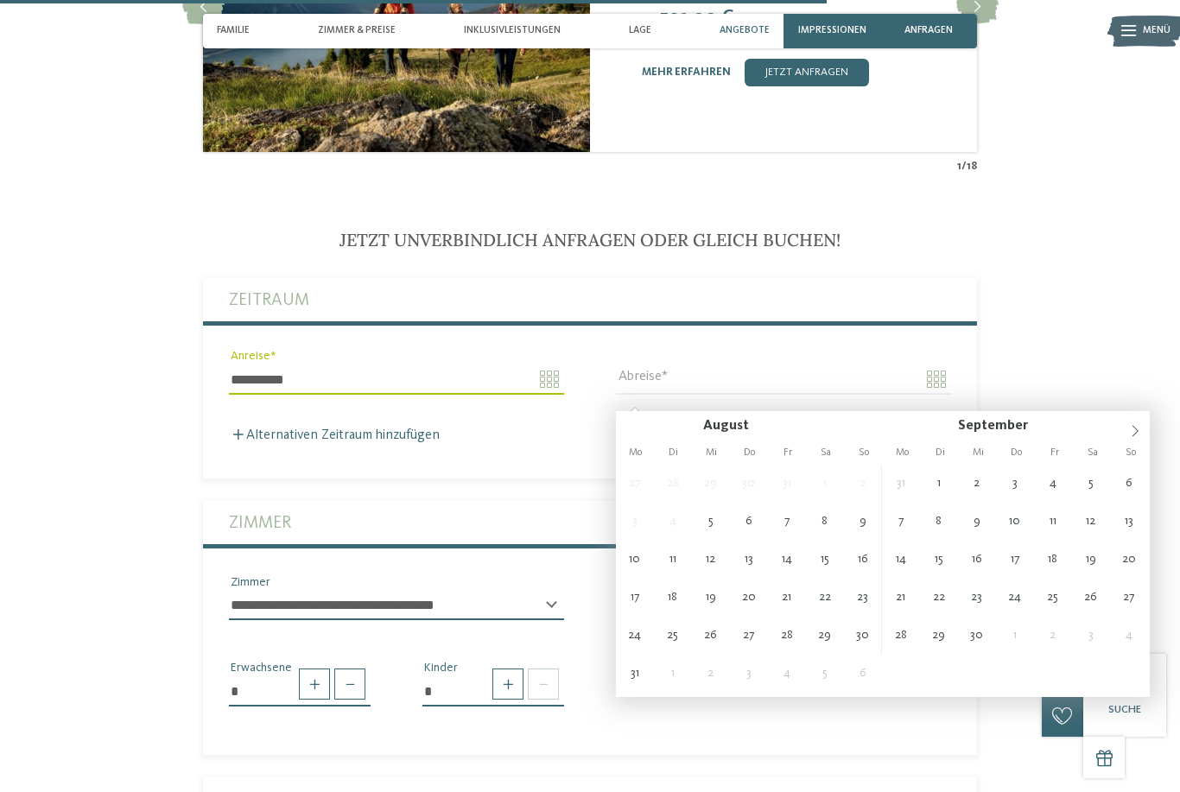
type input "**********"
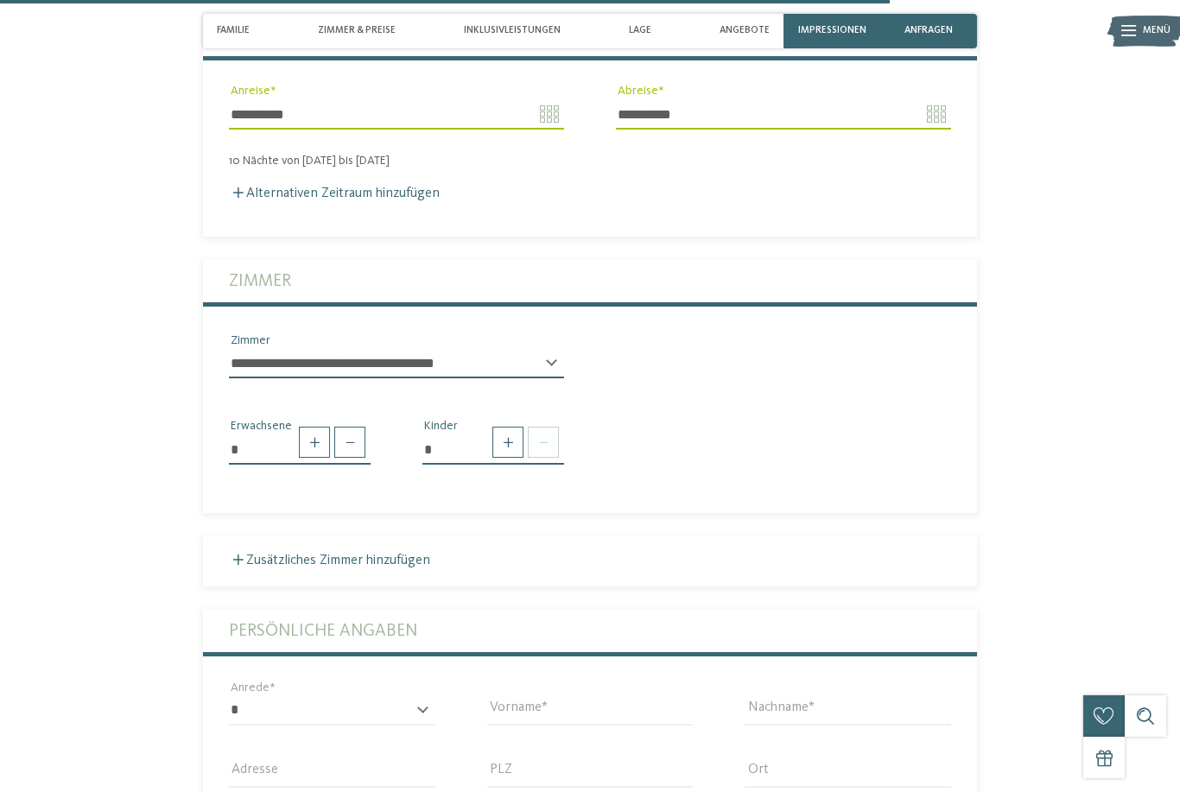
scroll to position [3502, 0]
click at [503, 459] on span at bounding box center [507, 442] width 31 height 31
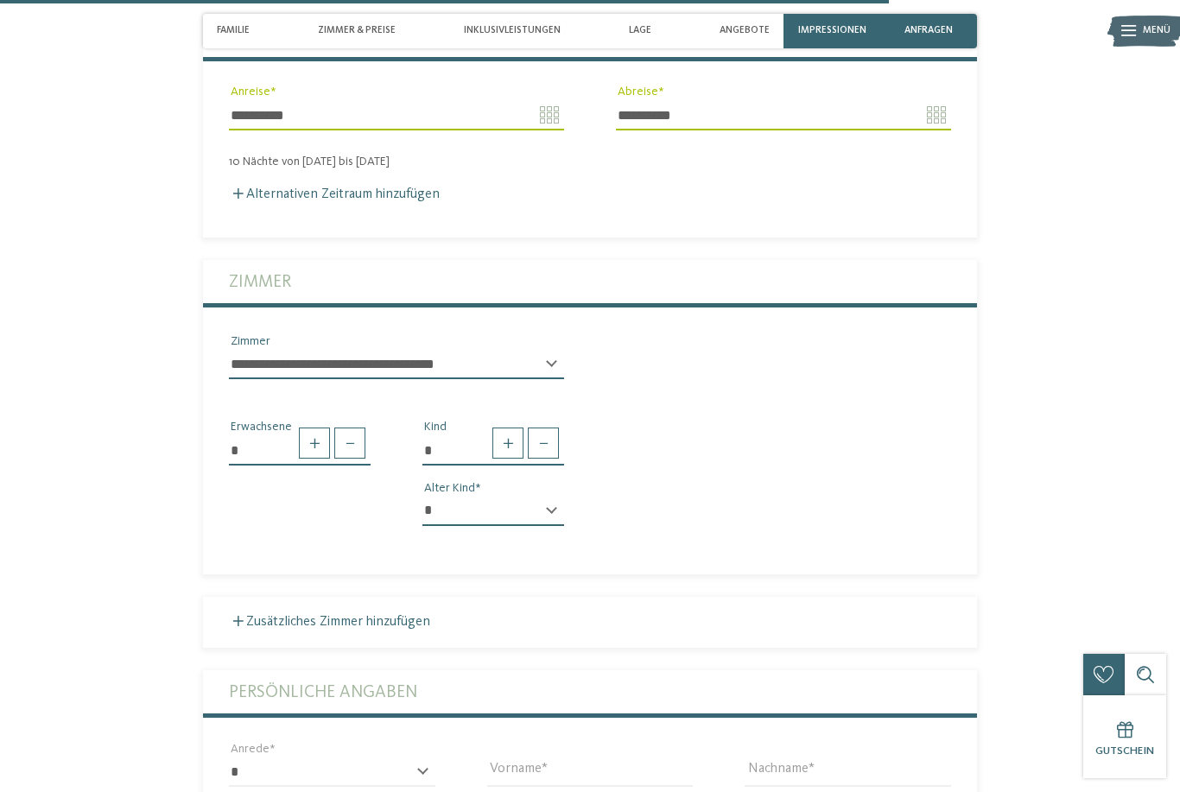
click at [503, 459] on span at bounding box center [507, 442] width 31 height 31
type input "*"
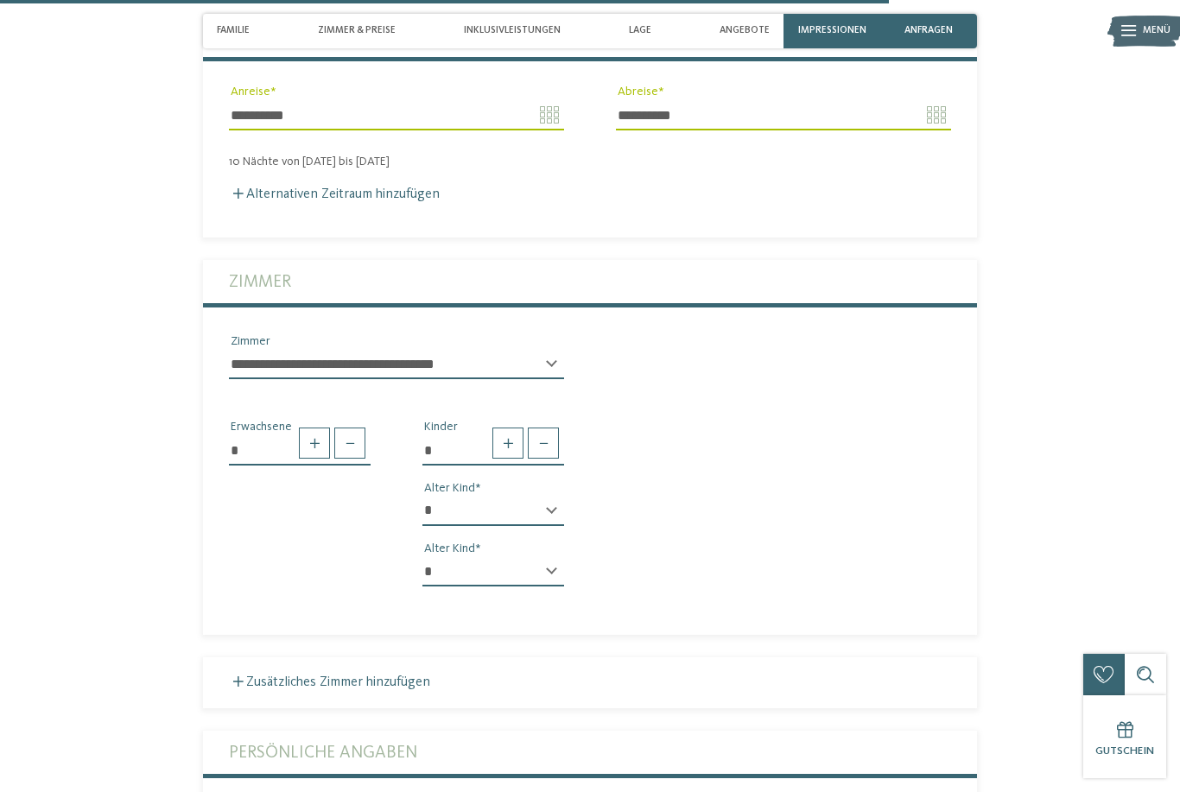
click at [549, 526] on select "* * * * * * * * * * * ** ** ** ** ** ** ** **" at bounding box center [493, 511] width 142 height 29
select select "*"
click at [555, 586] on select "* * * * * * * * * * * ** ** ** ** ** ** ** **" at bounding box center [493, 571] width 142 height 29
select select "**"
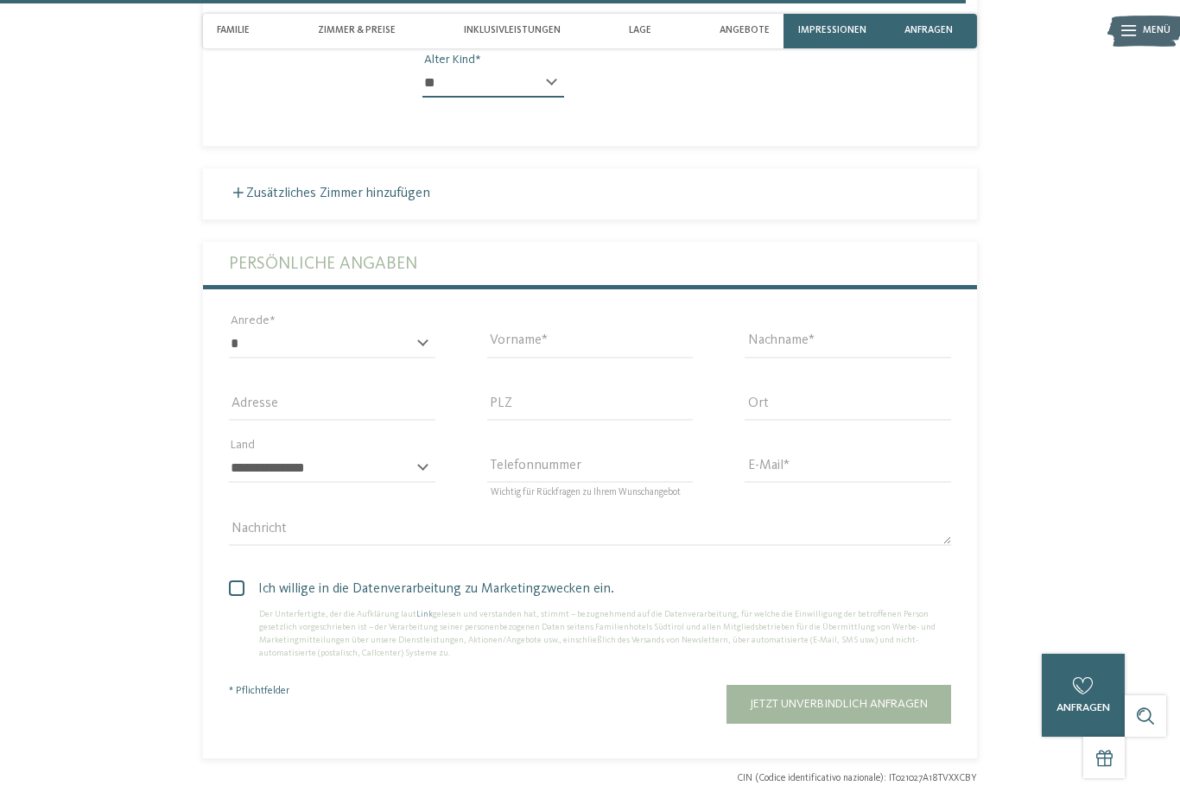
scroll to position [3993, 0]
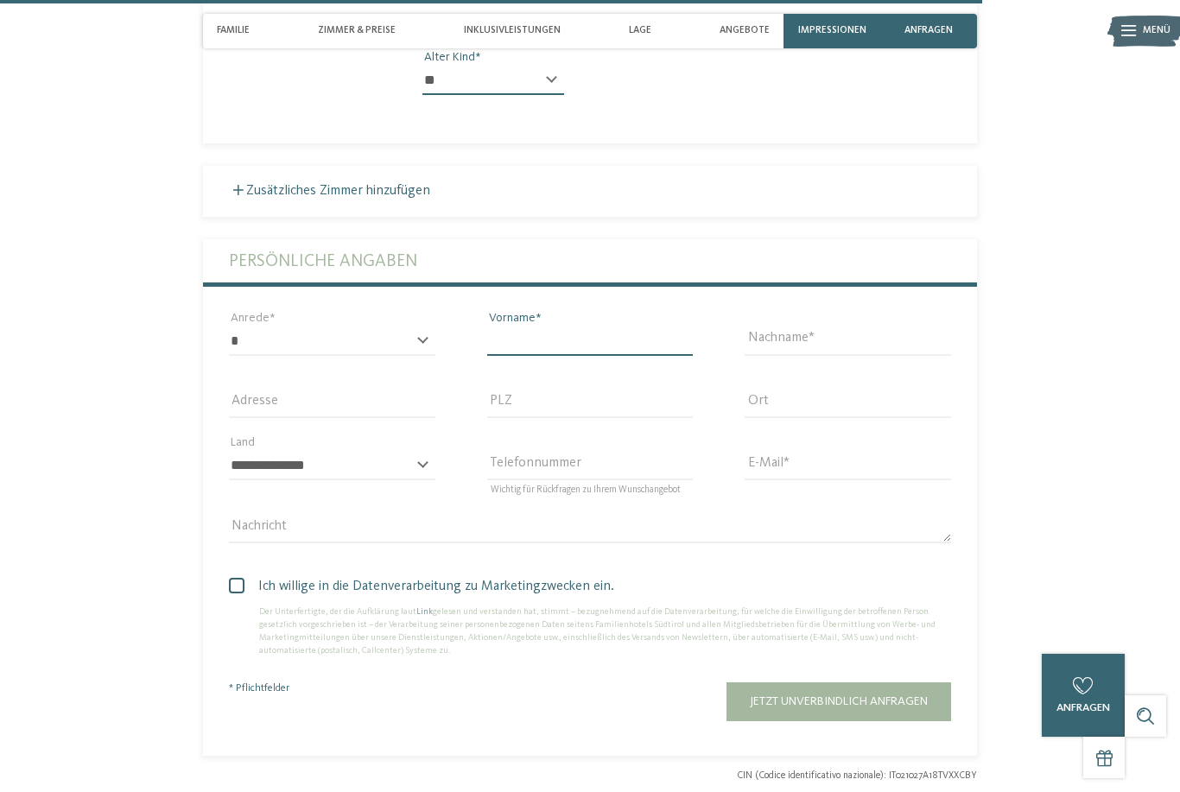
click at [653, 356] on input "Vorname" at bounding box center [590, 340] width 206 height 29
type input "****"
click at [417, 354] on select "* **** **** ******* ******" at bounding box center [332, 340] width 206 height 29
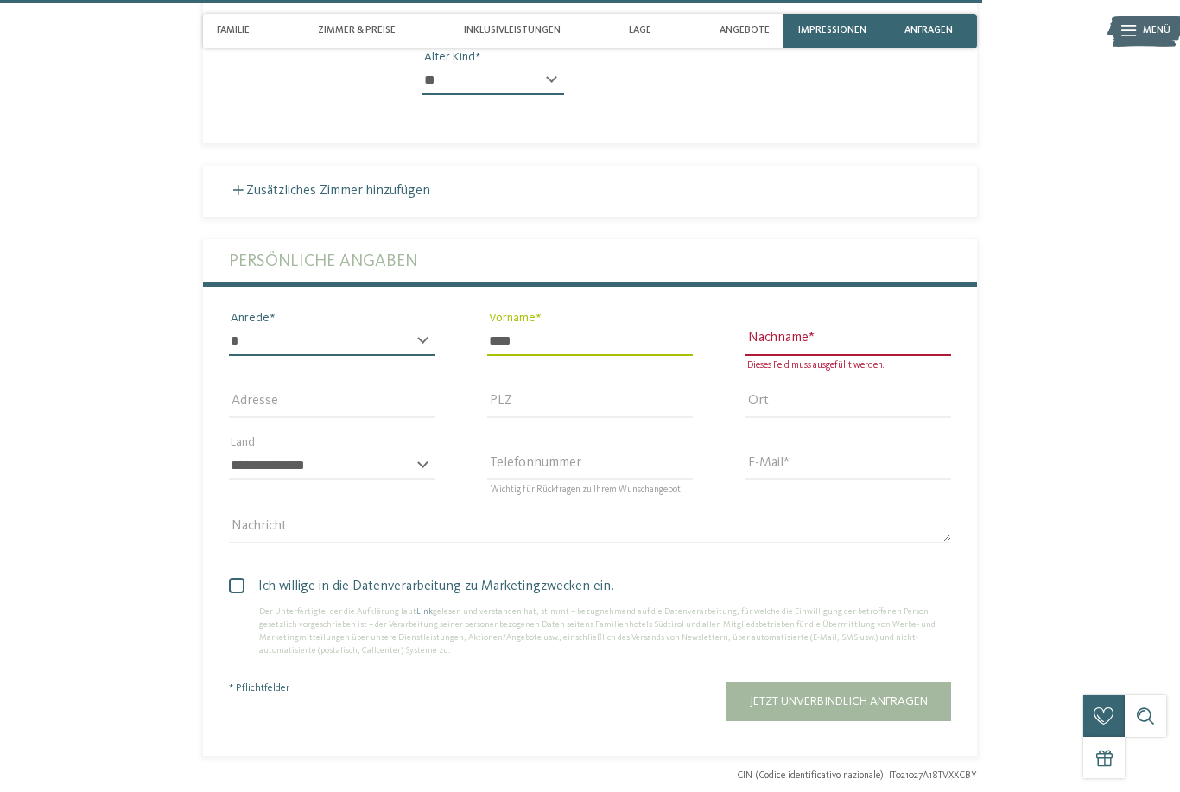
select select "*"
click at [850, 356] on input "Nachname" at bounding box center [847, 340] width 206 height 29
type input "********"
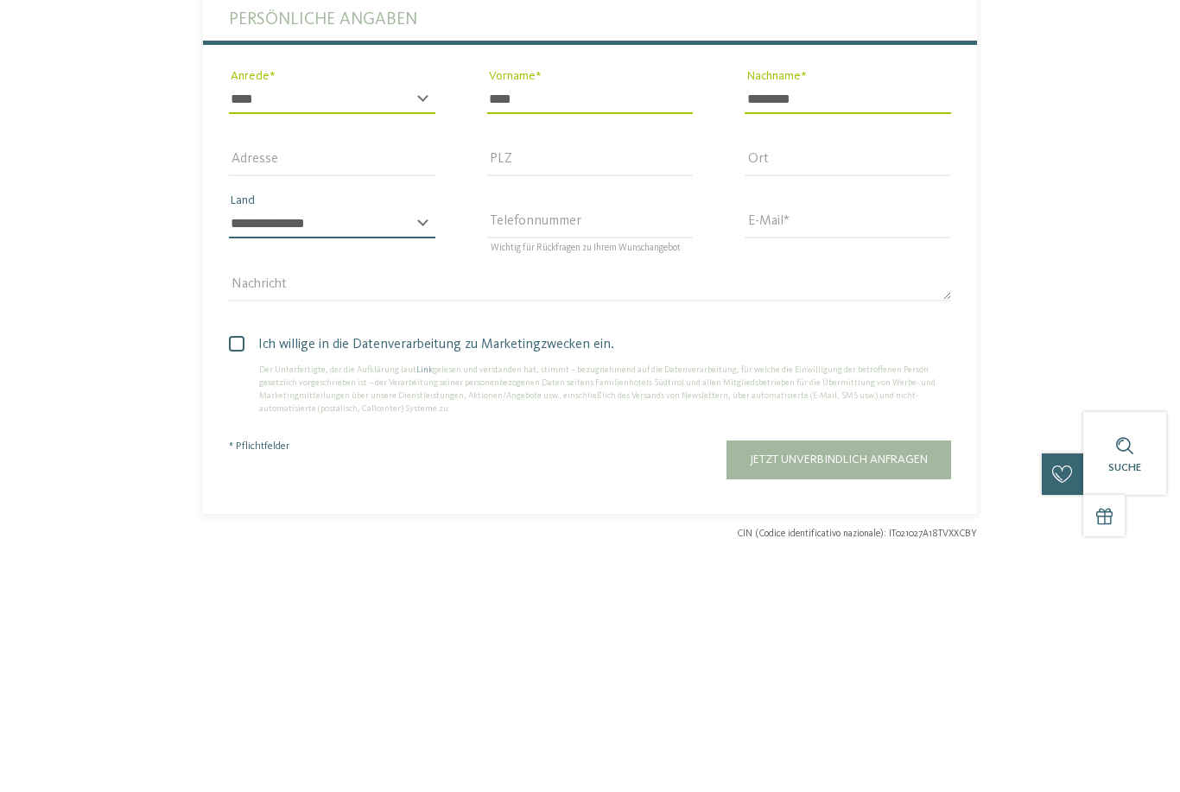
click at [426, 451] on select "**********" at bounding box center [332, 465] width 206 height 29
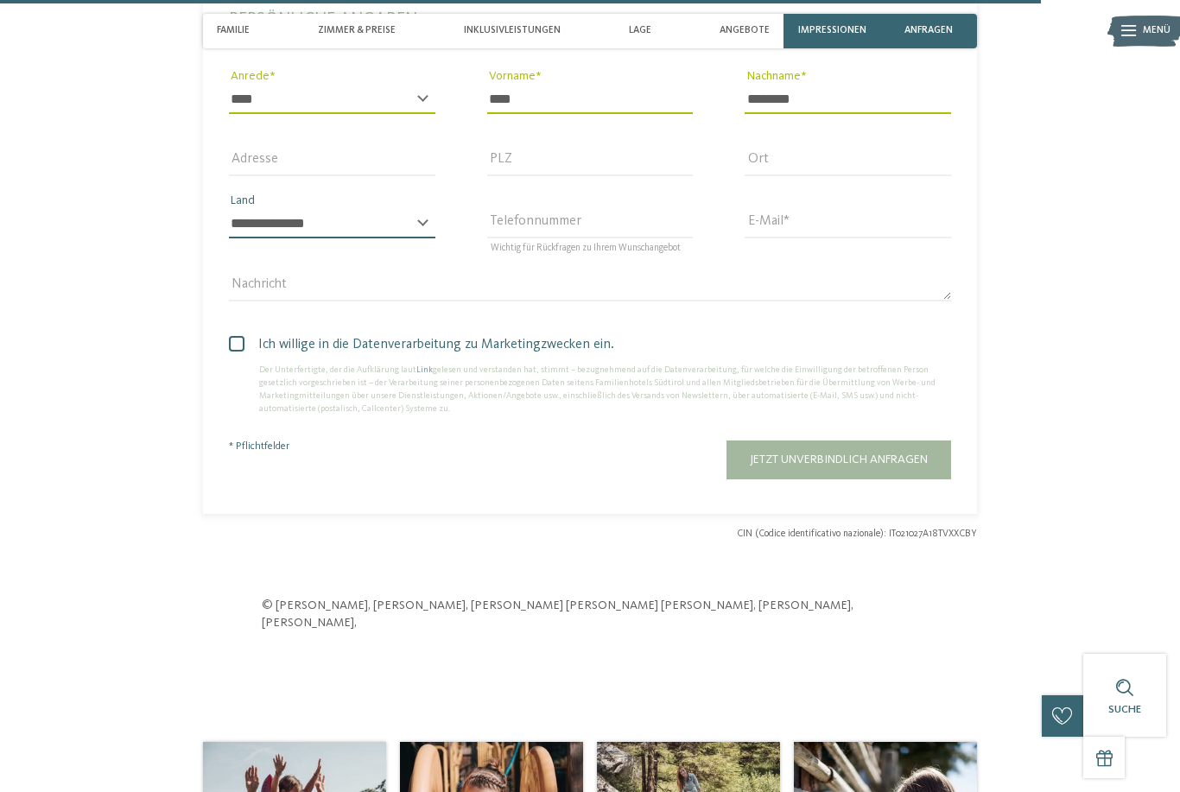
select select "**"
click at [825, 234] on input "E-Mail" at bounding box center [847, 223] width 206 height 29
type input "******"
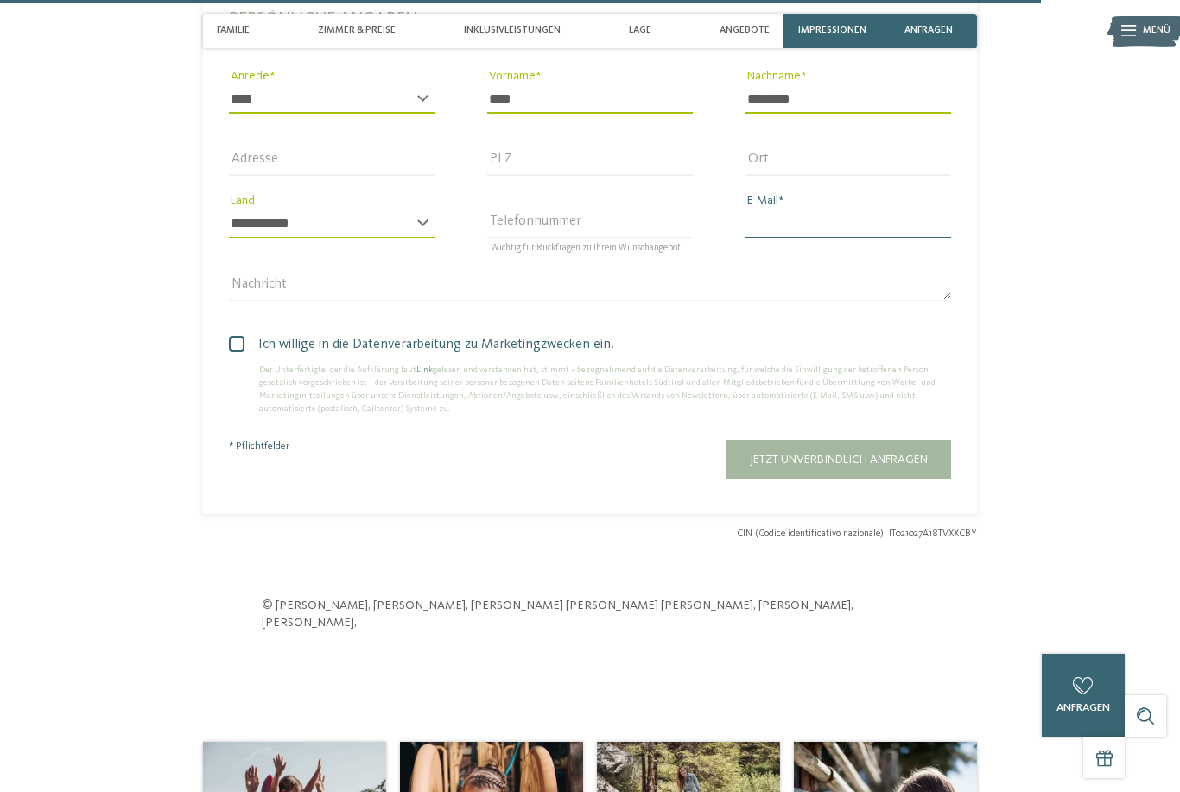
type input "**********"
click at [237, 351] on span at bounding box center [237, 344] width 16 height 16
click at [899, 465] on span "Jetzt unverbindlich anfragen" at bounding box center [839, 459] width 178 height 12
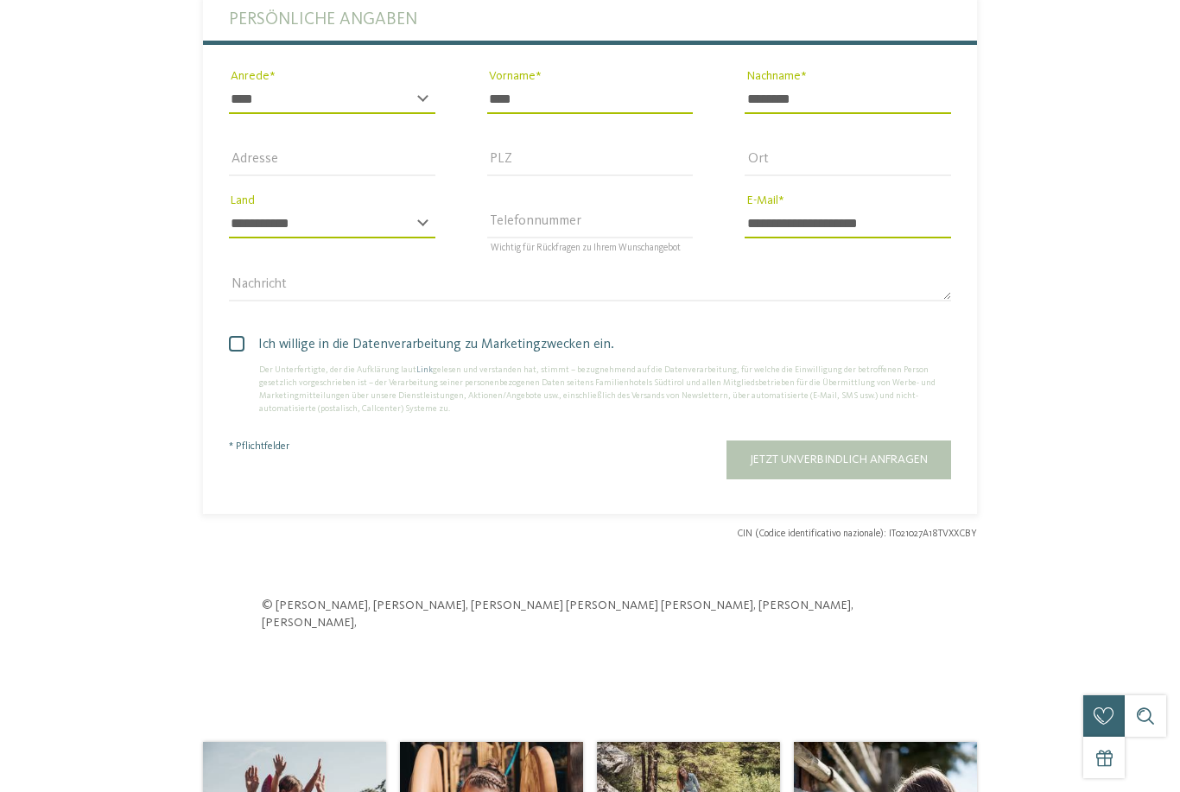
scroll to position [0, 0]
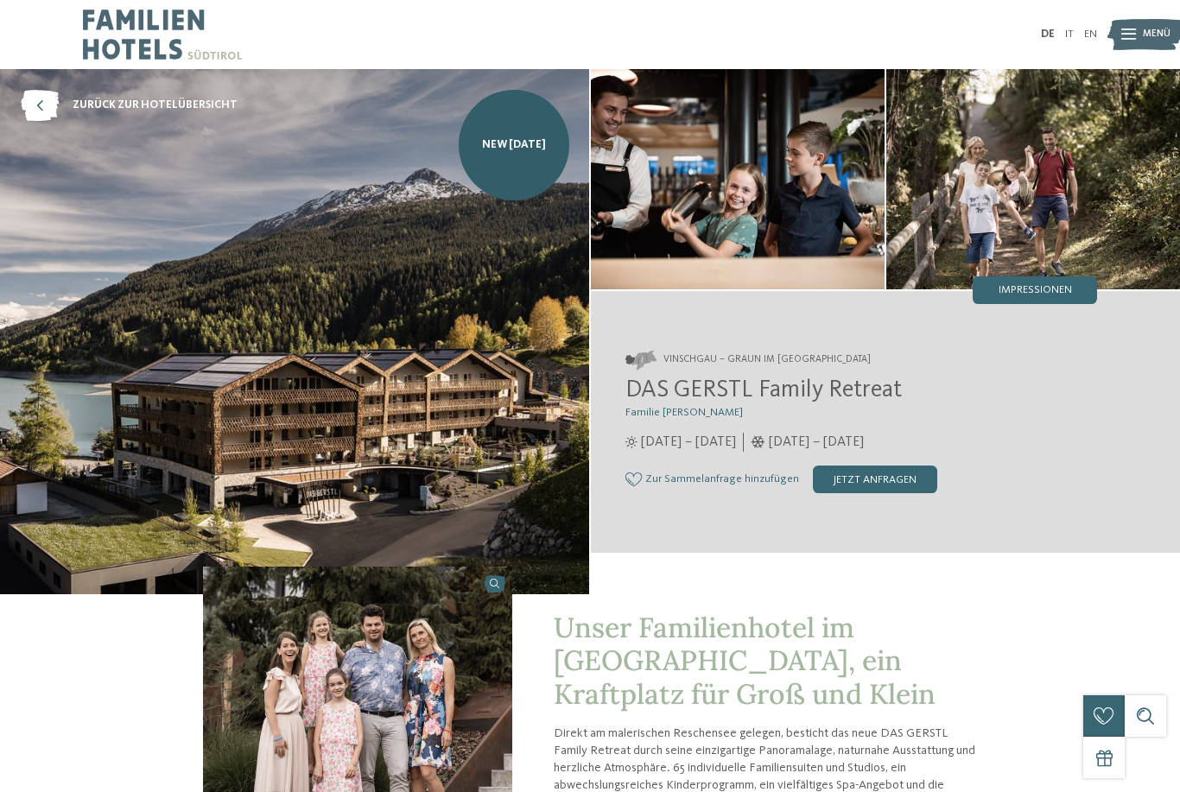
type input "**********"
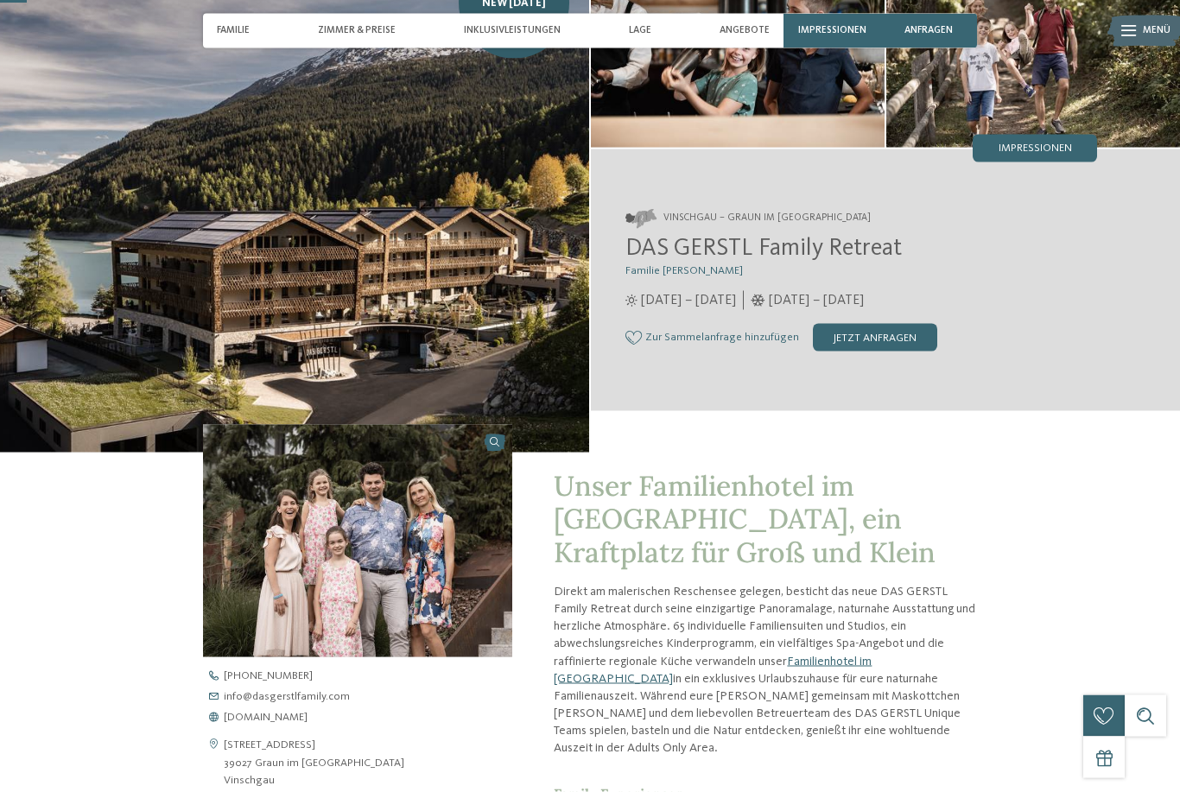
scroll to position [60, 0]
